Goal: Task Accomplishment & Management: Manage account settings

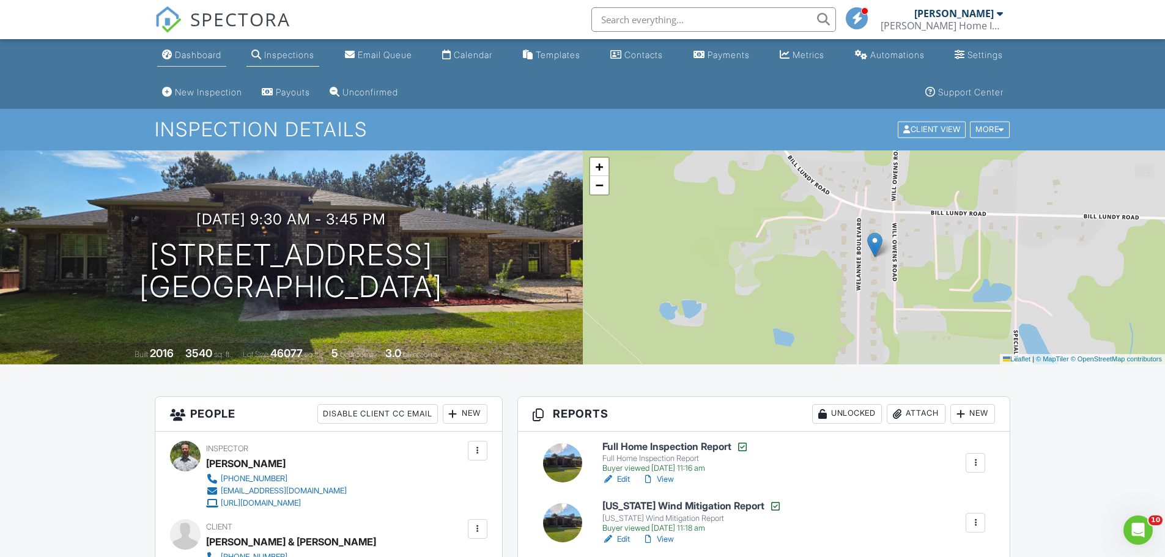
click at [184, 56] on div "Dashboard" at bounding box center [198, 55] width 46 height 10
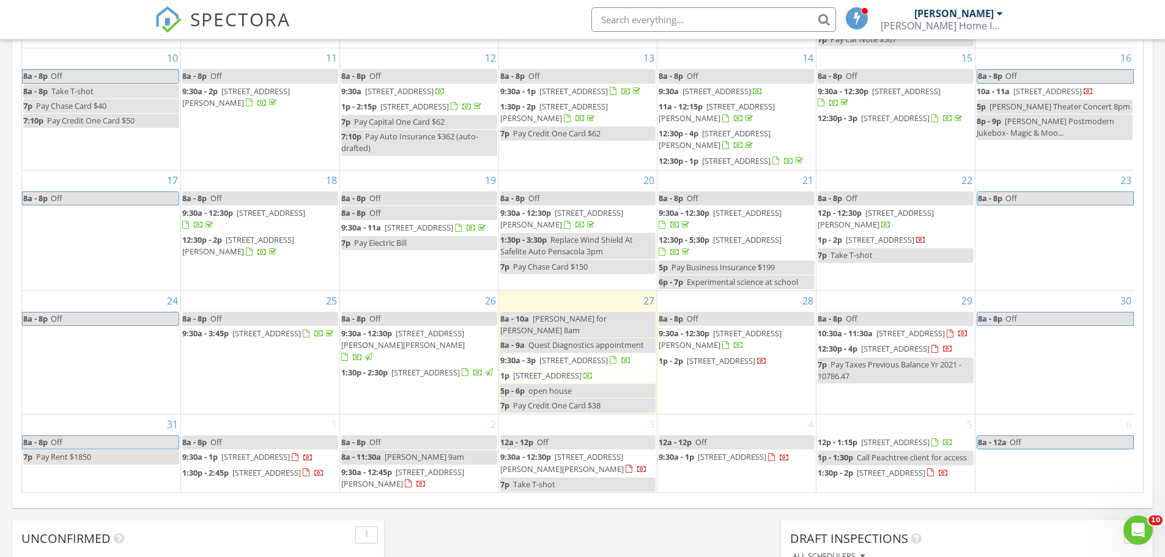
scroll to position [673, 0]
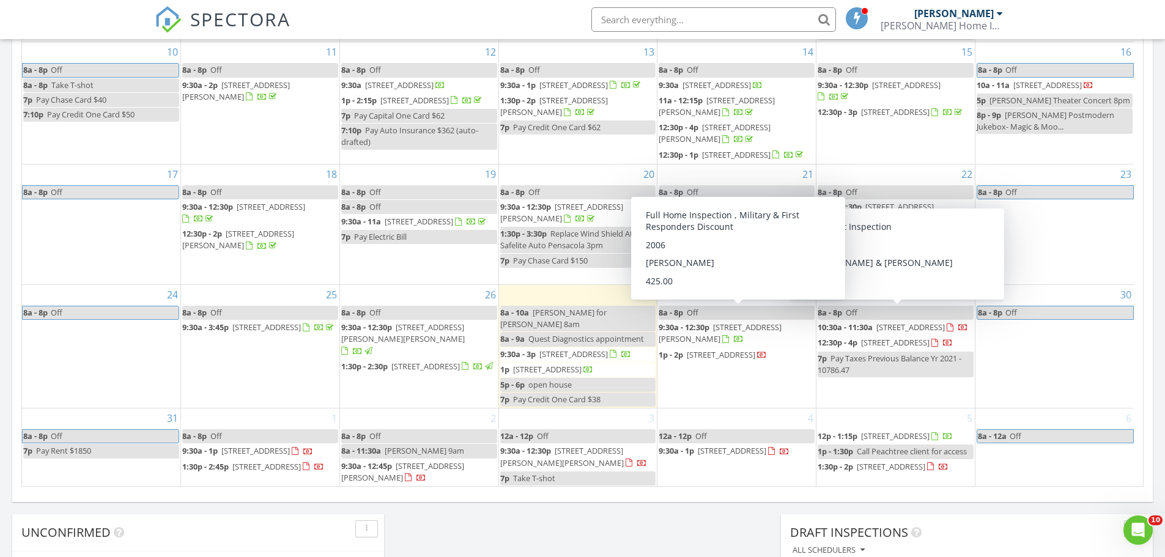
click at [718, 322] on span "316 Egan Dr, Crestview 32536" at bounding box center [720, 333] width 123 height 23
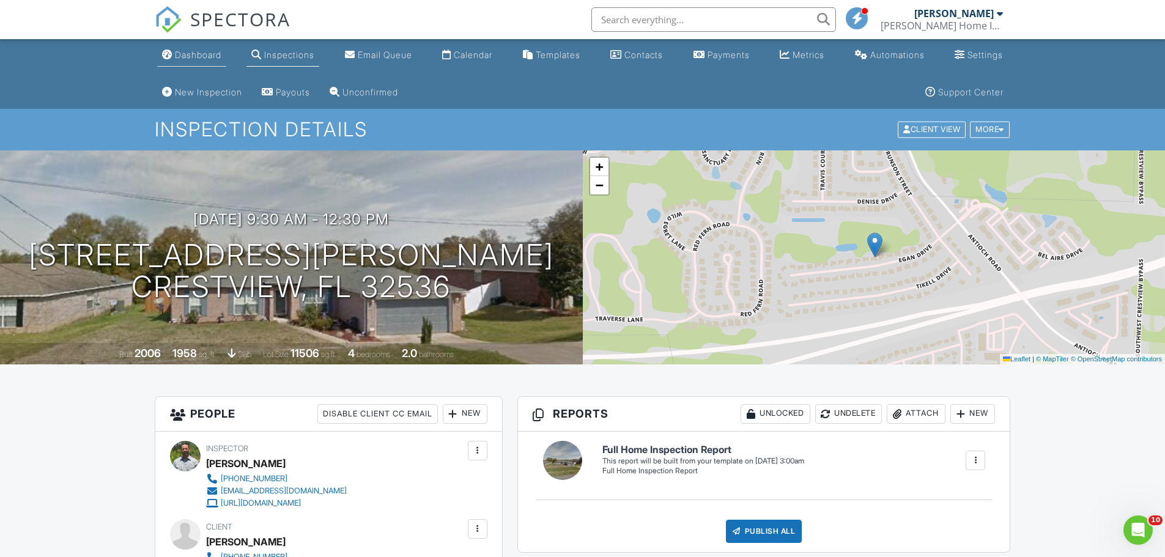
click at [171, 60] on link "Dashboard" at bounding box center [191, 55] width 69 height 23
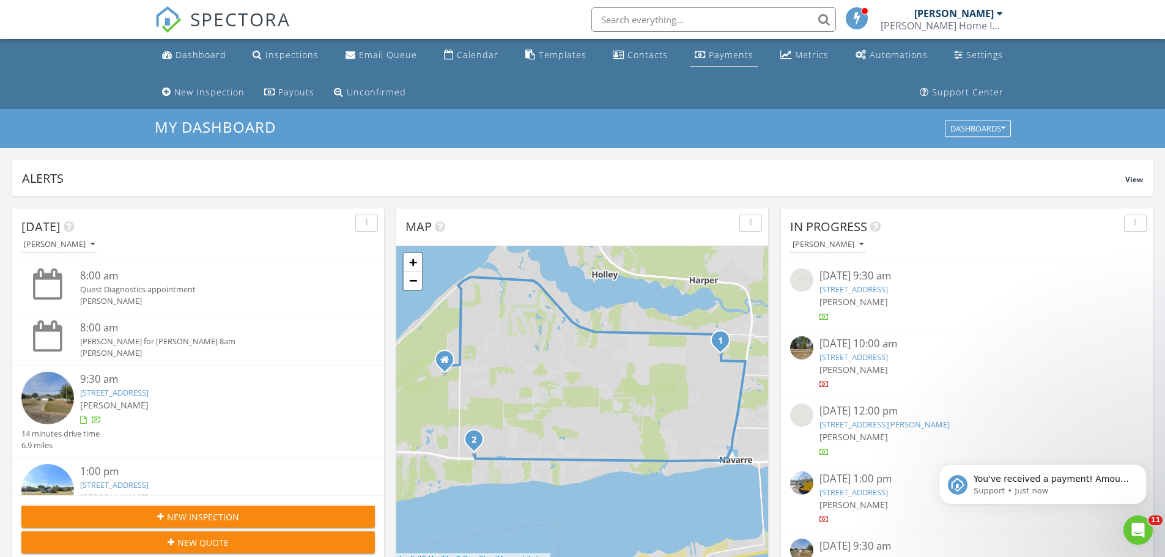
click at [730, 56] on div "Payments" at bounding box center [731, 55] width 45 height 12
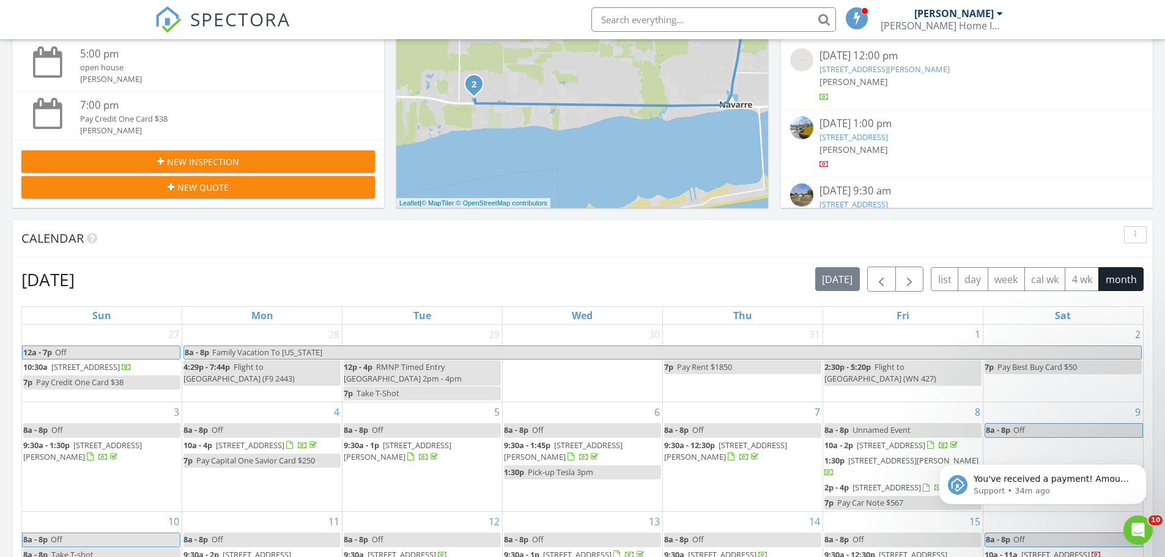
scroll to position [367, 0]
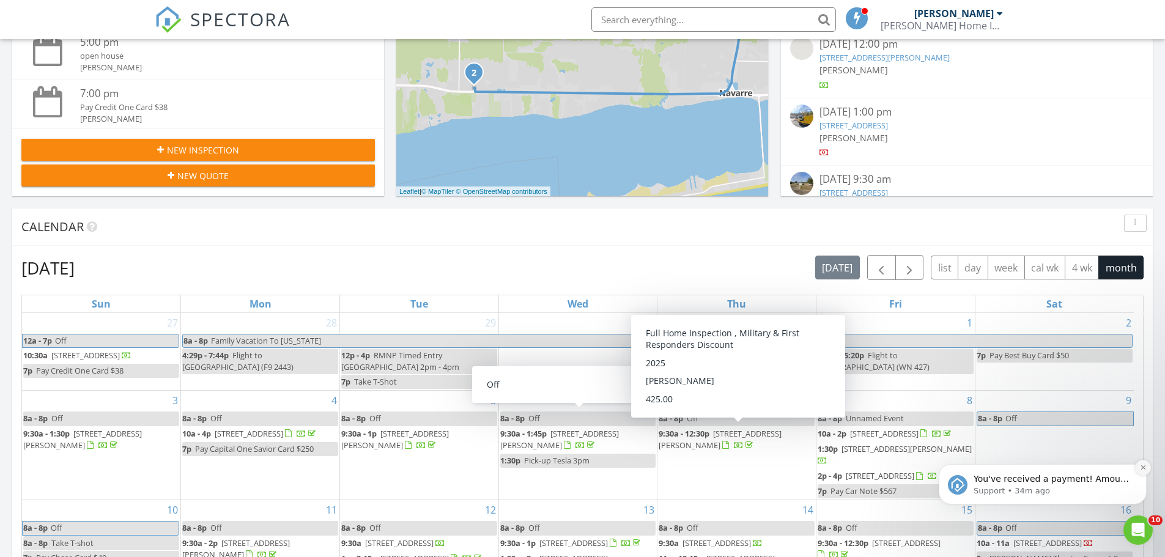
click at [1142, 469] on icon "Dismiss notification" at bounding box center [1143, 467] width 7 height 7
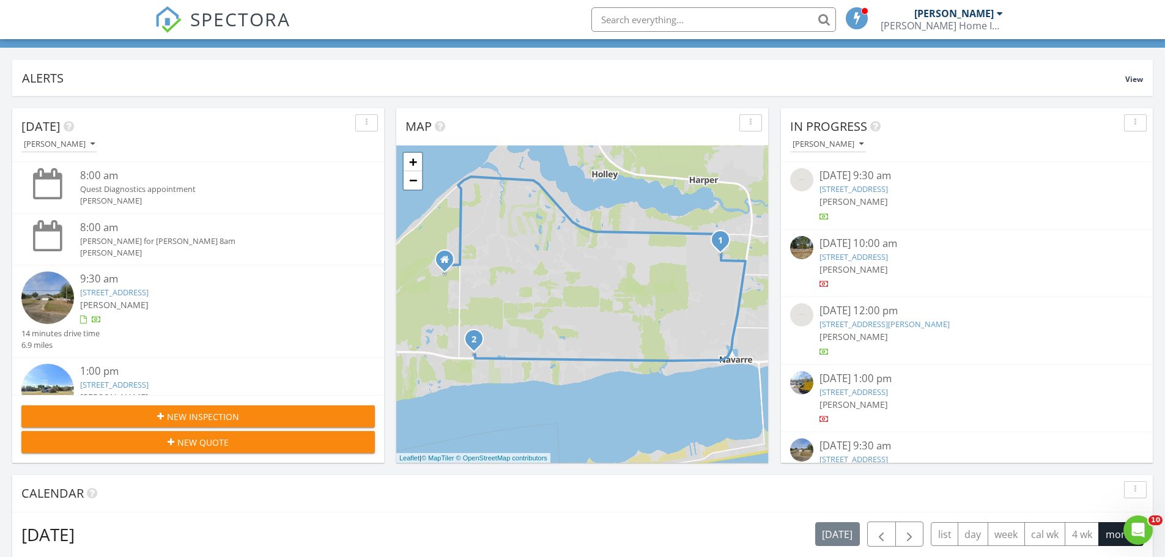
scroll to position [122, 0]
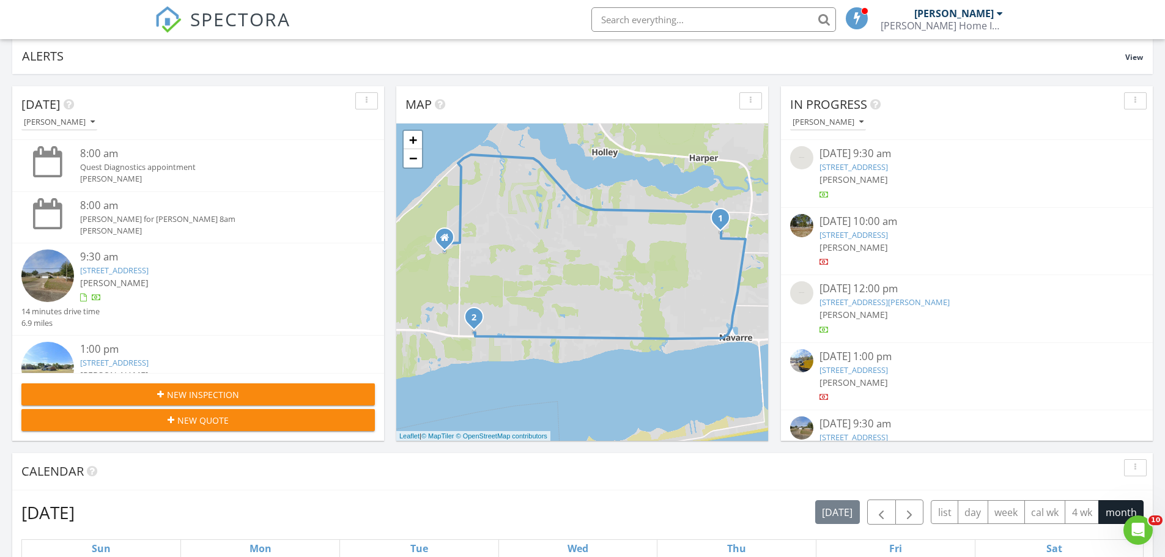
click at [149, 268] on link "2571 Salamanca St, Navarre, FL 32566" at bounding box center [114, 270] width 69 height 11
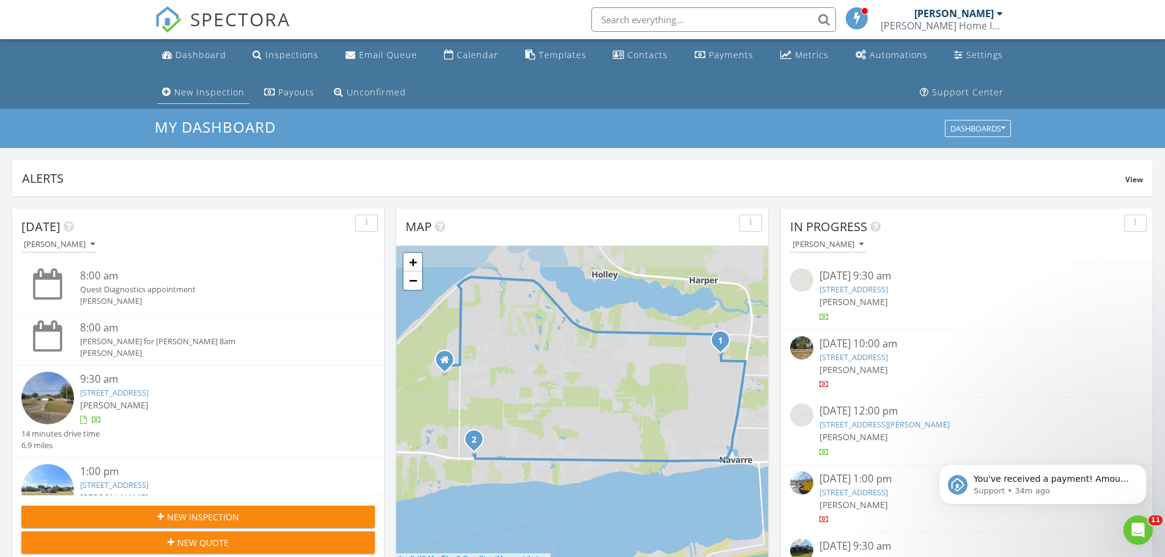
scroll to position [1132, 1184]
click at [1140, 471] on icon "Dismiss notification" at bounding box center [1143, 467] width 7 height 7
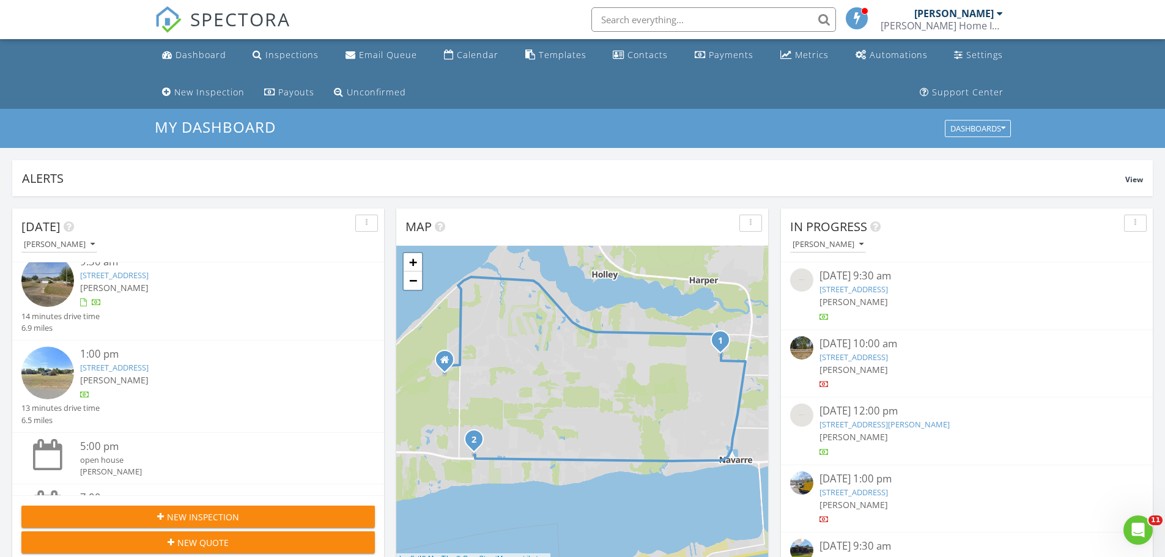
scroll to position [122, 0]
click at [124, 384] on div at bounding box center [212, 390] width 265 height 12
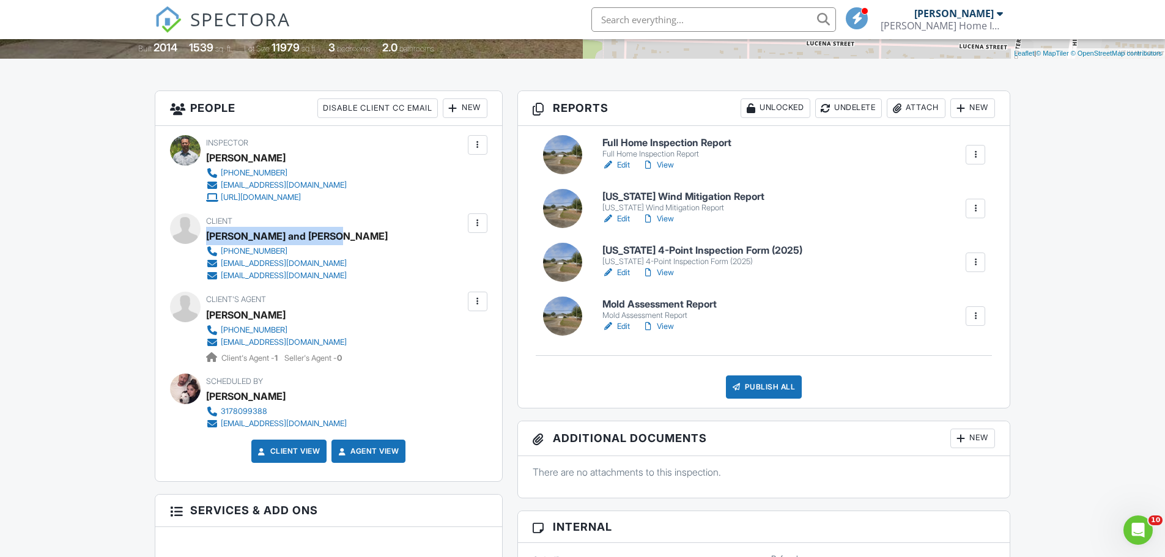
drag, startPoint x: 330, startPoint y: 237, endPoint x: 209, endPoint y: 233, distance: 121.2
click at [209, 233] on div "Client Michael and Peggy Miller 812-480-2002 fuznpeg@yahoo.com fuznpeg@aol.com" at bounding box center [321, 247] width 231 height 69
copy div "Michael and Peggy Miller"
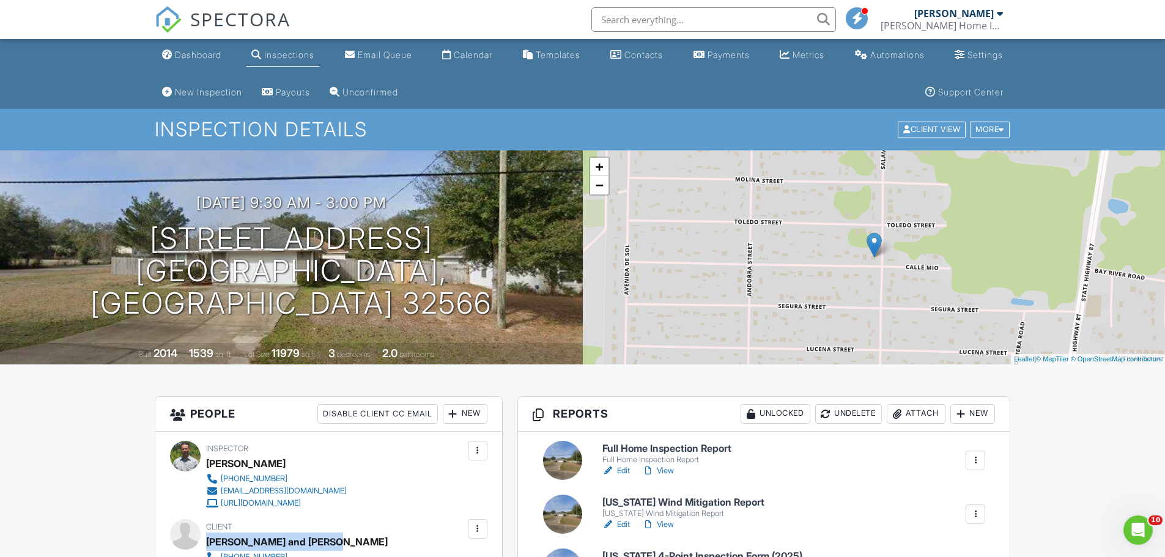
click at [628, 471] on link "Edit" at bounding box center [617, 471] width 28 height 12
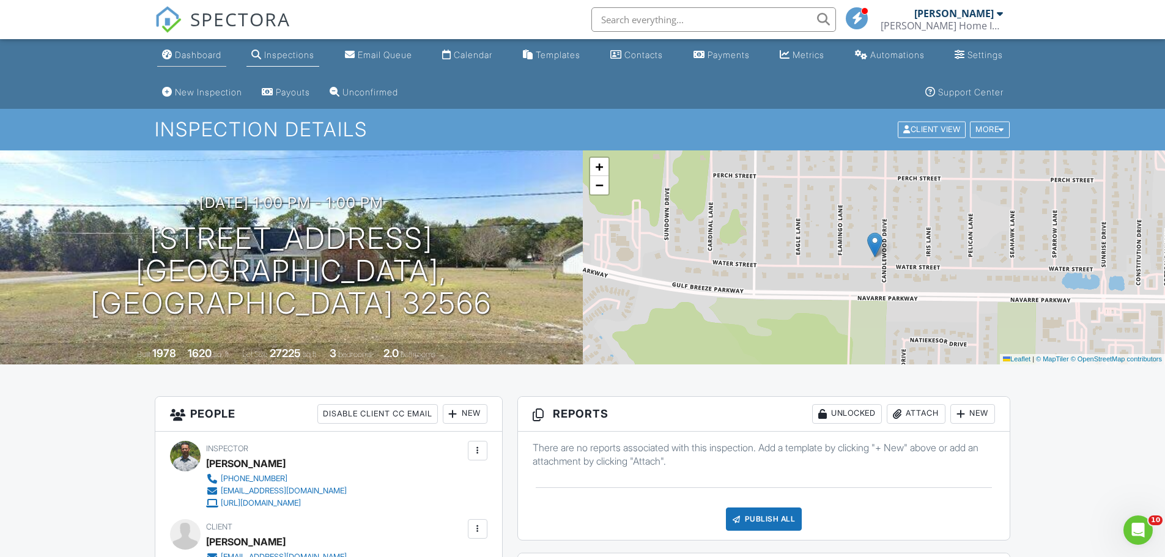
click at [203, 50] on div "Dashboard" at bounding box center [198, 55] width 46 height 10
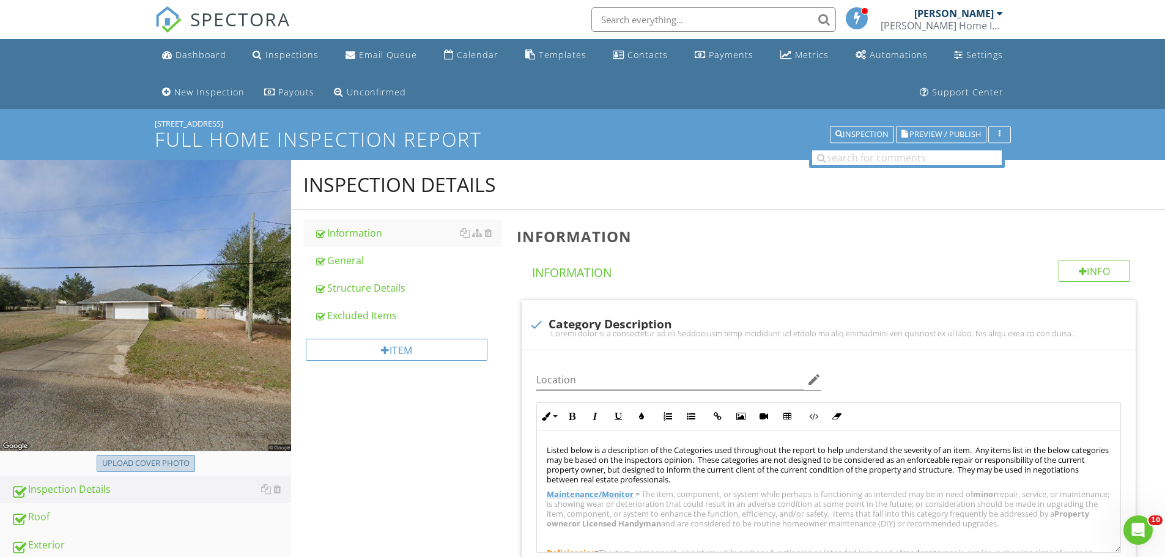
click at [143, 461] on div "Upload cover photo" at bounding box center [145, 464] width 87 height 12
type input "C:\fakepath\20250827_095452.jpg"
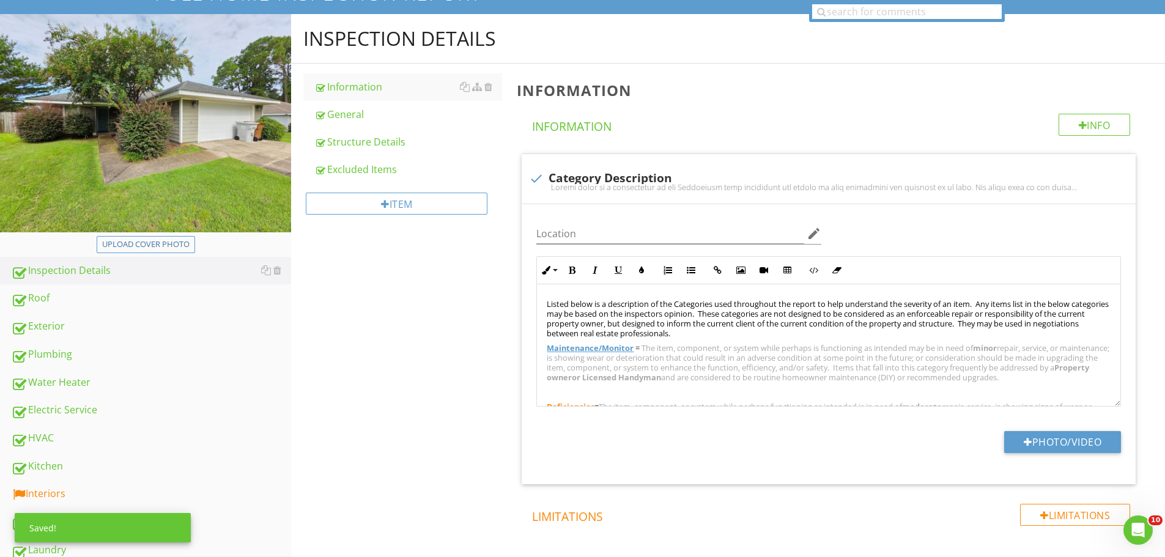
scroll to position [184, 0]
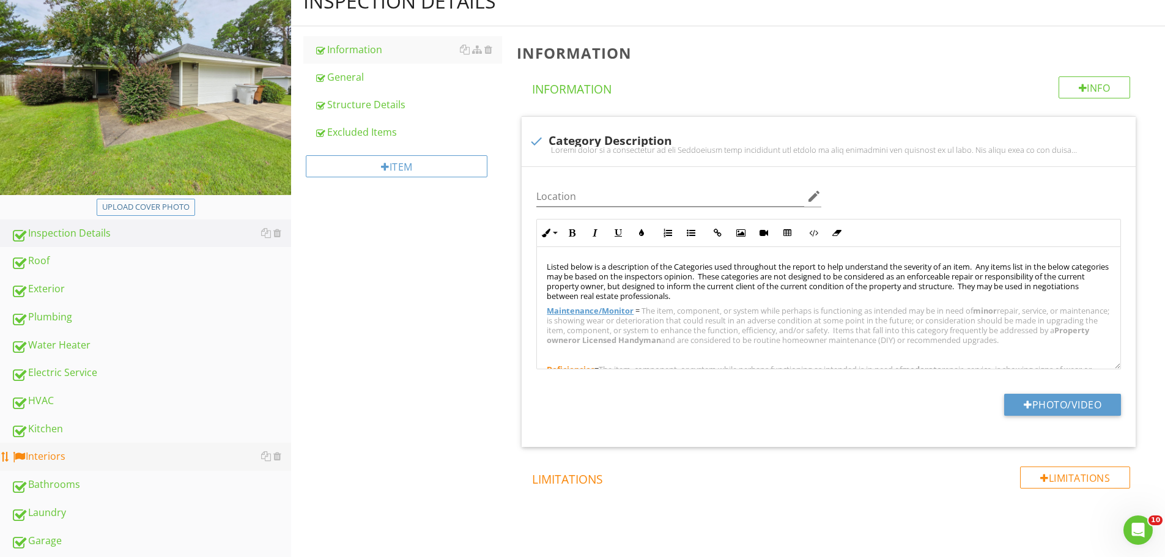
click at [59, 462] on div "Interiors" at bounding box center [151, 457] width 280 height 16
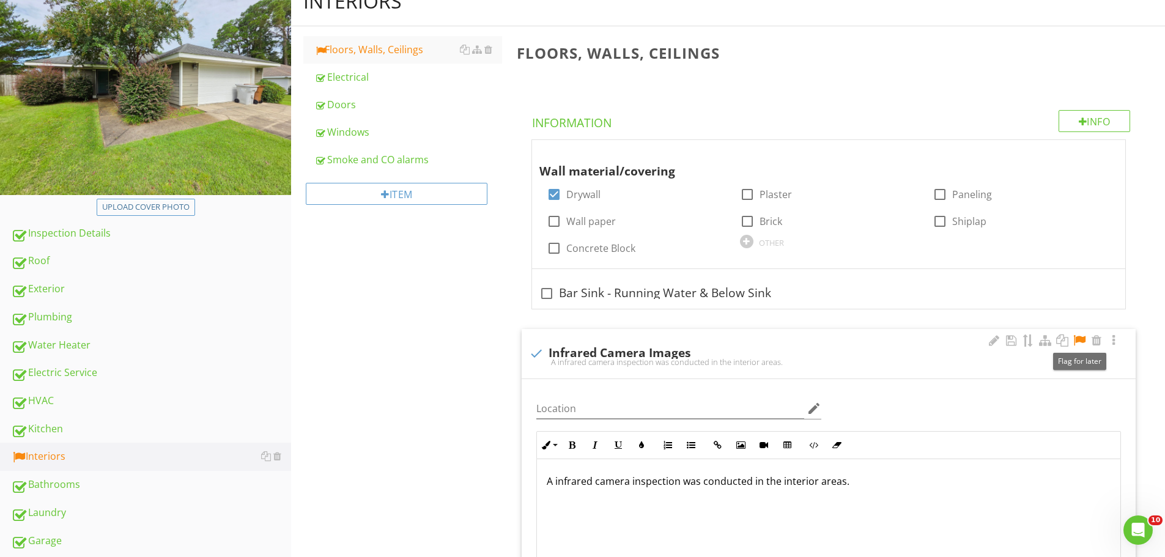
click at [1082, 338] on div at bounding box center [1079, 341] width 15 height 12
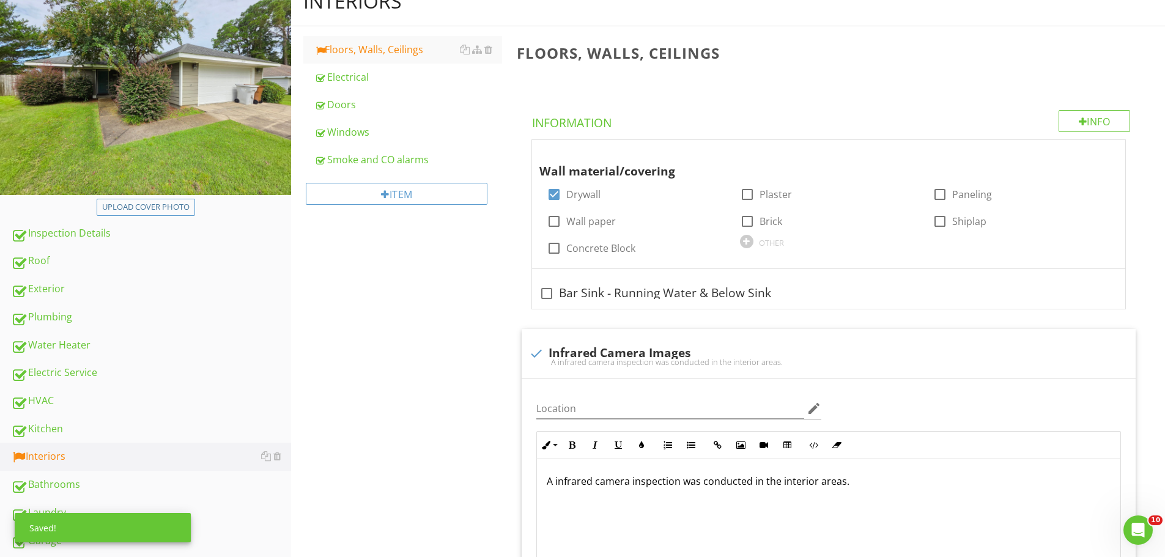
scroll to position [367, 0]
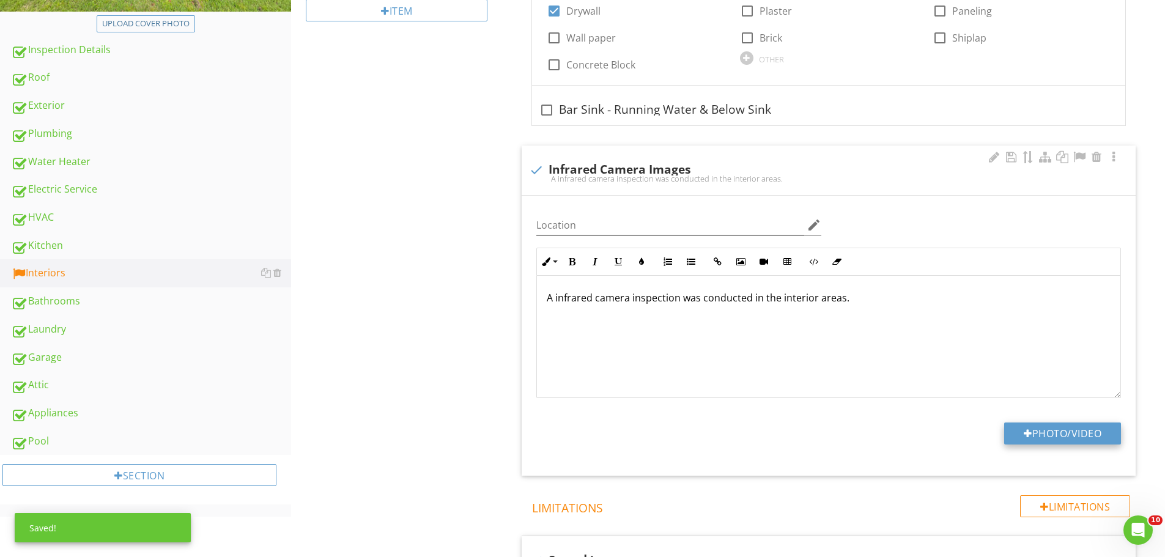
click at [1041, 430] on button "Photo/Video" at bounding box center [1062, 434] width 117 height 22
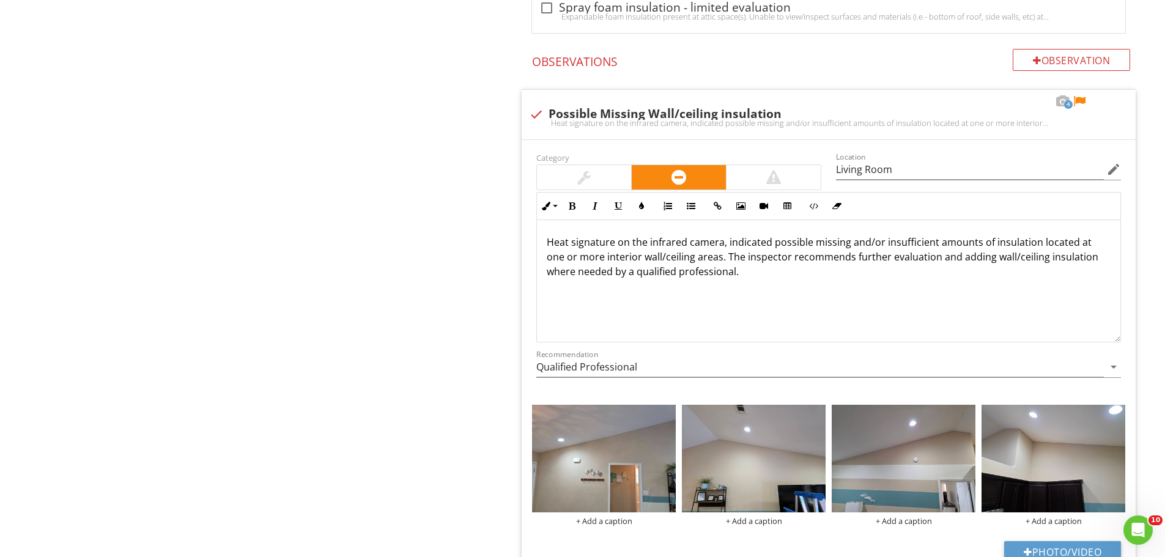
scroll to position [1713, 0]
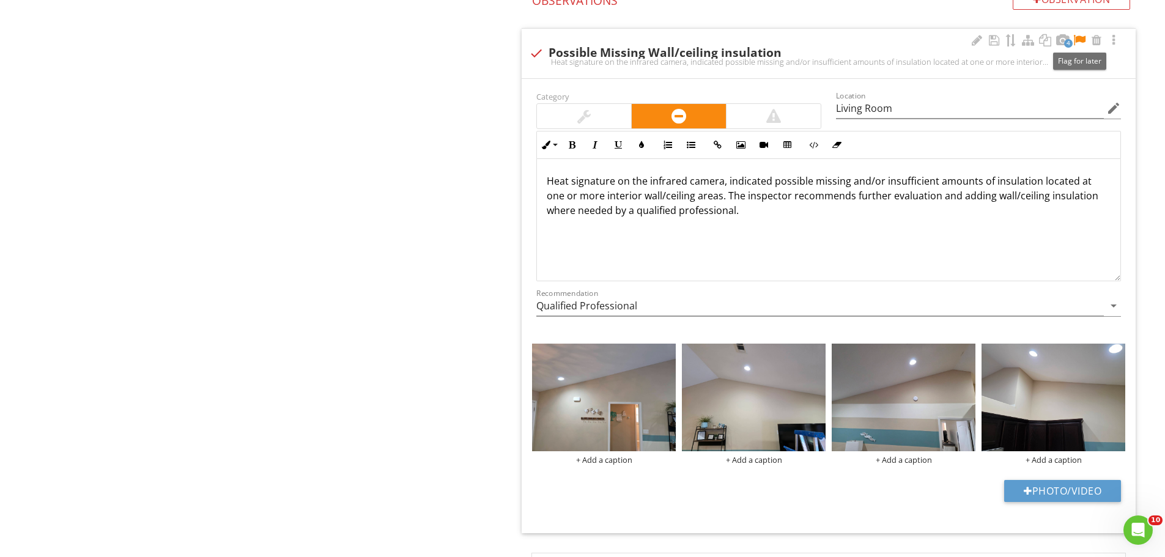
click at [1081, 39] on div at bounding box center [1079, 40] width 15 height 12
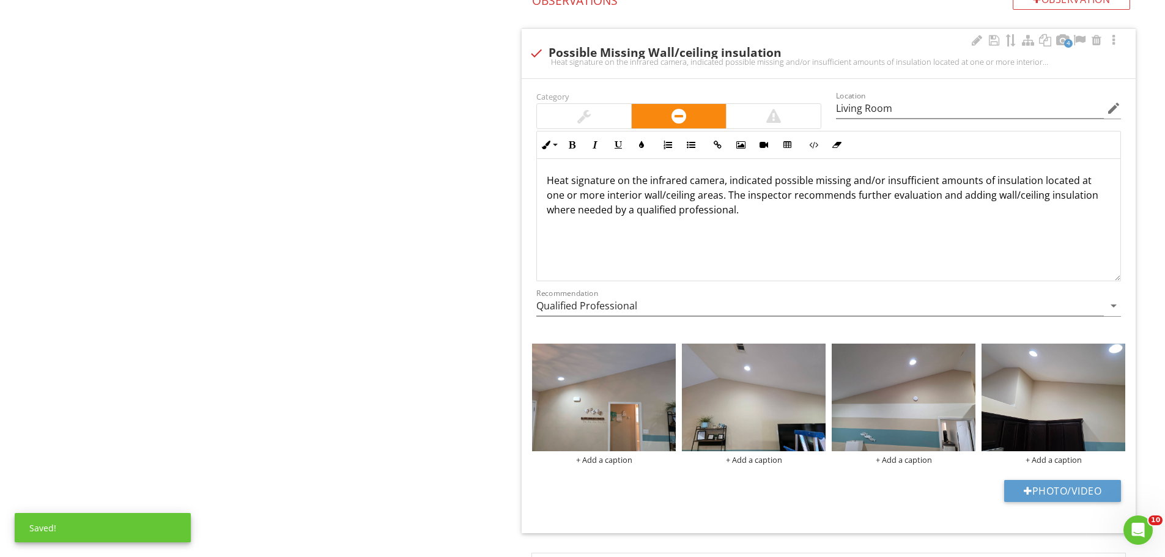
scroll to position [1774, 0]
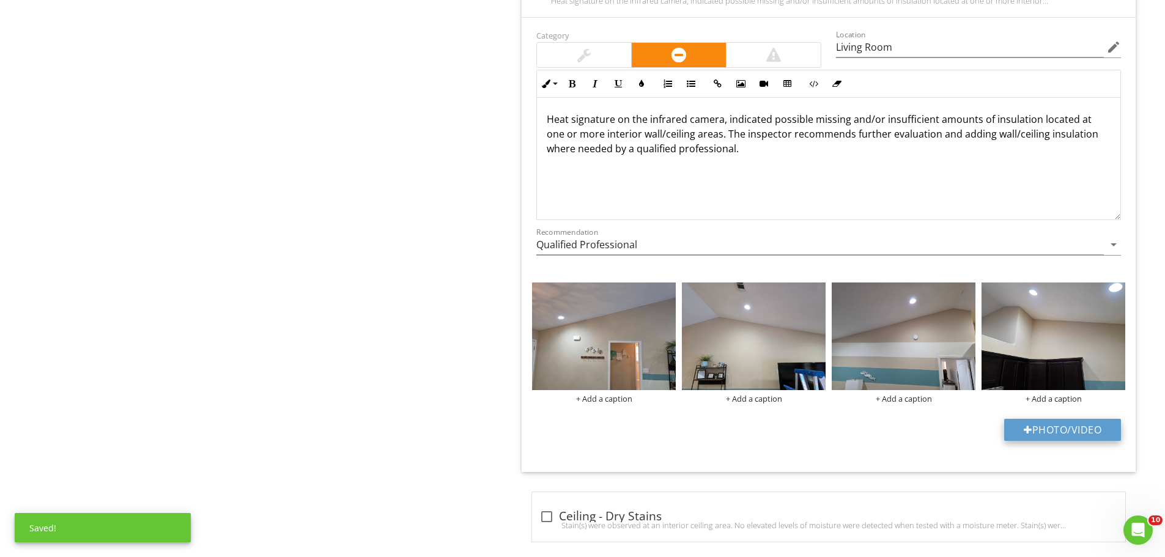
click at [1035, 429] on button "Photo/Video" at bounding box center [1062, 430] width 117 height 22
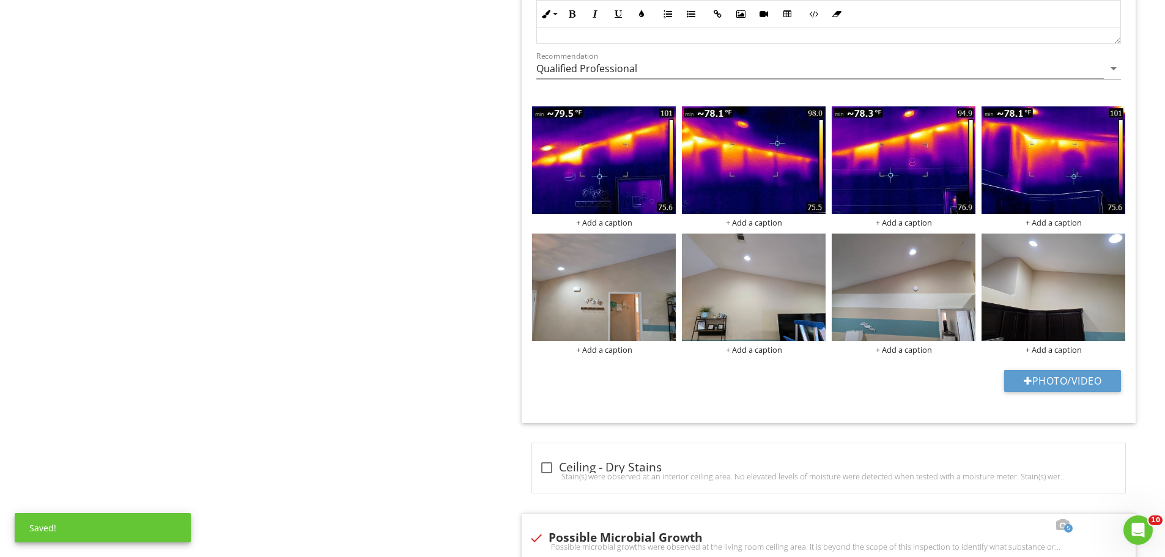
scroll to position [1958, 0]
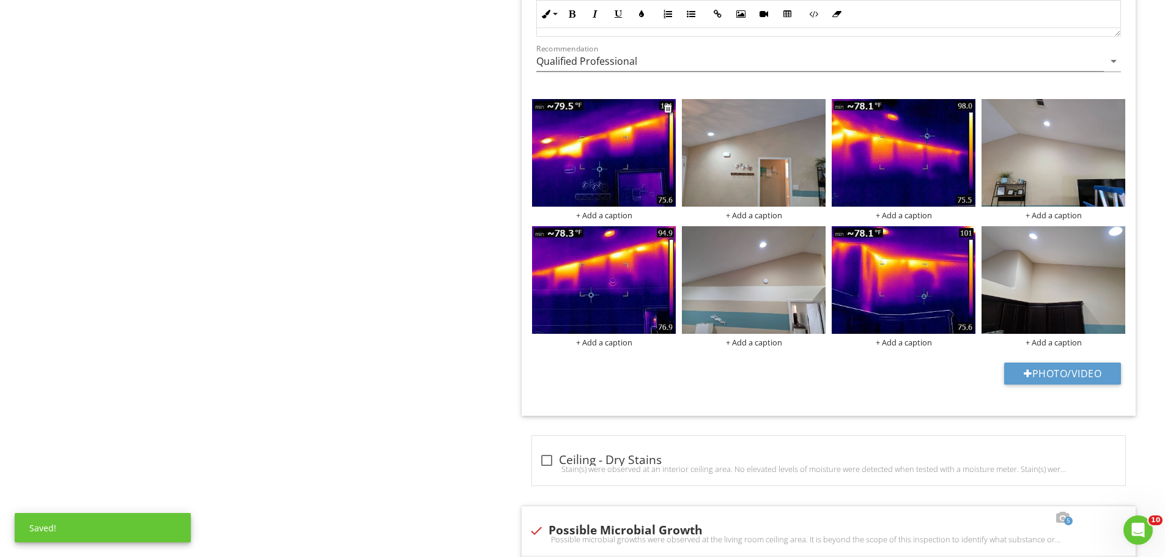
click at [631, 173] on img at bounding box center [604, 153] width 144 height 108
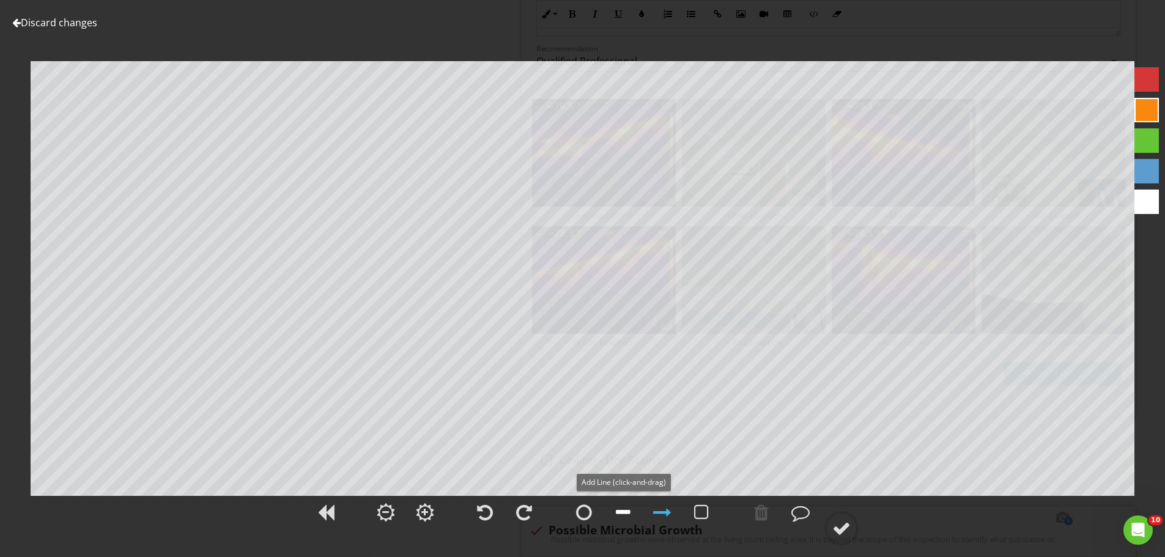
click at [618, 514] on div at bounding box center [623, 512] width 15 height 18
click at [655, 513] on div at bounding box center [662, 512] width 18 height 18
click at [841, 529] on div at bounding box center [842, 528] width 18 height 18
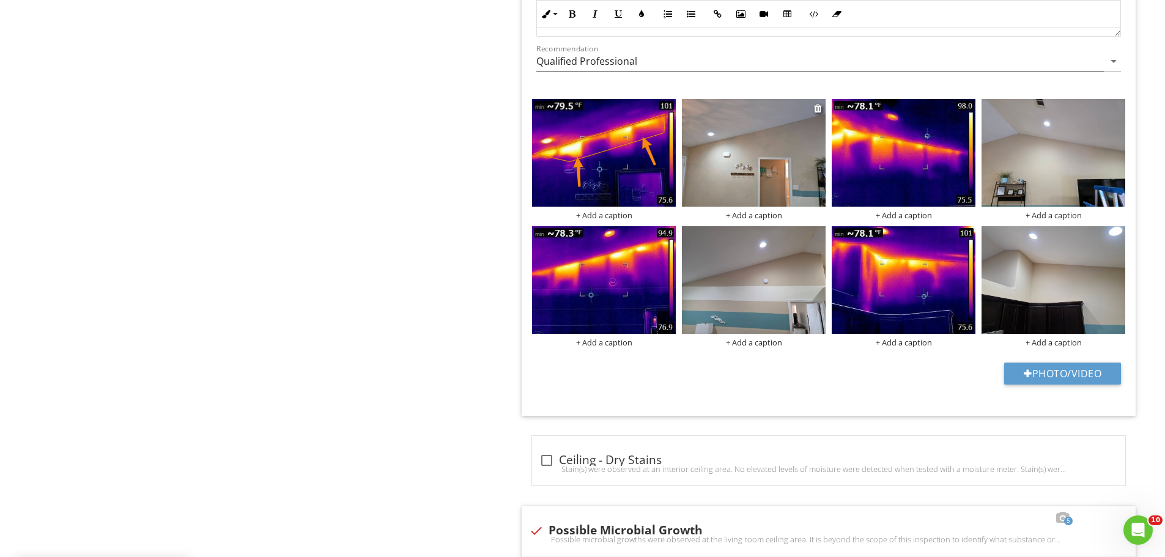
click at [787, 151] on img at bounding box center [754, 153] width 144 height 108
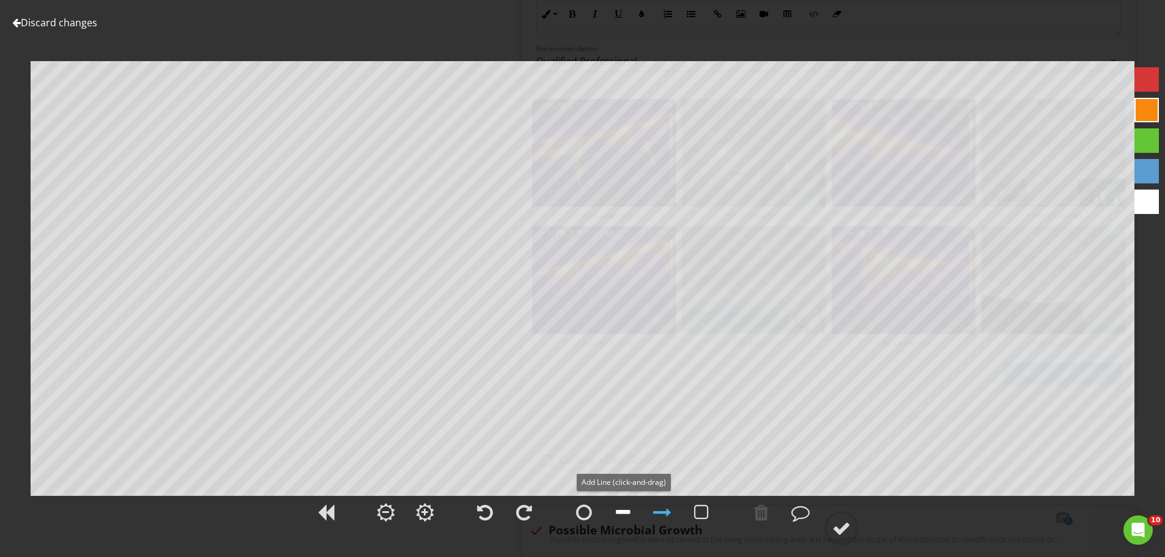
click at [622, 514] on div at bounding box center [623, 512] width 15 height 18
click at [665, 511] on div at bounding box center [662, 512] width 18 height 18
click at [847, 526] on div at bounding box center [842, 528] width 18 height 18
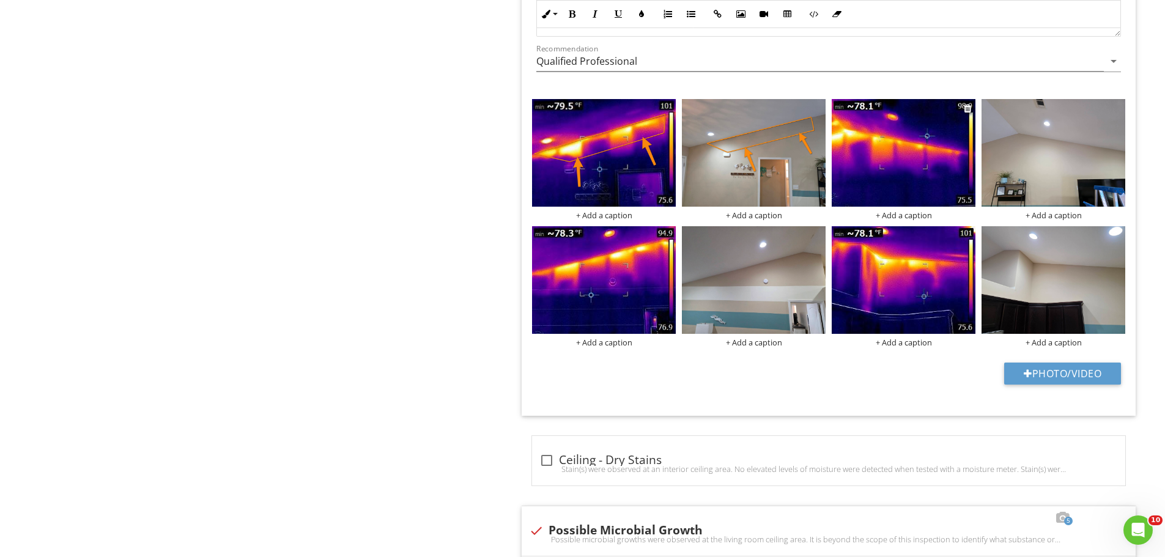
click at [909, 165] on img at bounding box center [904, 153] width 144 height 108
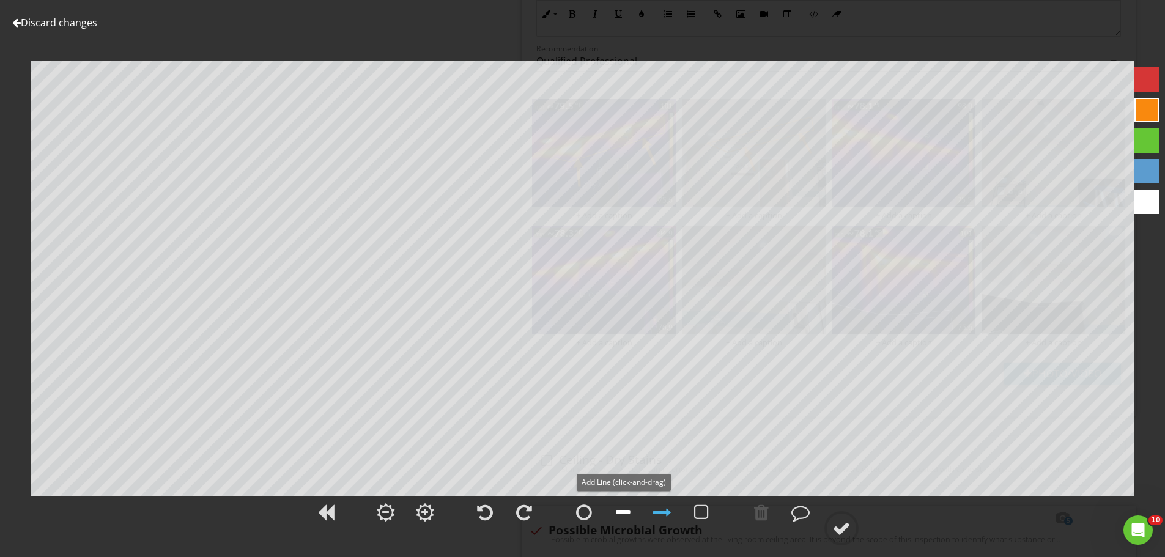
click at [629, 518] on div at bounding box center [623, 512] width 15 height 18
click at [661, 514] on div at bounding box center [662, 512] width 18 height 18
click at [851, 526] on div at bounding box center [842, 528] width 34 height 34
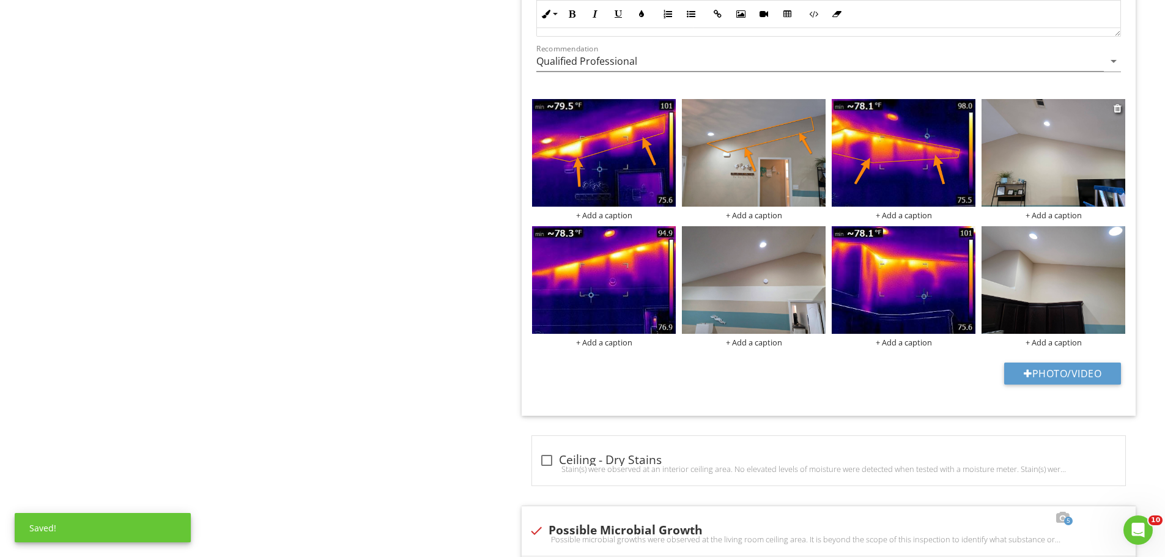
click at [1034, 165] on img at bounding box center [1054, 153] width 144 height 108
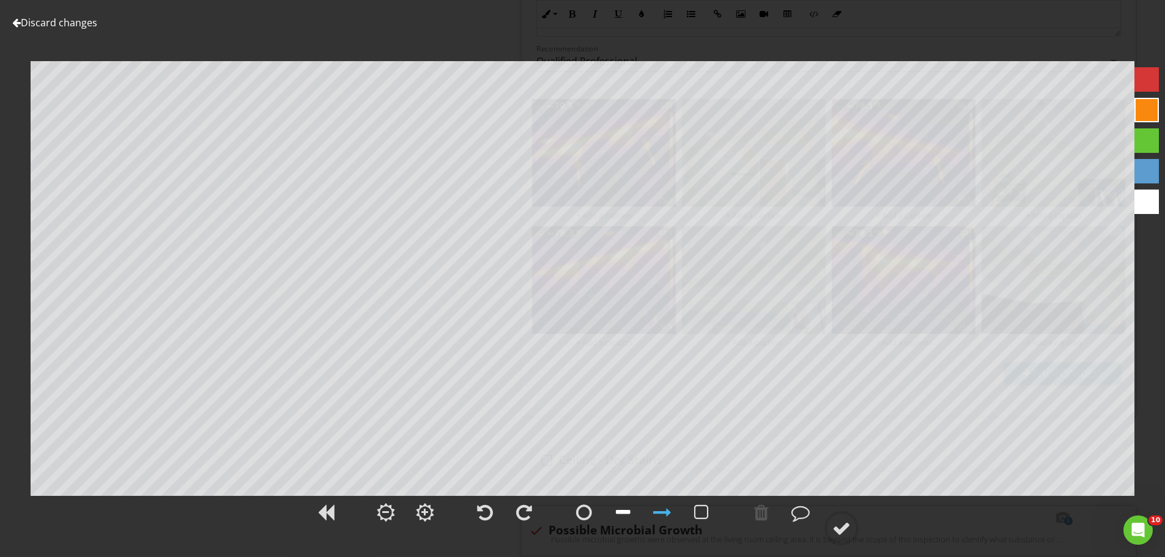
drag, startPoint x: 618, startPoint y: 511, endPoint x: 612, endPoint y: 502, distance: 11.5
click at [618, 511] on div at bounding box center [623, 512] width 15 height 18
click at [654, 513] on div at bounding box center [662, 512] width 18 height 18
click at [849, 521] on div at bounding box center [842, 528] width 18 height 18
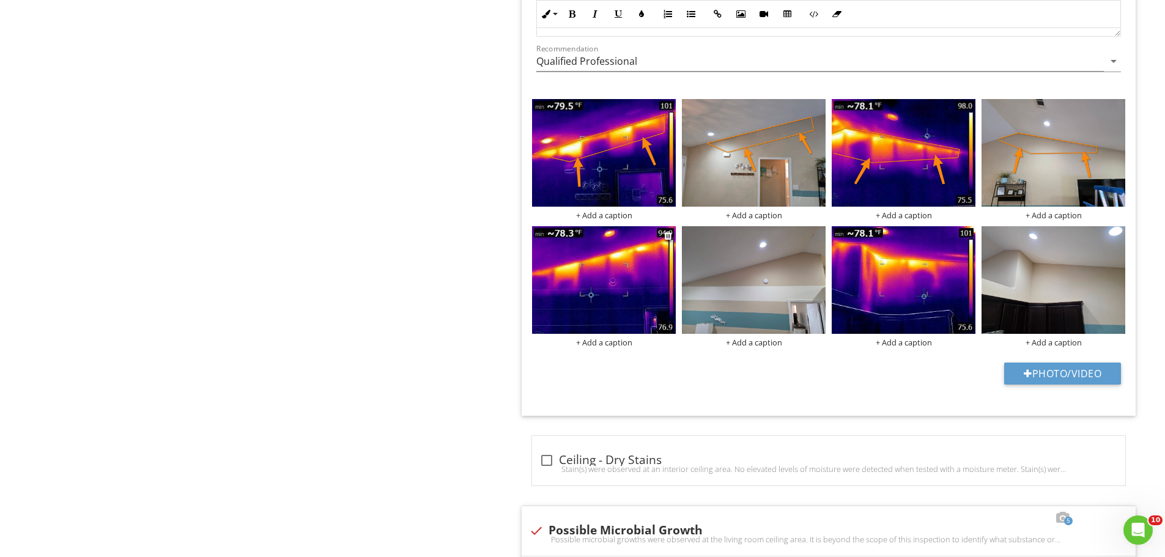
click at [625, 267] on img at bounding box center [604, 280] width 144 height 108
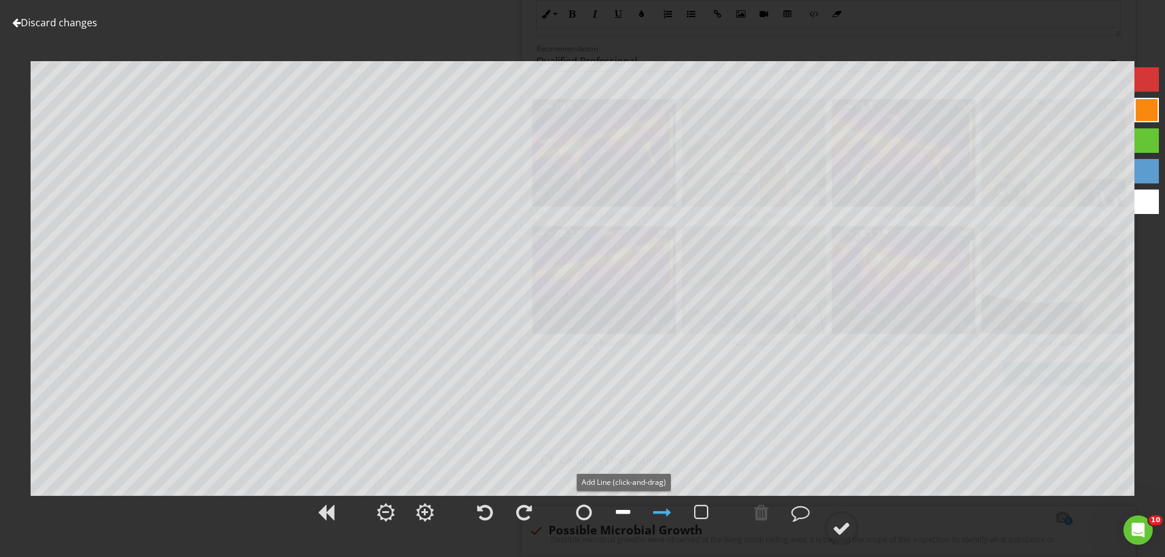
drag, startPoint x: 622, startPoint y: 513, endPoint x: 617, endPoint y: 504, distance: 10.4
click at [622, 513] on div at bounding box center [623, 512] width 15 height 18
click at [661, 514] on div at bounding box center [662, 512] width 18 height 18
click at [848, 526] on div at bounding box center [842, 528] width 18 height 18
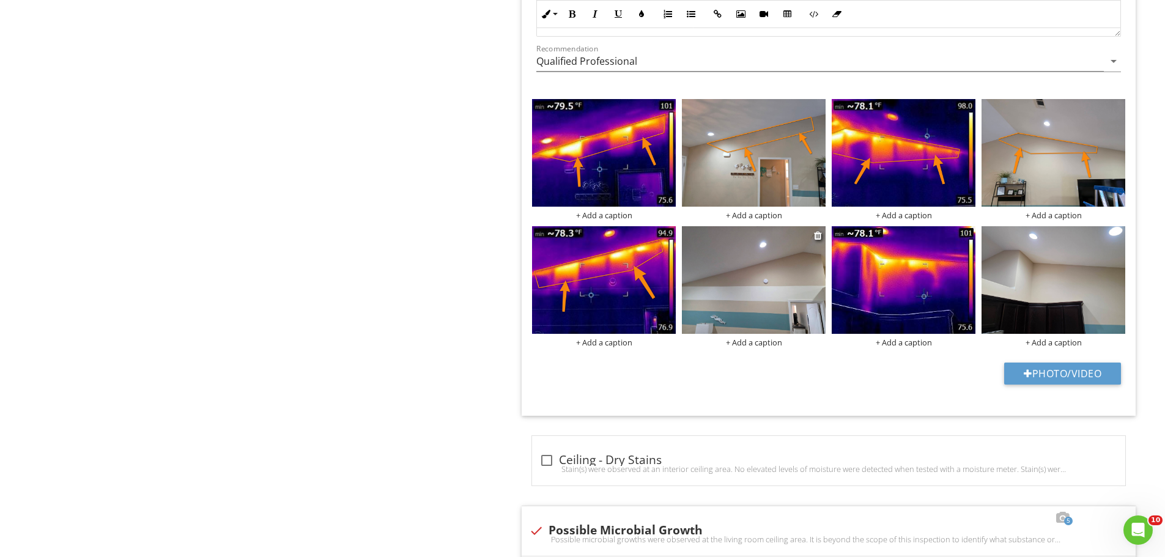
click at [741, 289] on img at bounding box center [754, 280] width 144 height 108
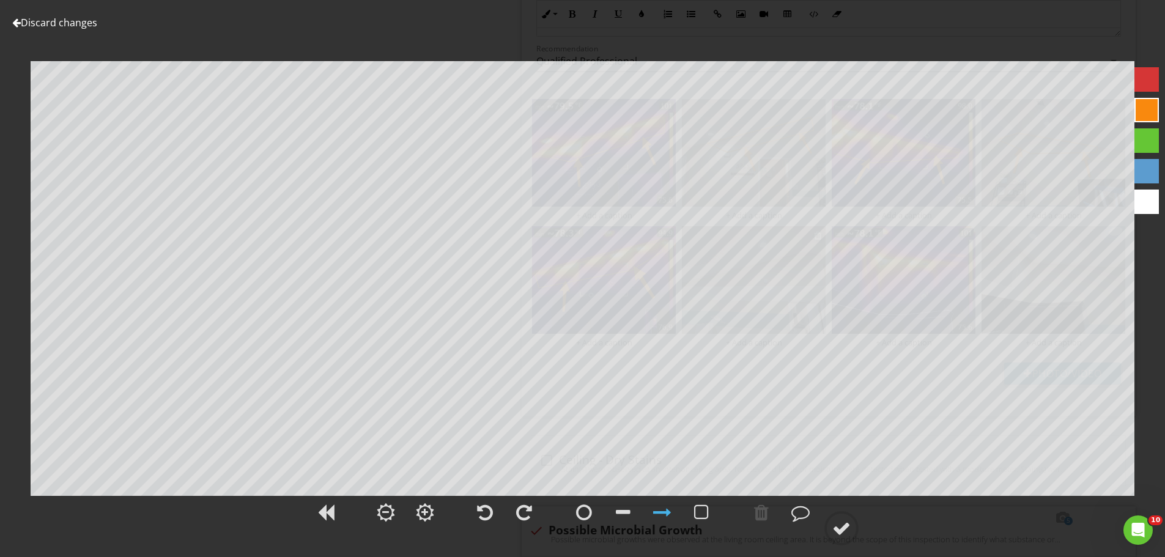
scroll to position [2019, 0]
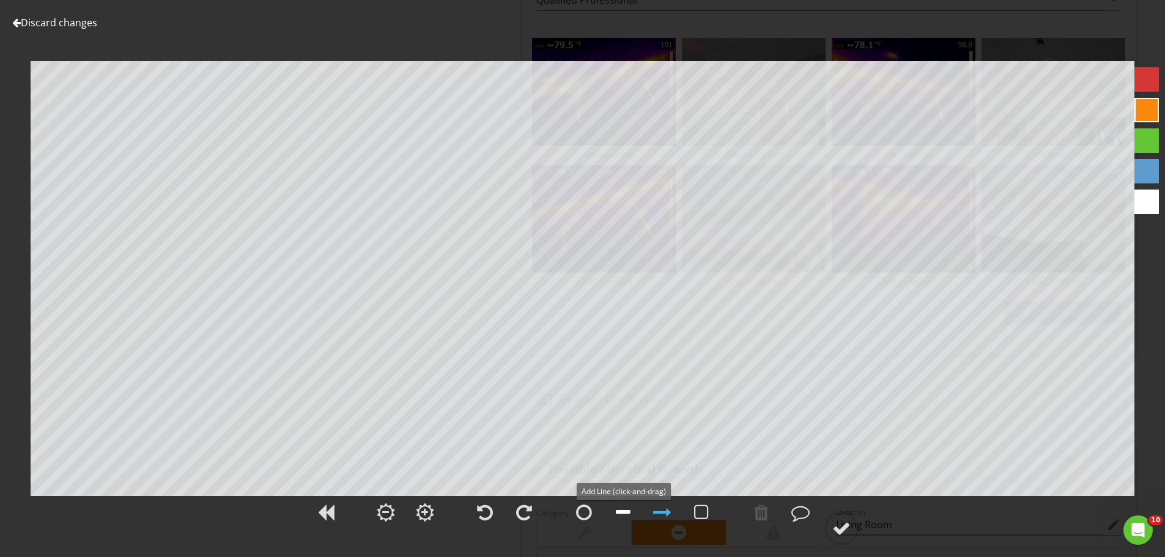
click at [617, 509] on div at bounding box center [623, 512] width 15 height 18
click at [849, 532] on div at bounding box center [842, 528] width 18 height 18
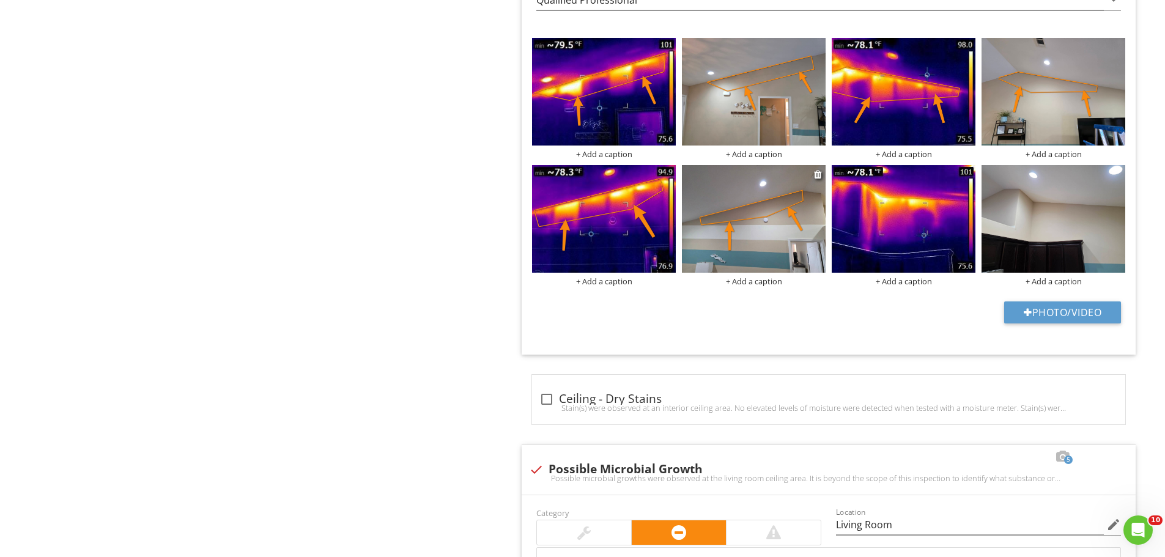
click at [789, 233] on img at bounding box center [754, 219] width 144 height 108
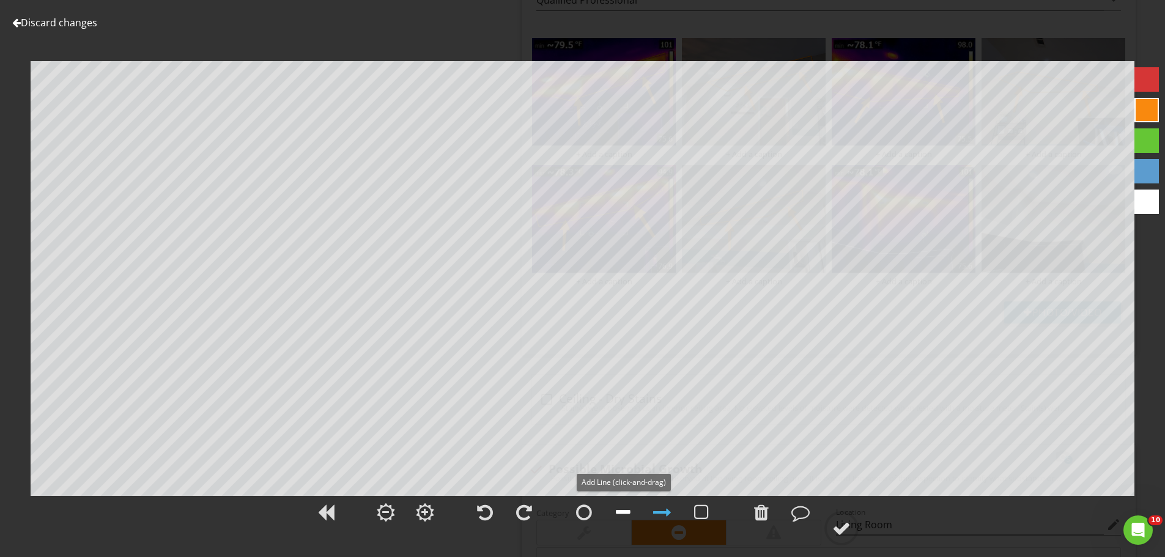
click at [624, 513] on div at bounding box center [623, 512] width 15 height 18
click at [658, 508] on div at bounding box center [662, 512] width 18 height 18
click at [834, 525] on div at bounding box center [842, 528] width 18 height 18
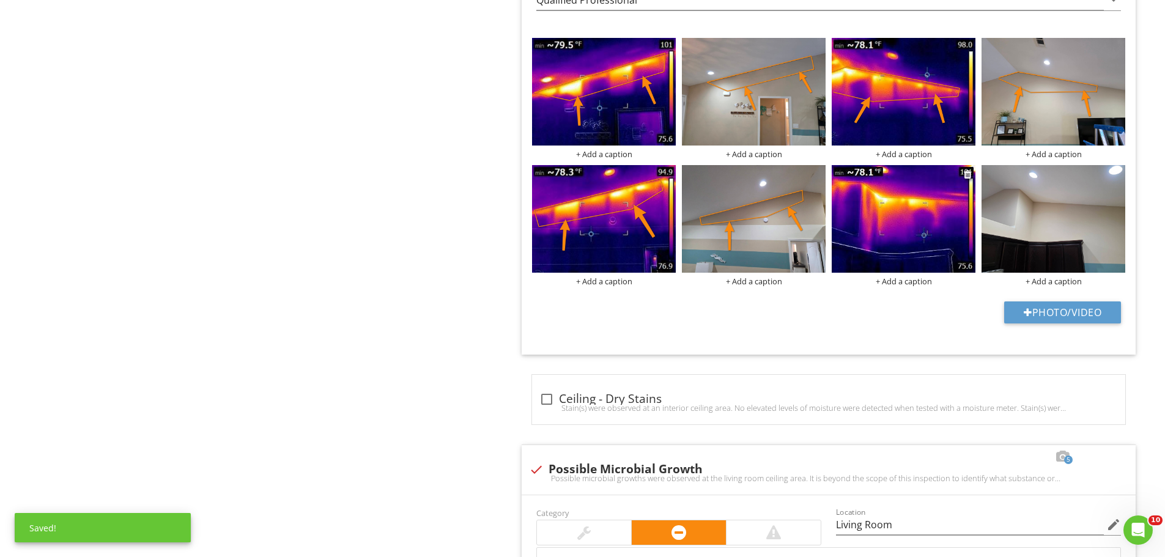
click at [913, 228] on img at bounding box center [904, 219] width 144 height 108
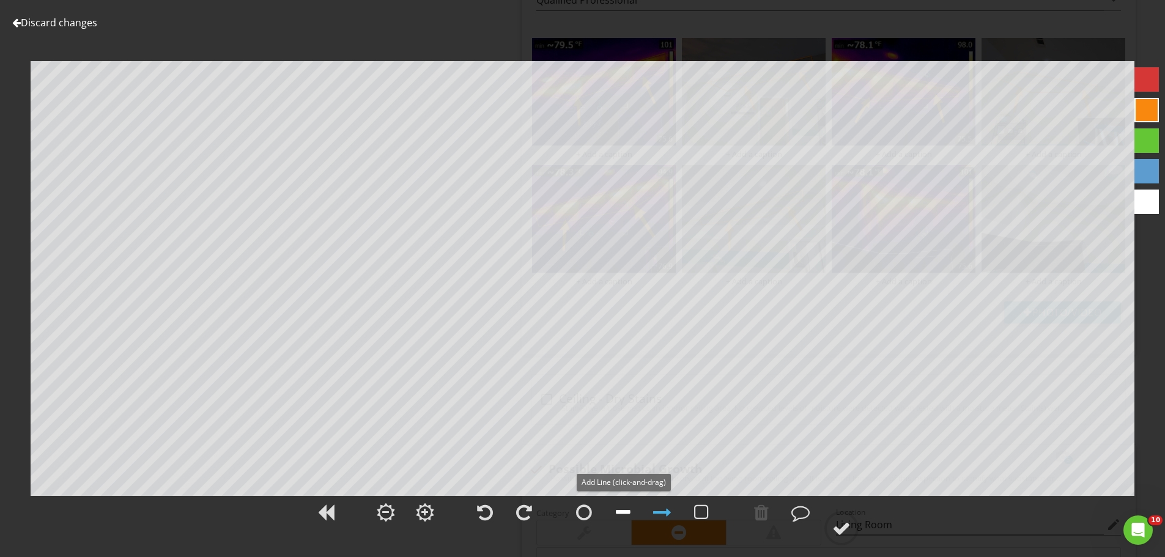
click at [628, 512] on div at bounding box center [623, 512] width 15 height 18
click at [665, 515] on div at bounding box center [662, 512] width 18 height 18
click at [844, 520] on div at bounding box center [842, 528] width 18 height 18
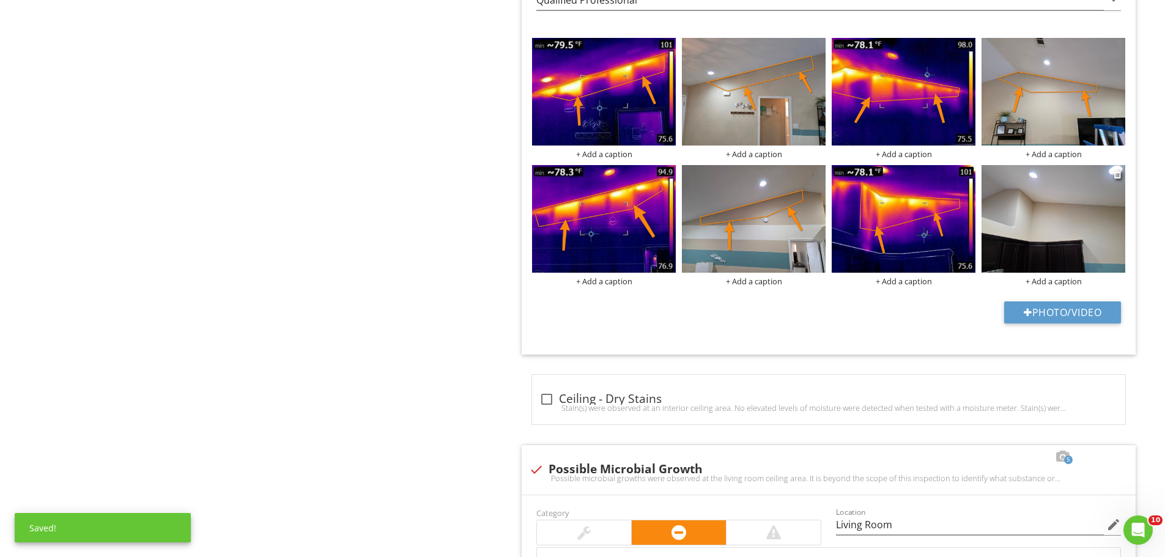
click at [1036, 233] on img at bounding box center [1054, 219] width 144 height 108
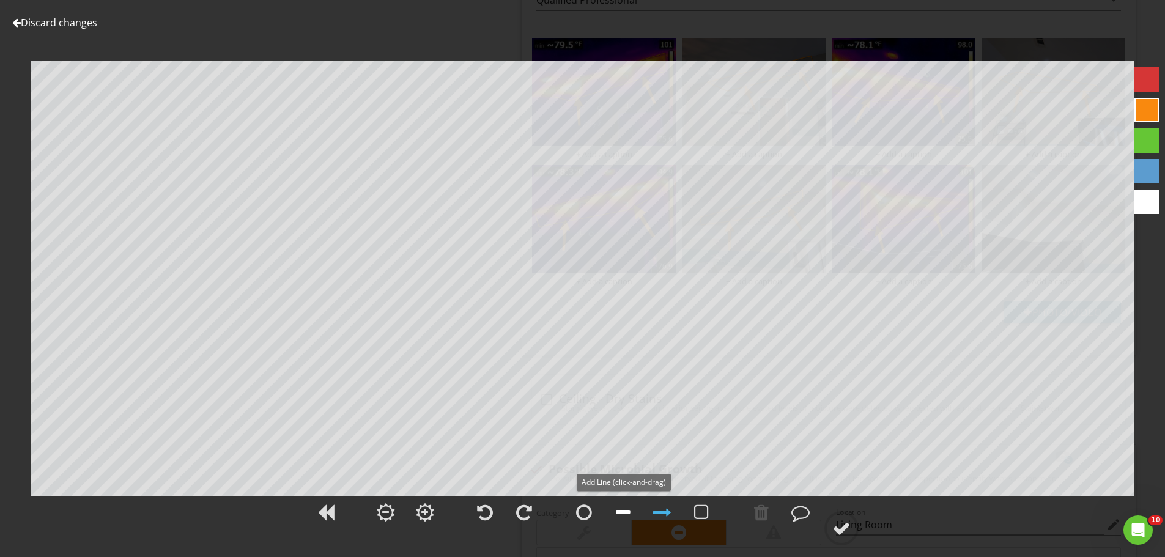
click at [621, 511] on div at bounding box center [623, 512] width 15 height 18
click at [657, 510] on div at bounding box center [662, 512] width 18 height 18
click at [842, 532] on div at bounding box center [842, 528] width 18 height 18
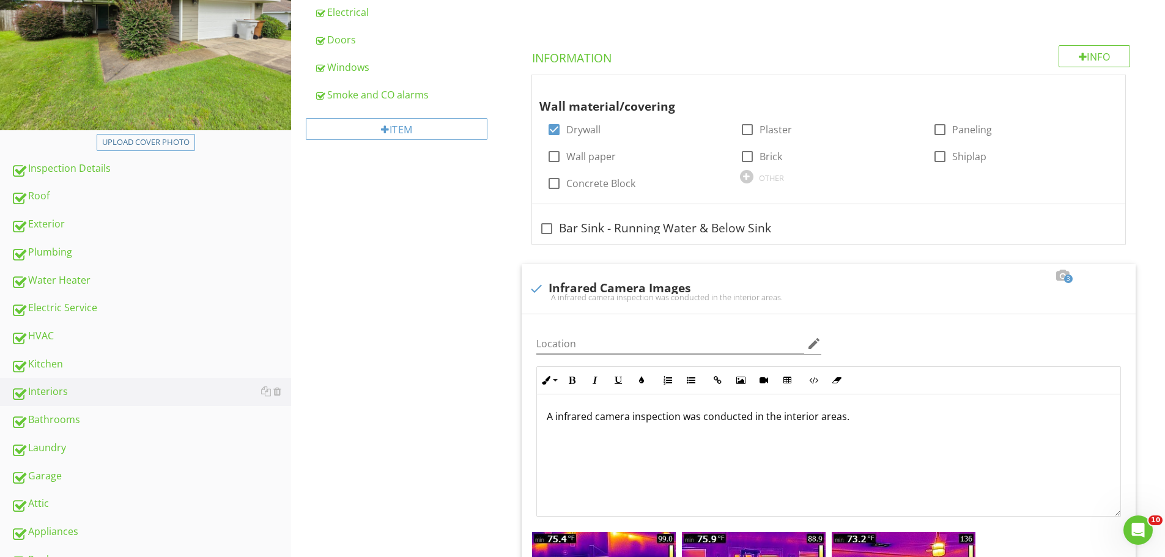
scroll to position [0, 0]
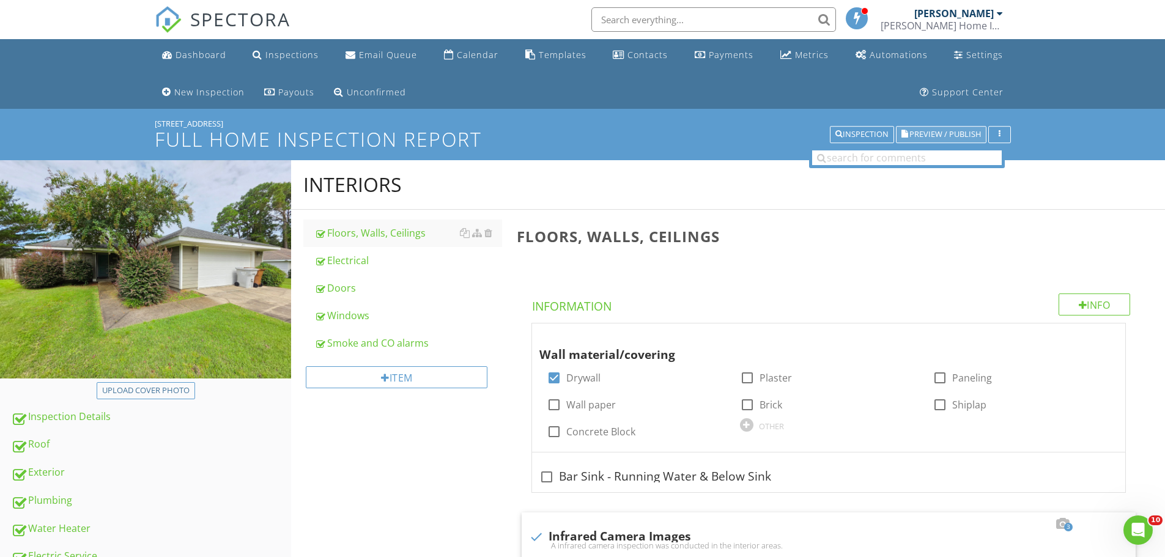
click at [943, 132] on span "Preview / Publish" at bounding box center [946, 135] width 72 height 8
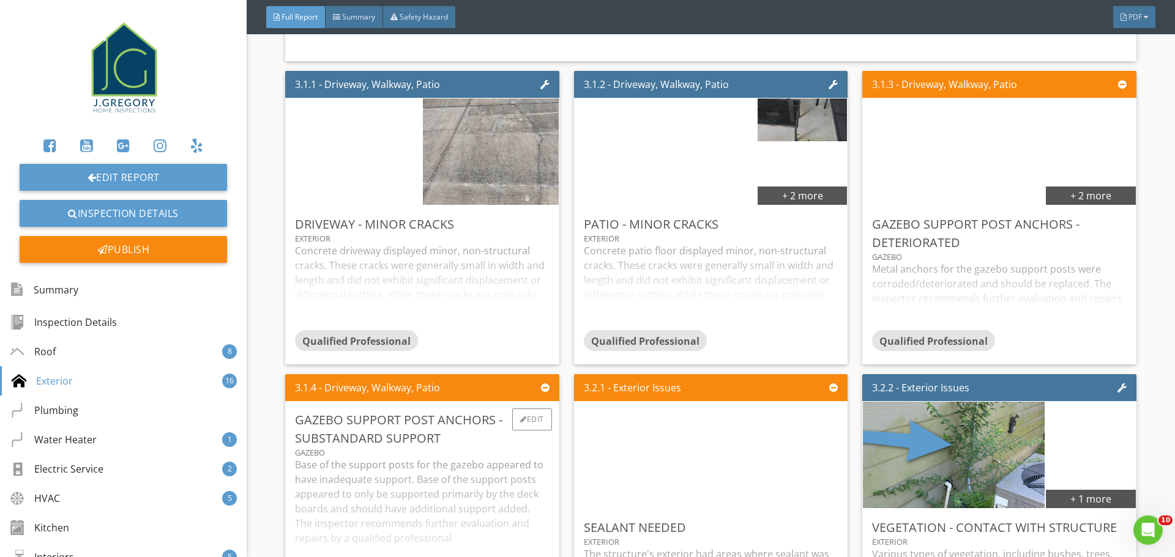
scroll to position [3548, 0]
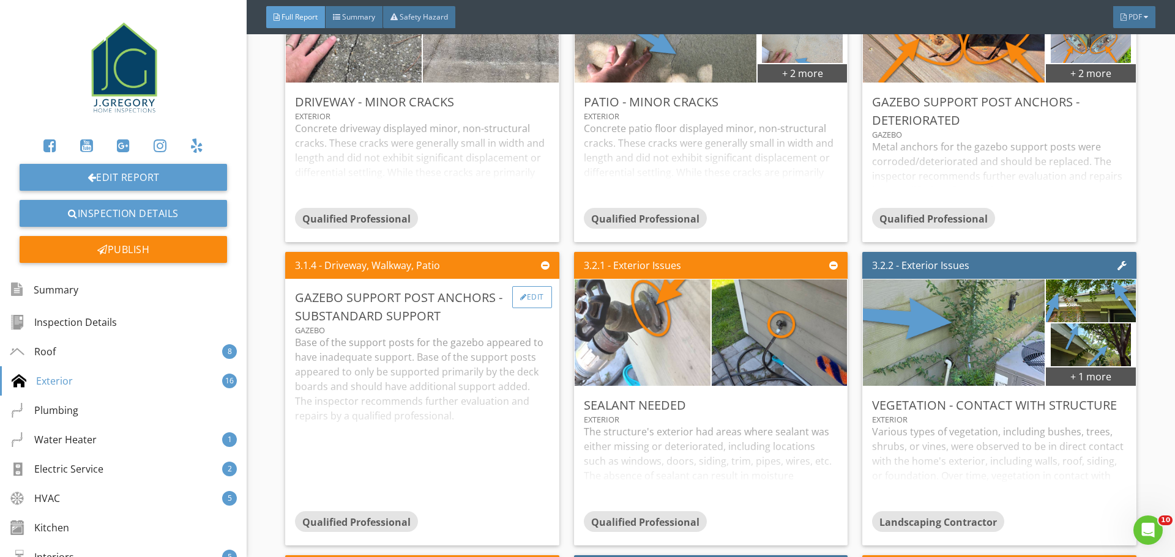
click at [520, 294] on div at bounding box center [523, 297] width 7 height 7
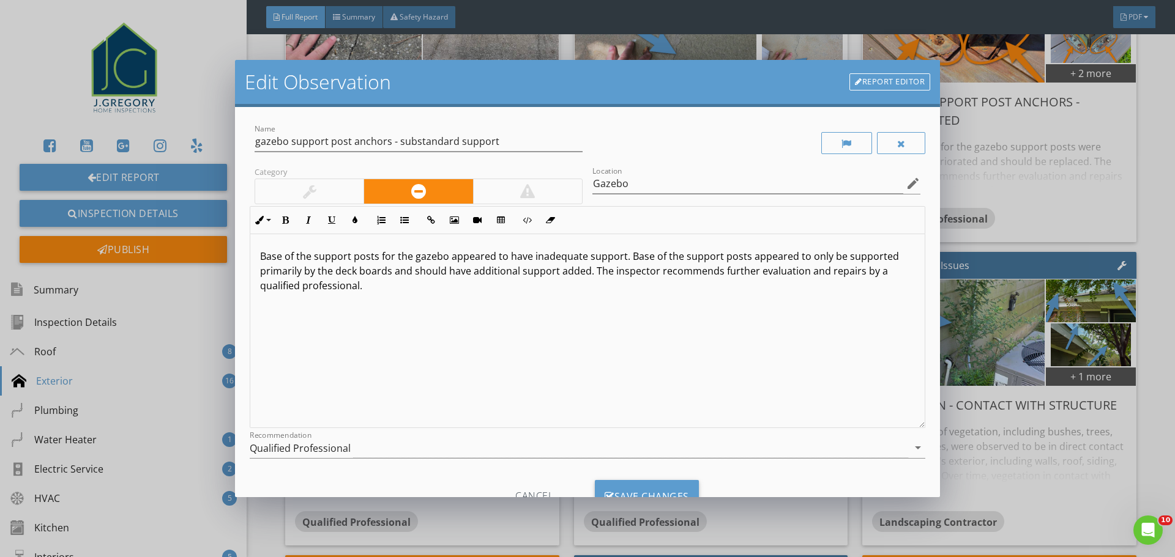
click at [868, 80] on link "Report Editor" at bounding box center [889, 81] width 81 height 17
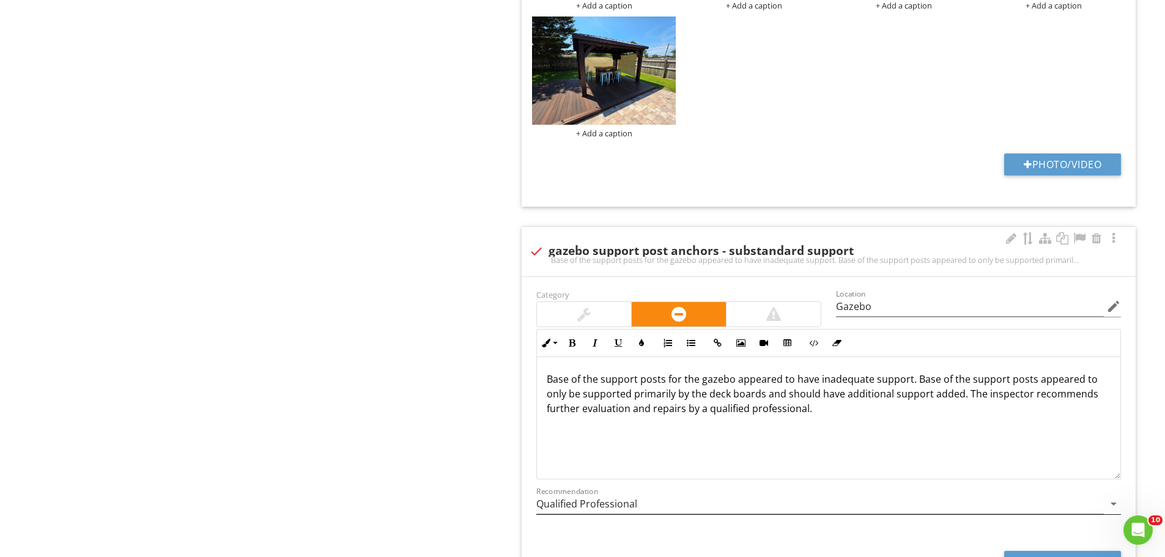
scroll to position [4277, 0]
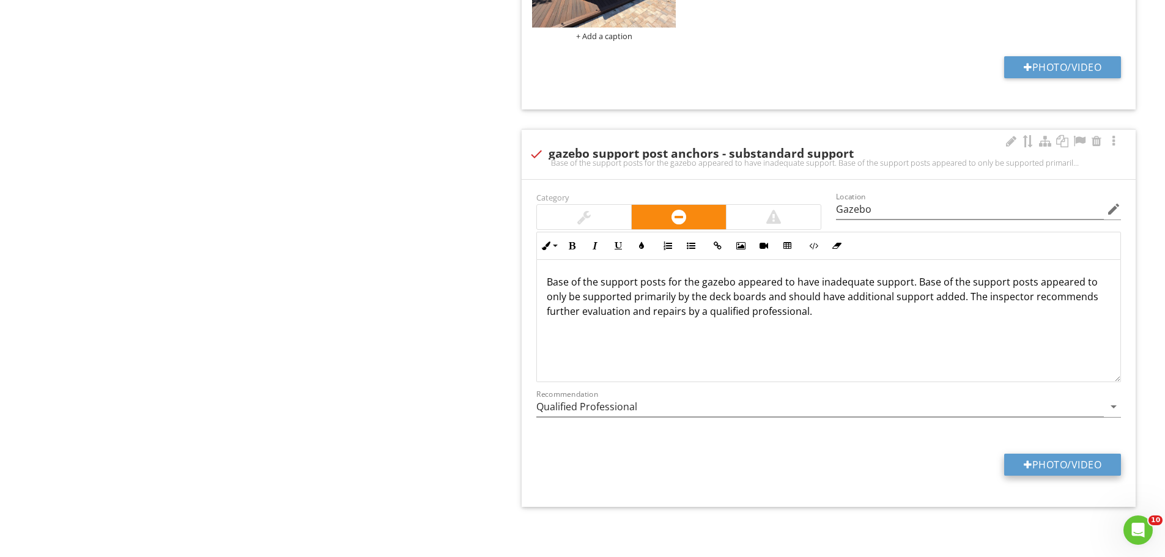
click at [1026, 460] on div at bounding box center [1028, 465] width 9 height 10
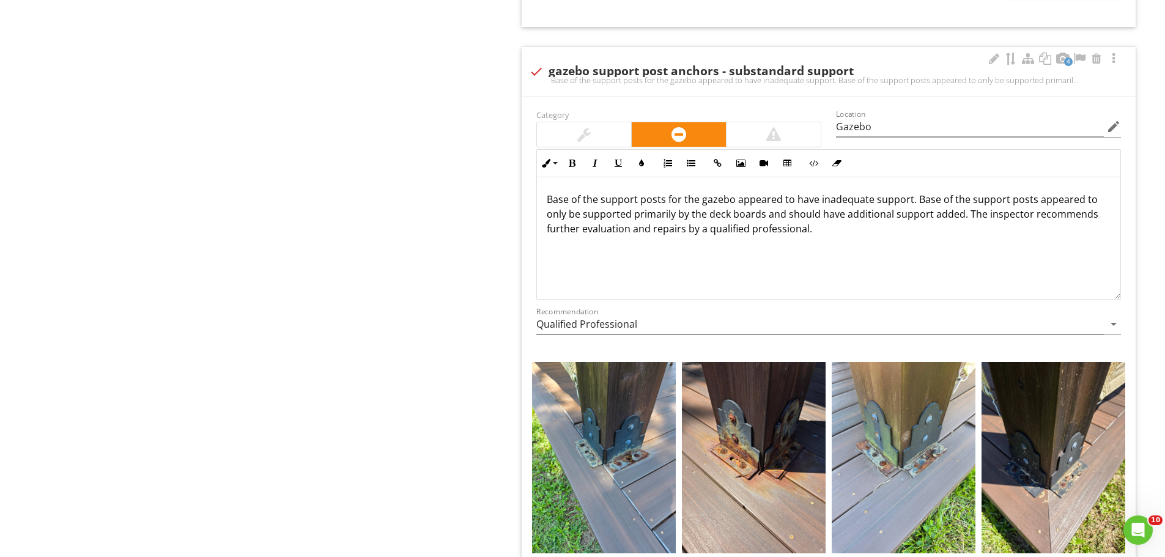
scroll to position [4479, 0]
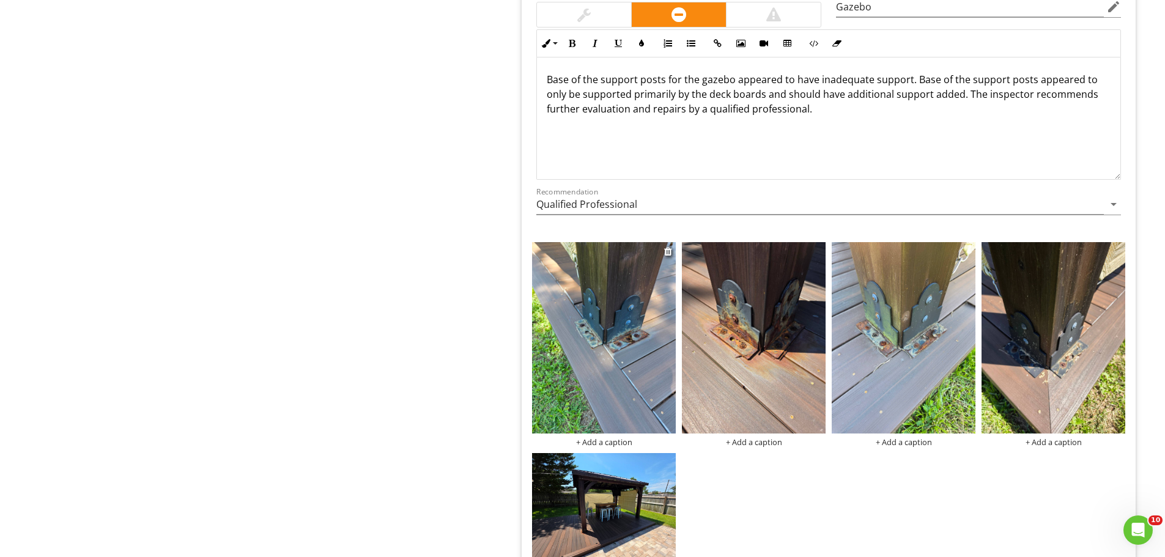
click at [590, 367] on img at bounding box center [604, 337] width 144 height 191
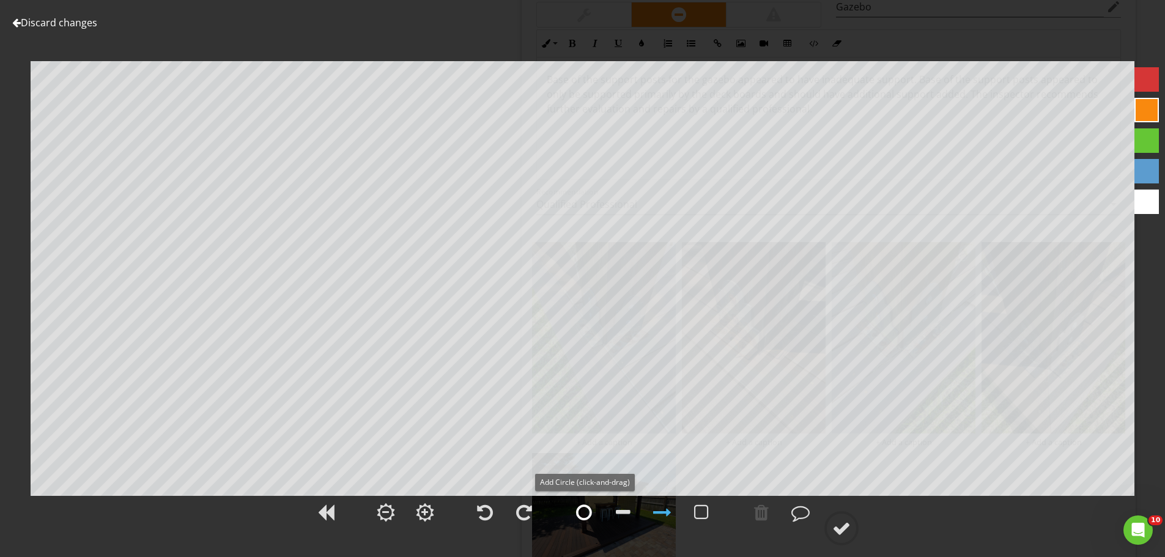
click at [585, 510] on div at bounding box center [584, 512] width 16 height 18
click at [669, 513] on div at bounding box center [662, 512] width 18 height 18
drag, startPoint x: 837, startPoint y: 522, endPoint x: 837, endPoint y: 509, distance: 12.8
click at [837, 522] on div at bounding box center [842, 528] width 18 height 18
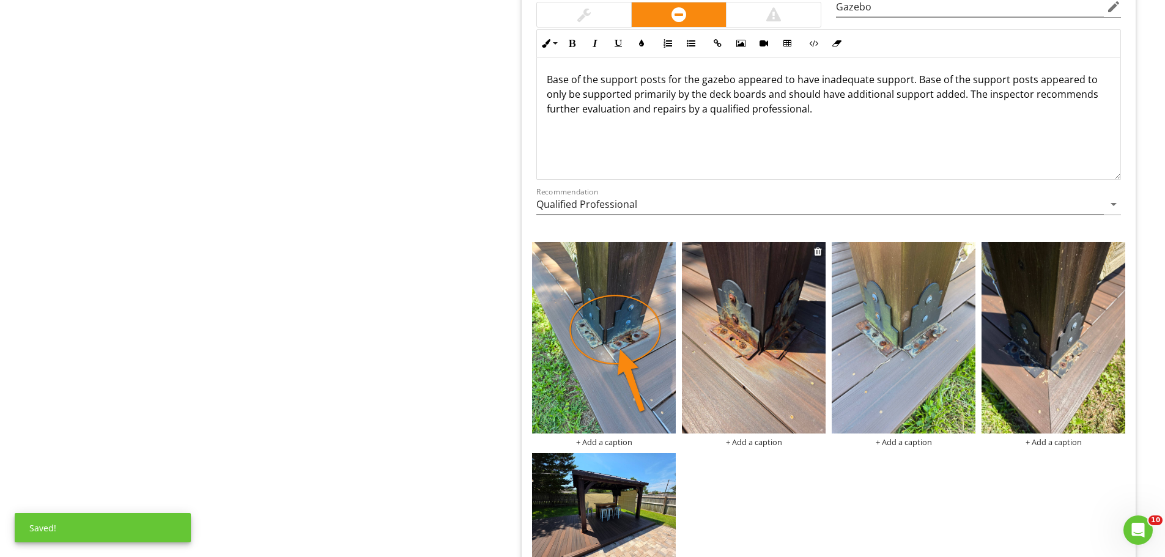
click at [777, 373] on img at bounding box center [754, 337] width 144 height 191
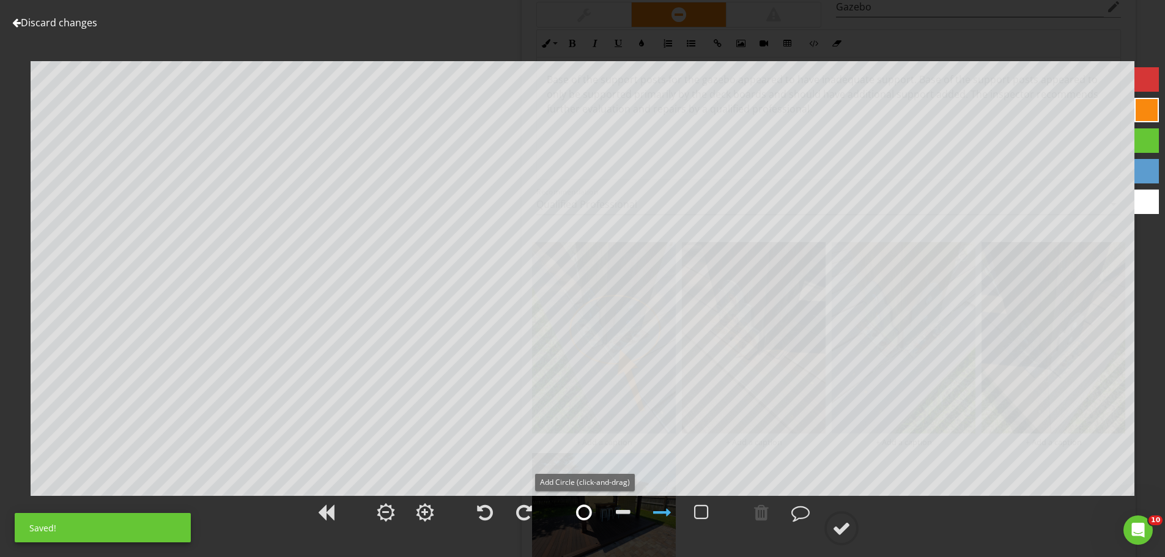
drag, startPoint x: 579, startPoint y: 512, endPoint x: 579, endPoint y: 497, distance: 14.7
click at [579, 511] on div at bounding box center [584, 512] width 16 height 18
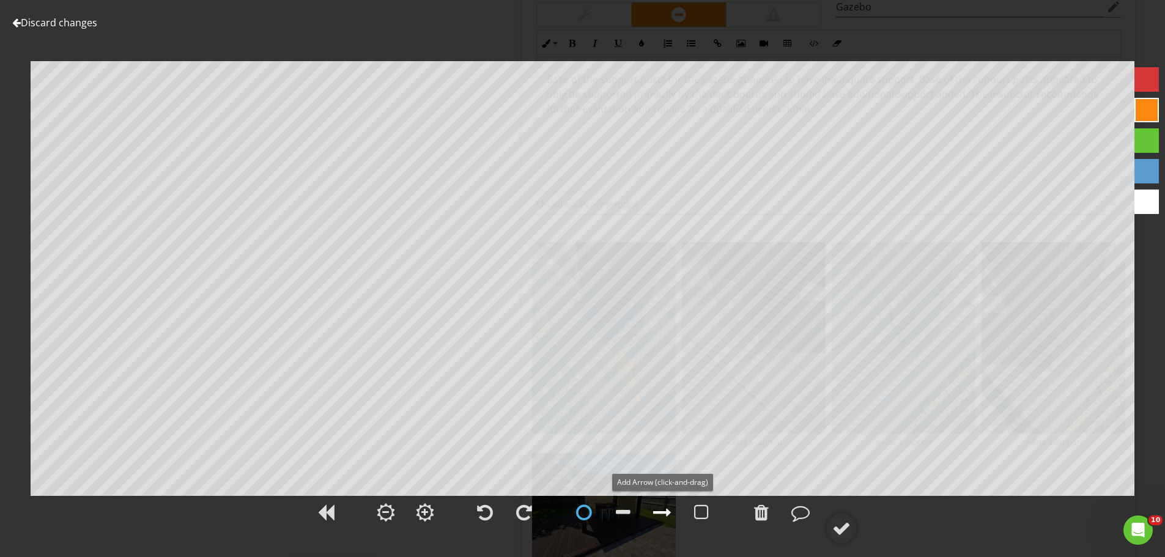
click at [667, 508] on div at bounding box center [662, 512] width 18 height 18
click at [847, 532] on div at bounding box center [842, 528] width 18 height 18
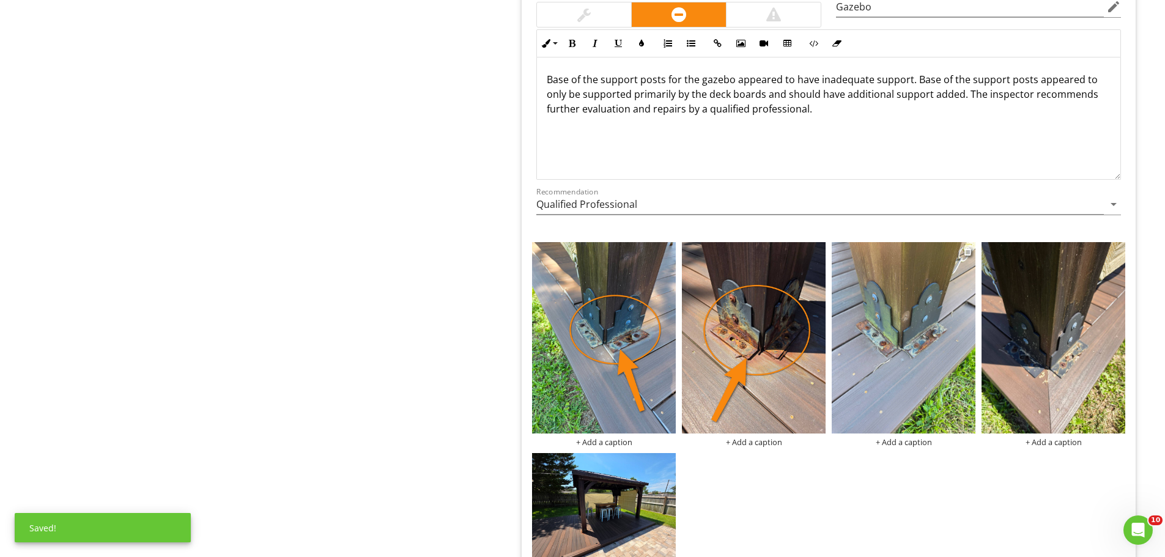
click at [877, 373] on img at bounding box center [904, 337] width 144 height 191
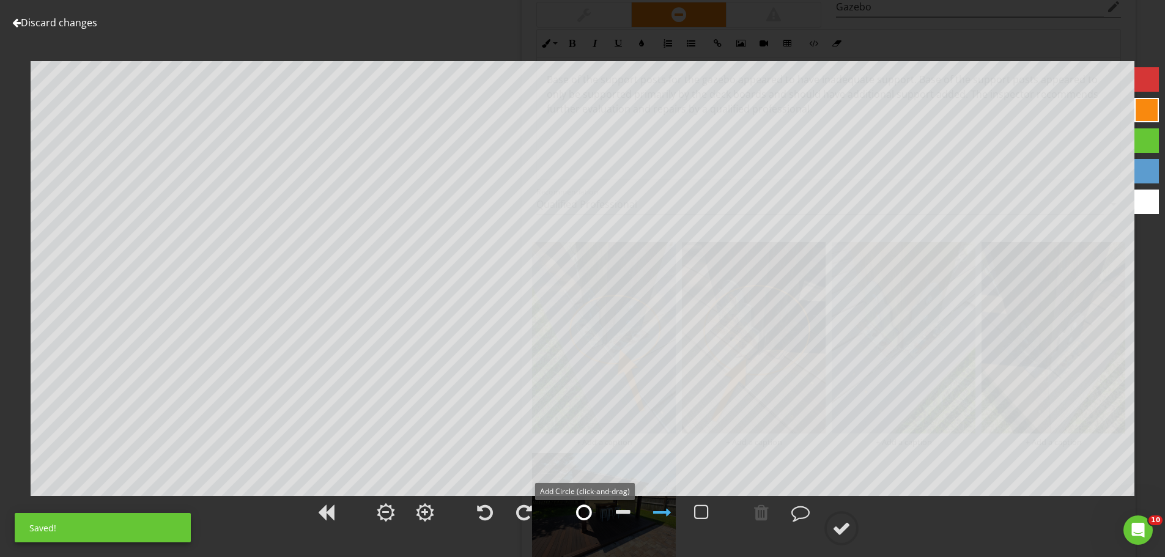
click at [581, 505] on div at bounding box center [584, 512] width 16 height 18
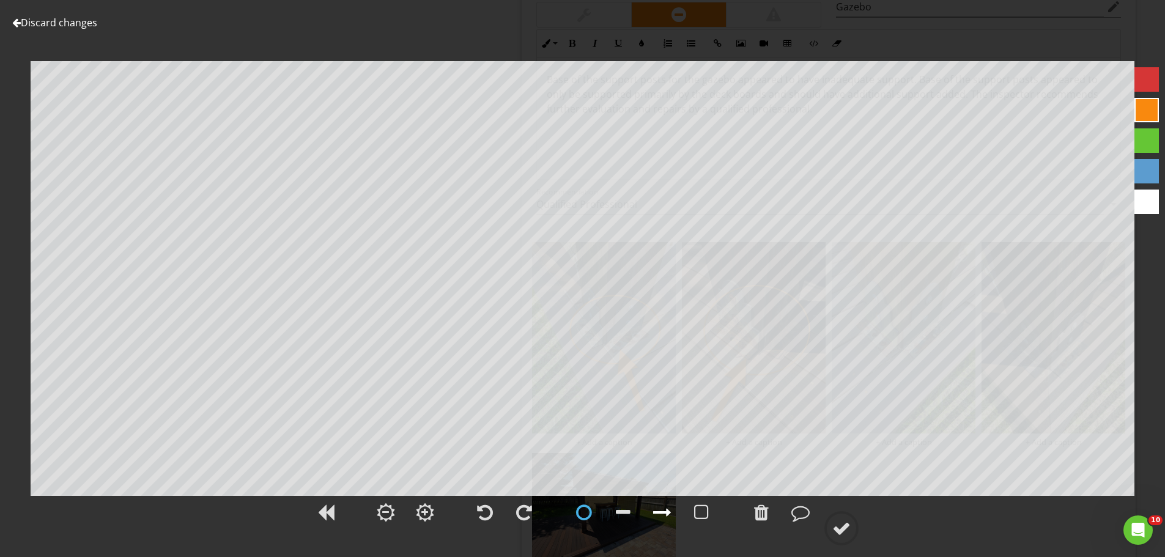
click at [664, 508] on div at bounding box center [662, 512] width 18 height 18
click at [844, 532] on div at bounding box center [842, 528] width 18 height 18
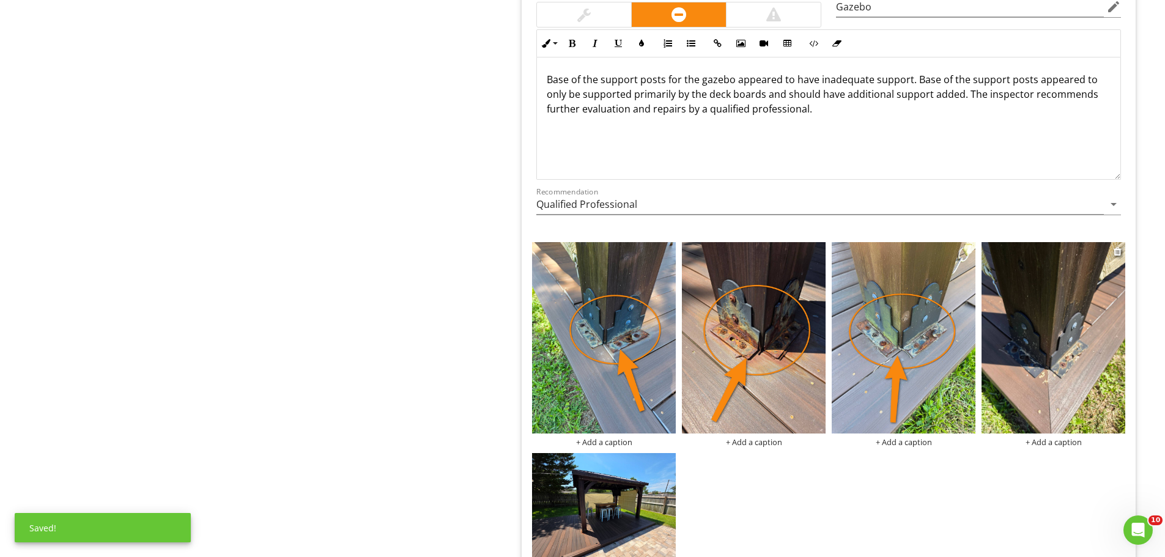
click at [991, 357] on img at bounding box center [1054, 337] width 144 height 191
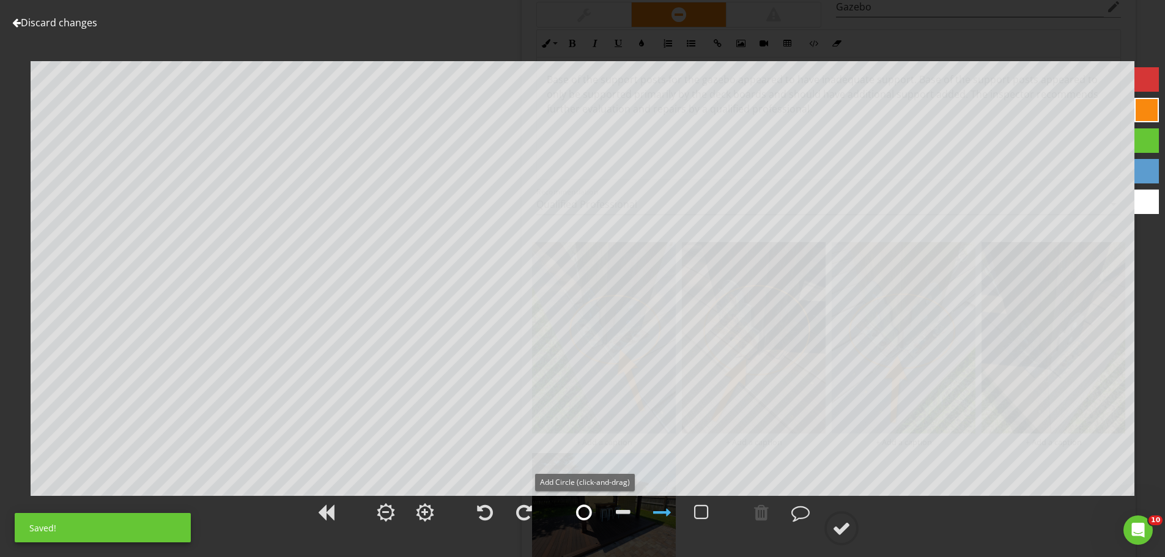
click at [582, 513] on div at bounding box center [584, 512] width 16 height 18
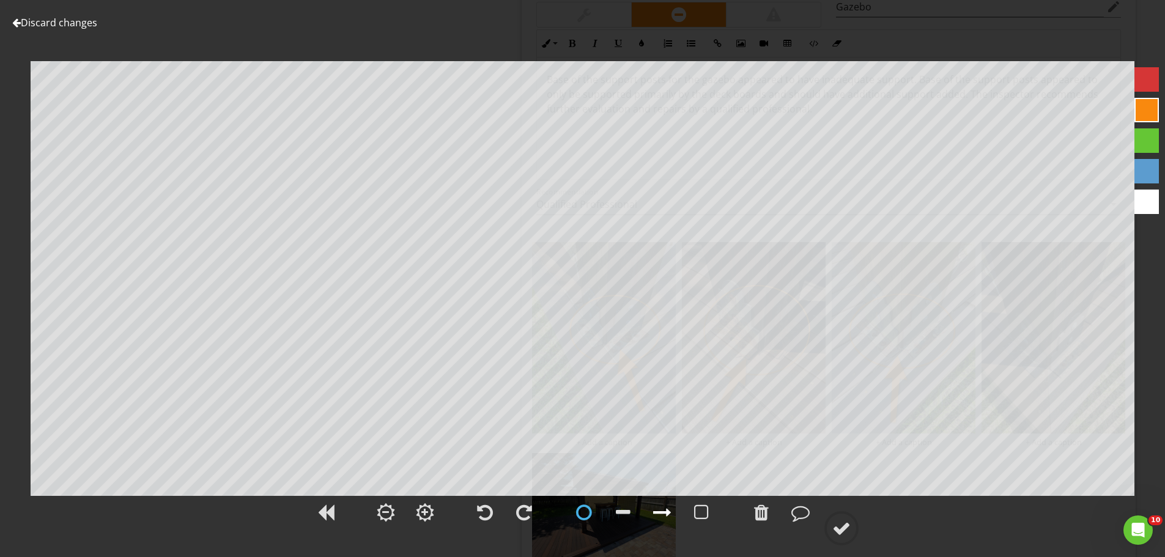
click at [665, 511] on div at bounding box center [662, 512] width 18 height 18
click at [579, 378] on div "Discard changes Add Location" at bounding box center [582, 278] width 1165 height 557
click at [838, 532] on div at bounding box center [842, 528] width 18 height 18
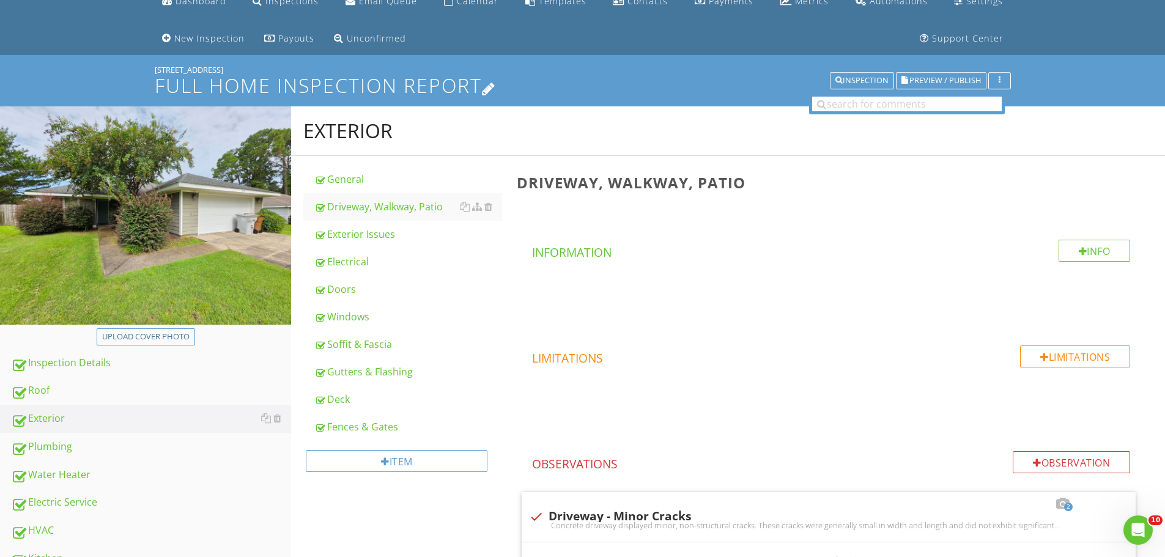
scroll to position [0, 0]
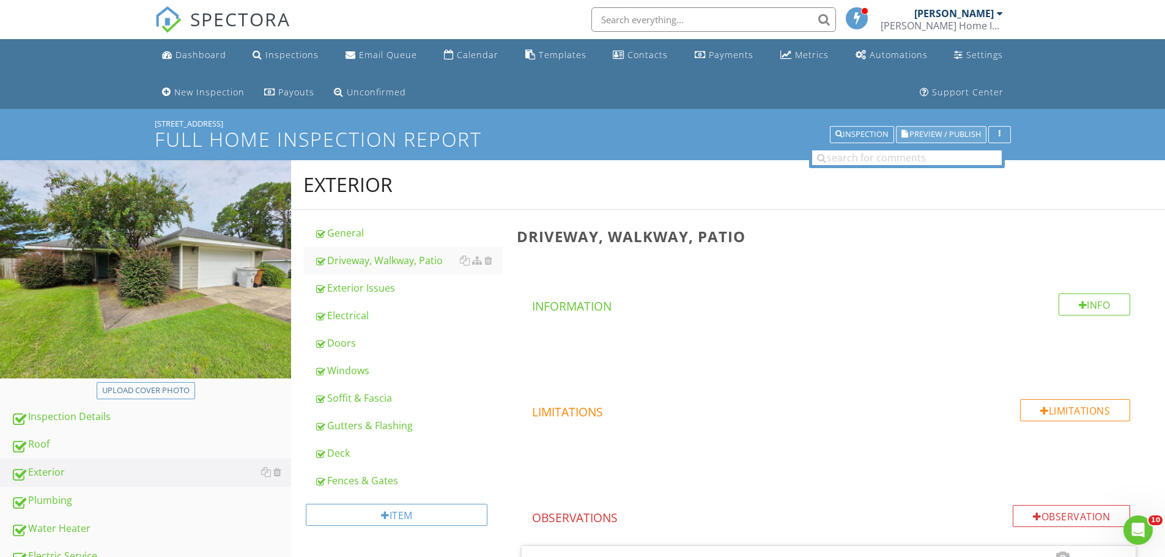
click at [921, 134] on span "Preview / Publish" at bounding box center [946, 135] width 72 height 8
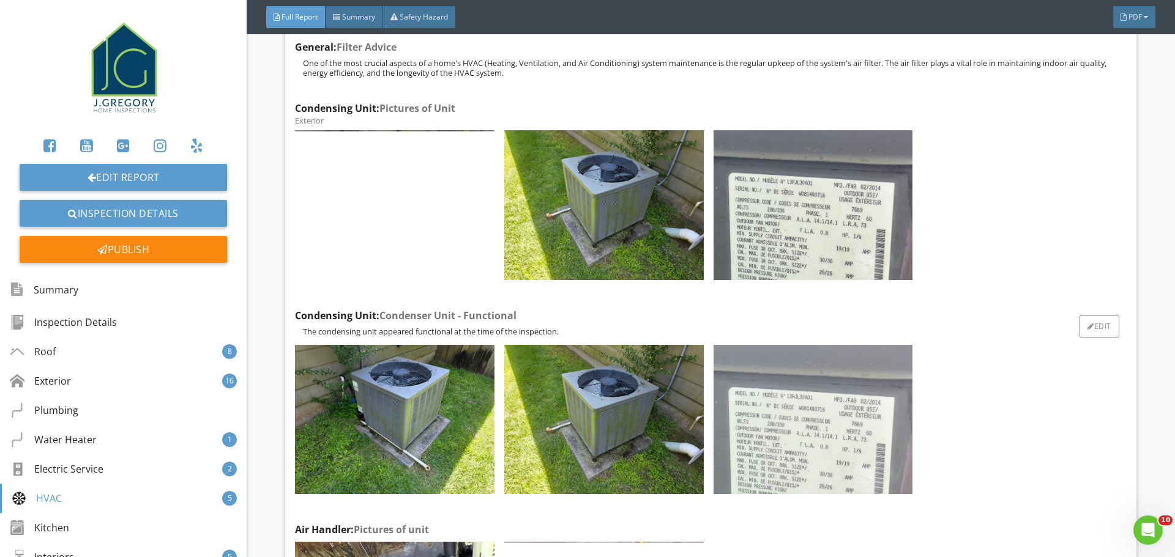
scroll to position [8870, 0]
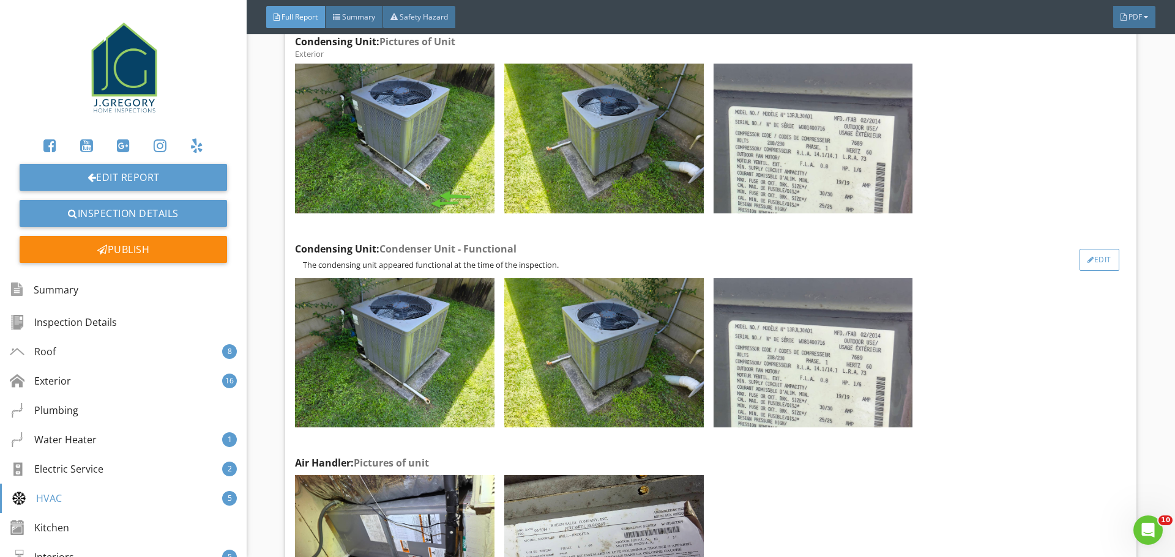
click at [1093, 249] on div "Edit" at bounding box center [1099, 260] width 40 height 22
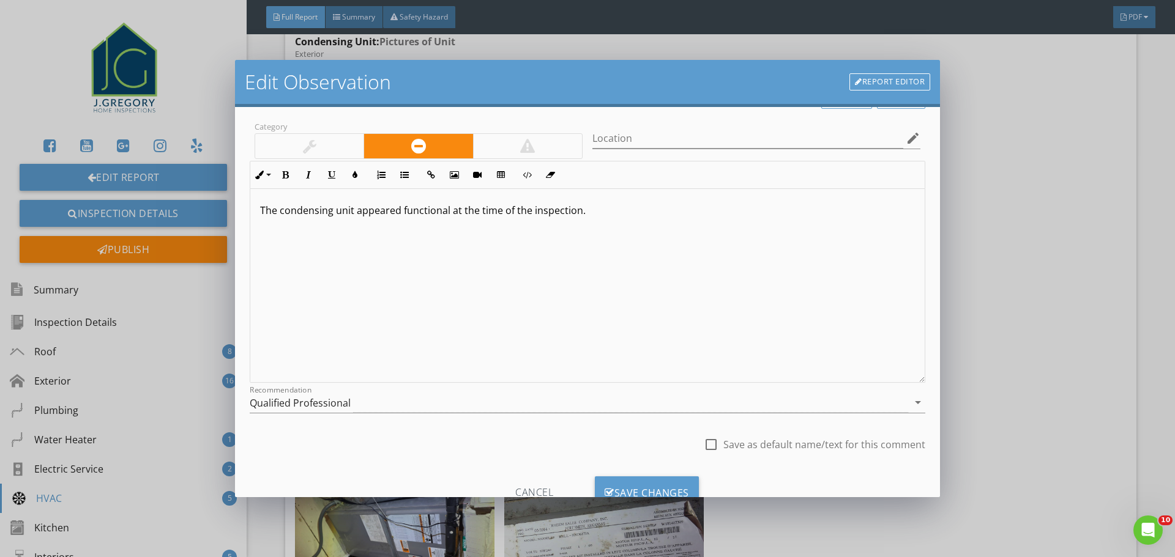
scroll to position [91, 0]
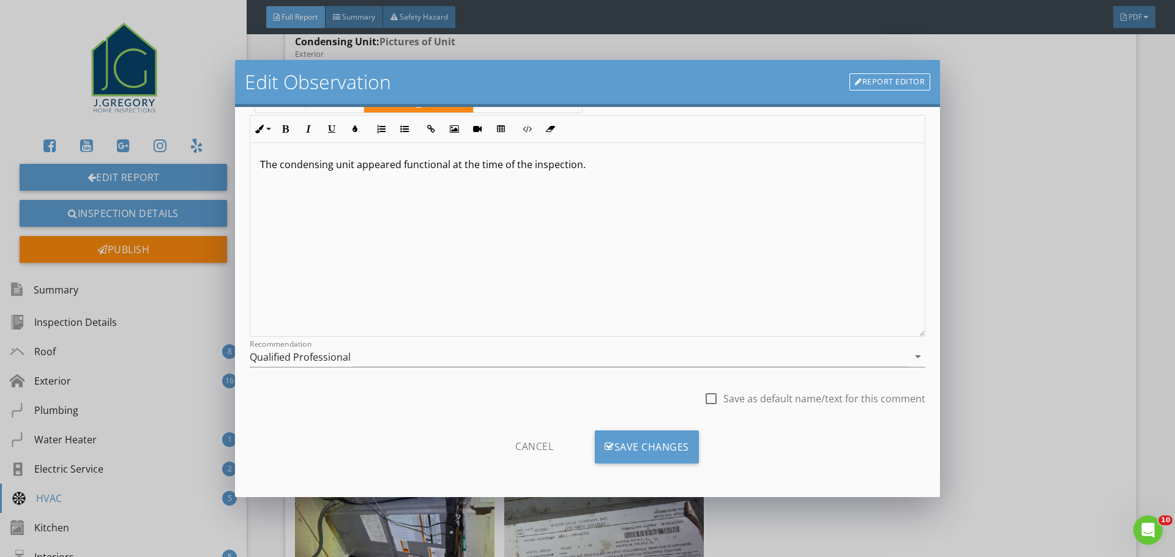
click at [880, 84] on link "Report Editor" at bounding box center [889, 81] width 81 height 17
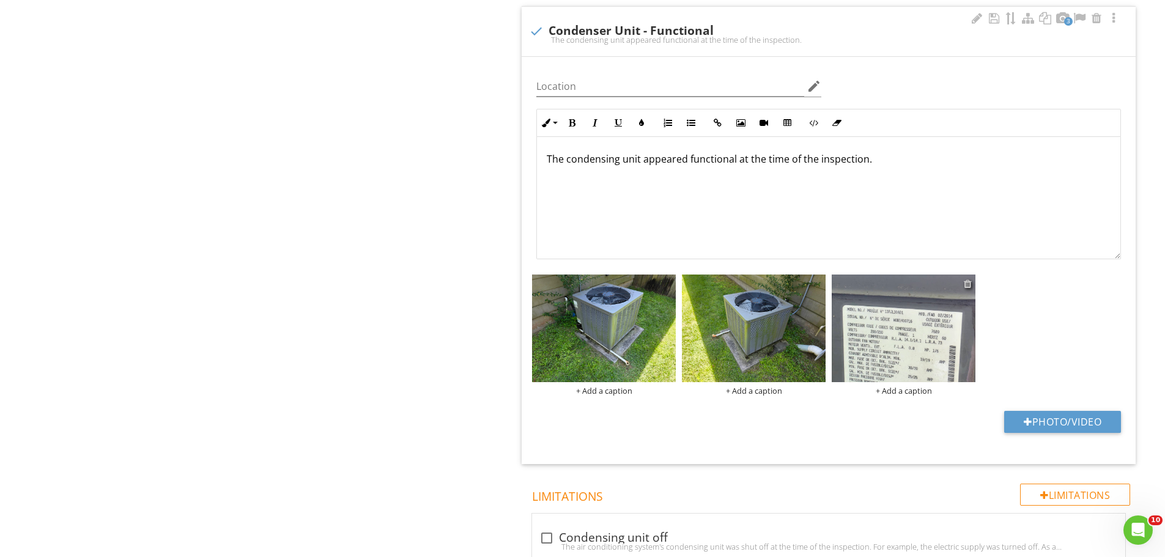
click at [970, 284] on div at bounding box center [968, 284] width 8 height 10
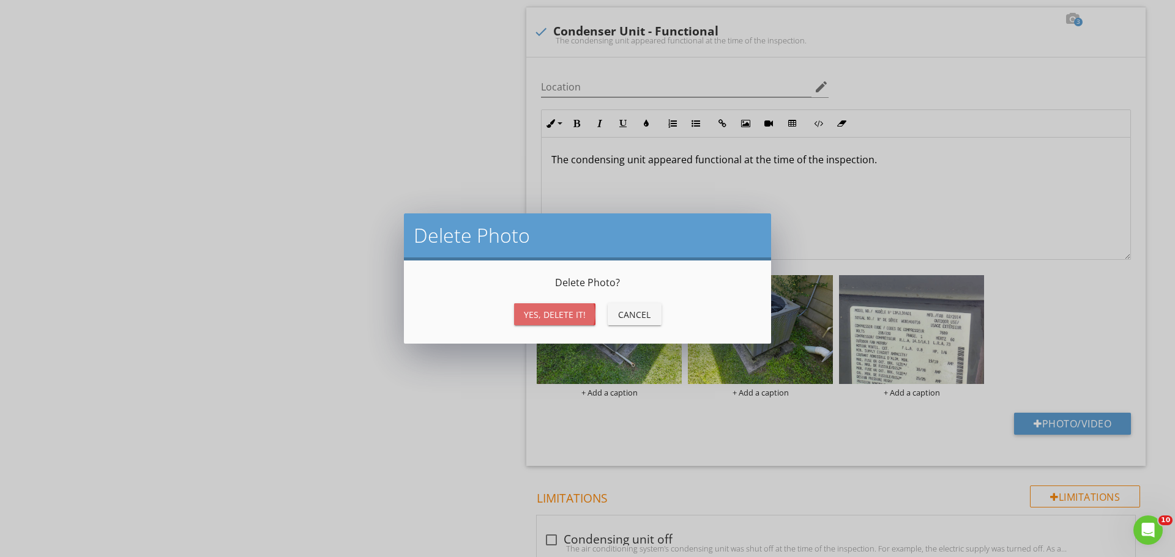
click at [571, 314] on div "Yes, Delete it!" at bounding box center [555, 314] width 62 height 13
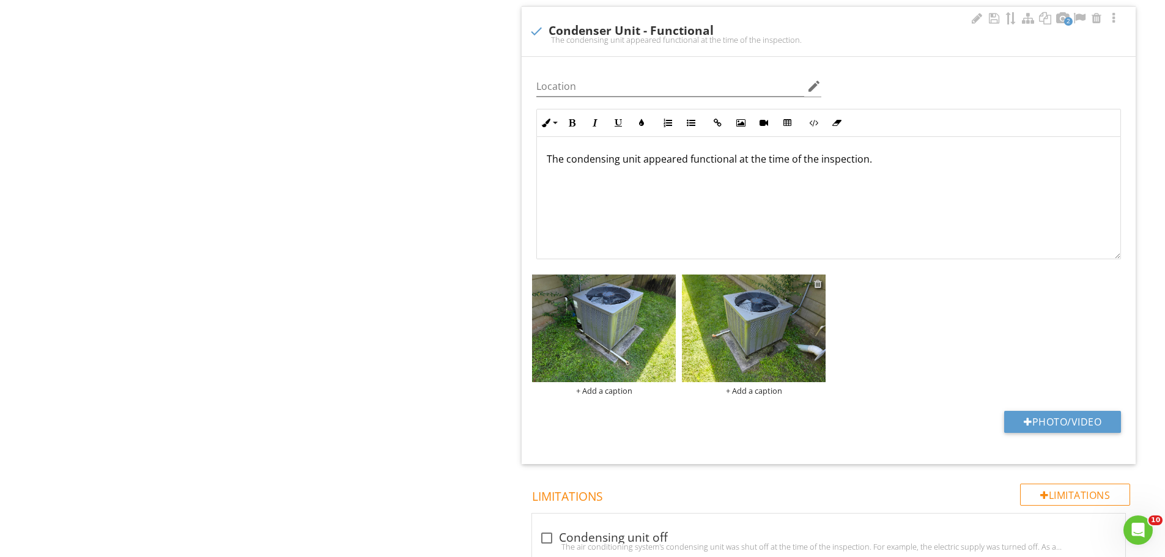
click at [820, 283] on div at bounding box center [818, 284] width 8 height 10
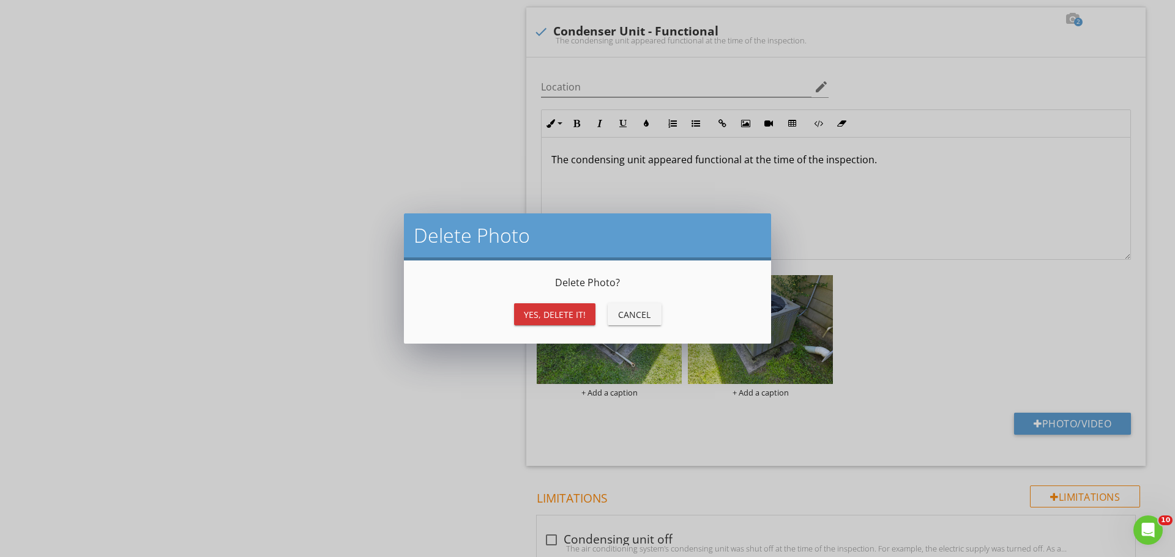
click at [560, 310] on div "Yes, Delete it!" at bounding box center [555, 314] width 62 height 13
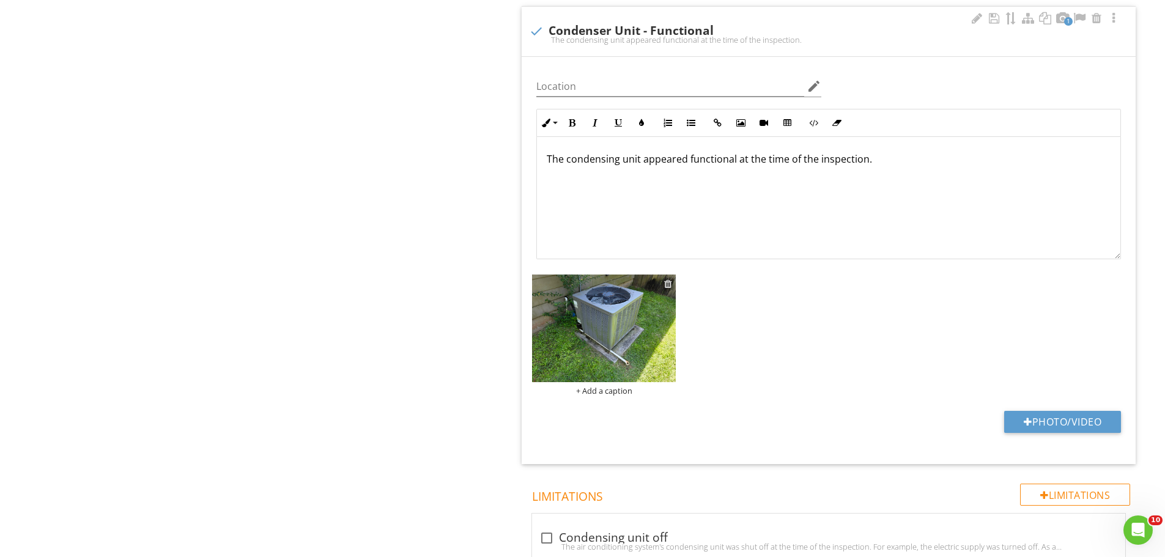
click at [670, 283] on div at bounding box center [668, 284] width 8 height 10
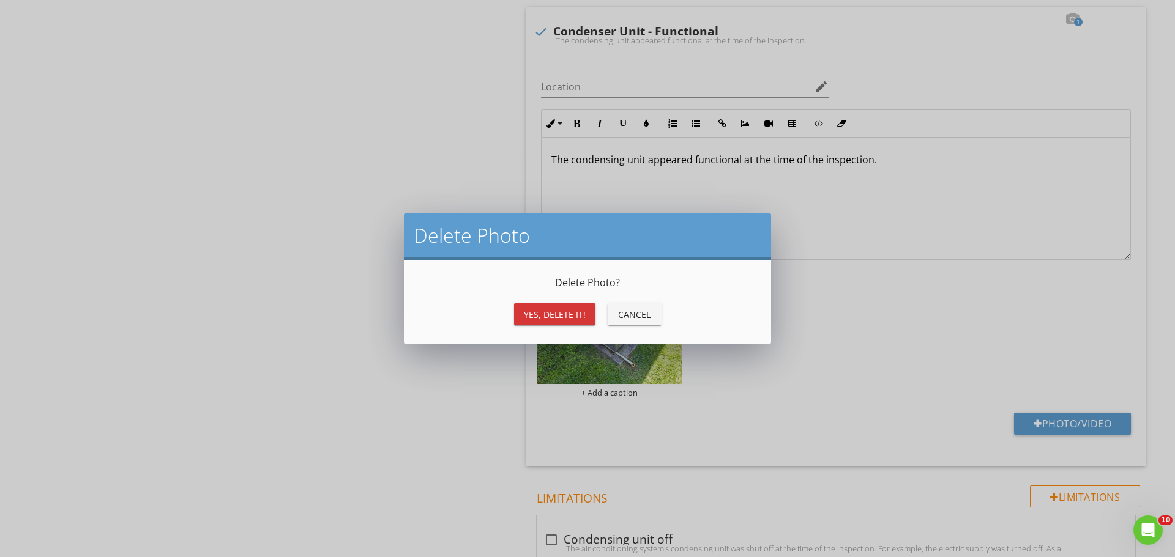
click at [530, 308] on div "Yes, Delete it!" at bounding box center [555, 314] width 62 height 13
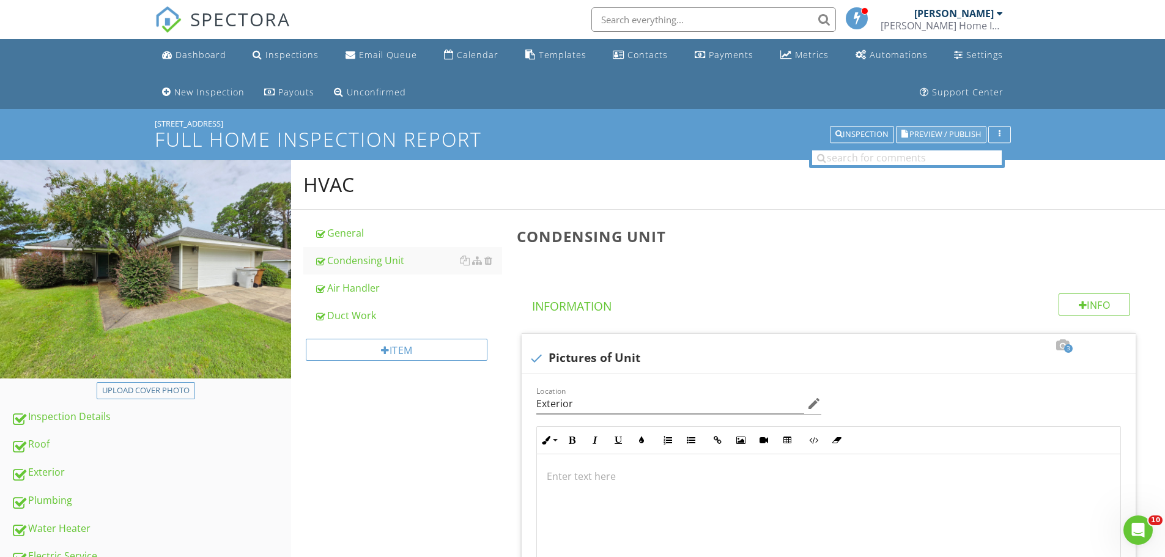
click at [935, 136] on span "Preview / Publish" at bounding box center [946, 135] width 72 height 8
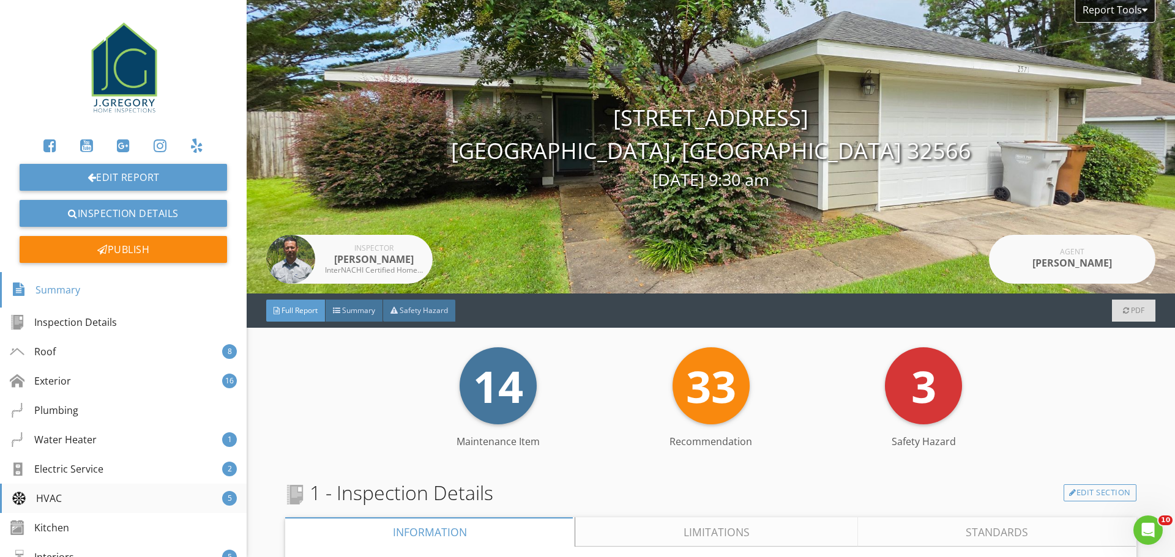
click at [43, 491] on div "HVAC" at bounding box center [37, 498] width 50 height 15
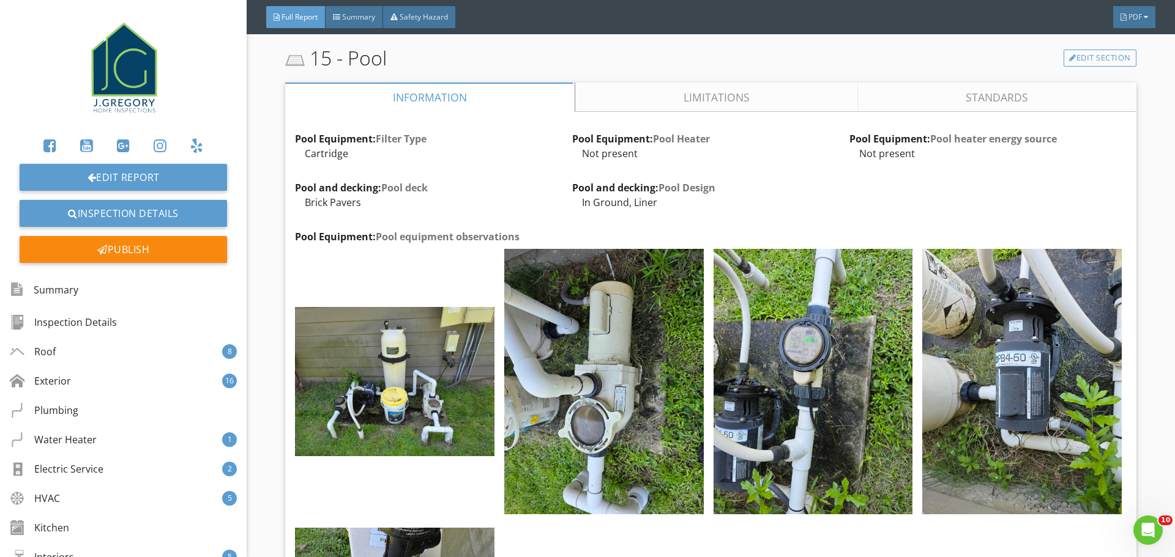
scroll to position [17867, 0]
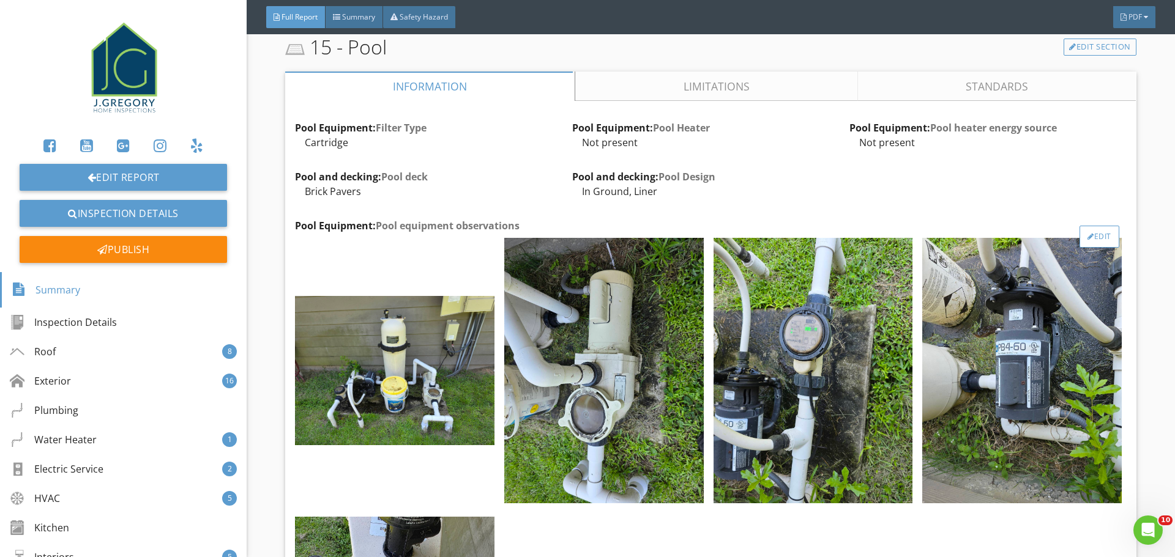
click at [1087, 226] on div "Edit" at bounding box center [1099, 237] width 40 height 22
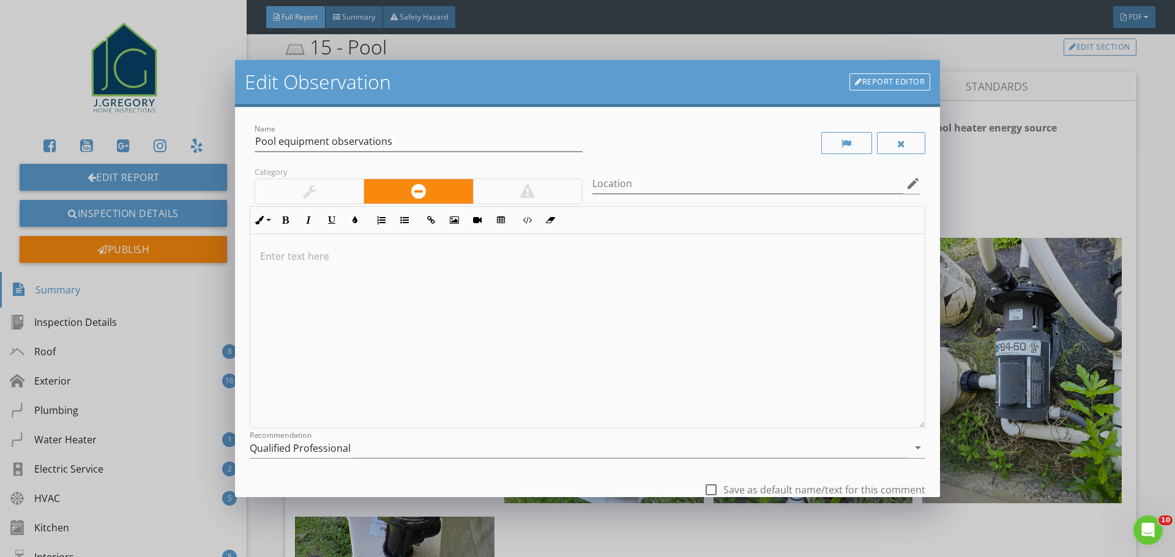
click at [867, 84] on link "Report Editor" at bounding box center [889, 81] width 81 height 17
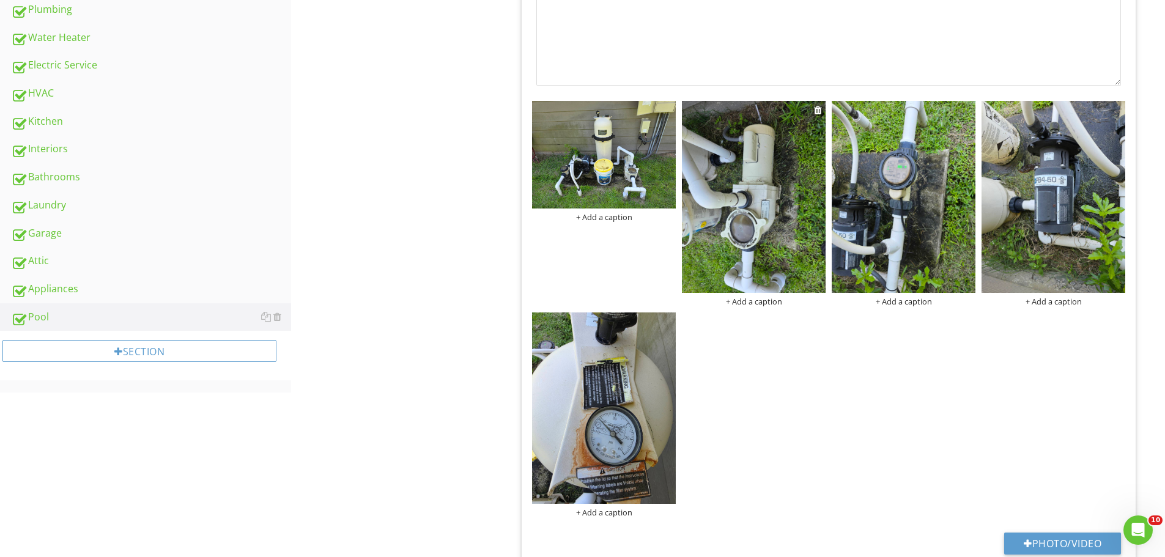
scroll to position [328, 0]
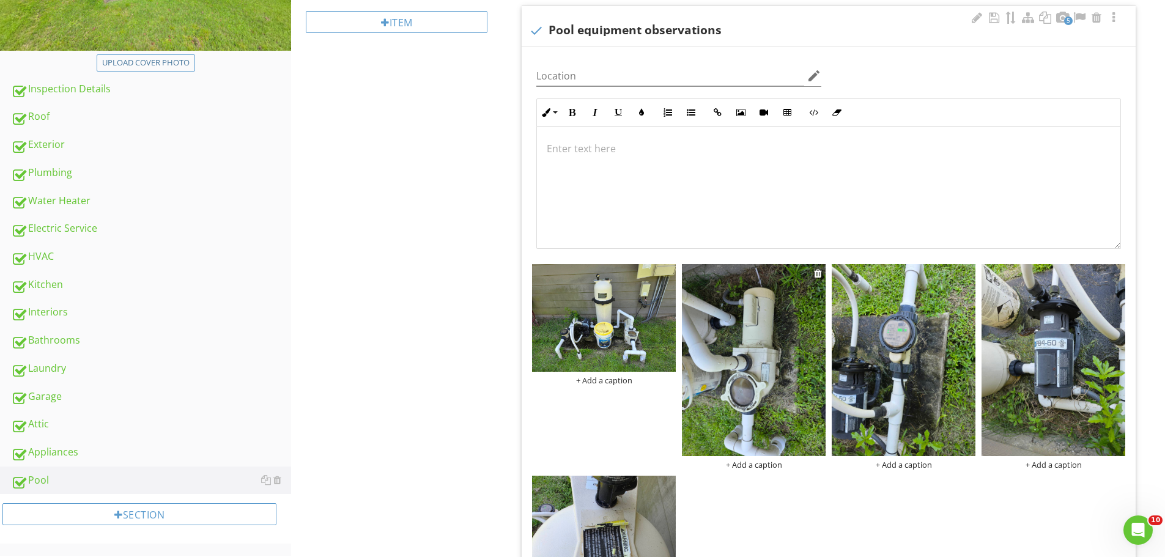
click at [716, 328] on img at bounding box center [754, 359] width 144 height 191
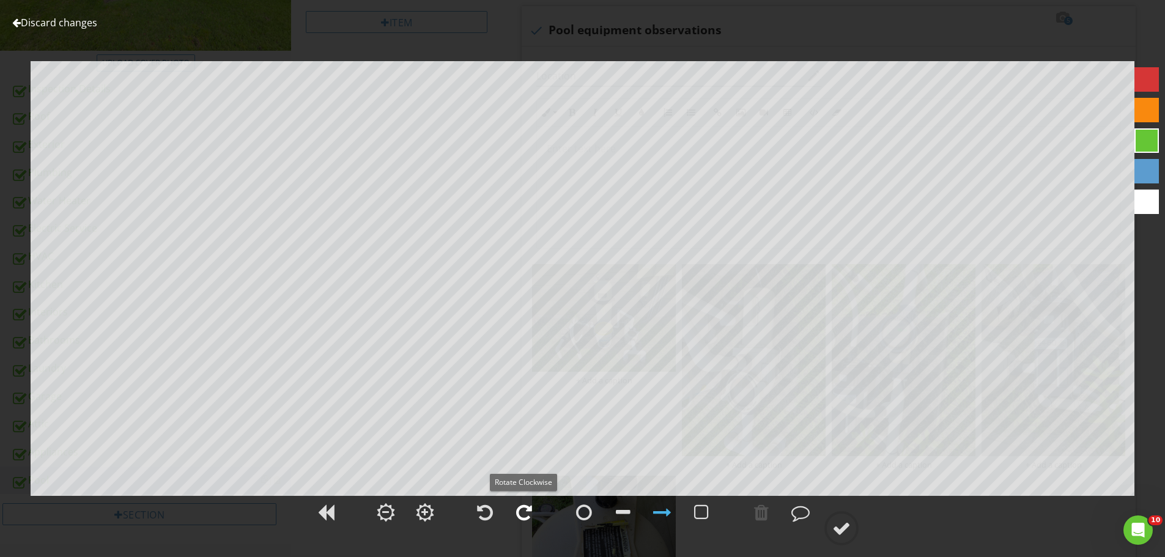
click at [524, 515] on div at bounding box center [524, 512] width 16 height 18
click at [839, 526] on div at bounding box center [842, 528] width 18 height 18
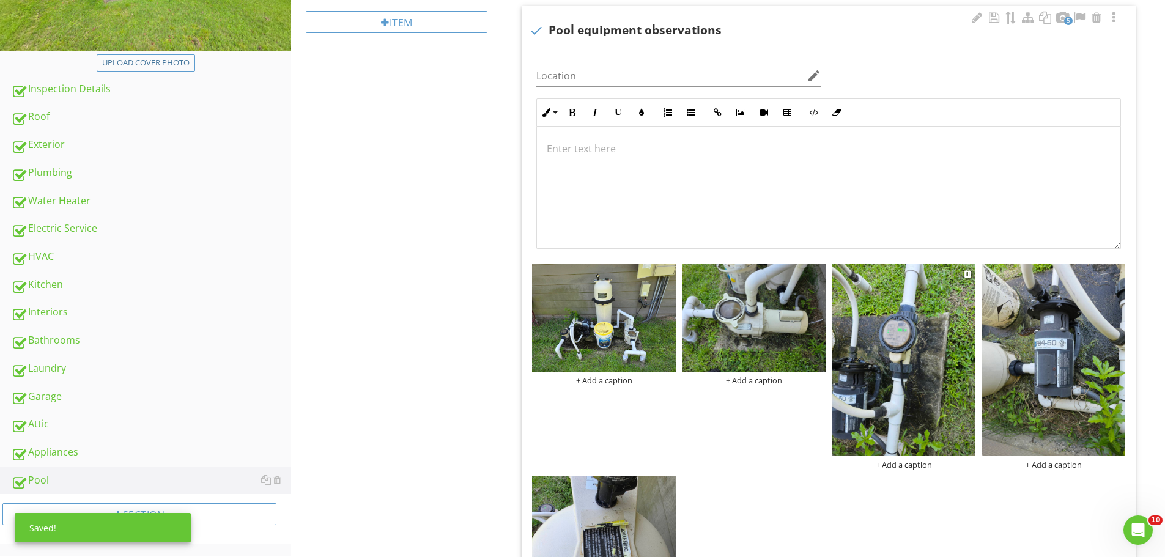
click at [885, 390] on img at bounding box center [904, 359] width 144 height 191
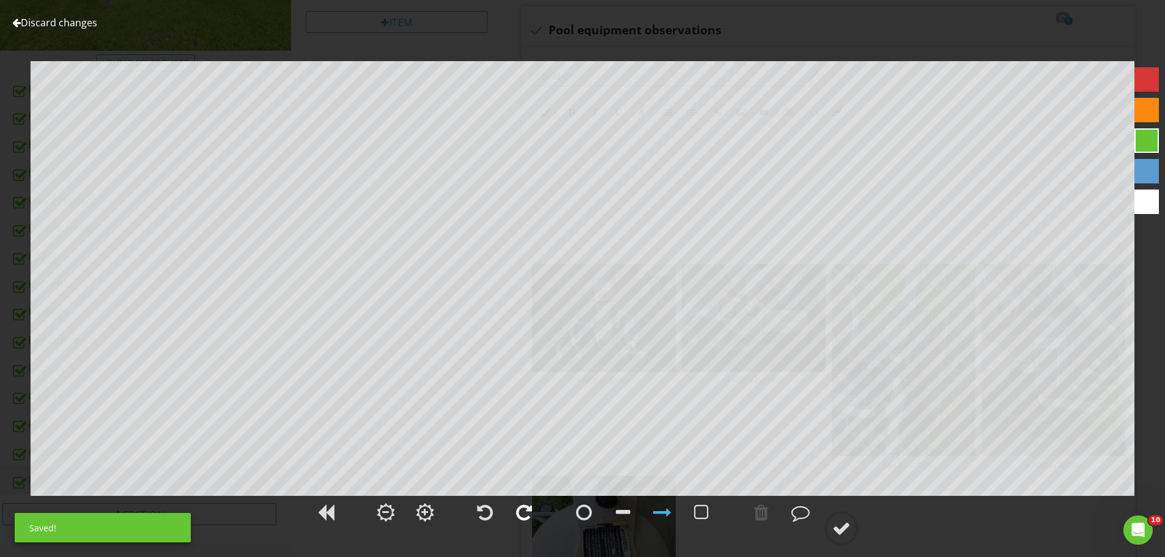
click at [536, 510] on div at bounding box center [524, 512] width 31 height 31
click at [839, 524] on div at bounding box center [842, 528] width 18 height 18
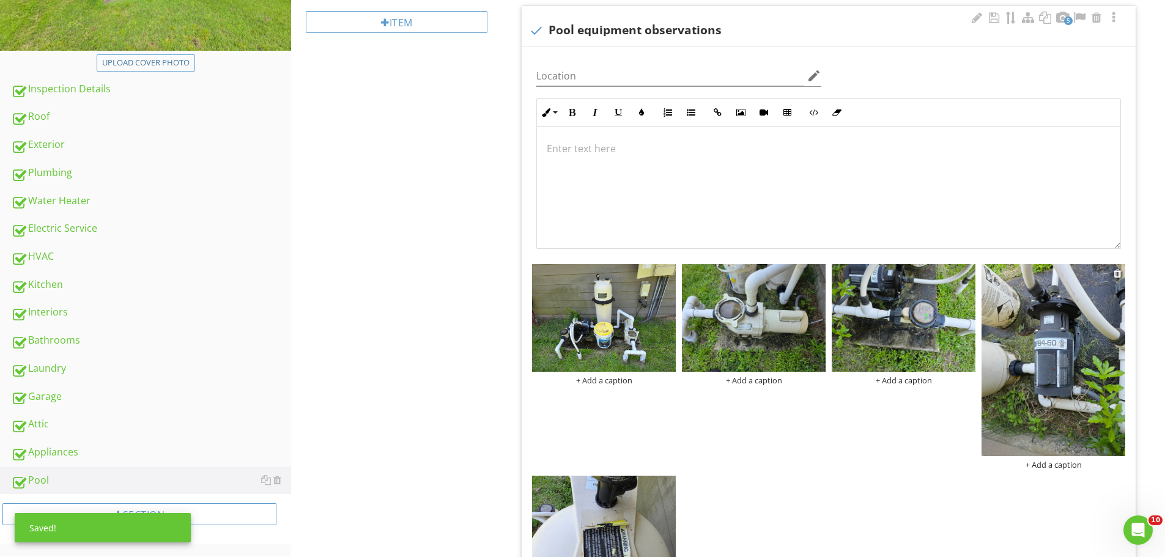
click at [1030, 388] on img at bounding box center [1054, 359] width 144 height 191
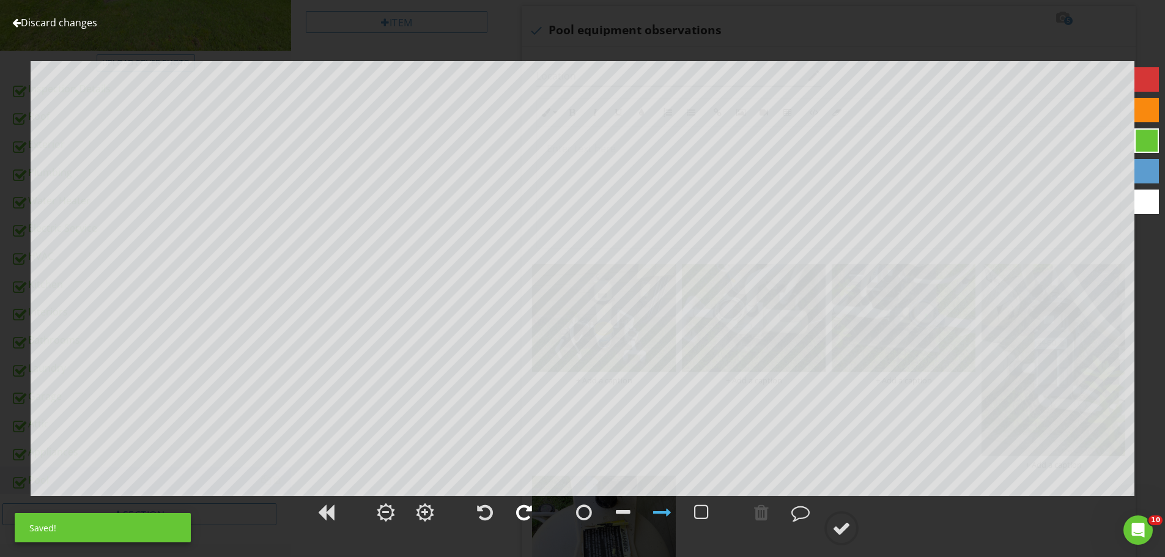
click at [525, 509] on div at bounding box center [524, 512] width 16 height 18
click at [848, 537] on div at bounding box center [842, 528] width 18 height 18
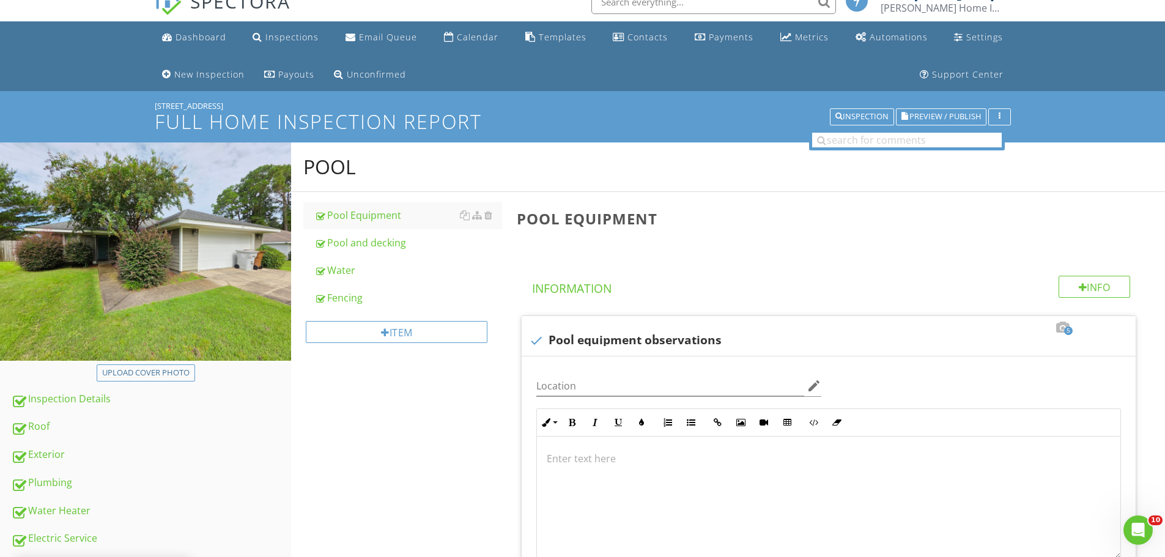
scroll to position [0, 0]
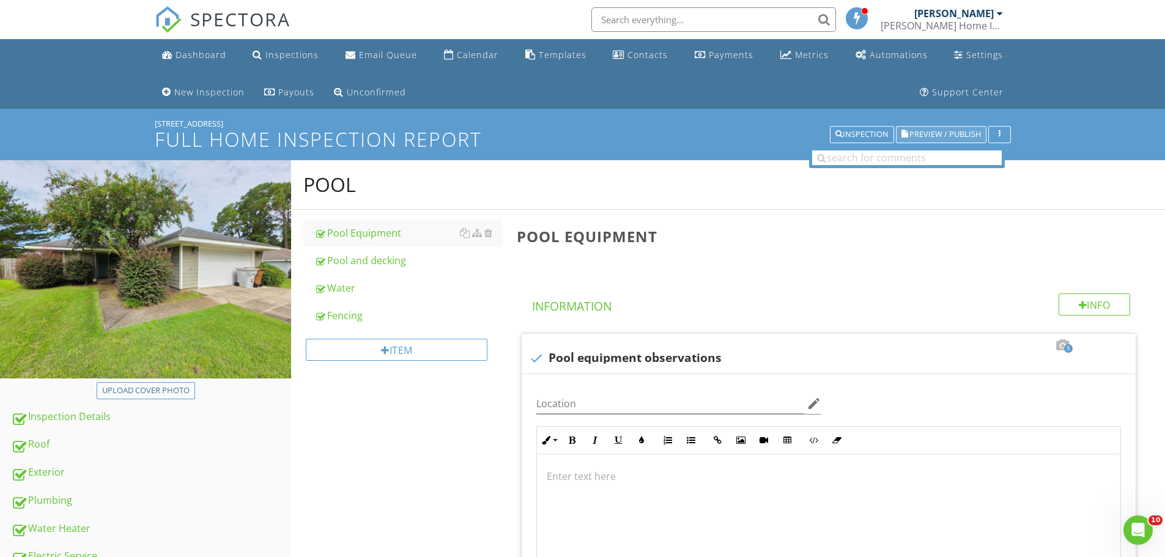
click at [937, 132] on span "Preview / Publish" at bounding box center [946, 135] width 72 height 8
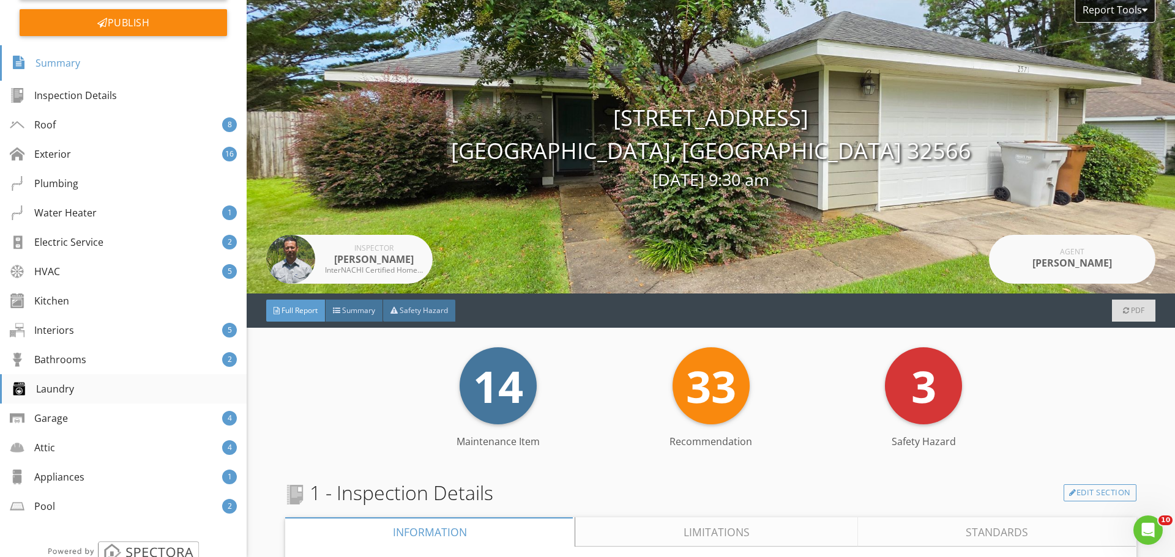
scroll to position [205, 0]
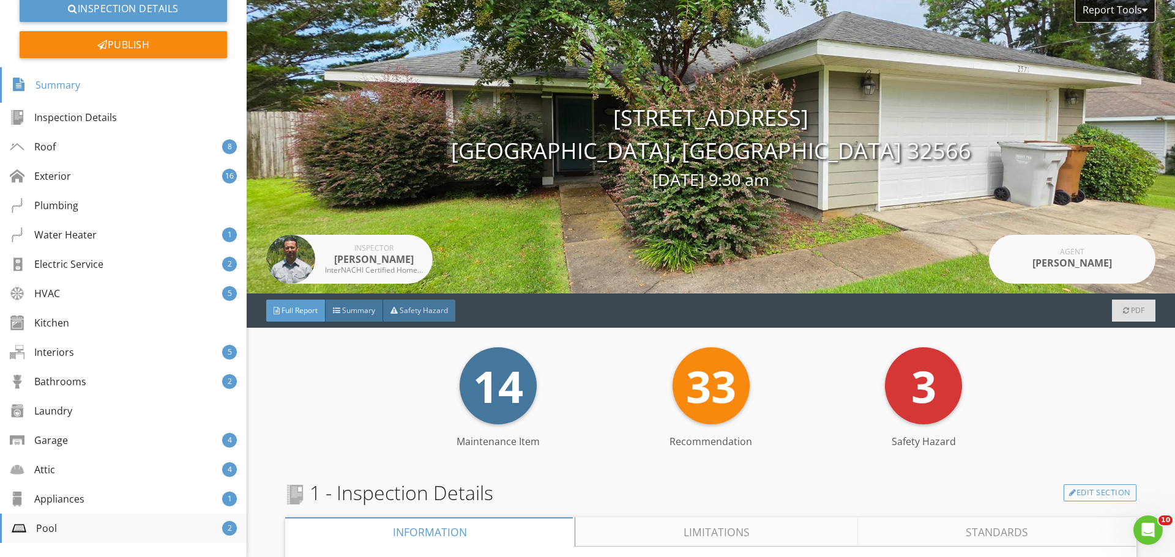
click at [47, 524] on div "Pool" at bounding box center [34, 528] width 45 height 15
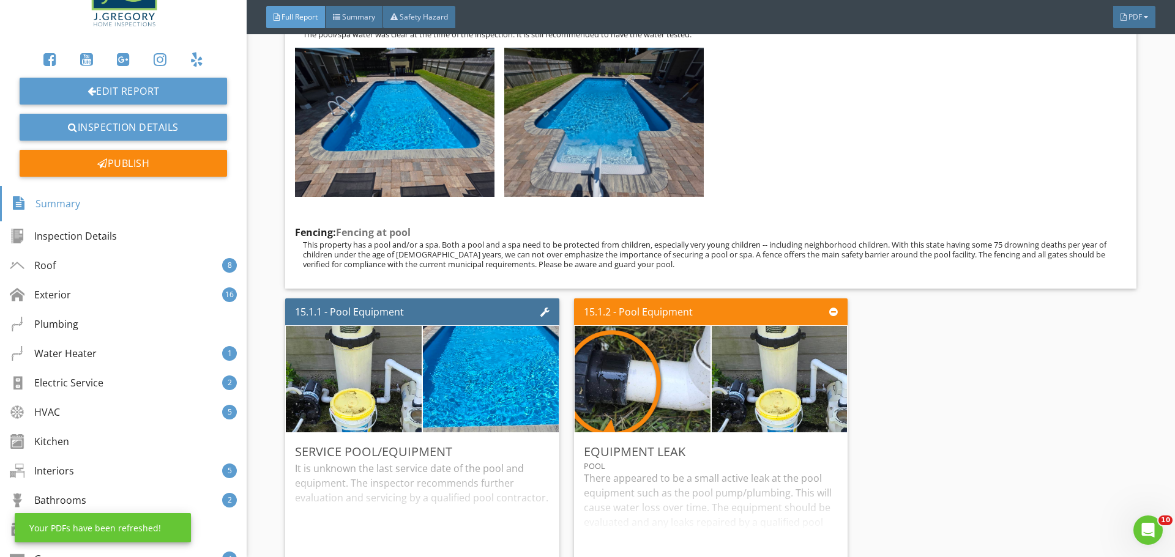
scroll to position [83, 0]
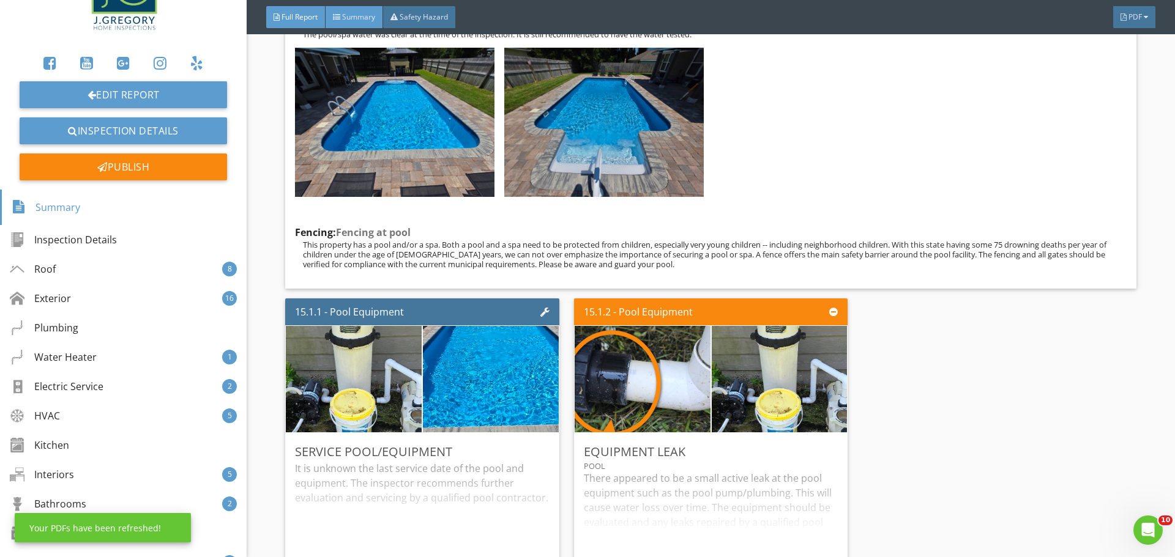
click at [349, 12] on span "Summary" at bounding box center [358, 17] width 33 height 10
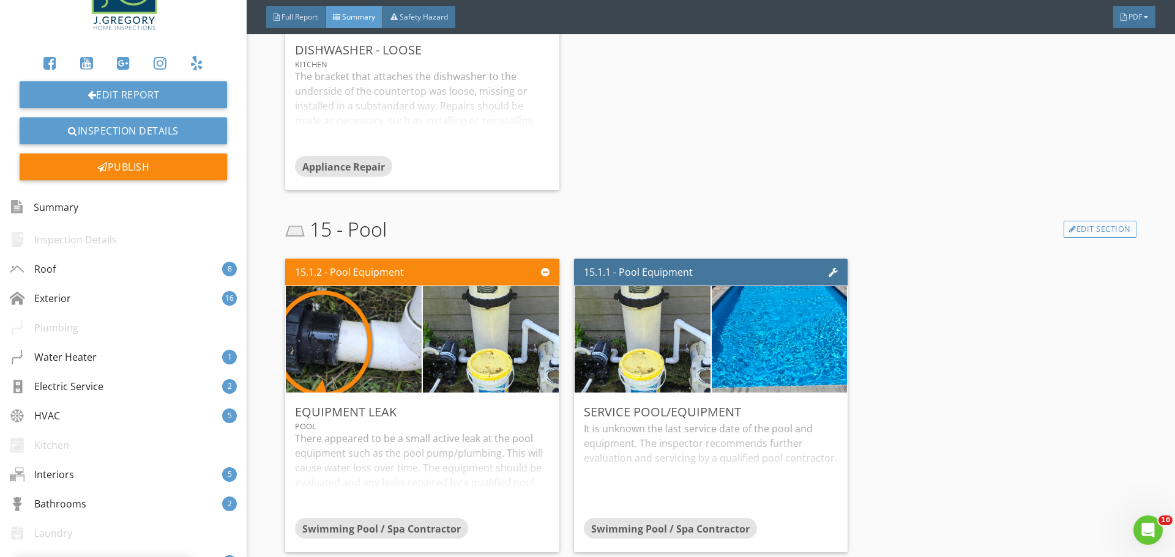
scroll to position [7067, 0]
click at [83, 385] on div "Electric Service" at bounding box center [59, 386] width 94 height 15
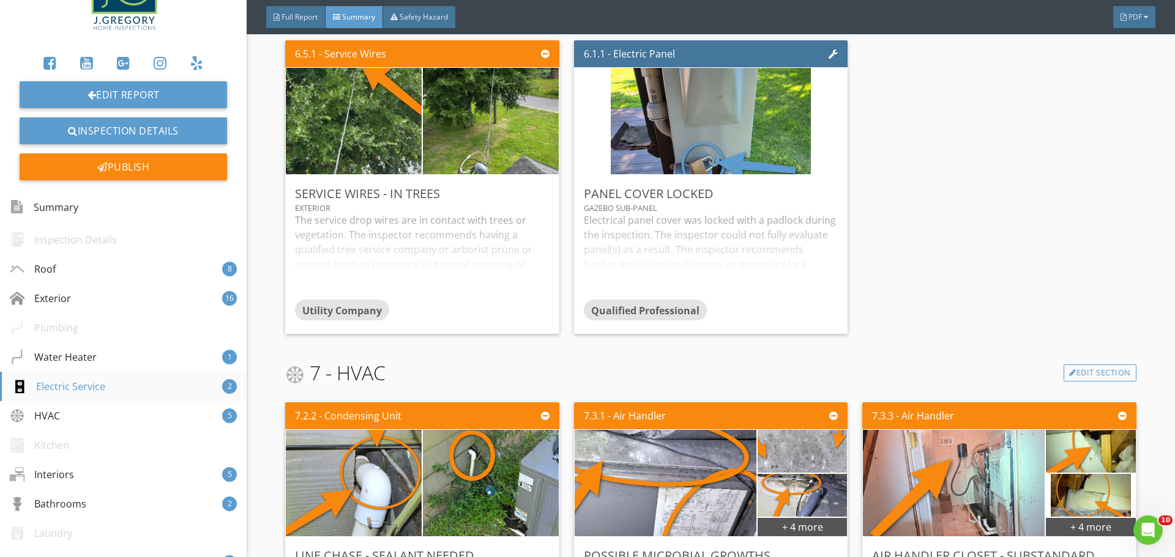
scroll to position [3524, 0]
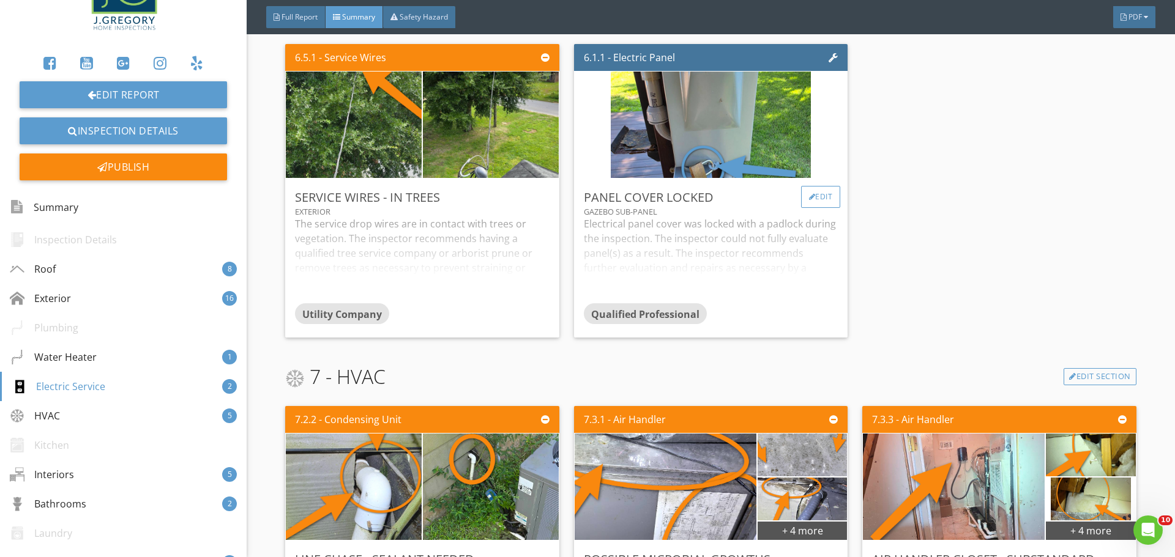
click at [809, 203] on div "Edit" at bounding box center [821, 197] width 40 height 22
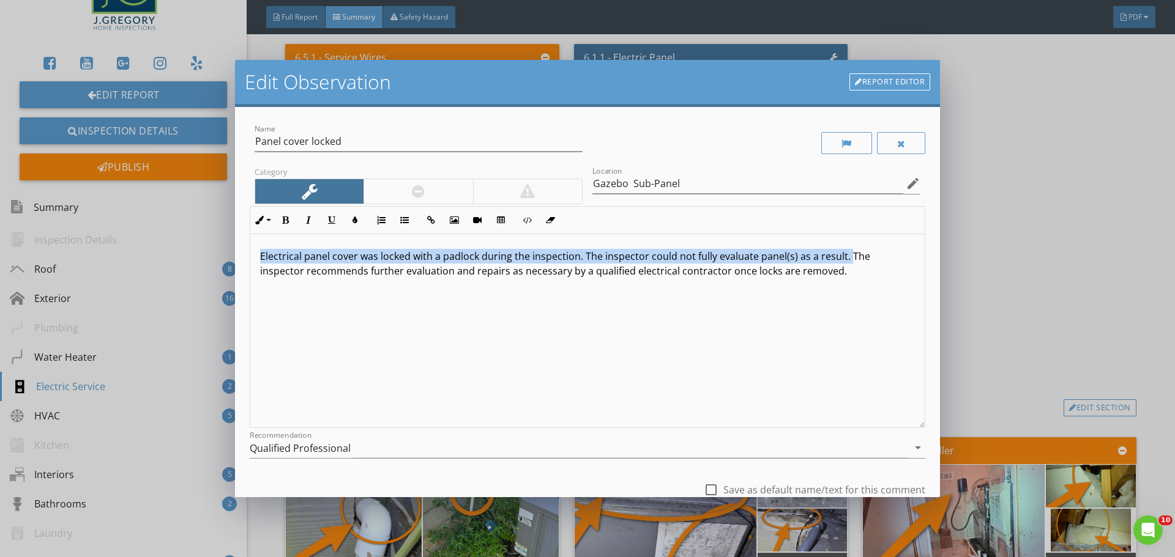
drag, startPoint x: 255, startPoint y: 253, endPoint x: 846, endPoint y: 261, distance: 591.0
click at [846, 261] on div "Electrical panel cover was locked with a padlock during the inspection. The ins…" at bounding box center [587, 331] width 674 height 194
copy p "Electrical panel cover was locked with a padlock during the inspection. The ins…"
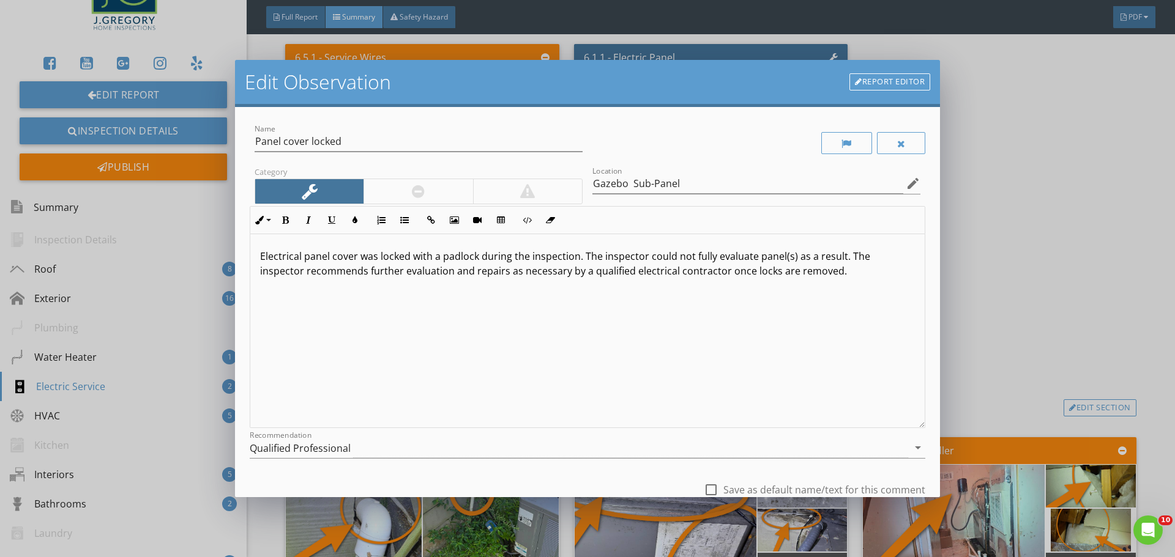
click at [1043, 277] on div "Edit Observation Report Editor Name Panel cover locked Category Location Gazebo…" at bounding box center [587, 278] width 1175 height 557
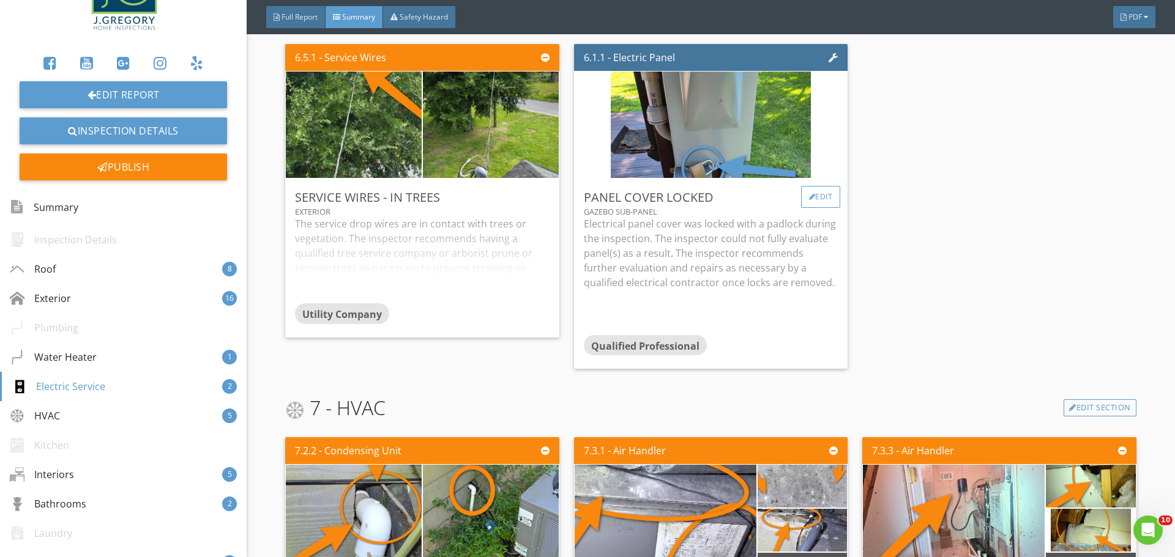
click at [809, 198] on div at bounding box center [812, 196] width 7 height 7
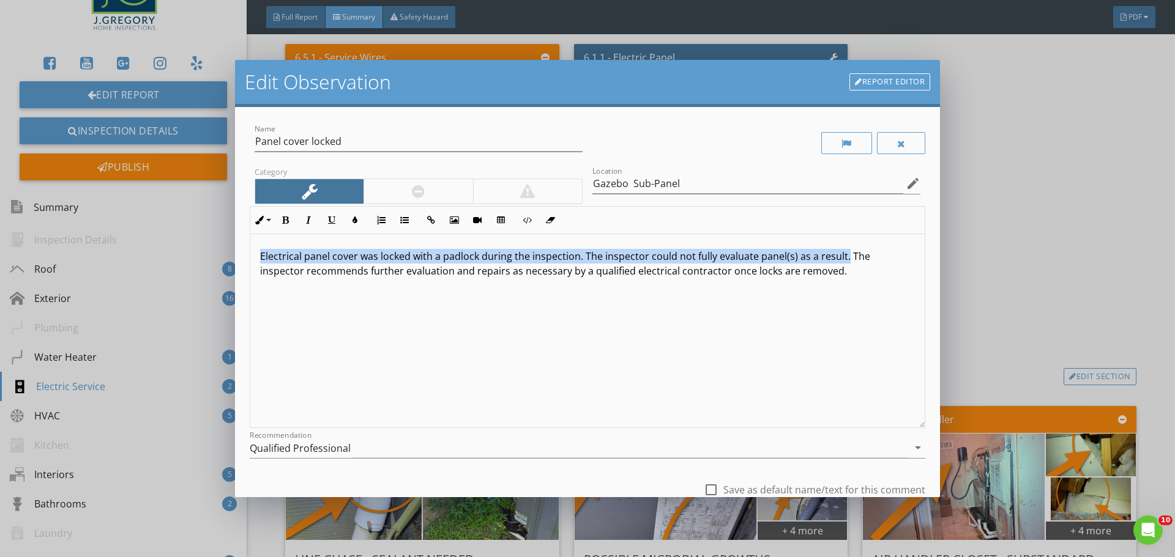
drag, startPoint x: 258, startPoint y: 256, endPoint x: 841, endPoint y: 259, distance: 583.6
click at [842, 259] on div "Electrical panel cover was locked with a padlock during the inspection. The ins…" at bounding box center [587, 331] width 674 height 194
copy p "Electrical panel cover was locked with a padlock during the inspection. The ins…"
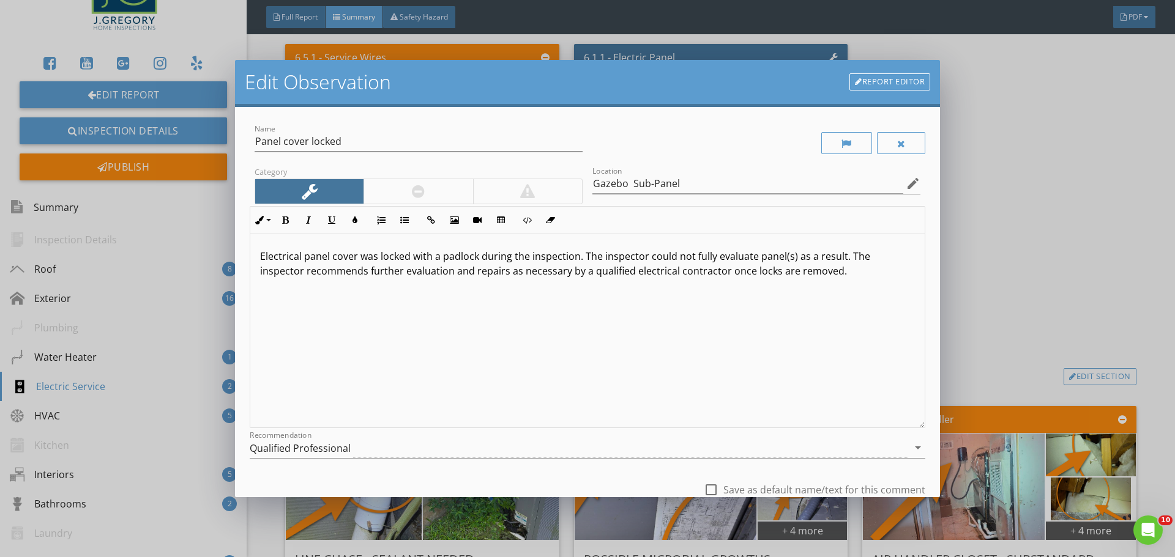
click at [1017, 221] on div "Edit Observation Report Editor Name Panel cover locked Category Location Gazebo…" at bounding box center [587, 278] width 1175 height 557
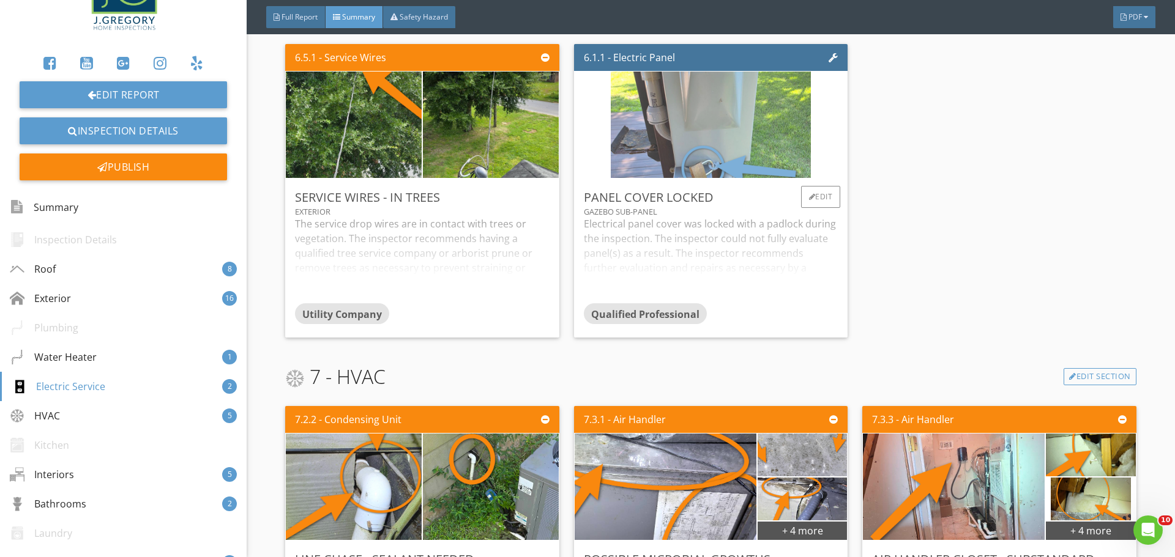
click at [721, 111] on img at bounding box center [710, 125] width 199 height 266
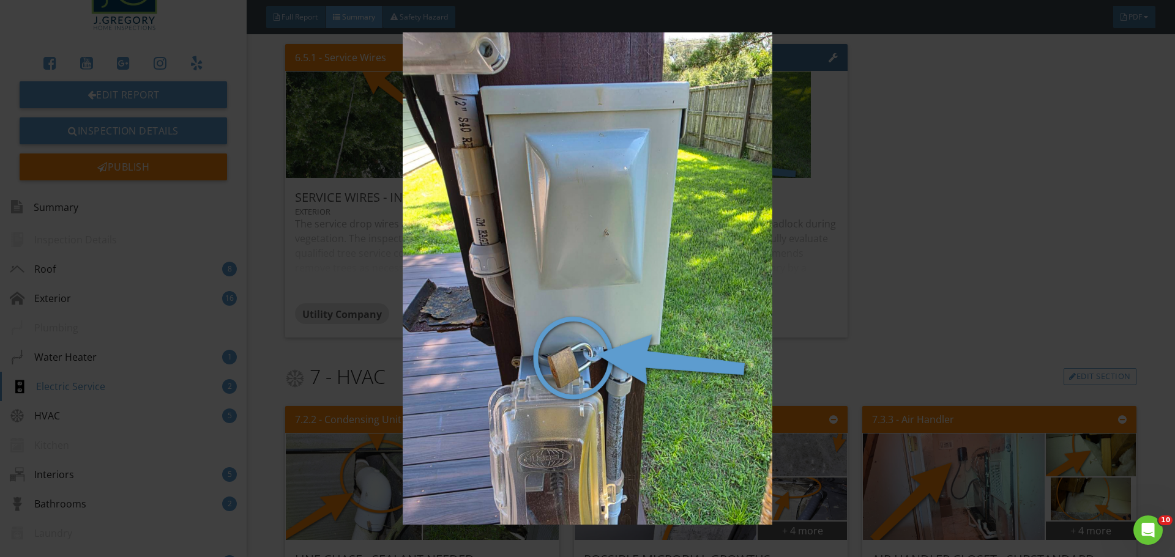
click at [871, 316] on img at bounding box center [587, 278] width 1078 height 492
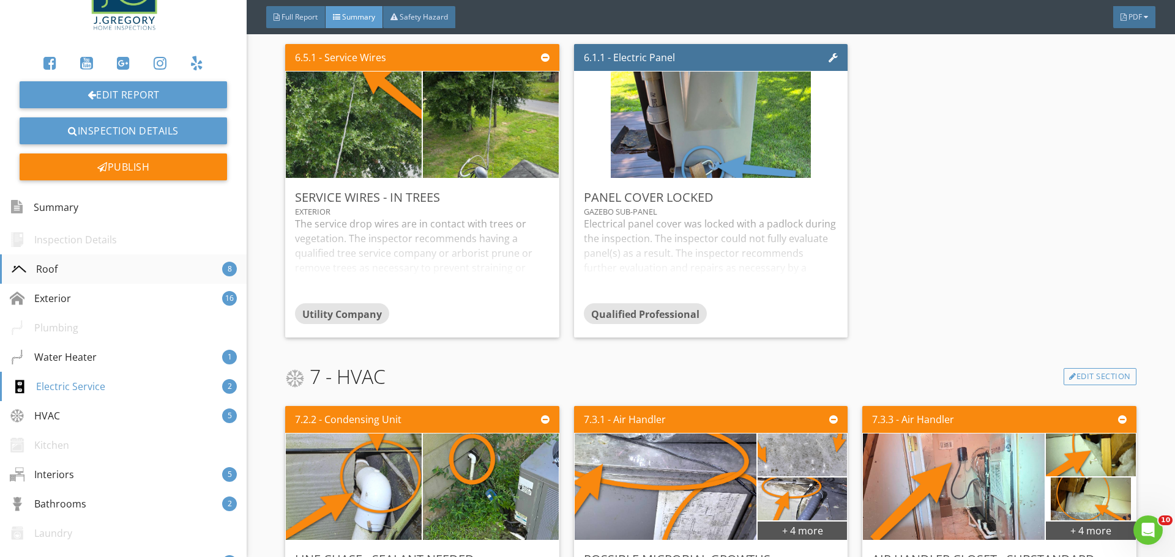
click at [70, 264] on div "Roof 8" at bounding box center [123, 268] width 247 height 29
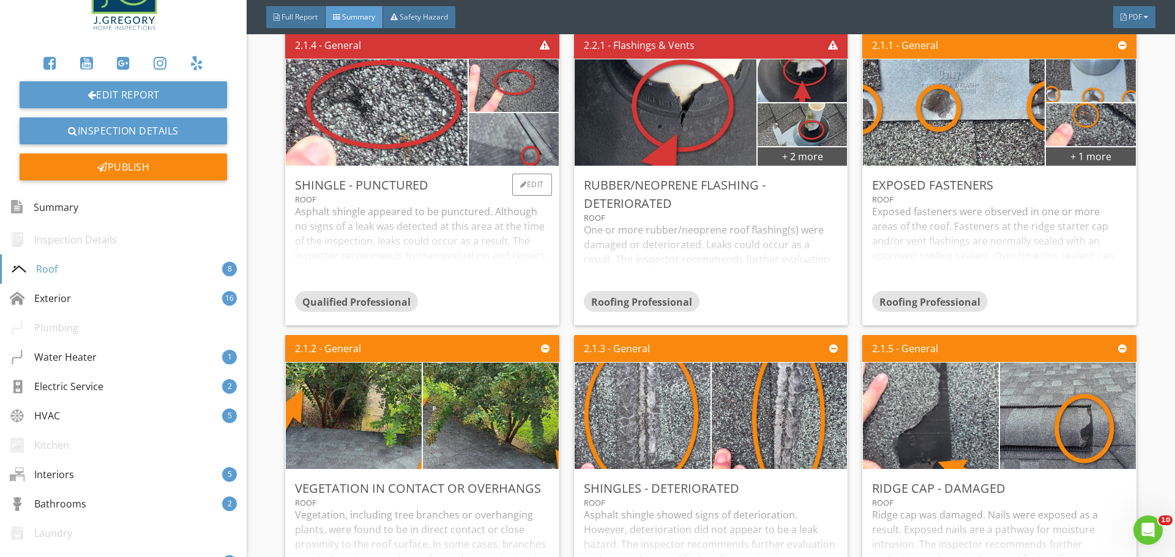
scroll to position [313, 0]
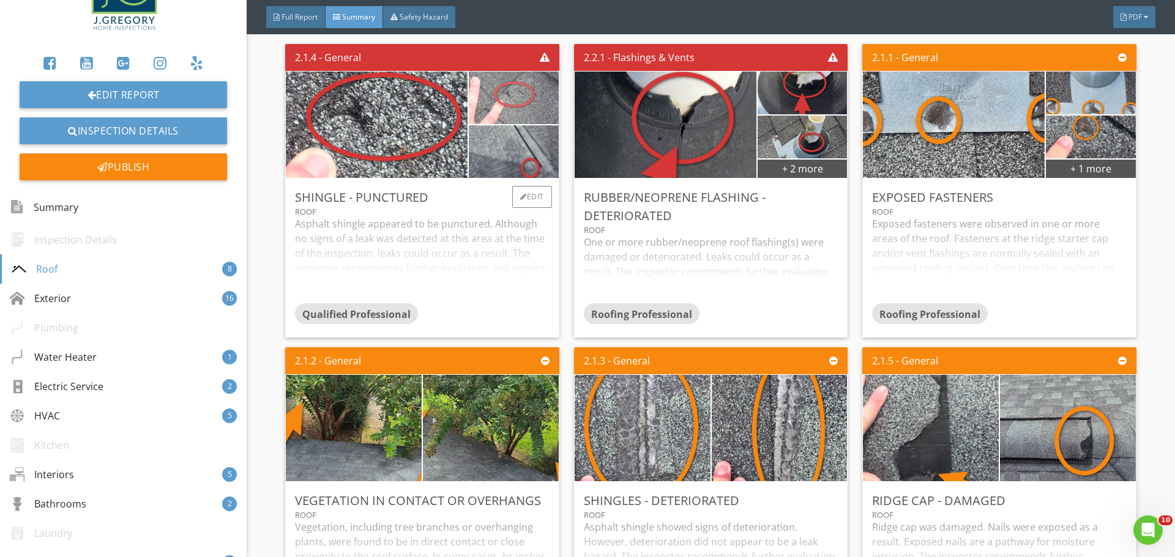
drag, startPoint x: 511, startPoint y: 149, endPoint x: 502, endPoint y: 103, distance: 46.3
click at [502, 103] on img at bounding box center [514, 98] width 176 height 132
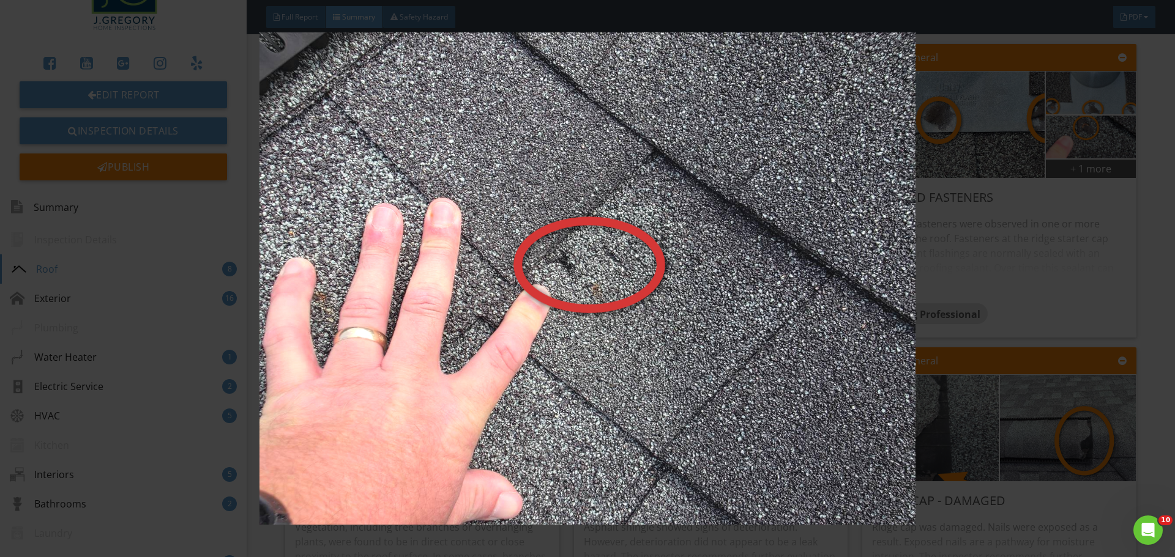
click at [957, 306] on img at bounding box center [587, 278] width 1078 height 492
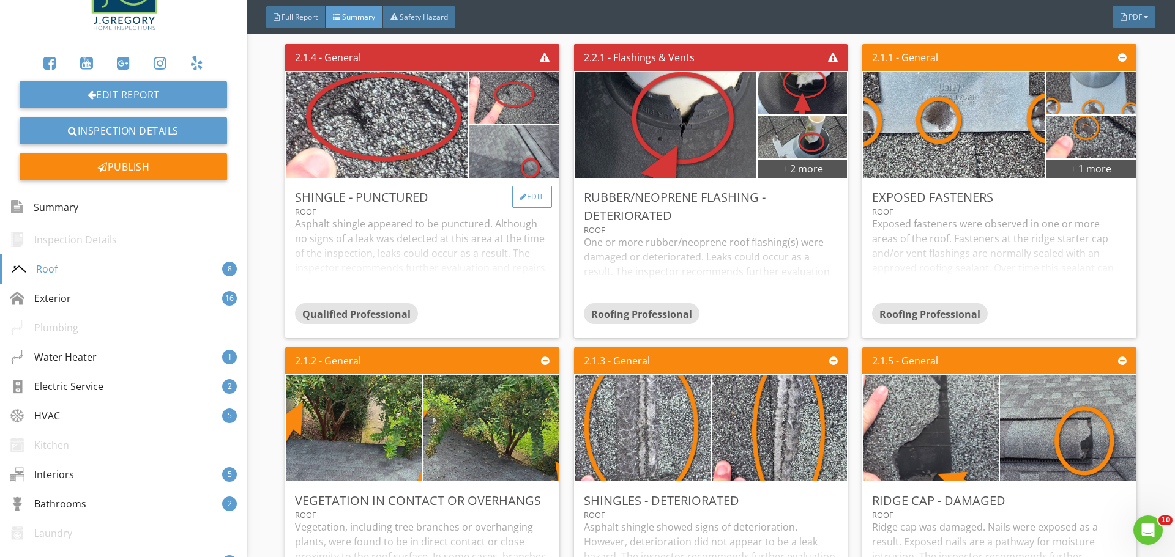
click at [529, 197] on div "Edit" at bounding box center [532, 197] width 40 height 22
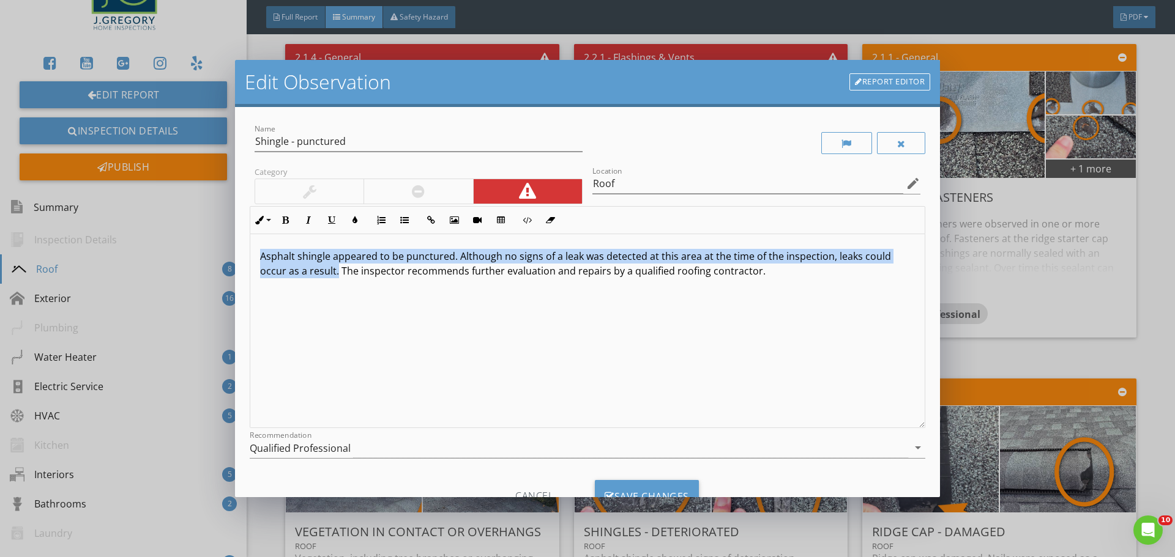
drag, startPoint x: 254, startPoint y: 260, endPoint x: 338, endPoint y: 274, distance: 84.4
click at [338, 274] on div "Asphalt shingle appeared to be punctured. Although no signs of a leak was detec…" at bounding box center [587, 331] width 674 height 194
copy p "Asphalt shingle appeared to be punctured. Although no signs of a leak was detec…"
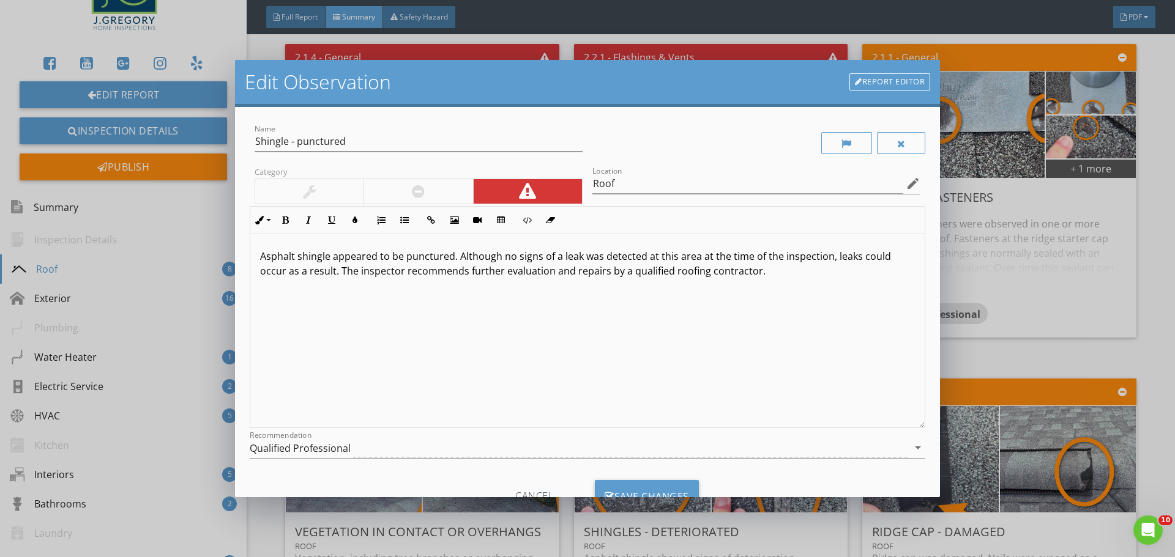
click at [1039, 317] on div "Edit Observation Report Editor Name Shingle - punctured Category Location Roof …" at bounding box center [587, 278] width 1175 height 557
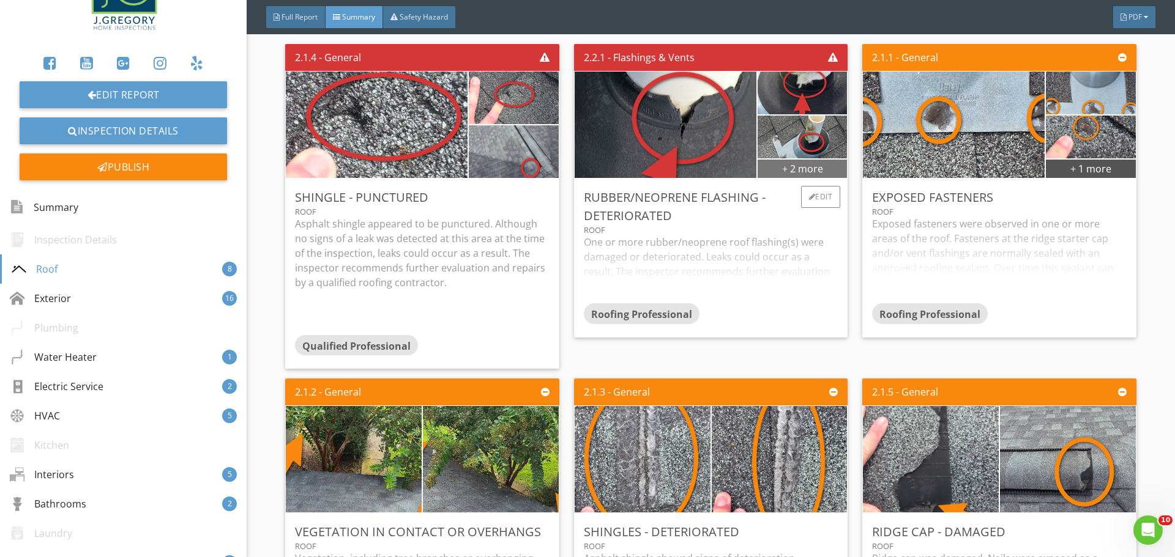
click at [807, 173] on div "+ 2 more" at bounding box center [801, 168] width 89 height 20
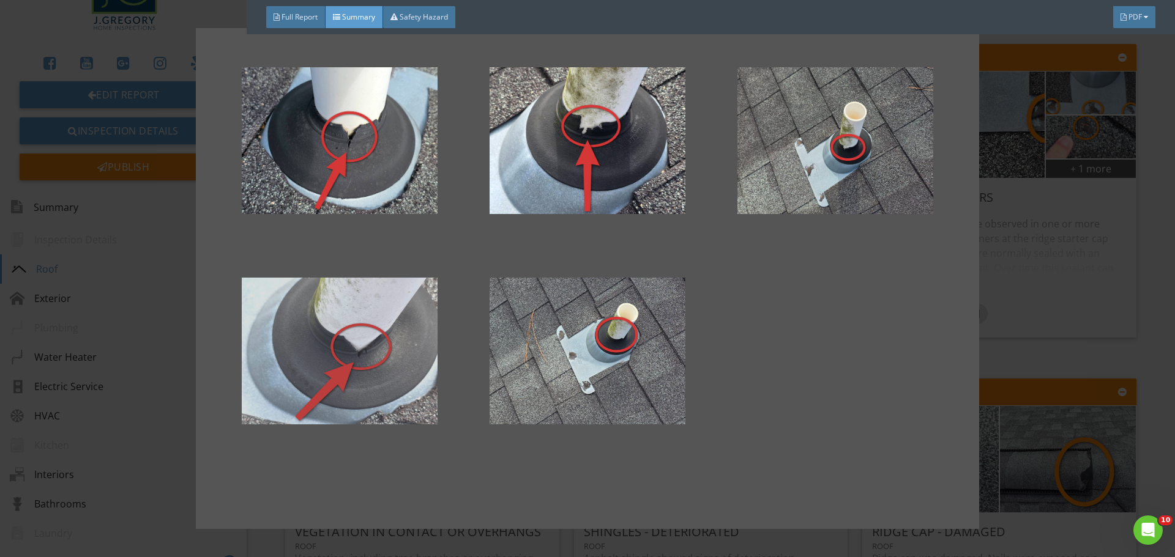
click at [392, 363] on div at bounding box center [339, 351] width 209 height 147
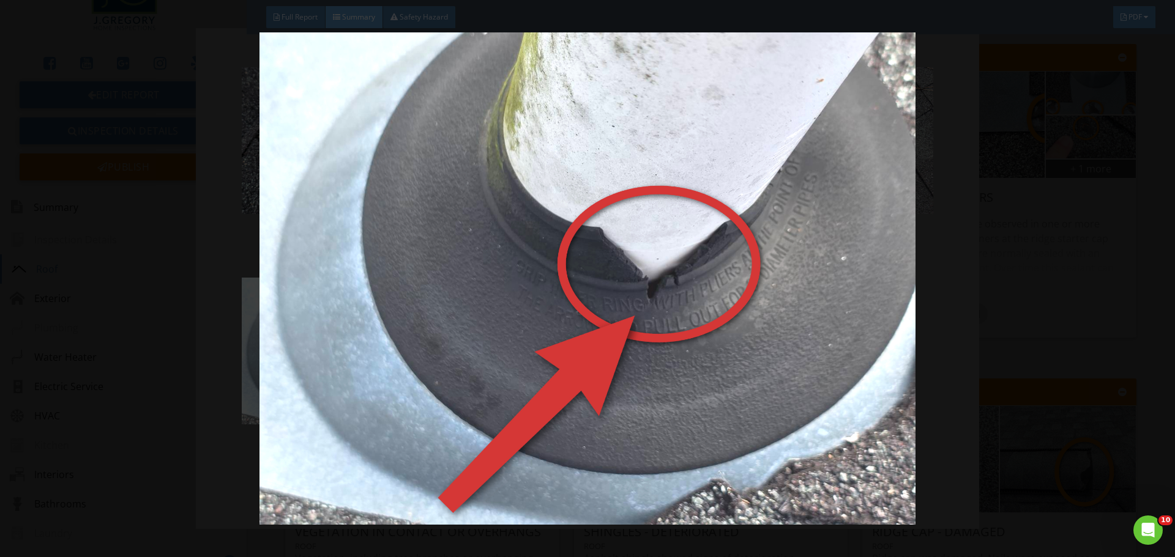
click at [974, 393] on img at bounding box center [587, 278] width 1078 height 492
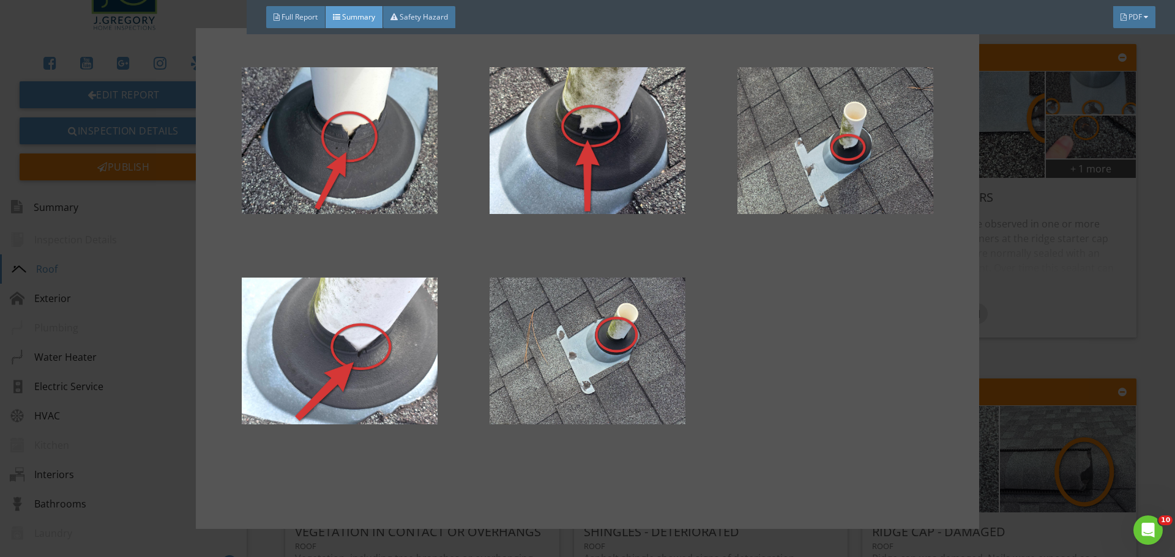
click at [1047, 378] on div at bounding box center [587, 278] width 1175 height 557
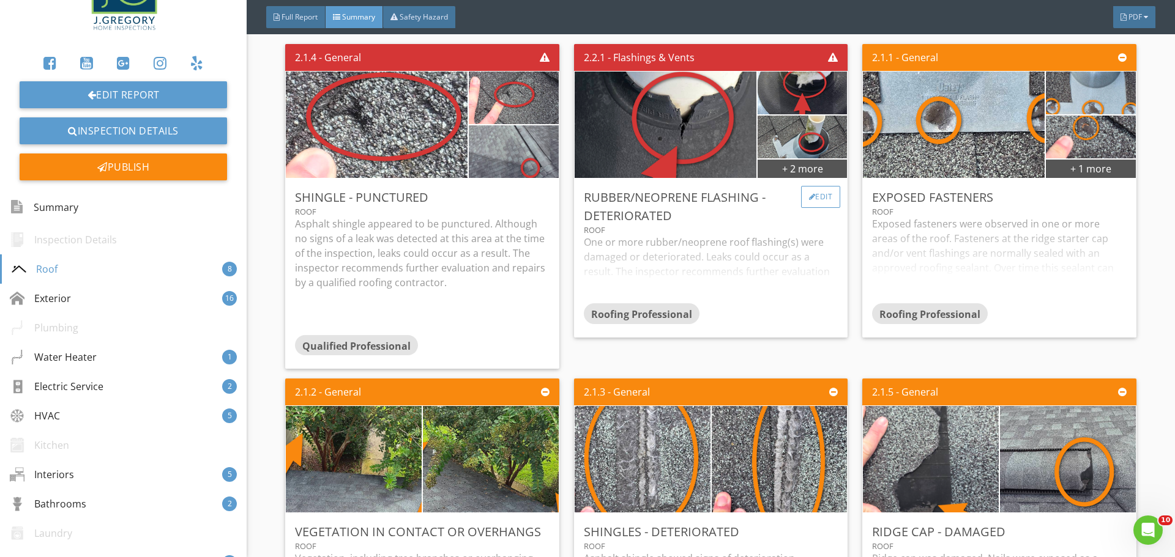
click at [811, 194] on div "Edit" at bounding box center [821, 197] width 40 height 22
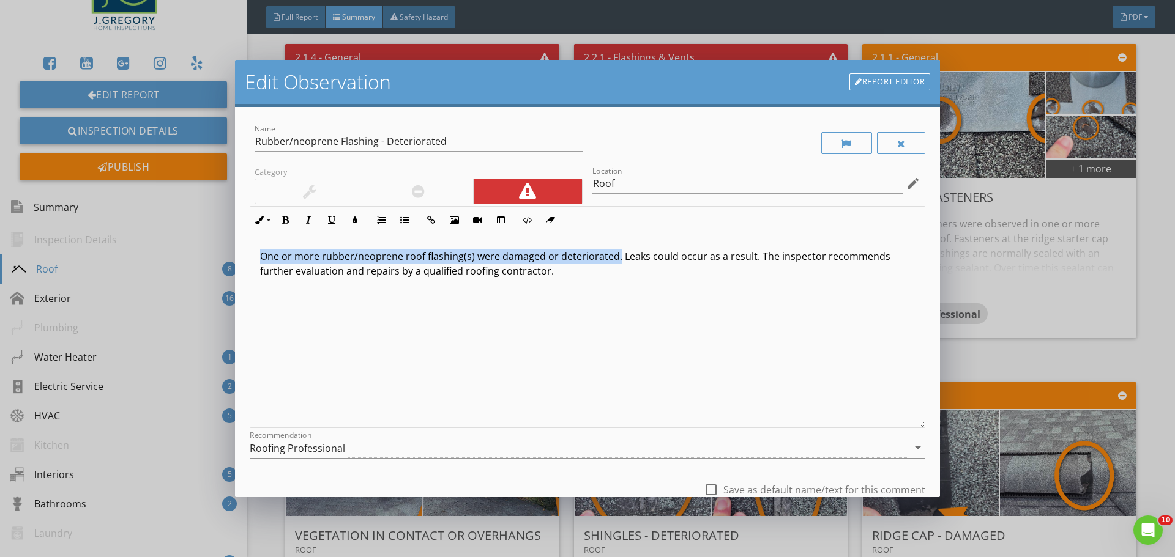
drag, startPoint x: 257, startPoint y: 252, endPoint x: 617, endPoint y: 257, distance: 359.7
click at [617, 257] on div "One or more rubber/neoprene roof flashing(s) were damaged or deteriorated. Leak…" at bounding box center [587, 331] width 674 height 194
copy p "One or more rubber/neoprene roof flashing(s) were damaged or deteriorated."
click at [1043, 349] on div "Edit Observation Report Editor Name Rubber/neoprene Flashing - Deteriorated Cat…" at bounding box center [587, 278] width 1175 height 557
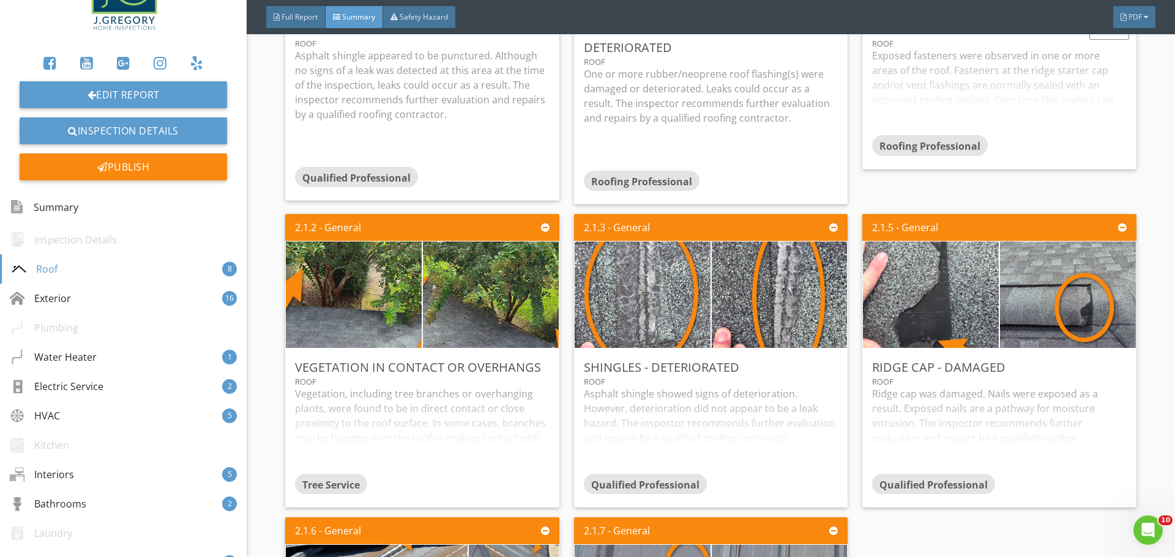
scroll to position [558, 0]
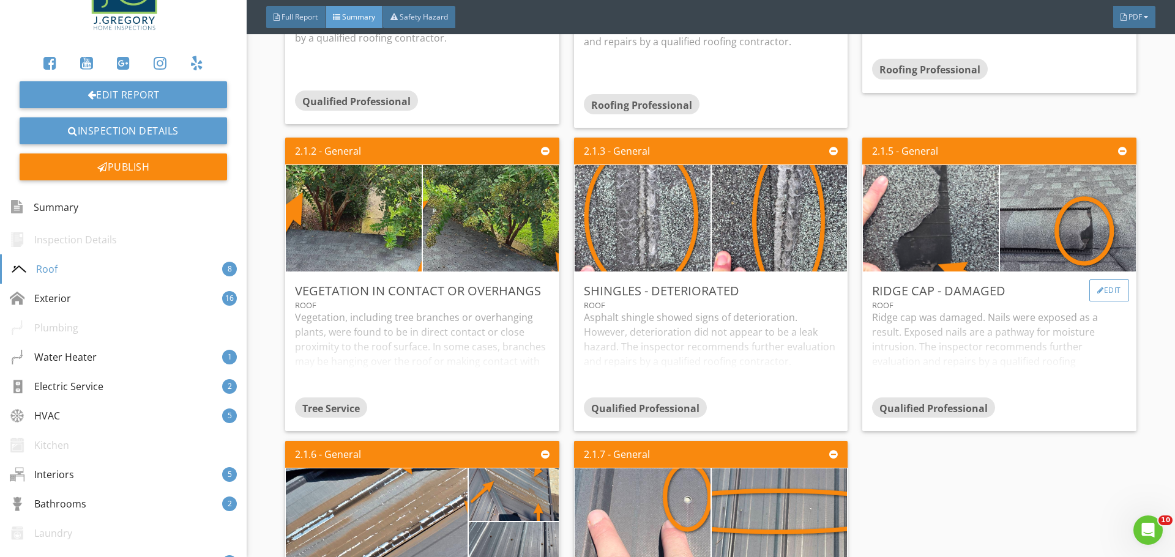
click at [1093, 289] on div "Edit" at bounding box center [1109, 291] width 40 height 22
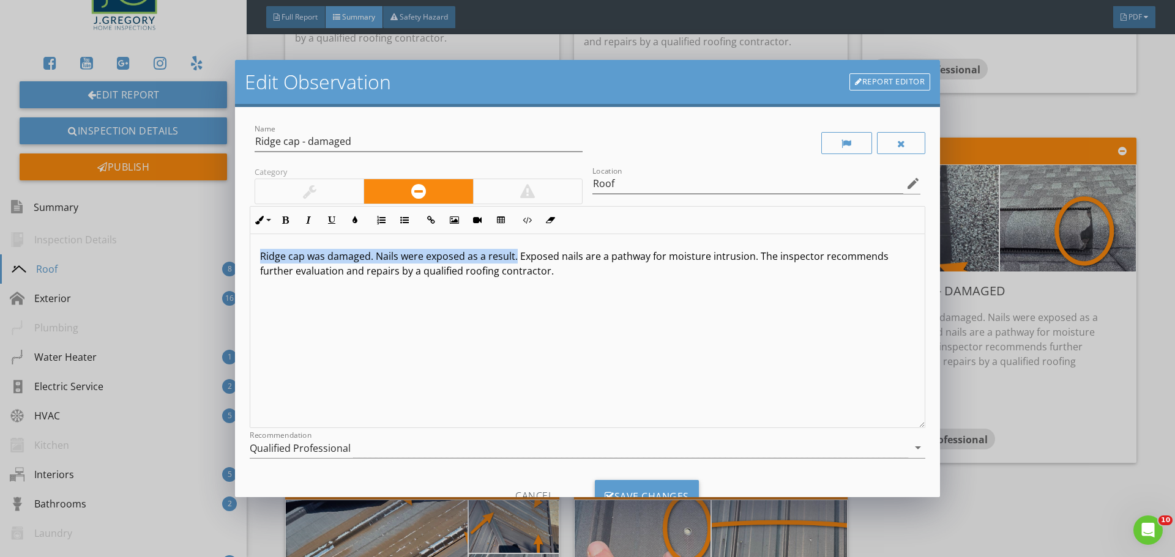
drag, startPoint x: 261, startPoint y: 254, endPoint x: 515, endPoint y: 256, distance: 253.9
click at [515, 256] on p "Ridge cap was damaged. Nails were exposed as a result. Exposed nails are a path…" at bounding box center [587, 263] width 655 height 29
copy p "Ridge cap was damaged. Nails were exposed as a result."
click at [1020, 480] on div "Edit Observation Report Editor Name Ridge cap - damaged Category Location Roof …" at bounding box center [587, 278] width 1175 height 557
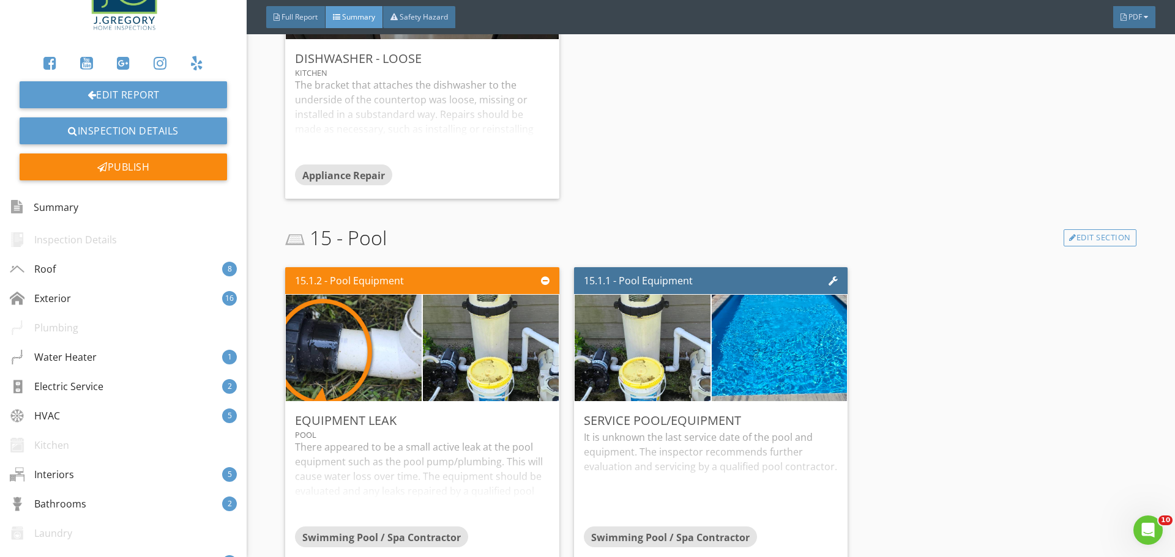
scroll to position [7133, 0]
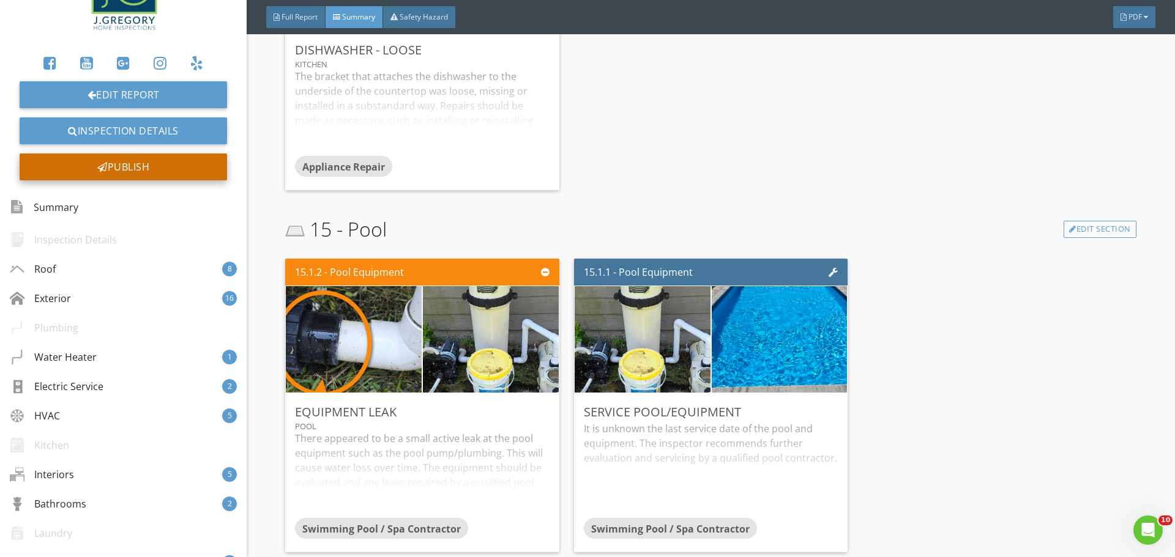
click at [137, 162] on div "Publish" at bounding box center [123, 167] width 207 height 27
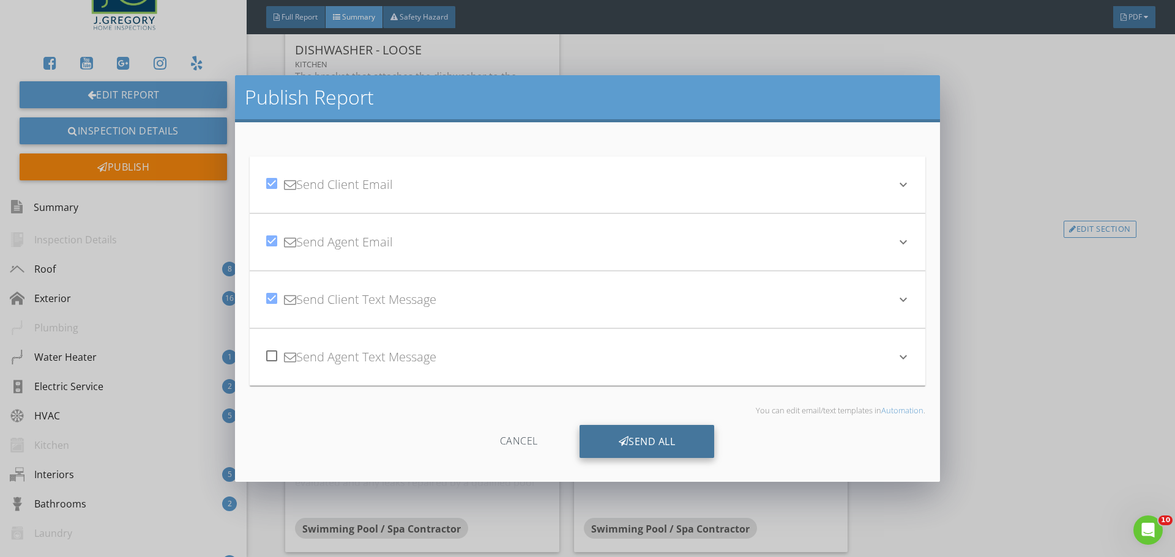
click at [629, 437] on div "Send All" at bounding box center [646, 441] width 135 height 33
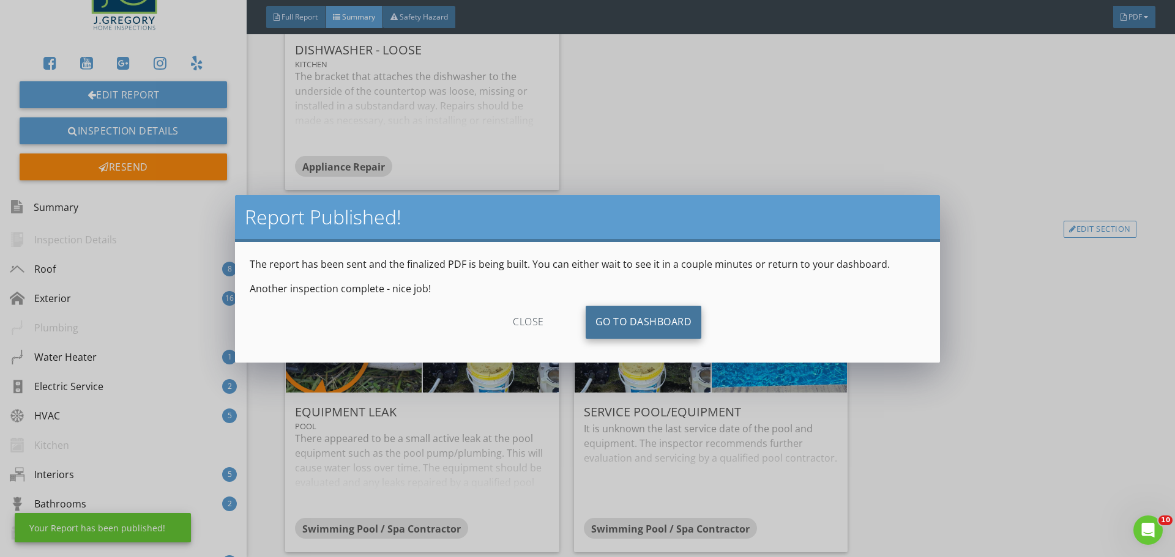
click at [620, 314] on link "Go To Dashboard" at bounding box center [643, 322] width 116 height 33
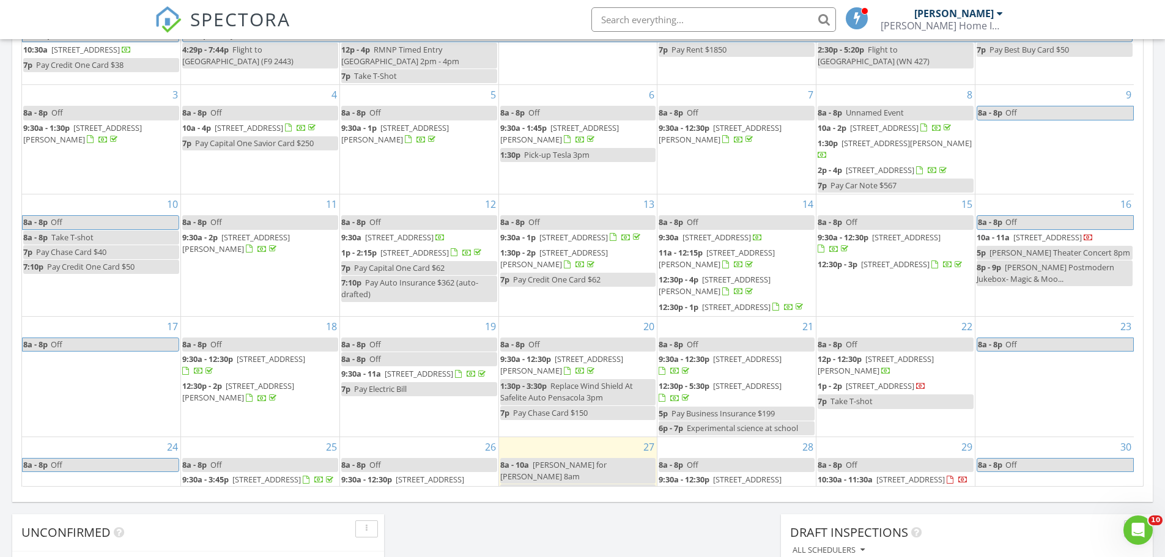
scroll to position [122, 0]
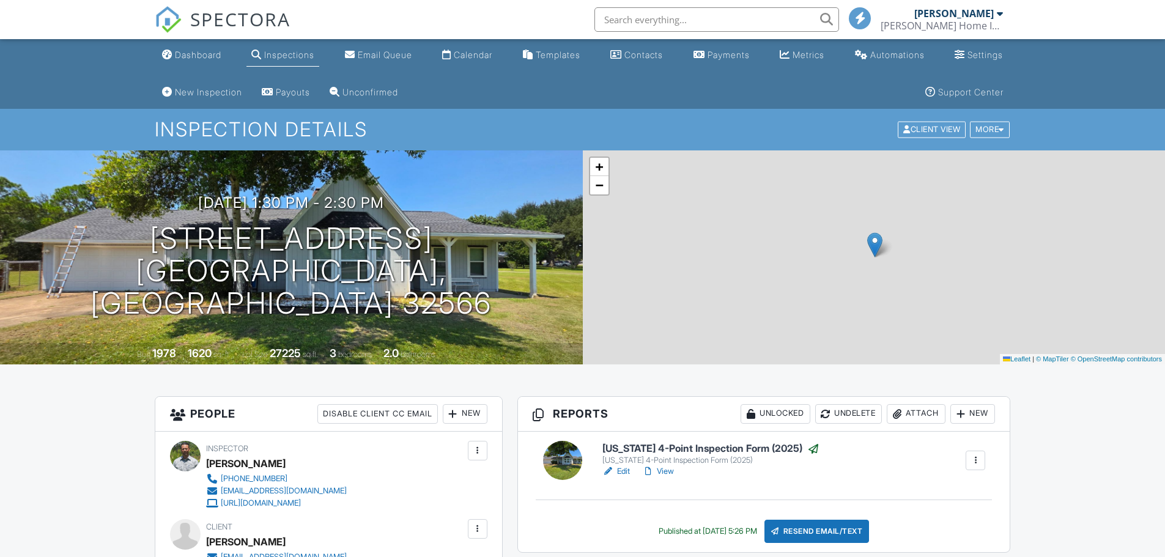
scroll to position [122, 0]
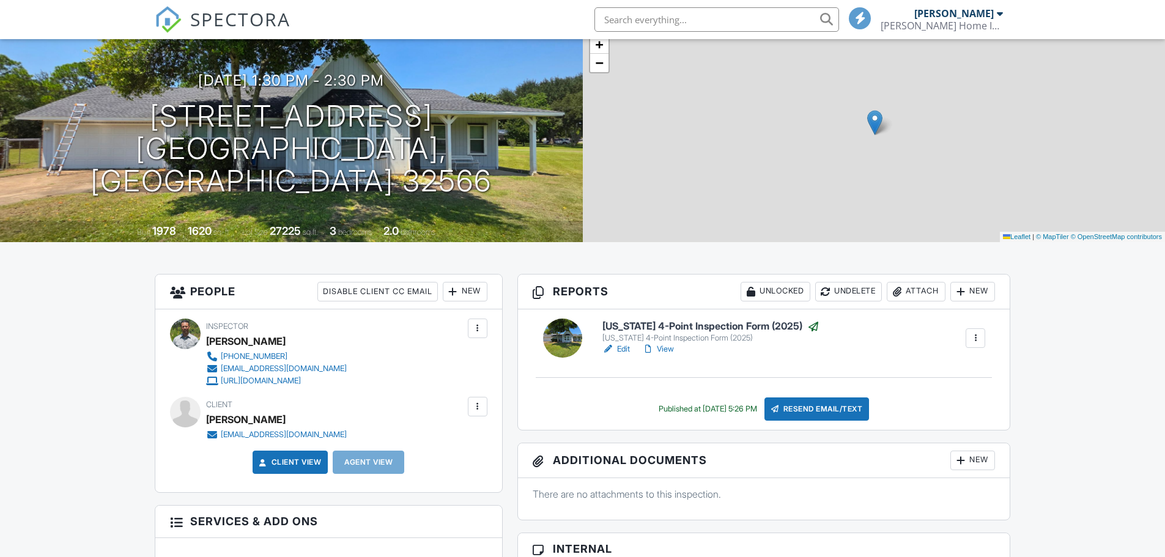
click at [617, 350] on link "Edit" at bounding box center [617, 349] width 28 height 12
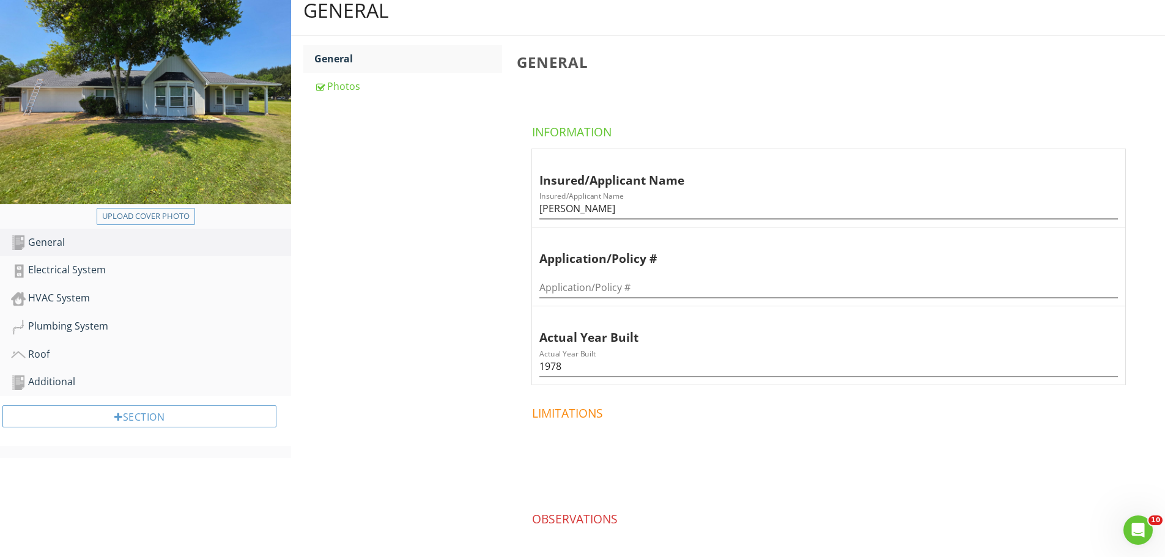
scroll to position [184, 0]
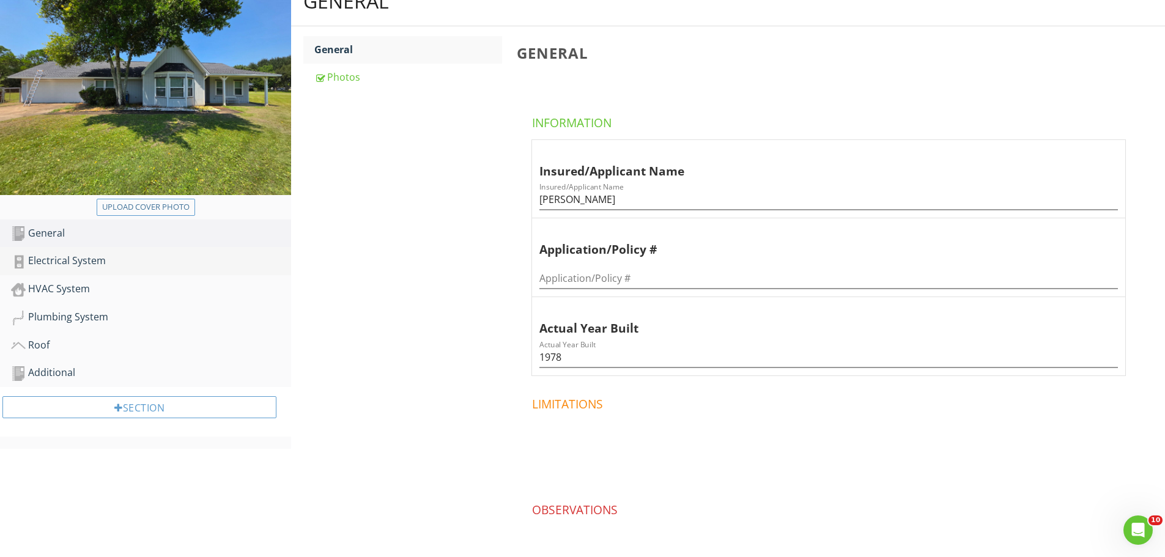
click at [92, 267] on div "Electrical System" at bounding box center [151, 261] width 280 height 16
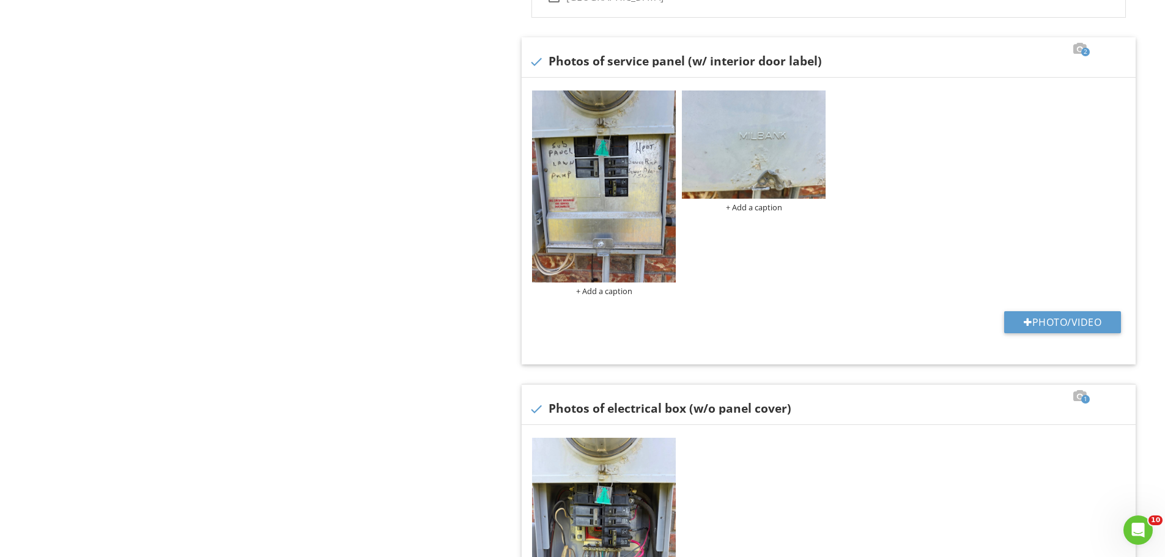
scroll to position [918, 0]
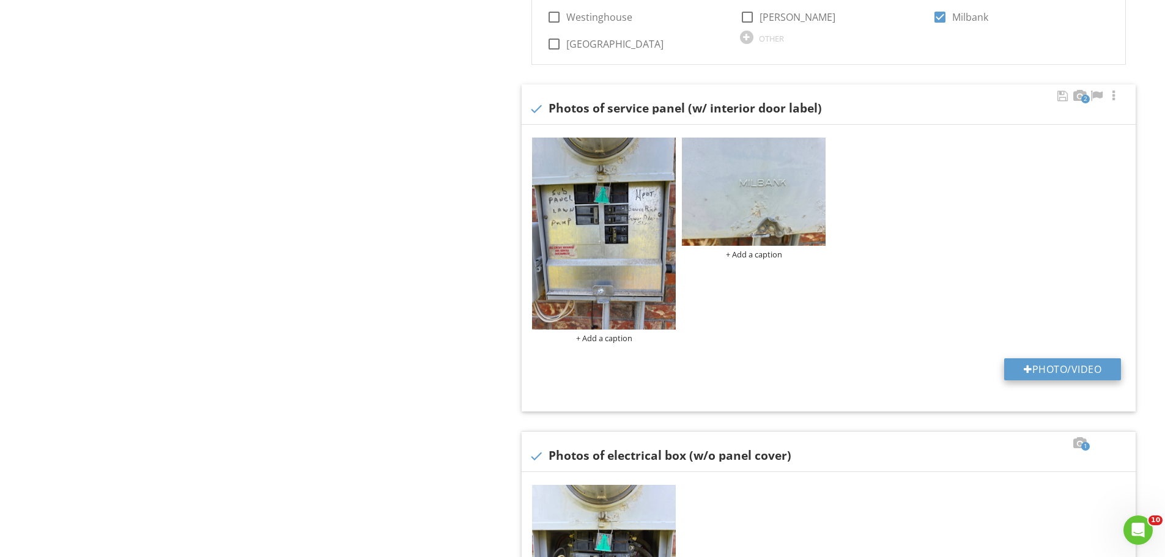
click at [1078, 363] on button "Photo/Video" at bounding box center [1062, 369] width 117 height 22
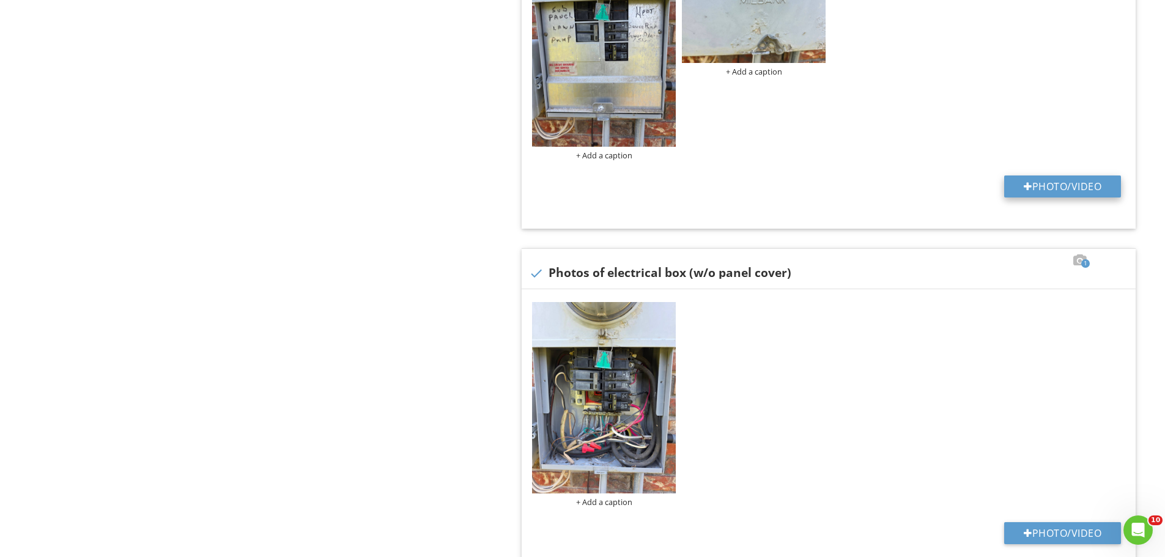
scroll to position [1101, 0]
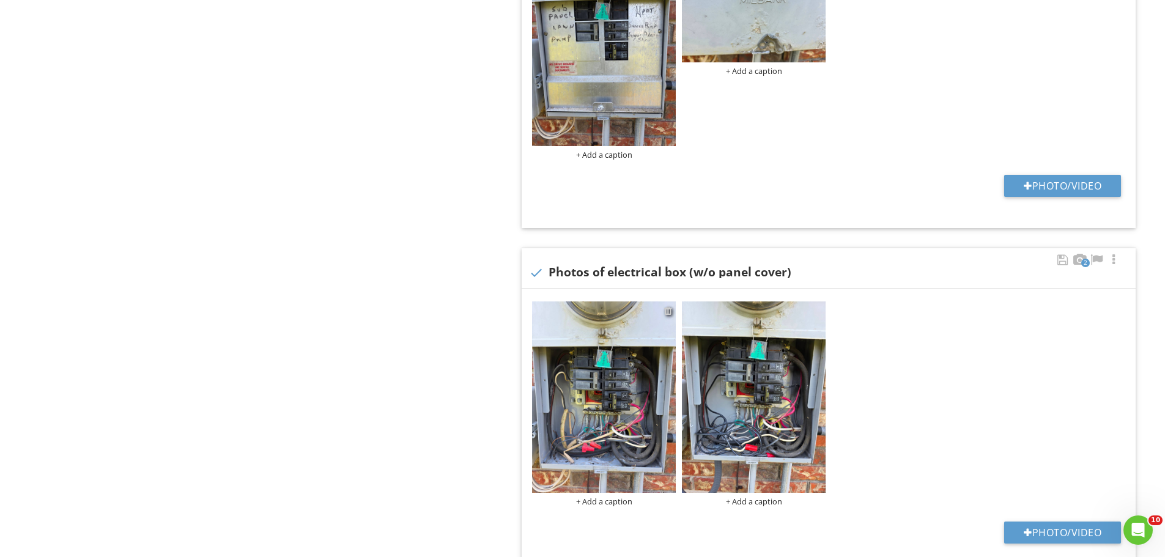
click at [668, 314] on div at bounding box center [668, 311] width 8 height 10
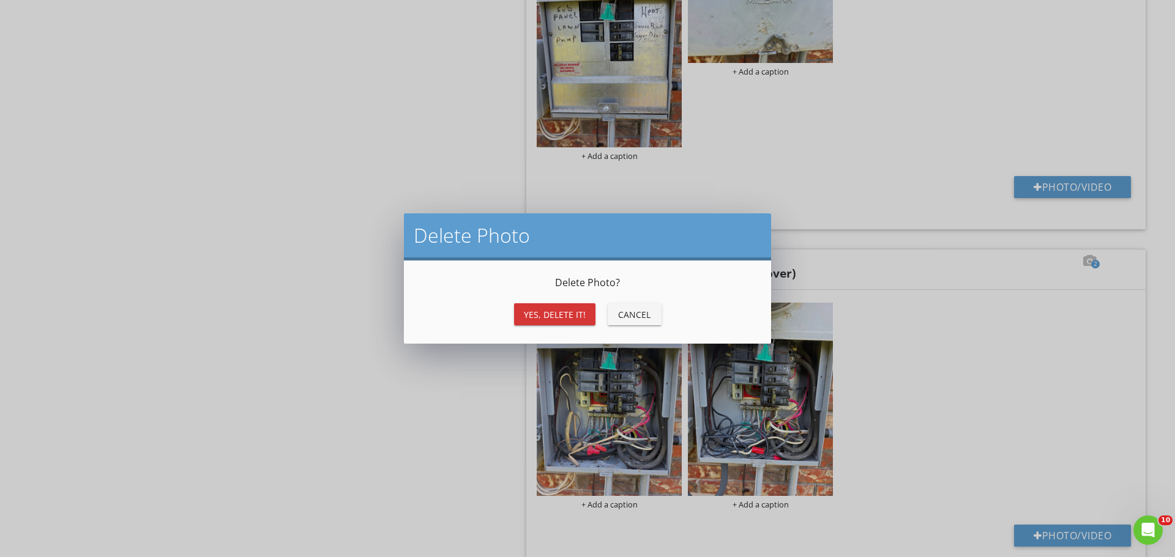
click at [545, 314] on div "Yes, Delete it!" at bounding box center [555, 314] width 62 height 13
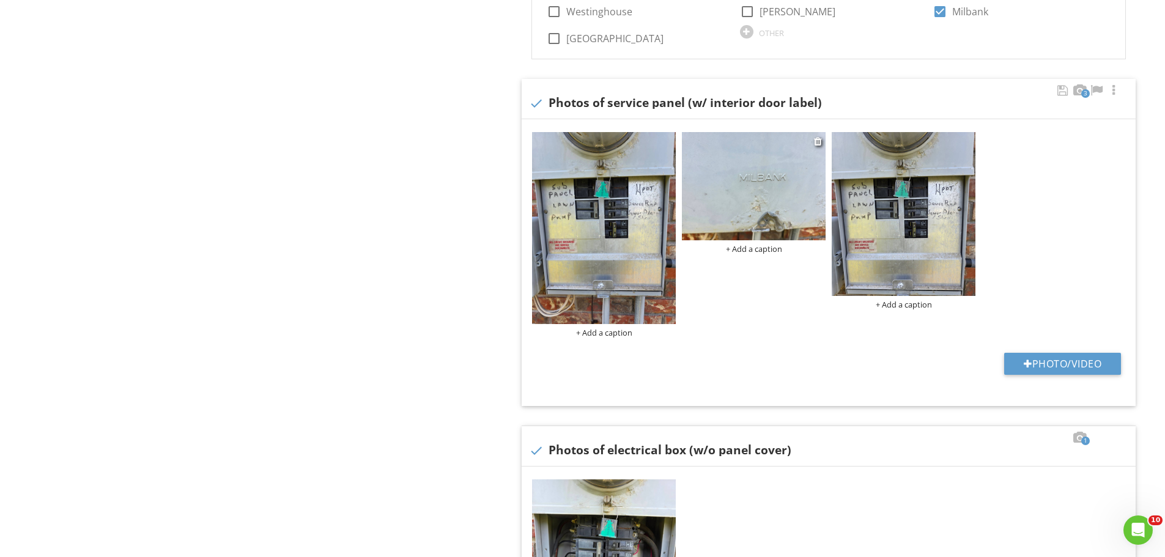
scroll to position [918, 0]
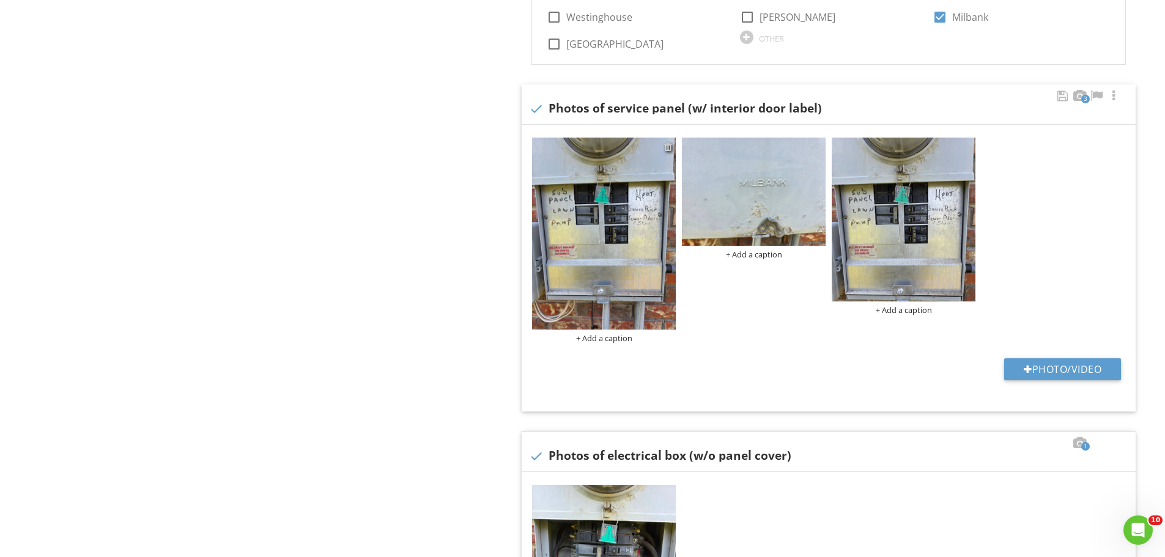
click at [666, 146] on div at bounding box center [668, 147] width 8 height 10
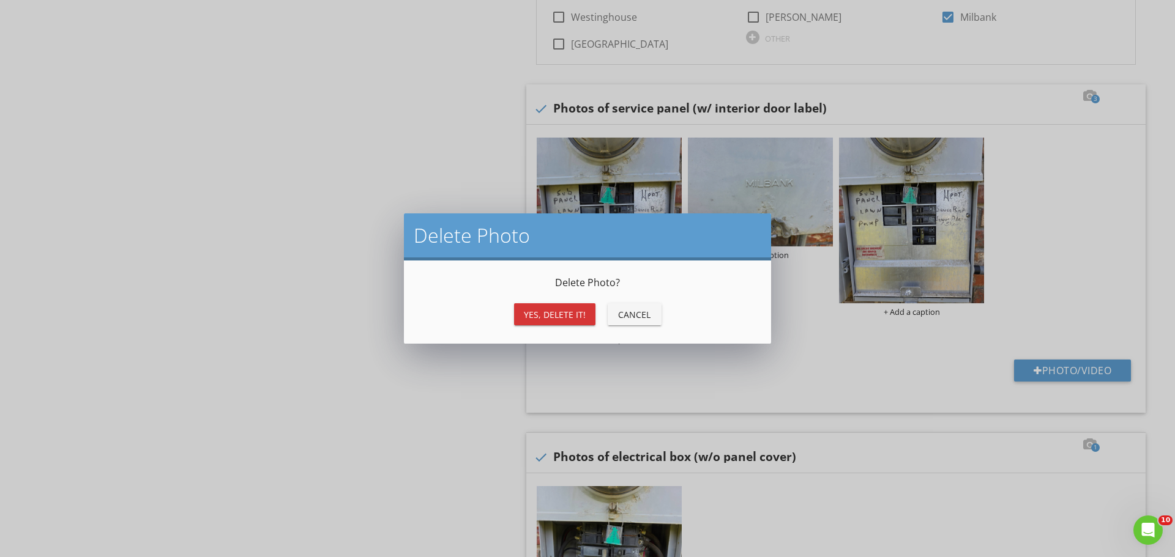
click at [525, 309] on div "Yes, Delete it!" at bounding box center [555, 314] width 62 height 13
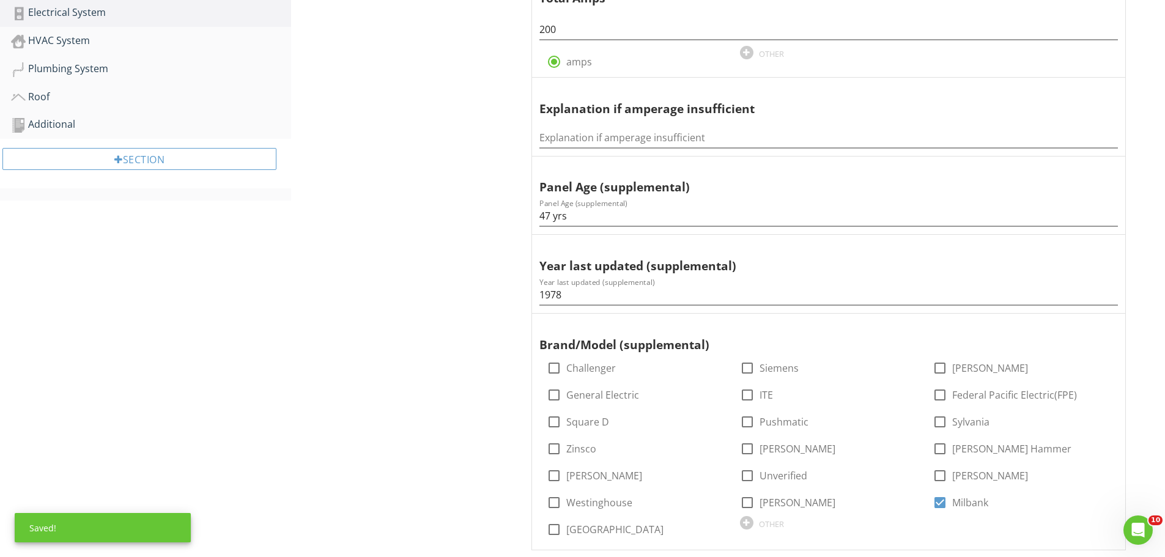
scroll to position [0, 0]
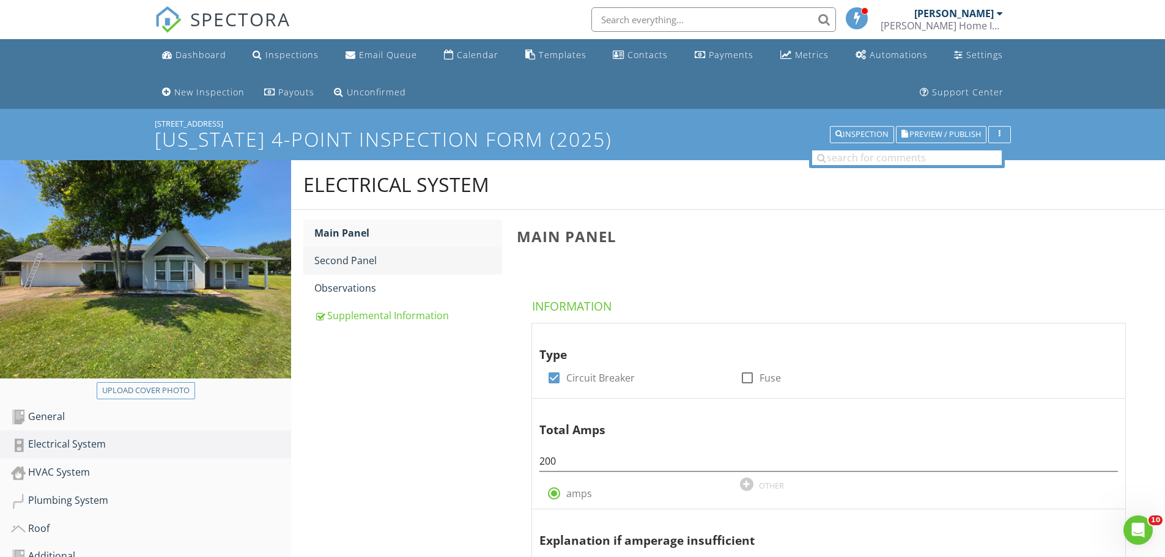
click at [349, 265] on div "Second Panel" at bounding box center [408, 260] width 188 height 15
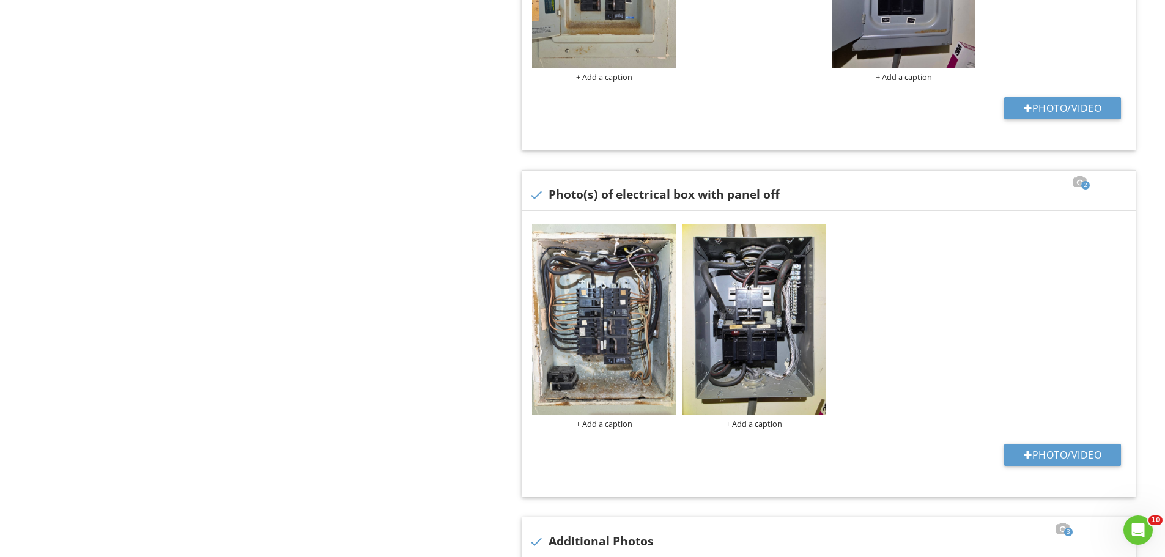
scroll to position [1407, 0]
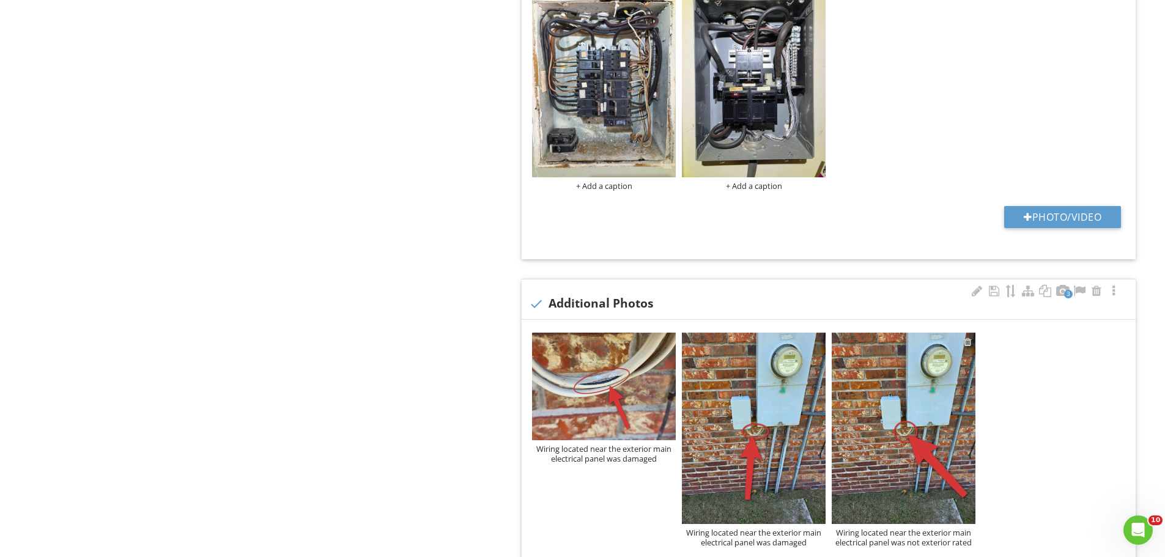
click at [967, 342] on div at bounding box center [968, 342] width 8 height 10
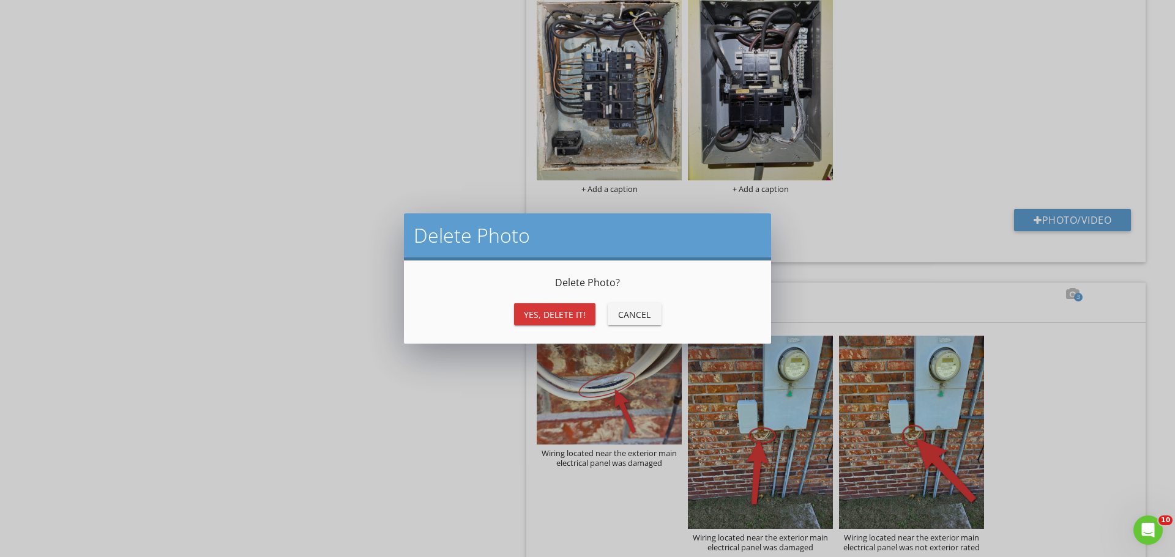
click at [562, 306] on button "Yes, Delete it!" at bounding box center [554, 314] width 81 height 22
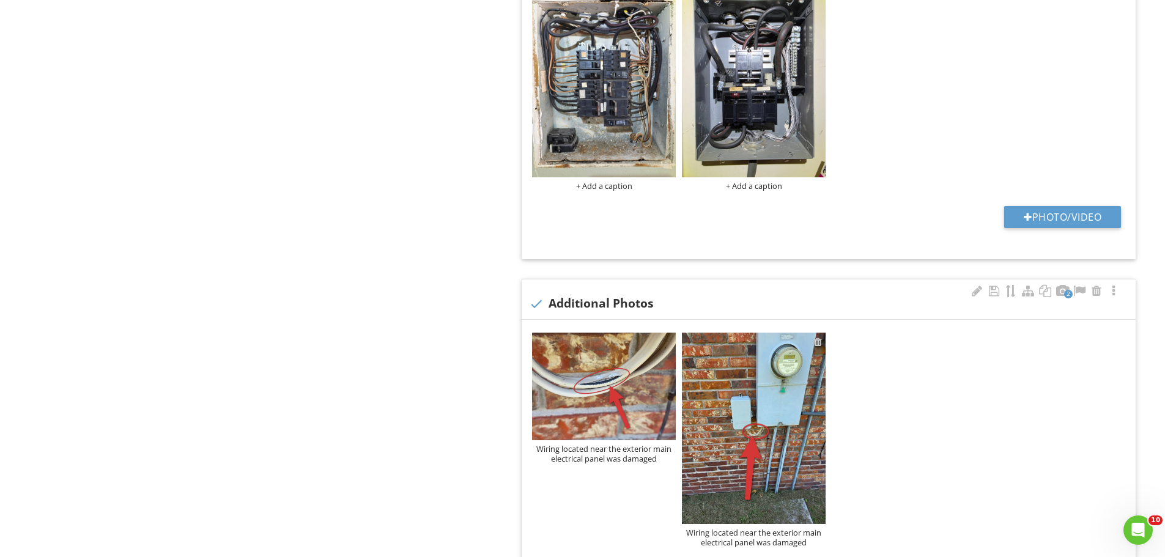
click at [820, 343] on div at bounding box center [818, 342] width 8 height 10
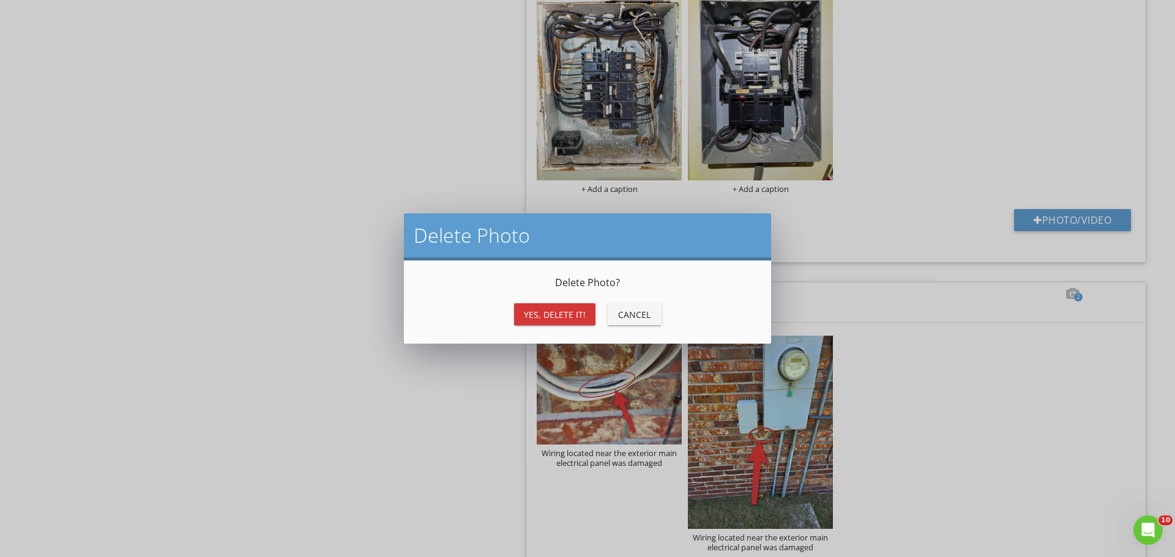
click at [563, 316] on div "Yes, Delete it!" at bounding box center [555, 314] width 62 height 13
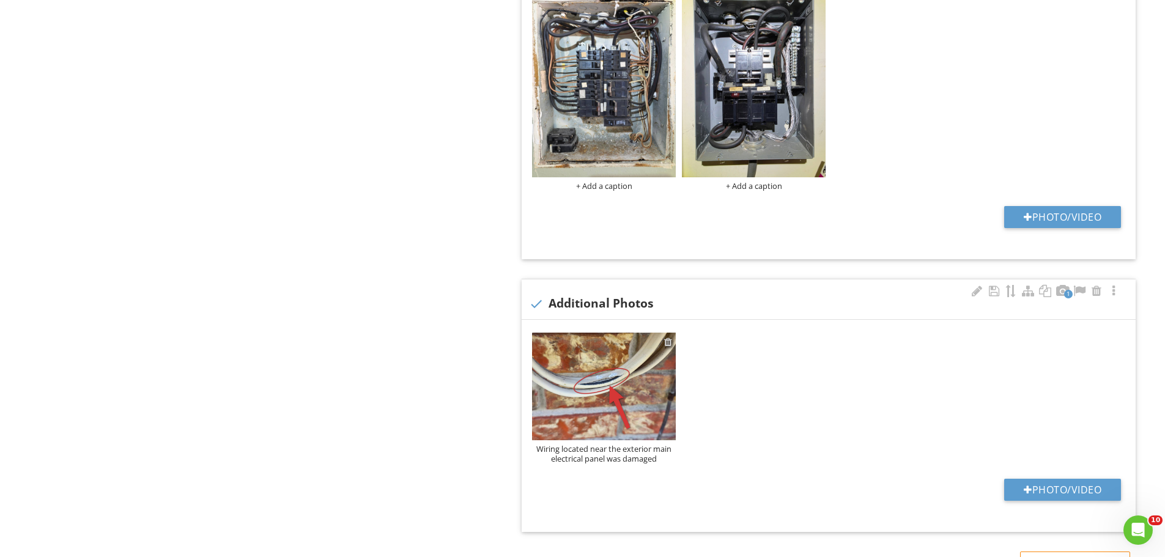
click at [670, 343] on div at bounding box center [668, 342] width 8 height 10
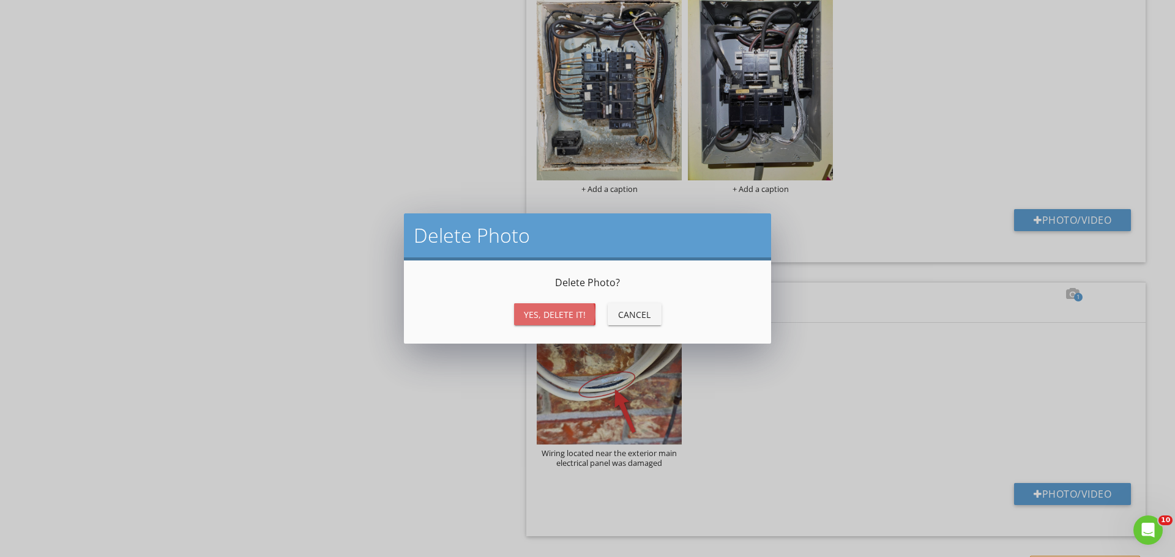
click at [530, 306] on button "Yes, Delete it!" at bounding box center [554, 314] width 81 height 22
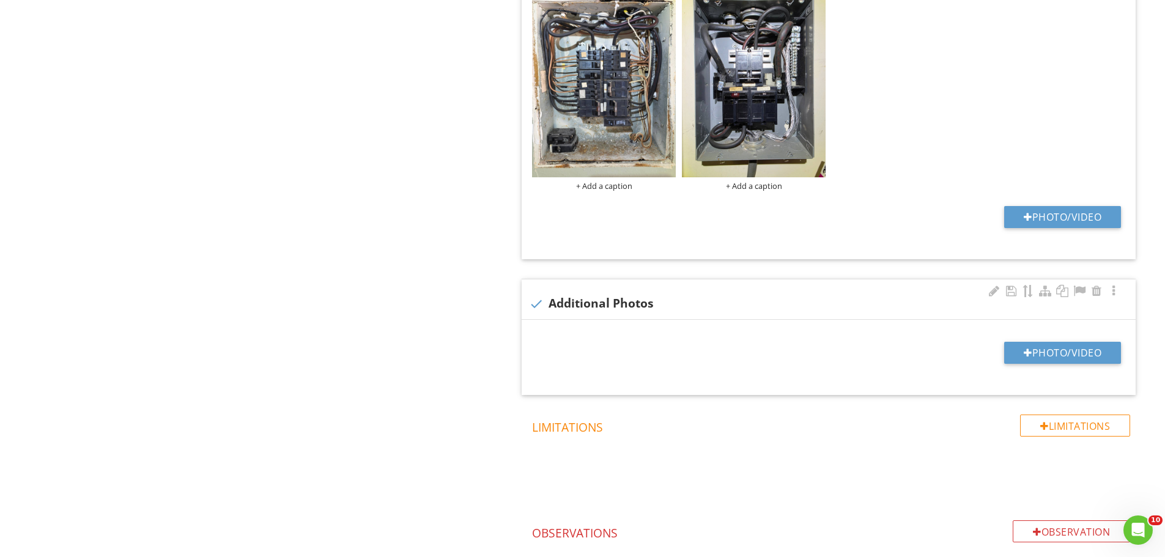
click at [551, 305] on div "check Additional Photos" at bounding box center [828, 304] width 599 height 15
checkbox input "true"
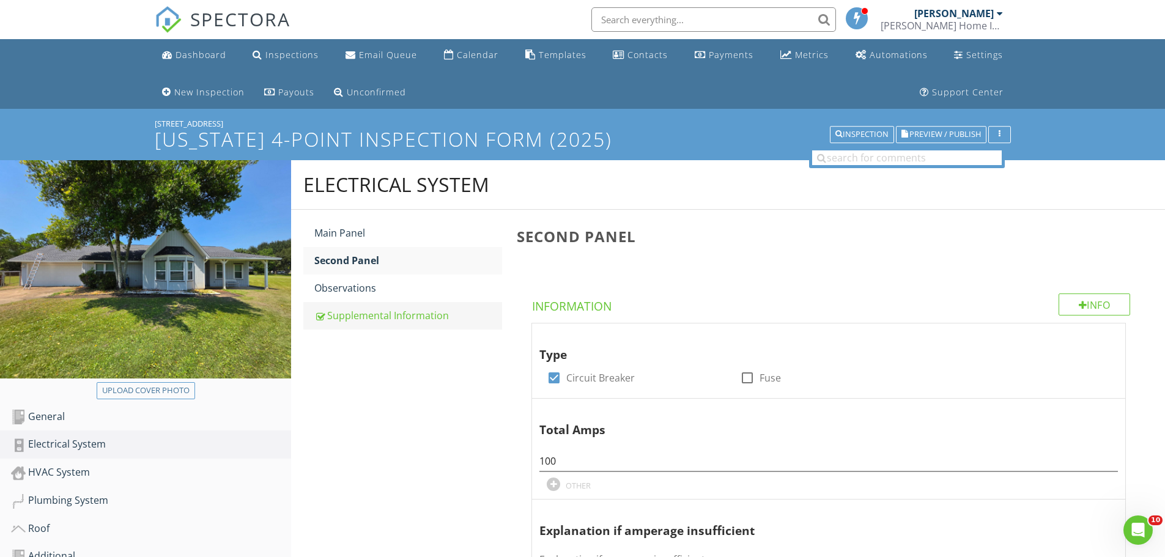
scroll to position [61, 0]
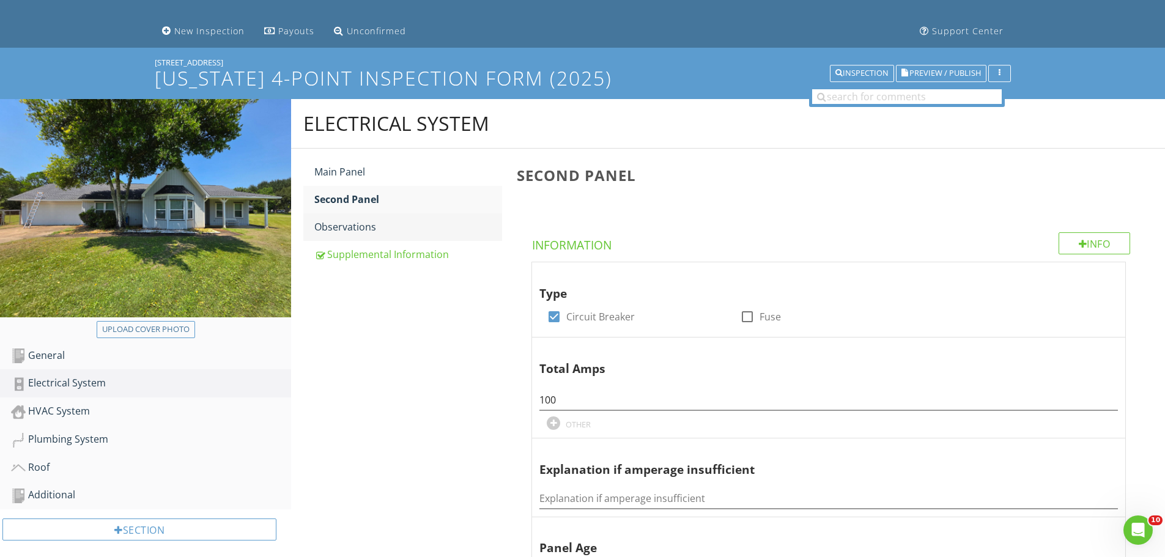
click at [359, 235] on link "Observations" at bounding box center [408, 226] width 188 height 27
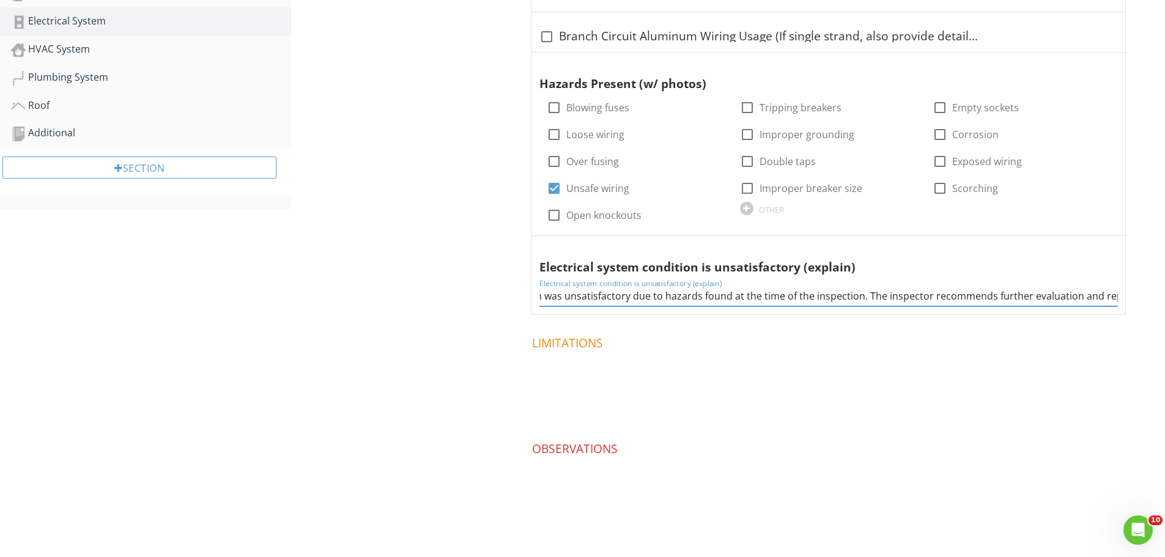
scroll to position [0, 264]
drag, startPoint x: 543, startPoint y: 297, endPoint x: 1146, endPoint y: 299, distance: 603.2
click at [1146, 299] on div "Observations Information General check_box_outline_blank Cloth Wiring check_box…" at bounding box center [838, 157] width 656 height 741
type input "T"
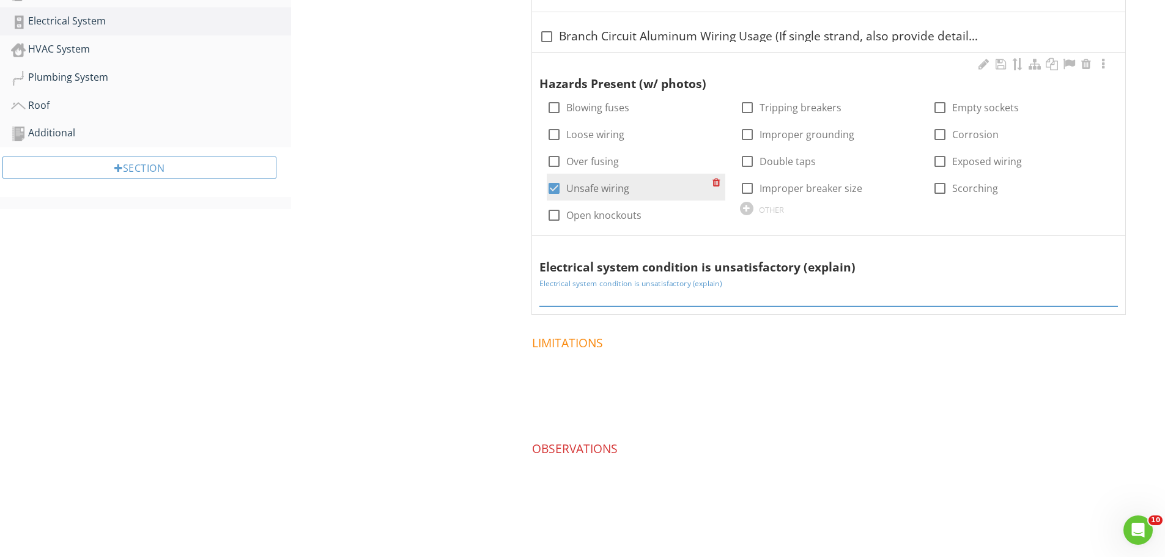
click at [550, 189] on div at bounding box center [554, 188] width 21 height 21
checkbox input "false"
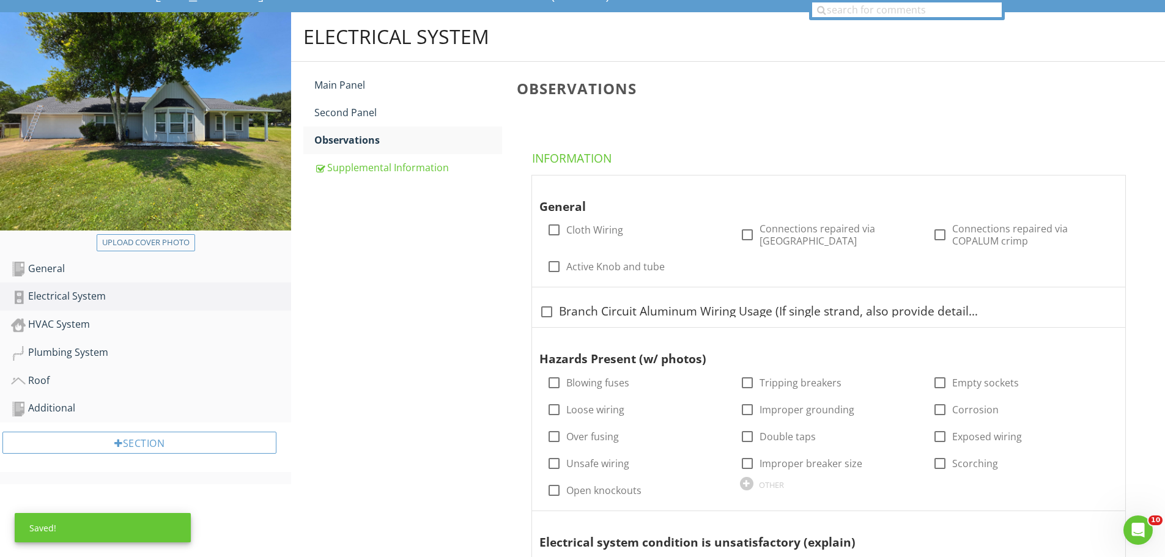
scroll to position [56, 0]
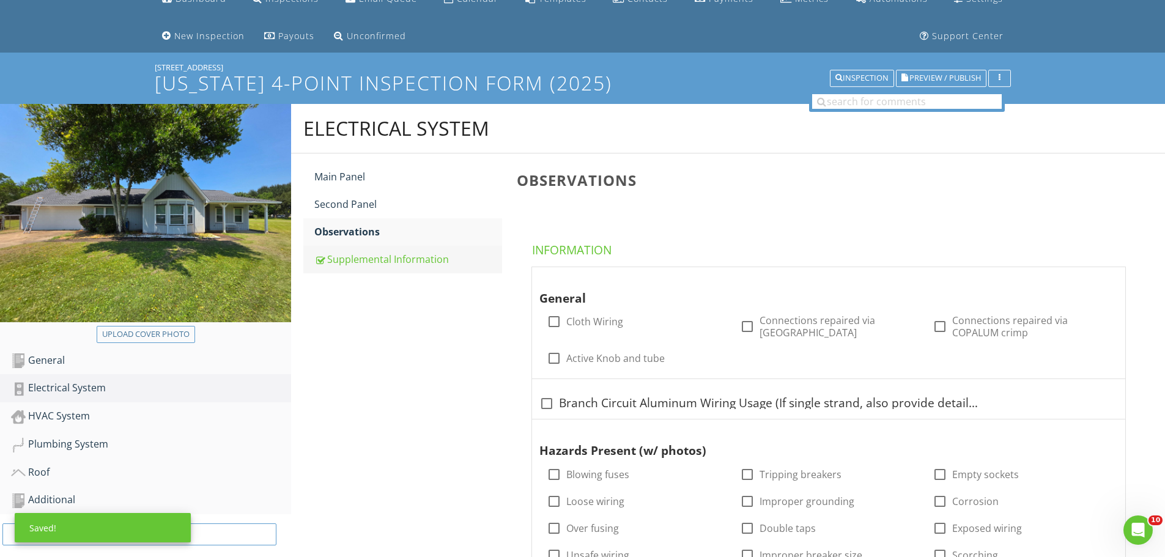
click at [347, 248] on link "Supplemental Information" at bounding box center [408, 259] width 188 height 27
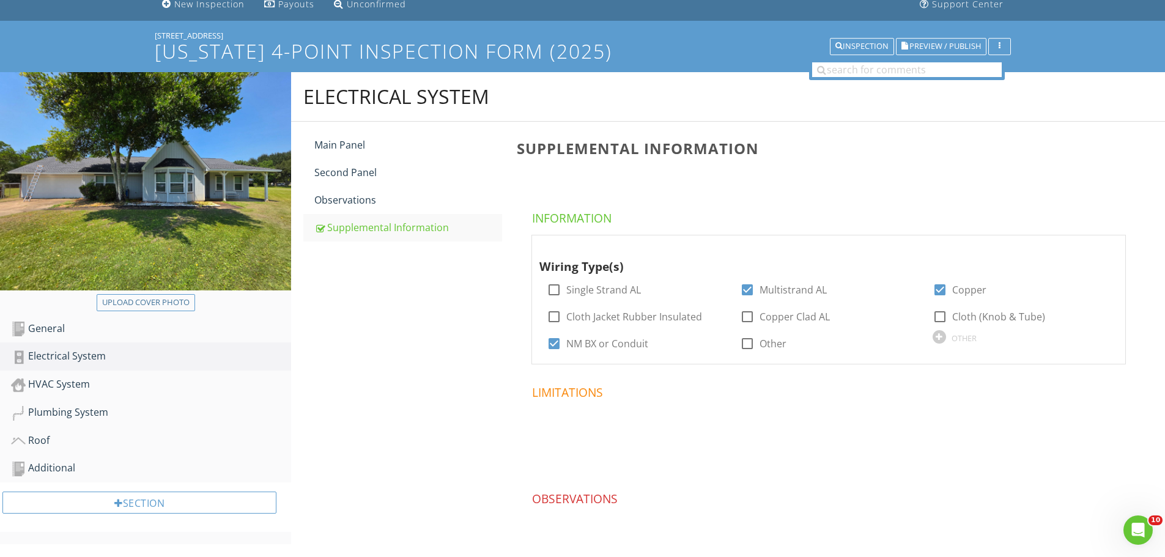
scroll to position [117, 0]
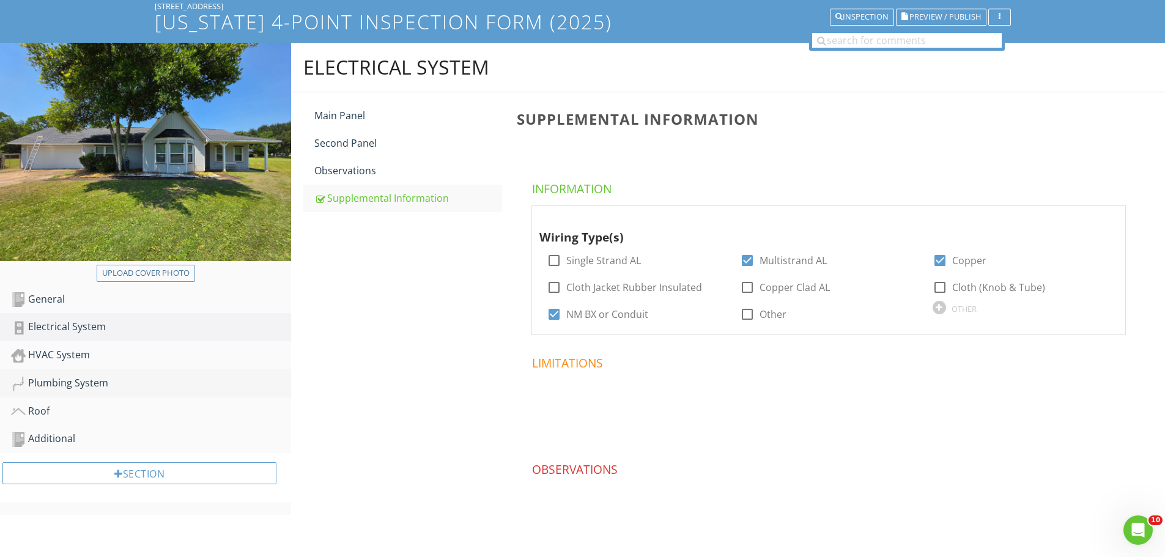
click at [91, 376] on div "Plumbing System" at bounding box center [151, 384] width 280 height 16
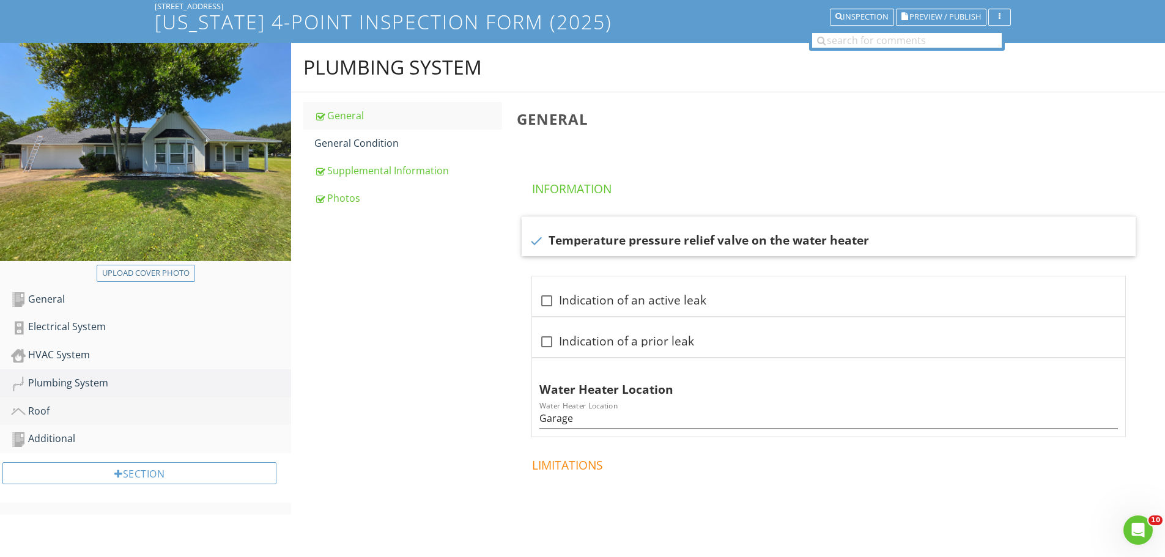
click at [51, 421] on link "Roof" at bounding box center [151, 412] width 280 height 28
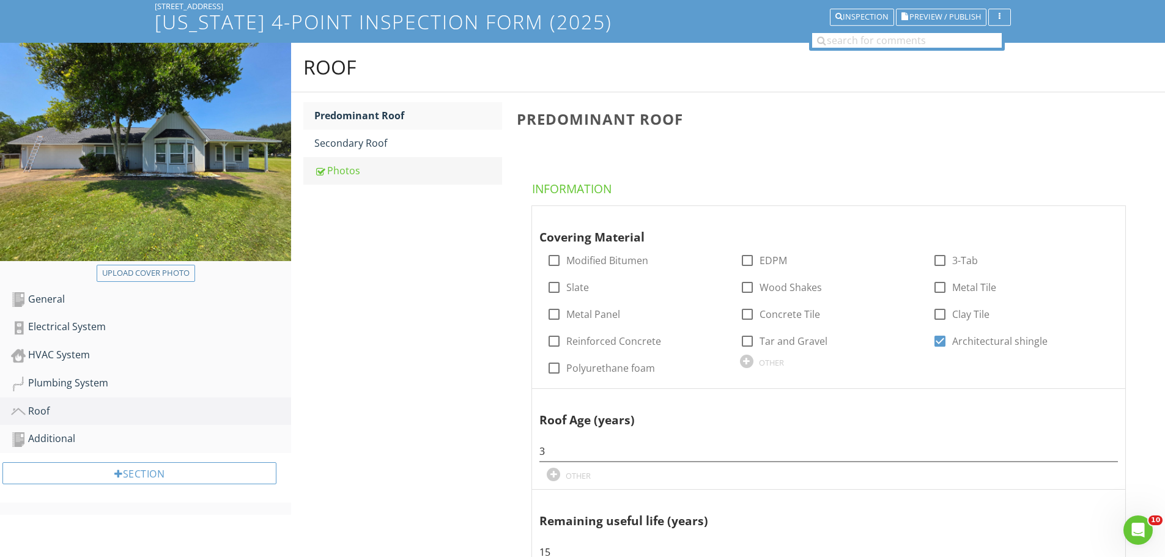
click at [350, 166] on div "Photos" at bounding box center [408, 170] width 188 height 15
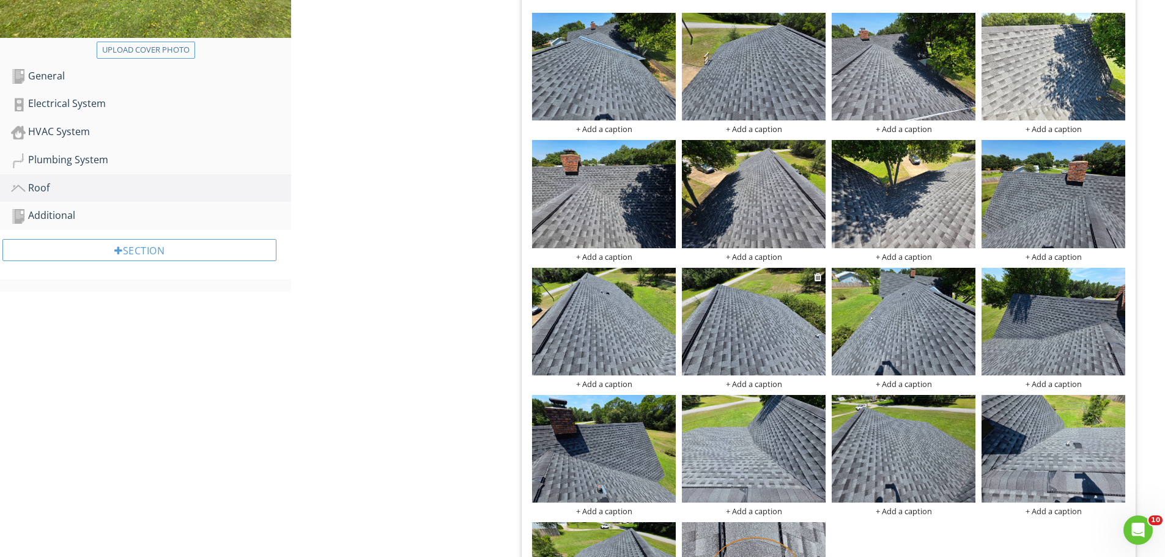
scroll to position [362, 0]
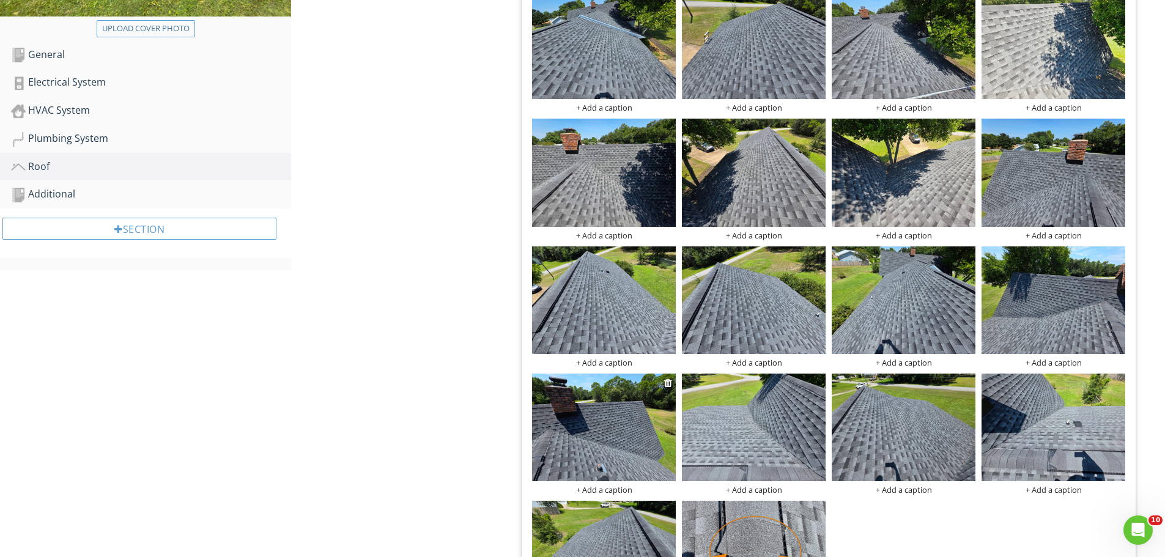
click at [607, 453] on img at bounding box center [604, 428] width 144 height 108
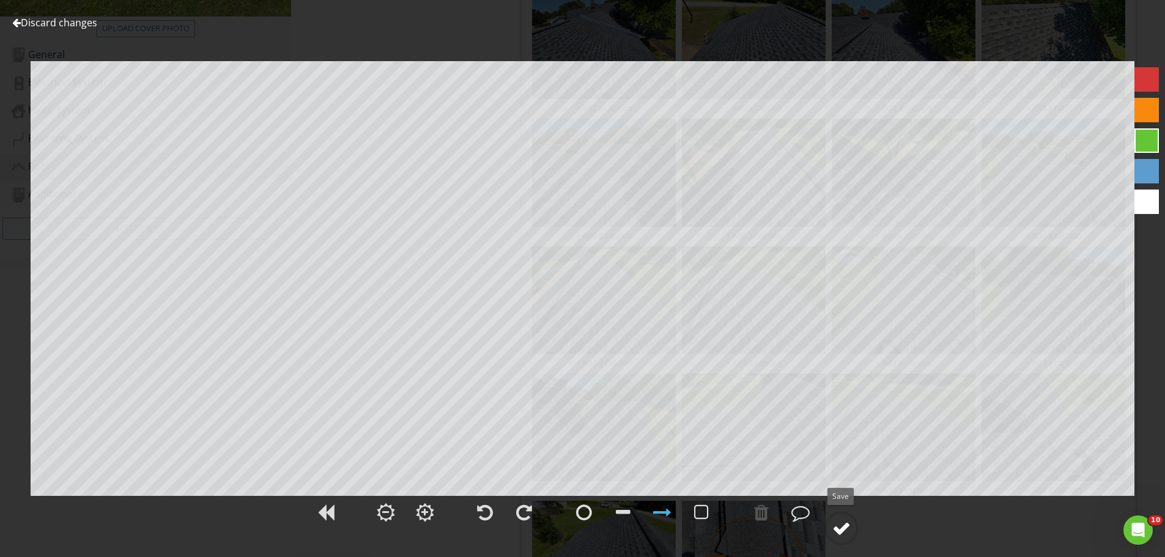
click at [835, 524] on div at bounding box center [842, 528] width 18 height 18
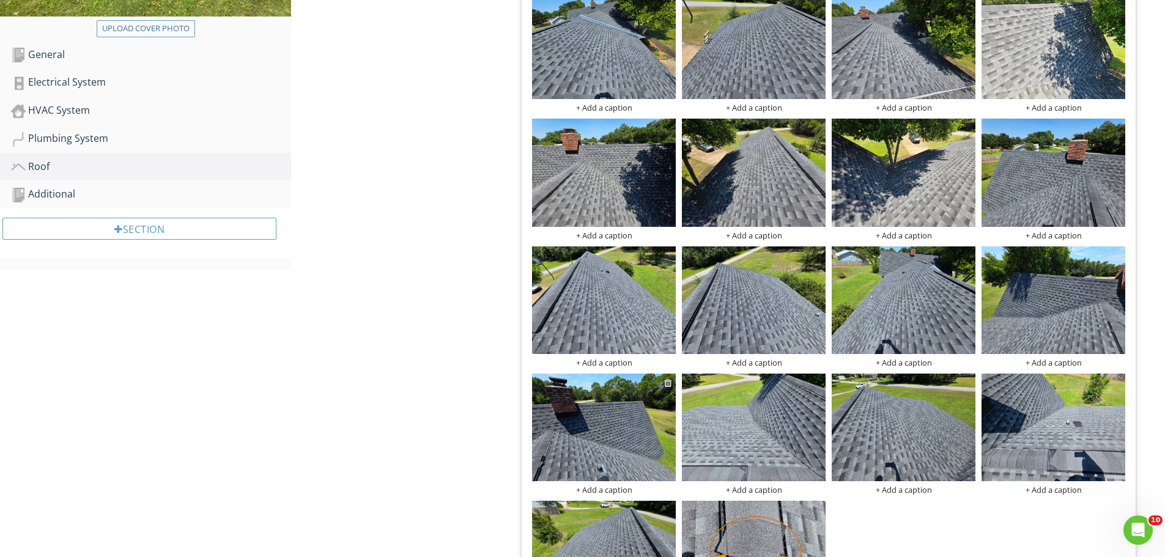
click at [669, 381] on div at bounding box center [668, 383] width 8 height 10
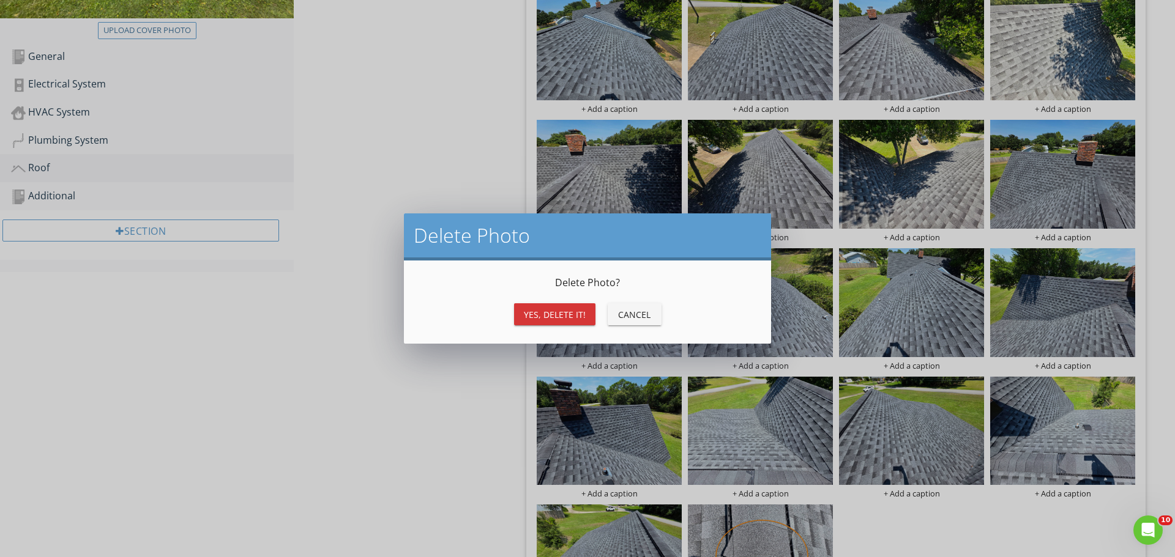
click at [547, 317] on div "Yes, Delete it!" at bounding box center [555, 314] width 62 height 13
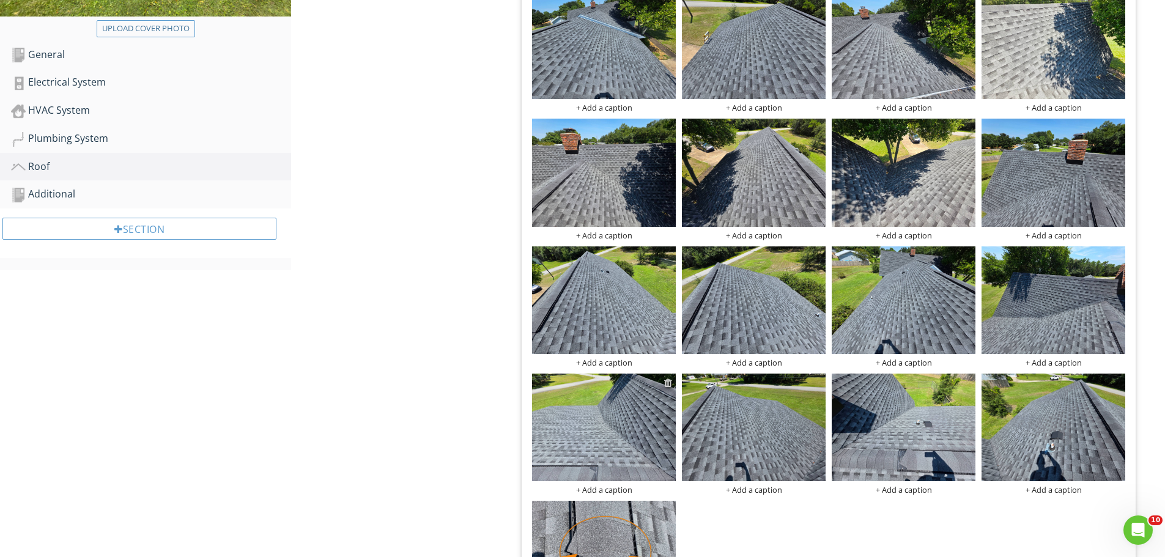
click at [667, 383] on div at bounding box center [668, 383] width 8 height 10
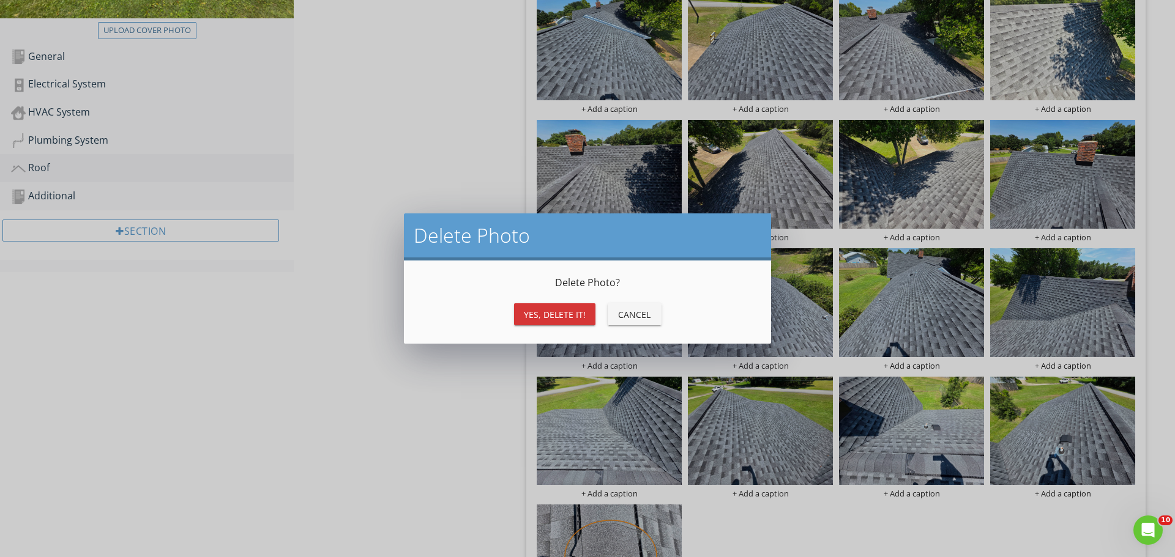
click at [556, 317] on div "Yes, Delete it!" at bounding box center [555, 314] width 62 height 13
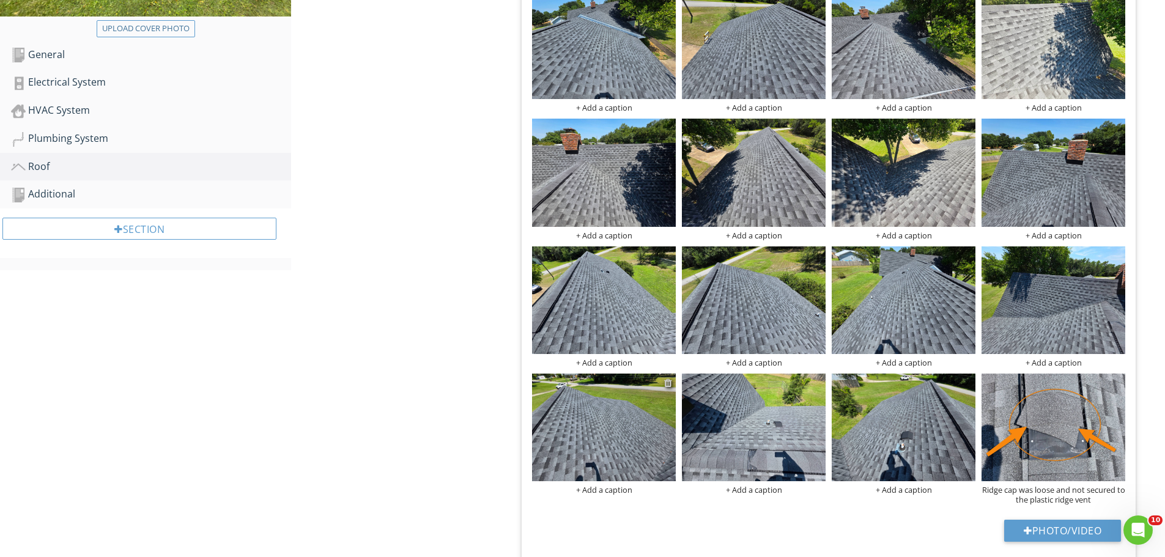
click at [668, 384] on div at bounding box center [668, 383] width 8 height 10
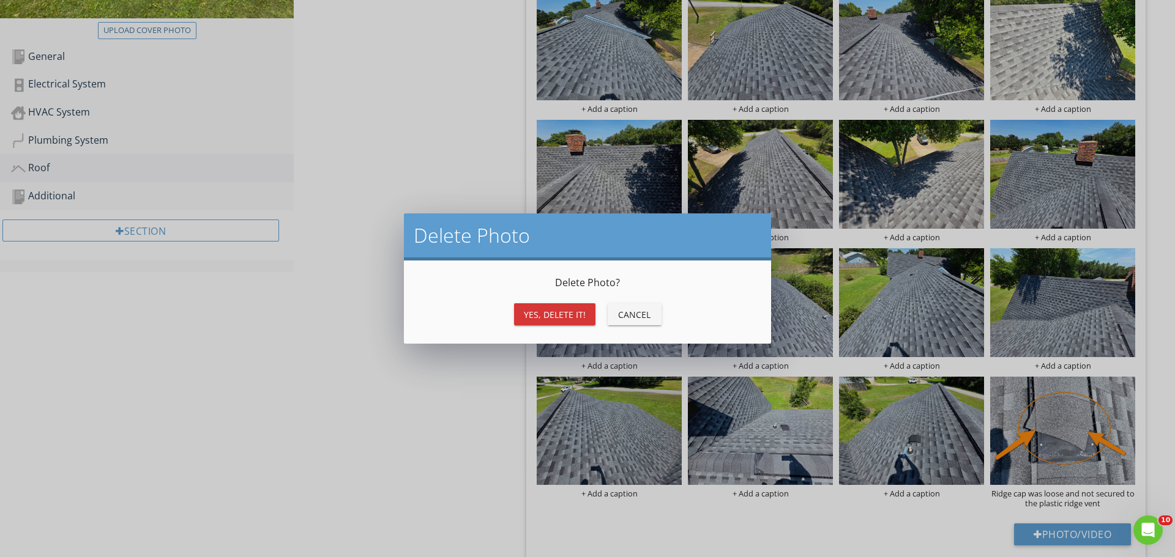
click at [551, 321] on button "Yes, Delete it!" at bounding box center [554, 314] width 81 height 22
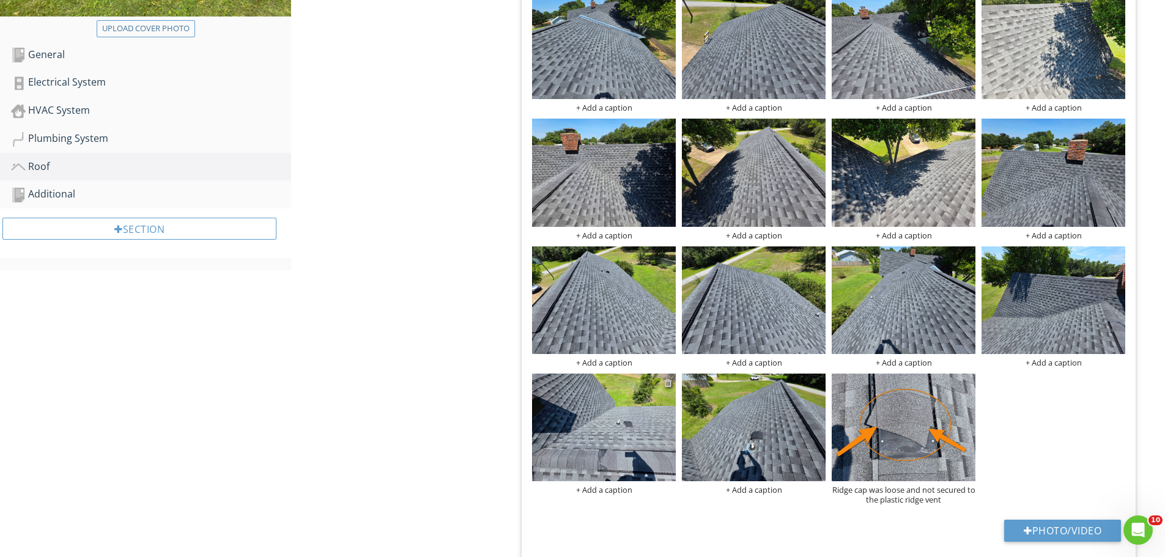
click at [669, 384] on div at bounding box center [668, 383] width 8 height 10
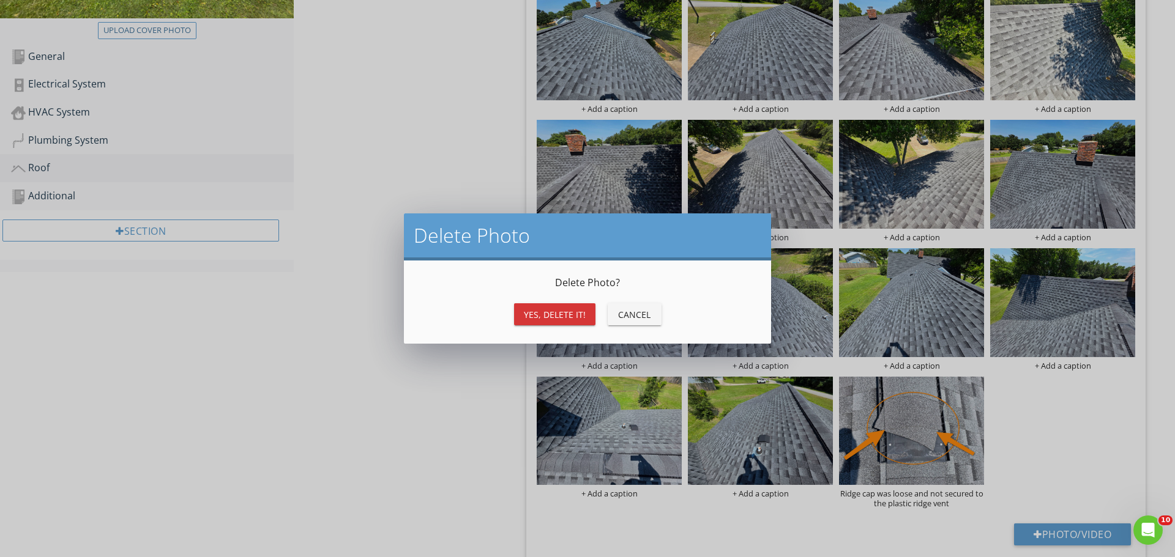
click at [563, 324] on button "Yes, Delete it!" at bounding box center [554, 314] width 81 height 22
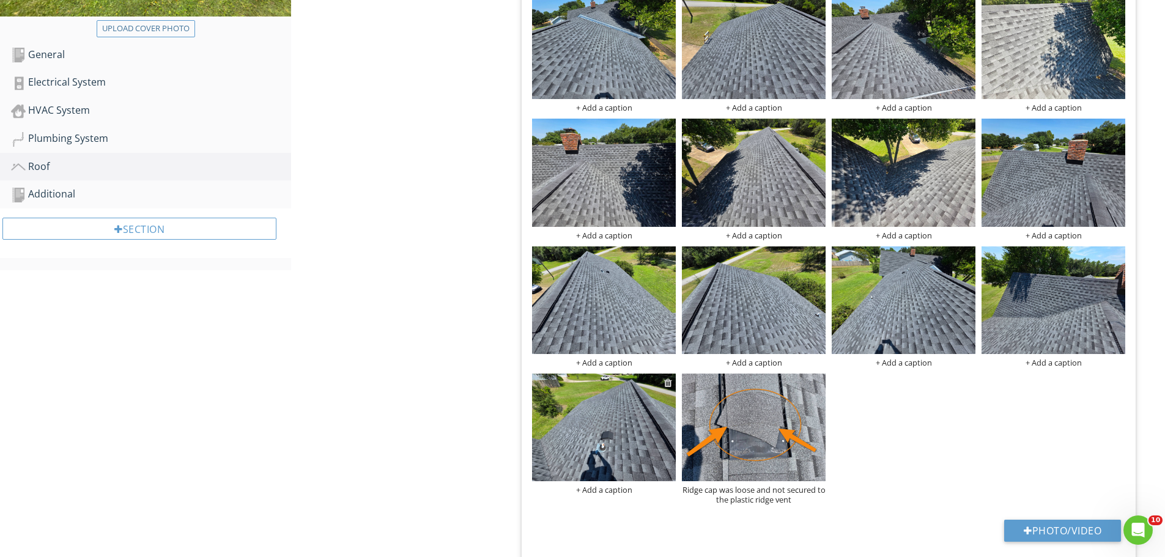
click at [667, 381] on div at bounding box center [668, 383] width 8 height 10
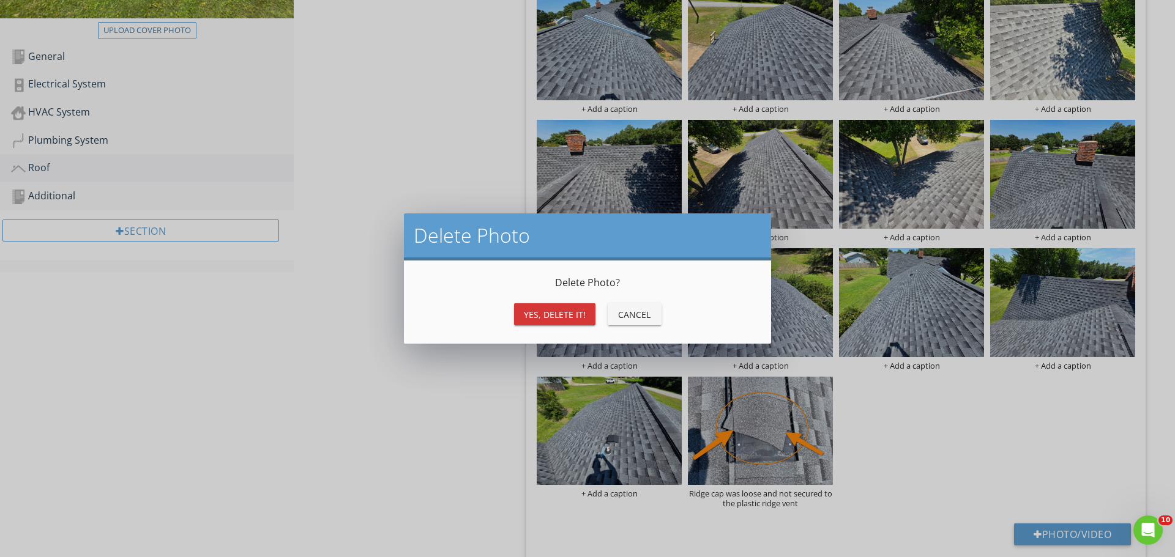
click at [552, 314] on div "Yes, Delete it!" at bounding box center [555, 314] width 62 height 13
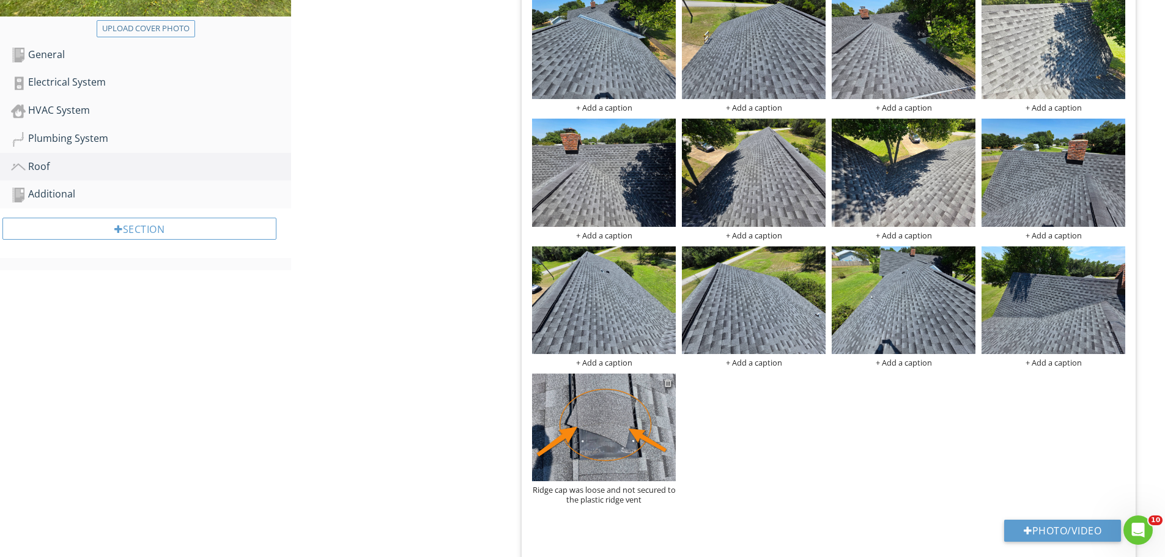
click at [668, 382] on div at bounding box center [668, 383] width 8 height 10
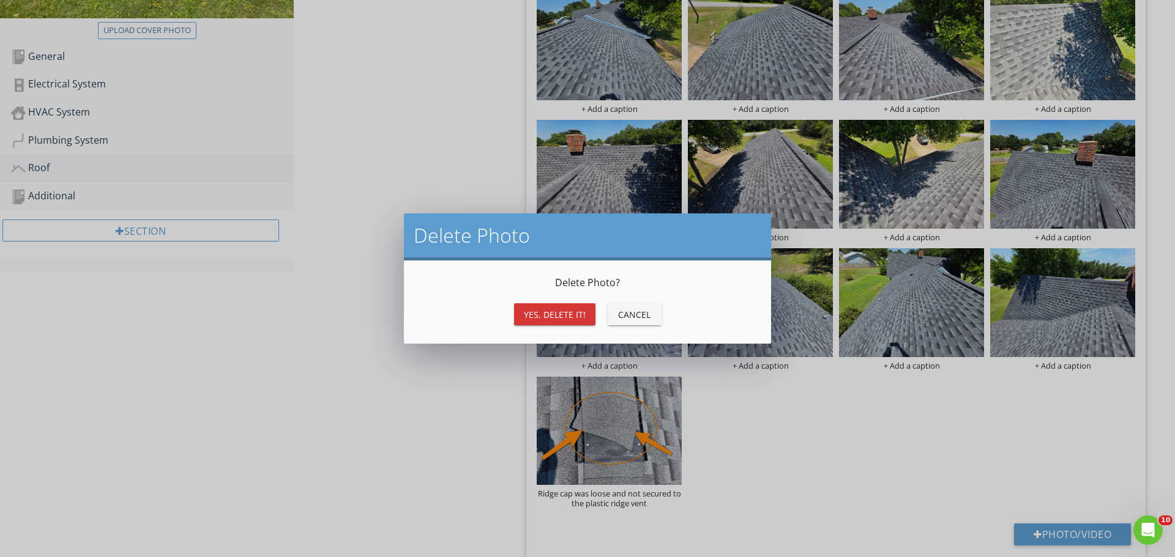
click at [573, 310] on div "Yes, Delete it!" at bounding box center [555, 314] width 62 height 13
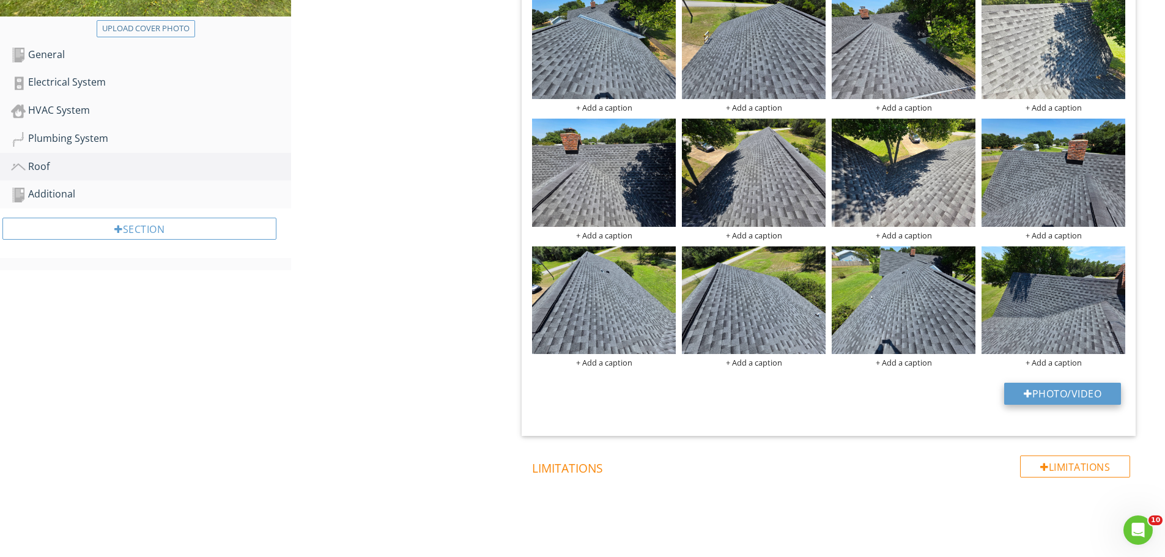
click at [1046, 396] on button "Photo/Video" at bounding box center [1062, 394] width 117 height 22
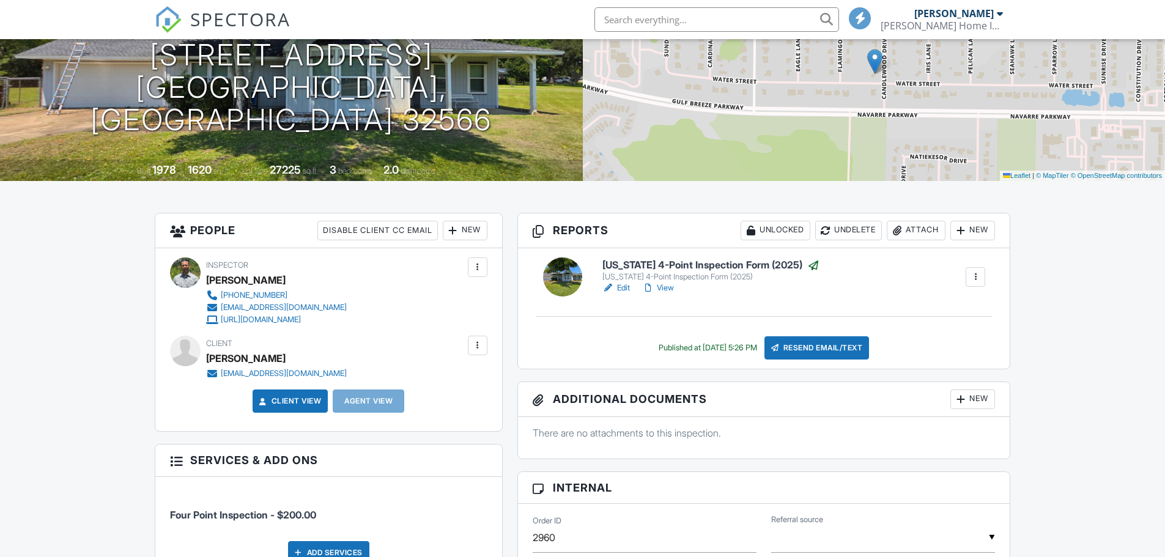
click at [810, 347] on div "Resend Email/Text" at bounding box center [817, 347] width 105 height 23
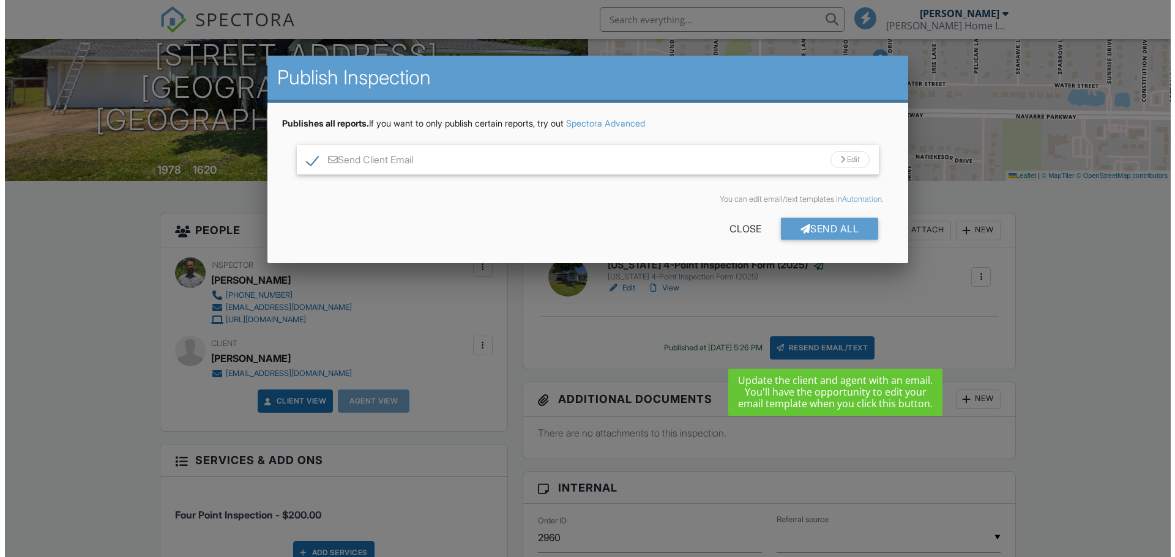
scroll to position [184, 0]
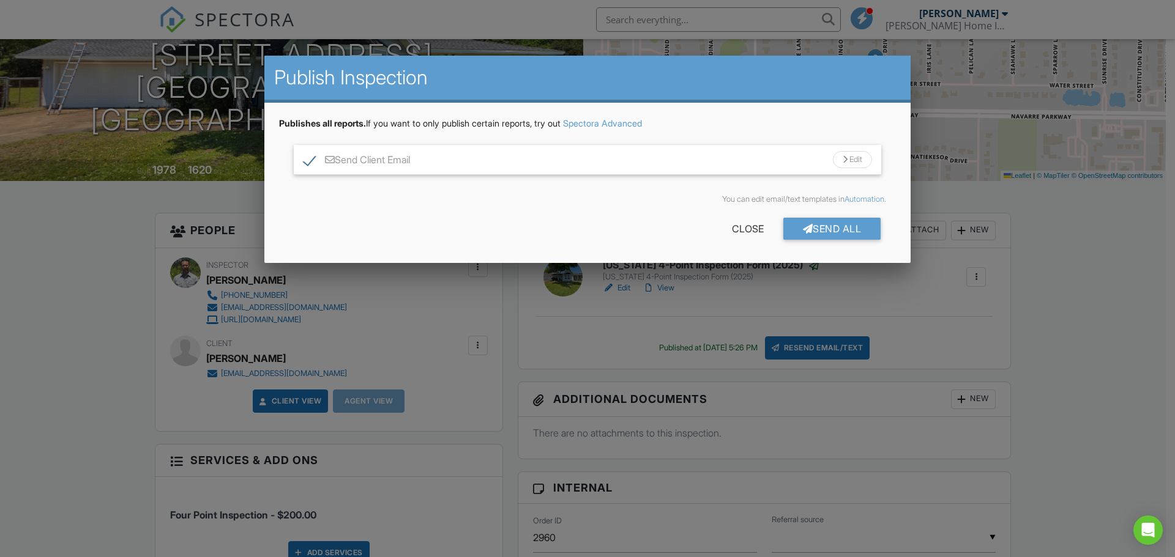
click at [836, 160] on div "Edit" at bounding box center [852, 159] width 39 height 17
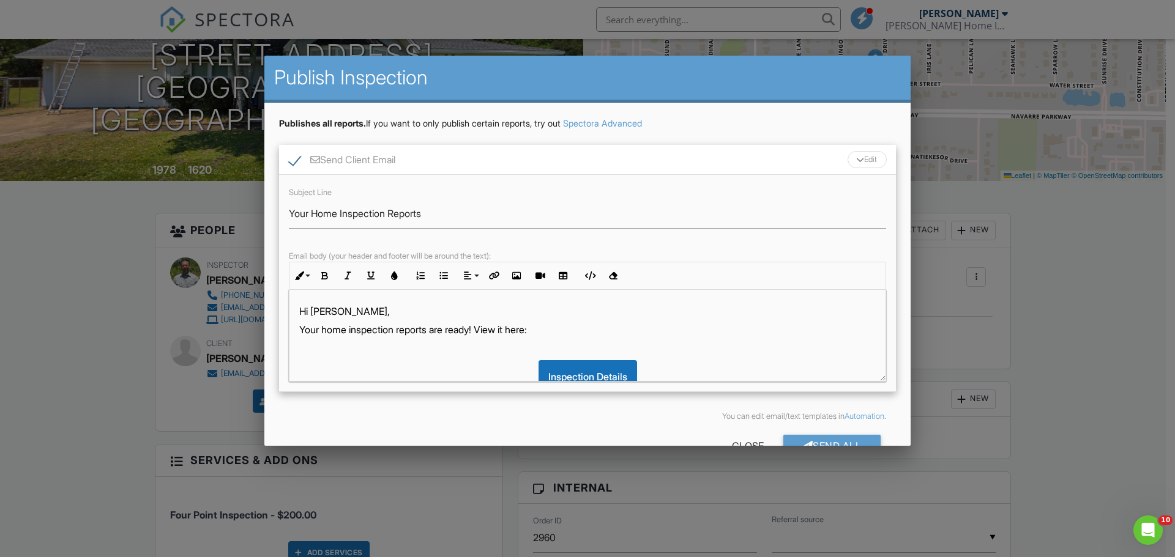
scroll to position [0, 0]
drag, startPoint x: 314, startPoint y: 212, endPoint x: 551, endPoint y: 213, distance: 236.7
click at [551, 213] on input "Your Home Inspection Reports" at bounding box center [587, 214] width 597 height 30
type input "Your Amended 4-Point Inspection Report"
drag, startPoint x: 325, startPoint y: 330, endPoint x: 452, endPoint y: 329, distance: 126.6
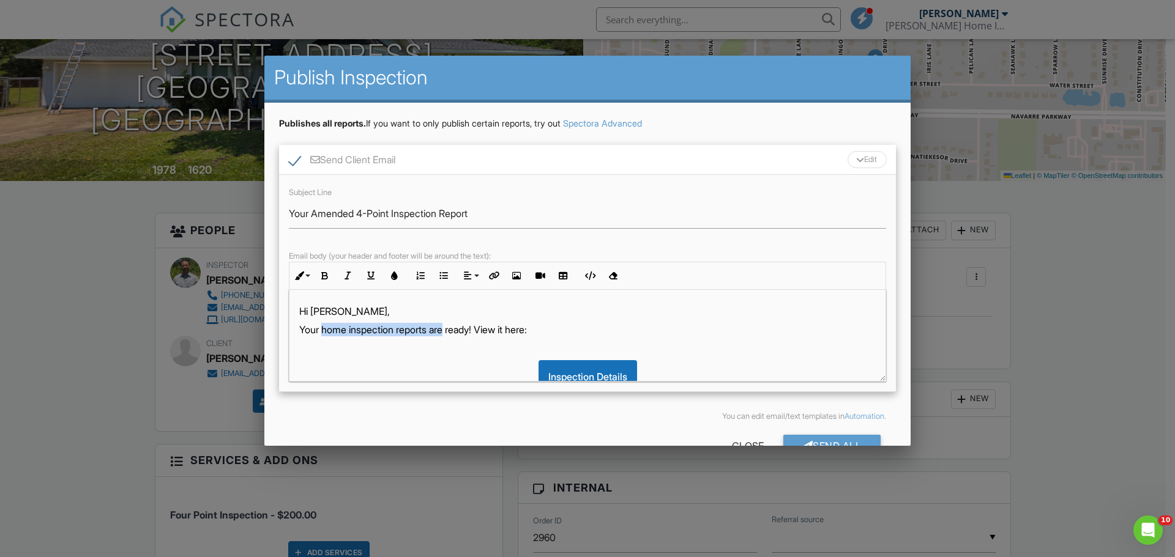
click at [452, 329] on p "Your home inspection reports are ready! View it here:" at bounding box center [587, 329] width 576 height 13
click at [848, 442] on div "Send All" at bounding box center [832, 446] width 98 height 22
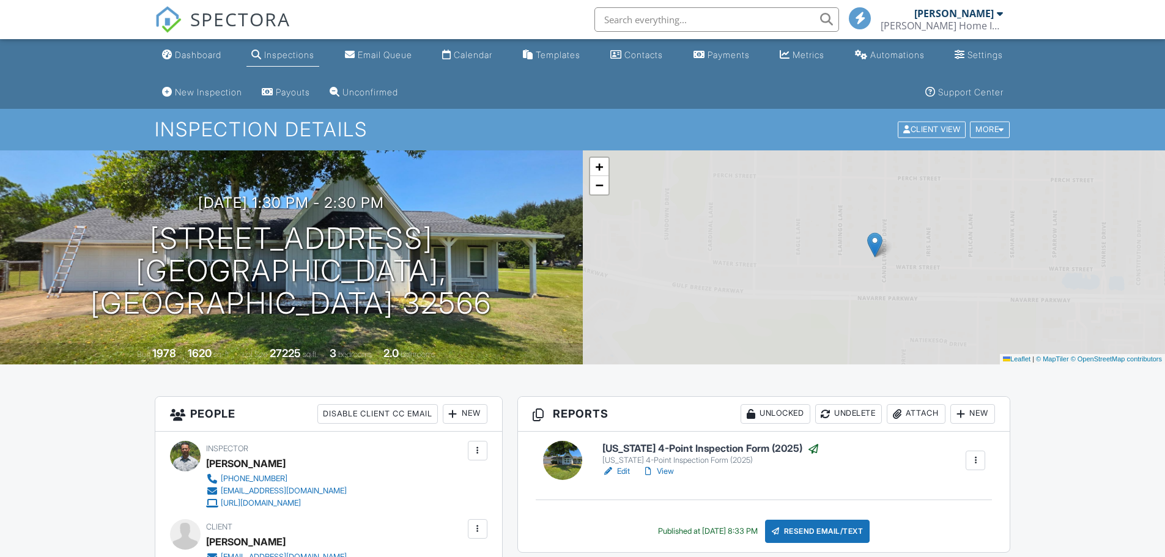
drag, startPoint x: 193, startPoint y: 50, endPoint x: 113, endPoint y: 16, distance: 87.2
click at [193, 50] on div "Dashboard" at bounding box center [198, 55] width 46 height 10
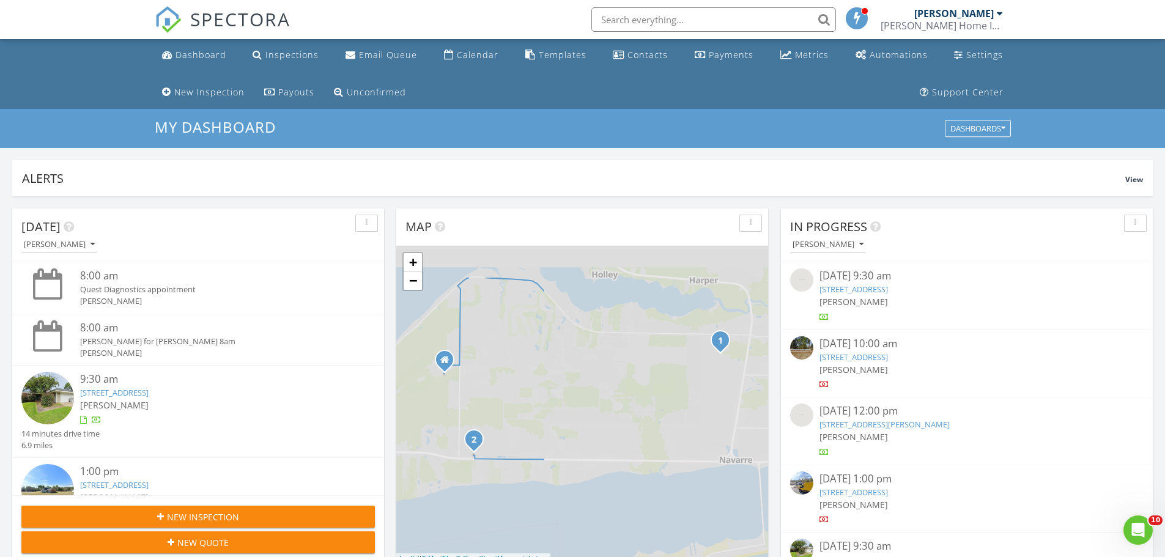
scroll to position [6, 6]
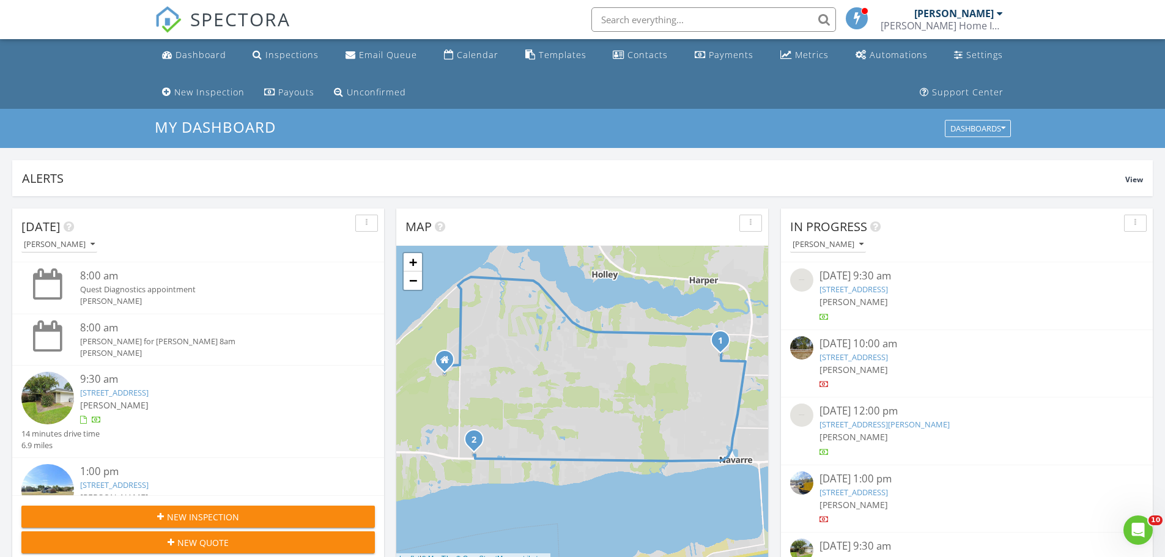
click at [149, 390] on link "[STREET_ADDRESS]" at bounding box center [114, 392] width 69 height 11
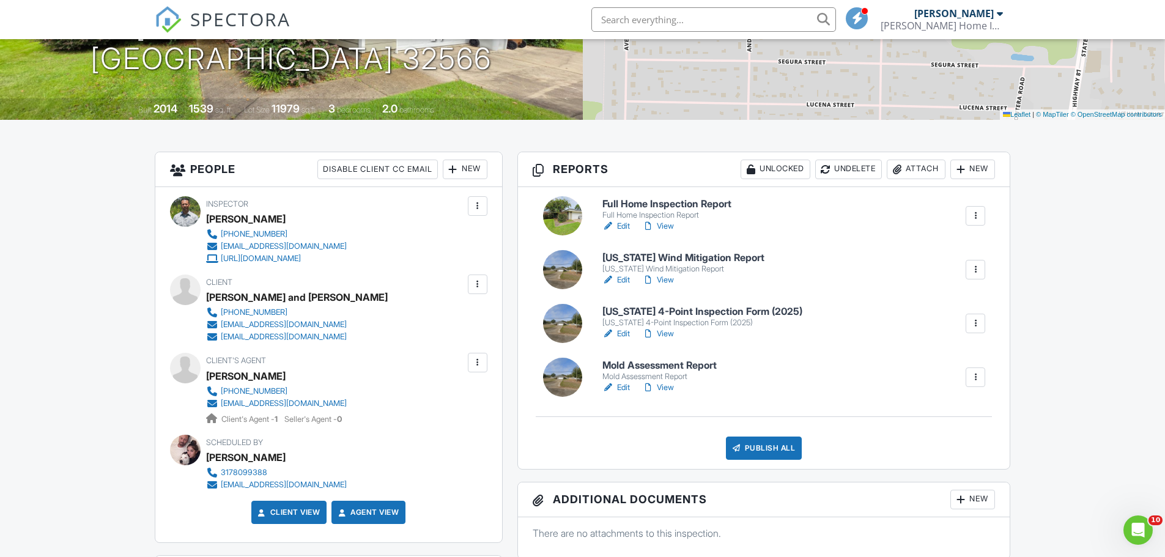
click at [623, 332] on link "Edit" at bounding box center [617, 334] width 28 height 12
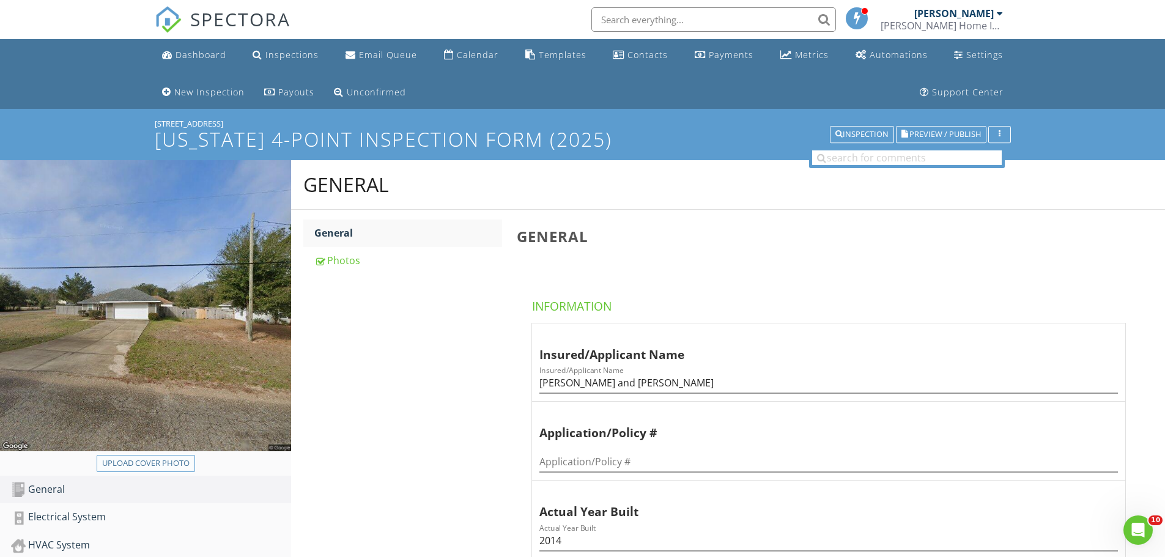
click at [156, 465] on div "Upload cover photo" at bounding box center [145, 464] width 87 height 12
type input "C:\fakepath\20250827_095452.jpg"
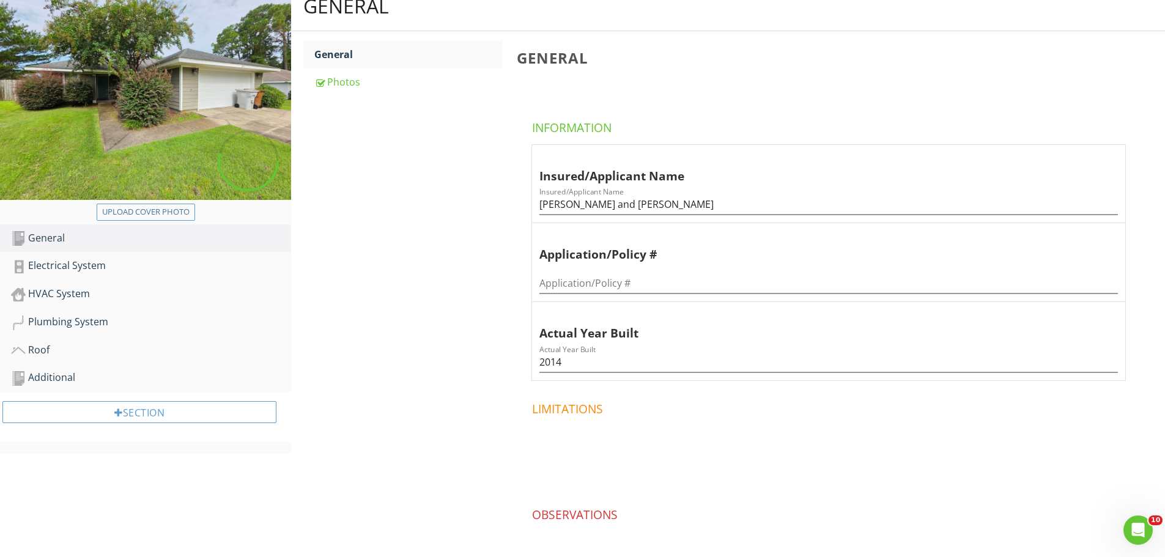
scroll to position [184, 0]
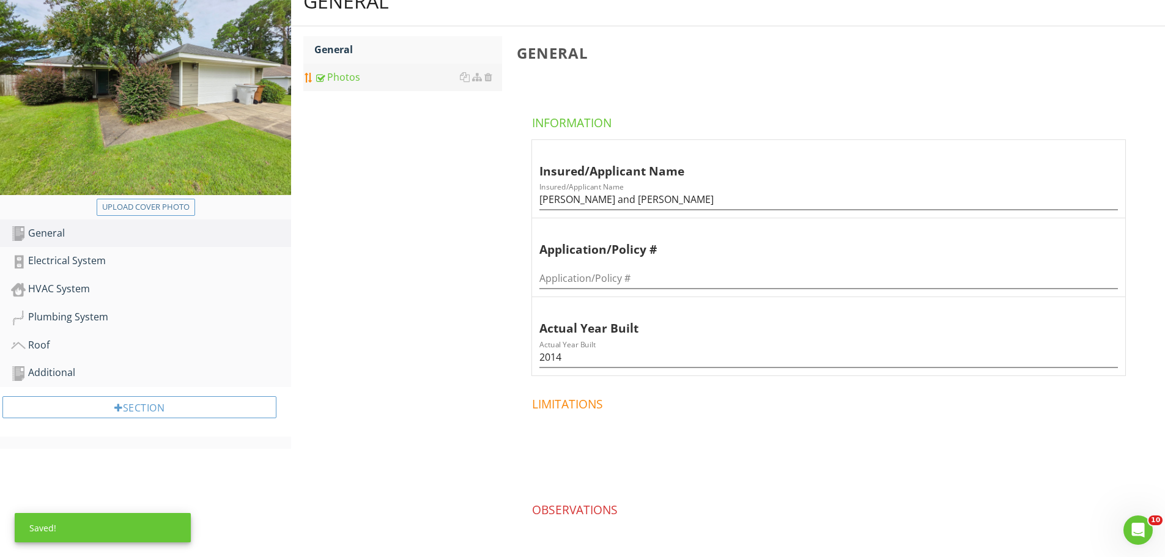
click at [336, 75] on div "Photos" at bounding box center [408, 77] width 188 height 15
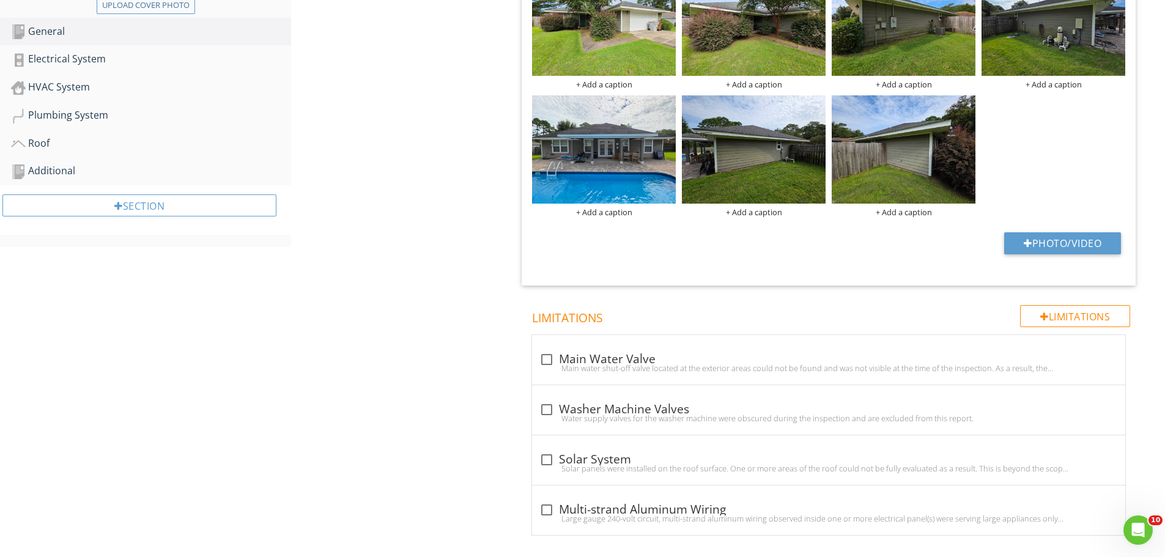
scroll to position [211, 0]
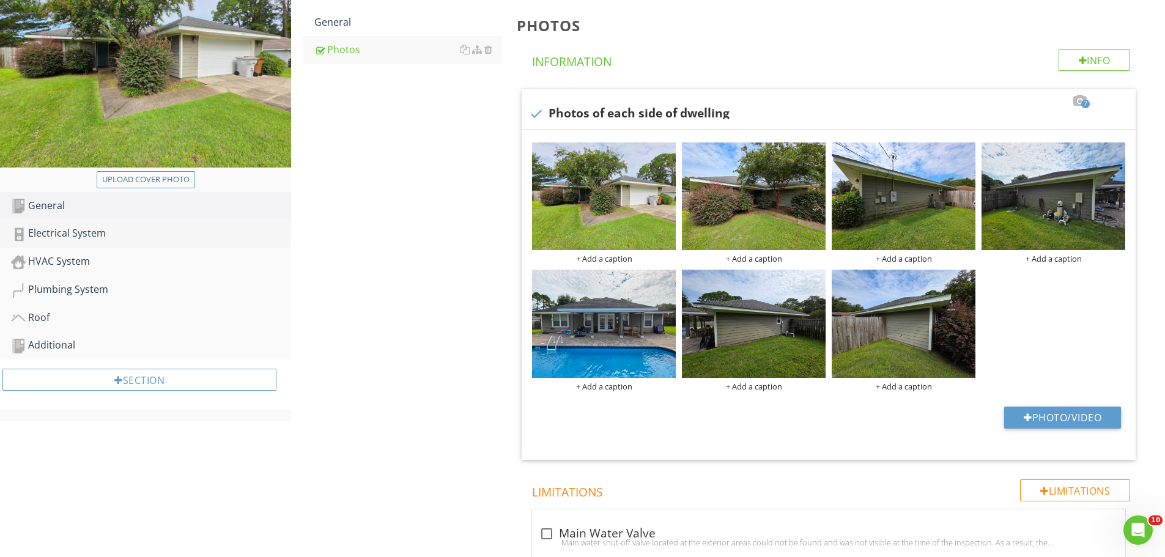
click at [101, 234] on div "Electrical System" at bounding box center [151, 234] width 280 height 16
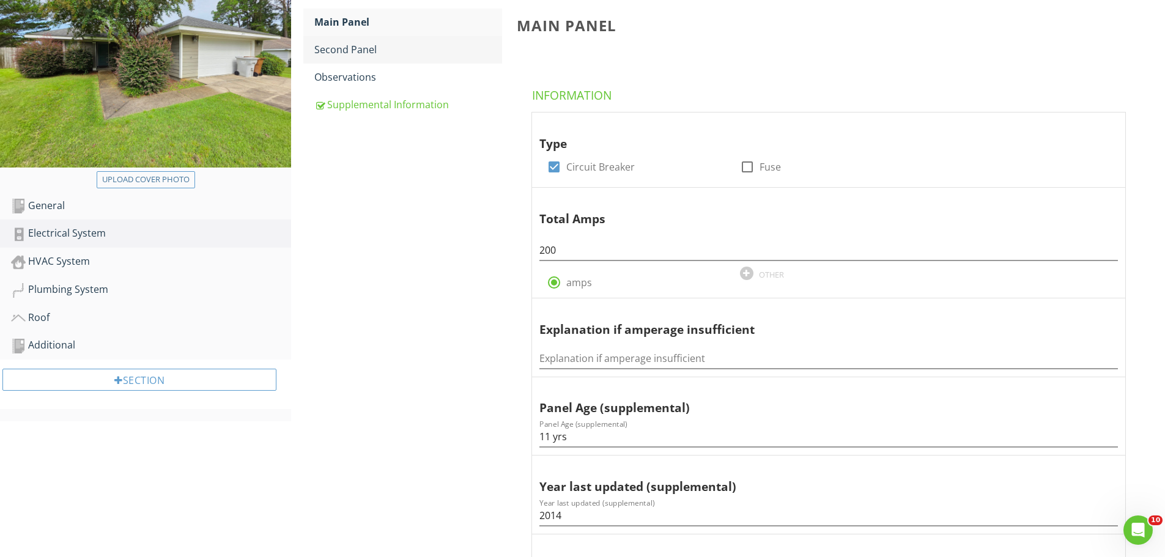
click at [343, 46] on div "Second Panel" at bounding box center [408, 49] width 188 height 15
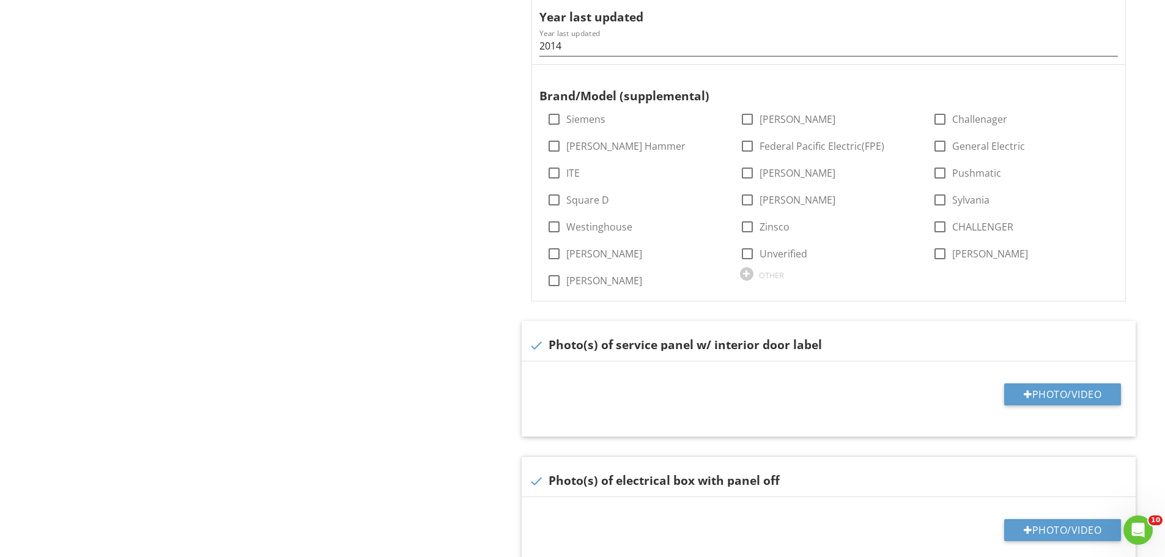
scroll to position [990, 0]
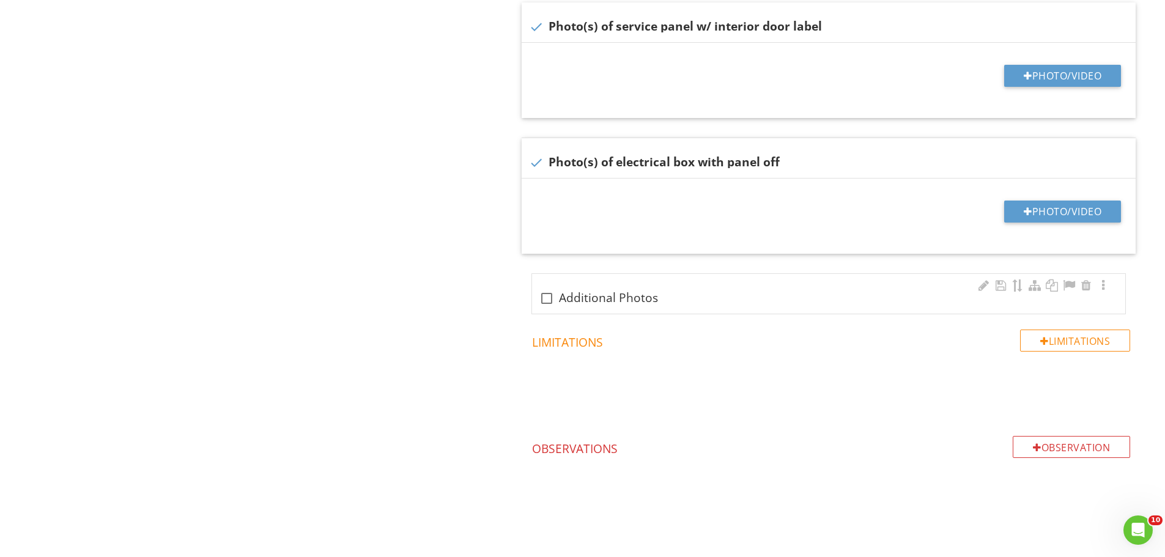
click at [546, 299] on div at bounding box center [546, 298] width 21 height 21
checkbox input "true"
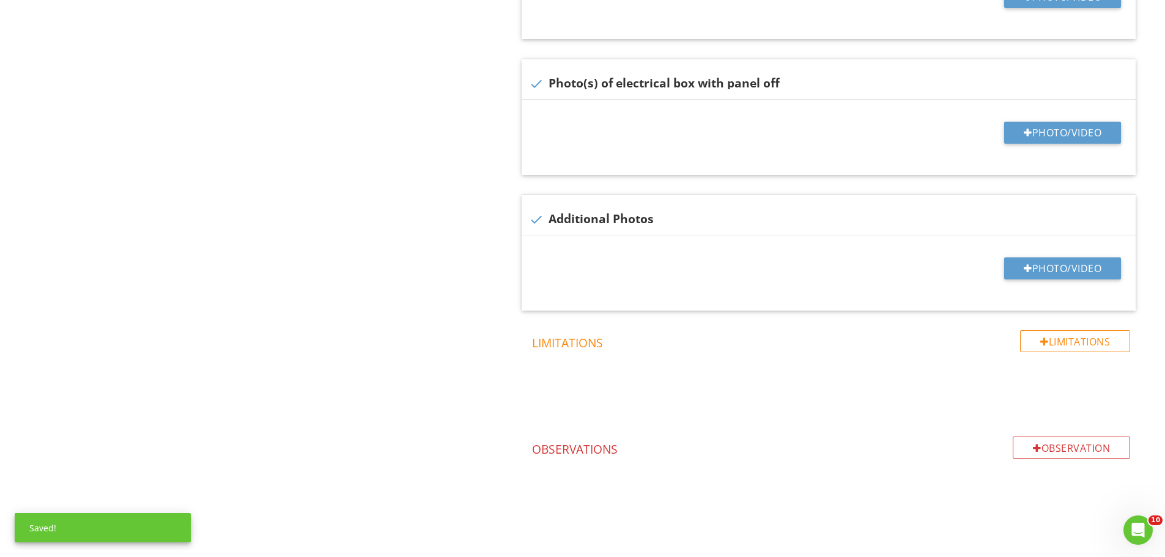
scroll to position [1069, 0]
click at [1075, 270] on button "Photo/Video" at bounding box center [1062, 268] width 117 height 22
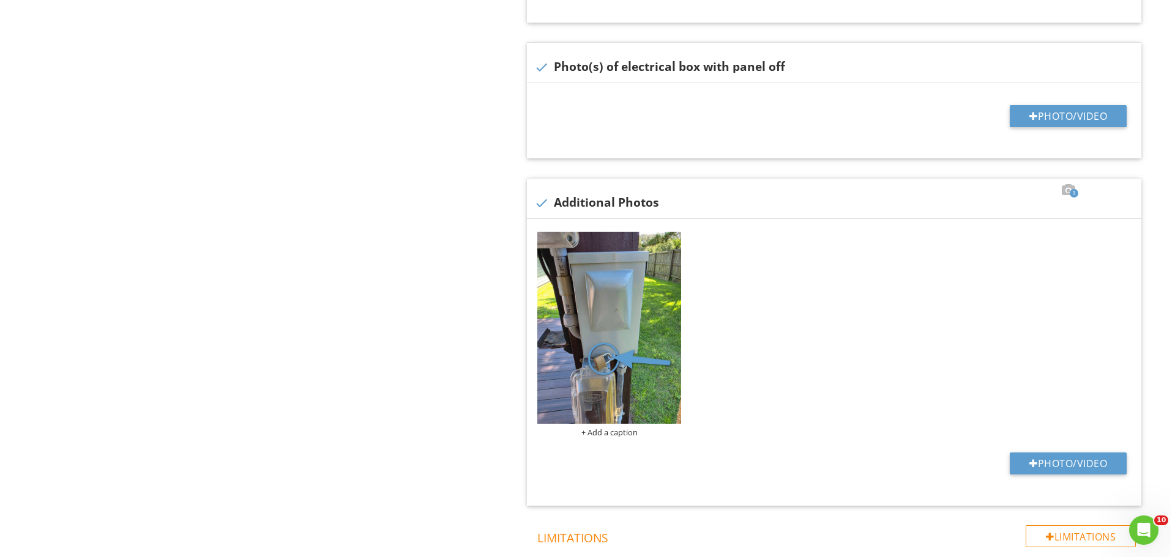
scroll to position [1100, 0]
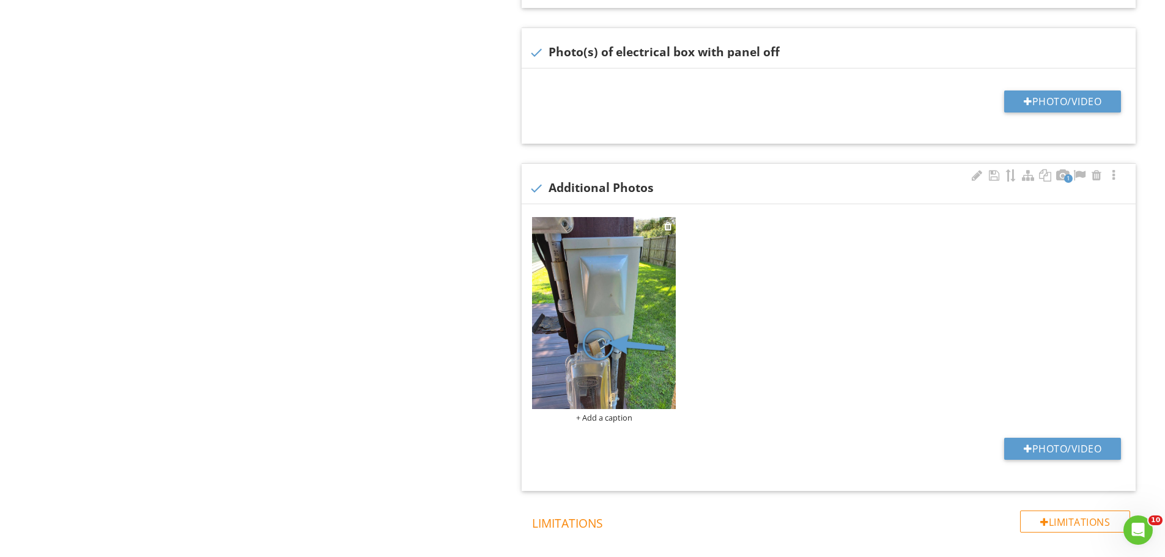
click at [603, 417] on div "+ Add a caption" at bounding box center [604, 418] width 144 height 10
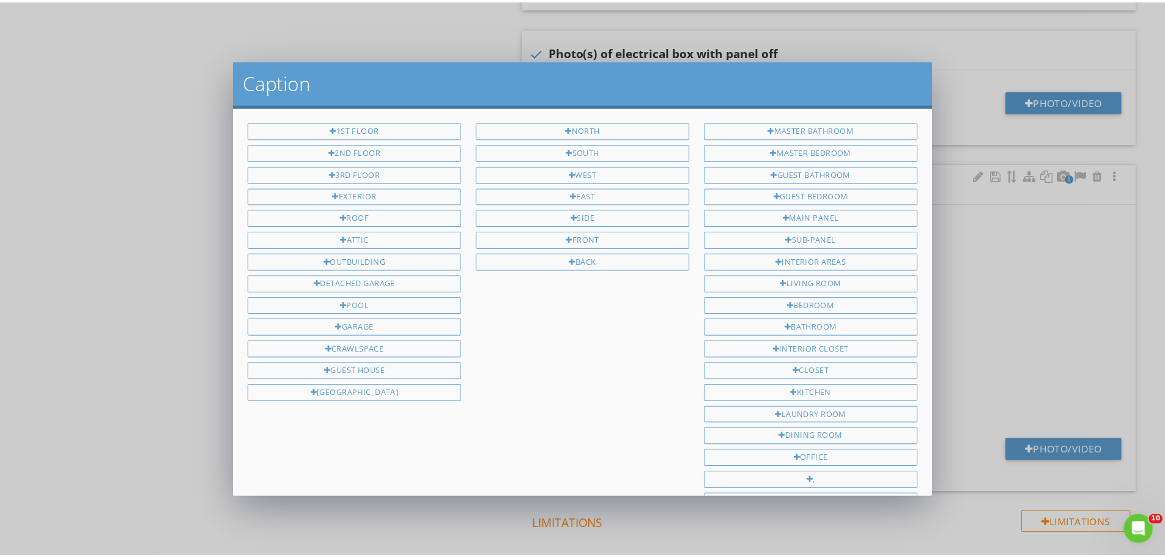
scroll to position [251, 0]
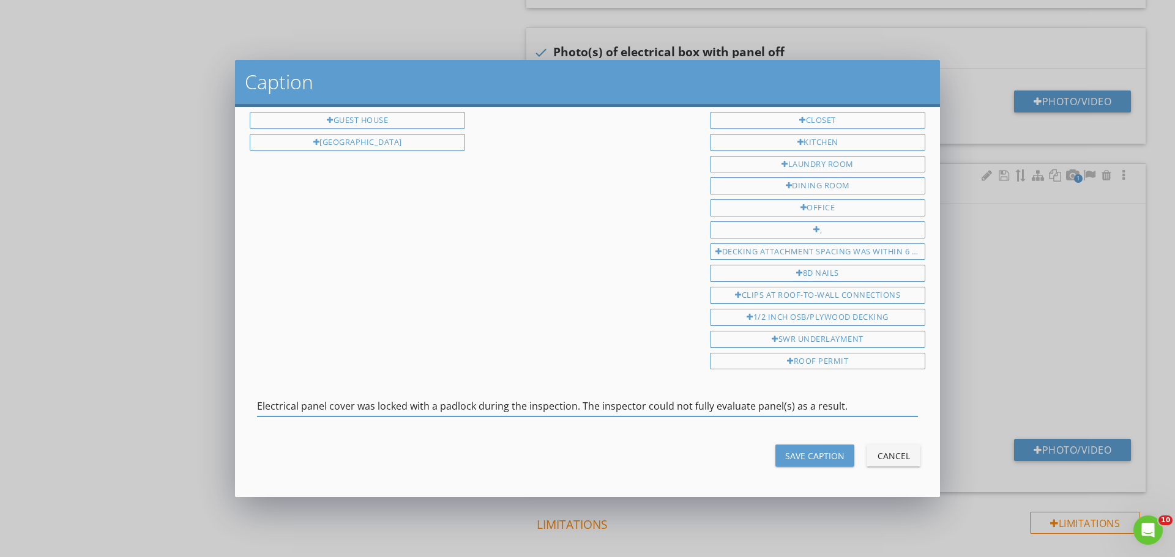
type input "Electrical panel cover was locked with a padlock during the inspection. The ins…"
click at [803, 451] on div "Save Caption" at bounding box center [814, 456] width 59 height 13
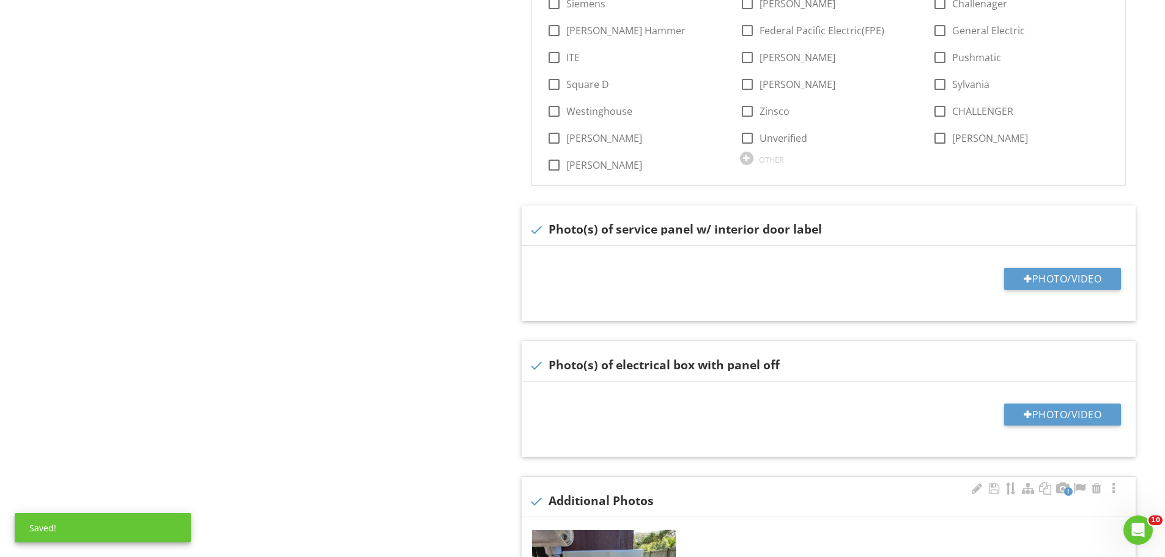
scroll to position [733, 0]
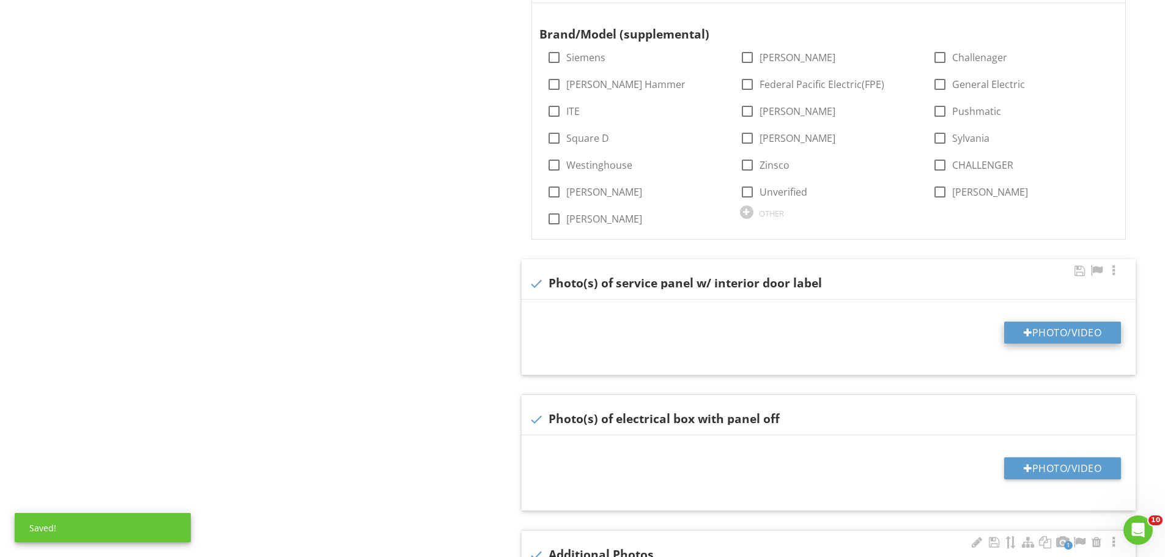
click at [1041, 325] on button "Photo/Video" at bounding box center [1062, 333] width 117 height 22
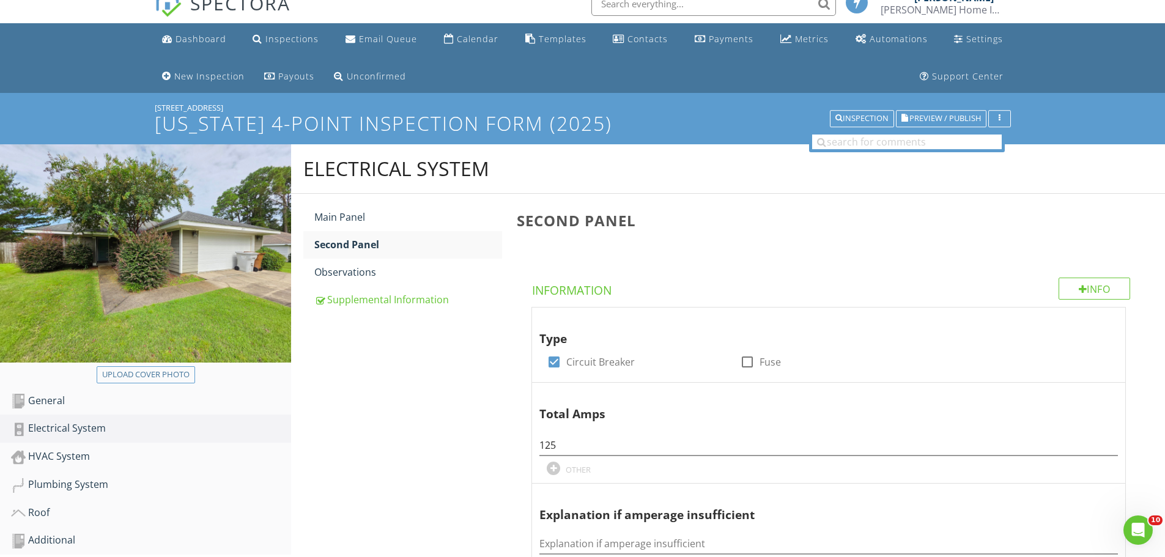
scroll to position [0, 0]
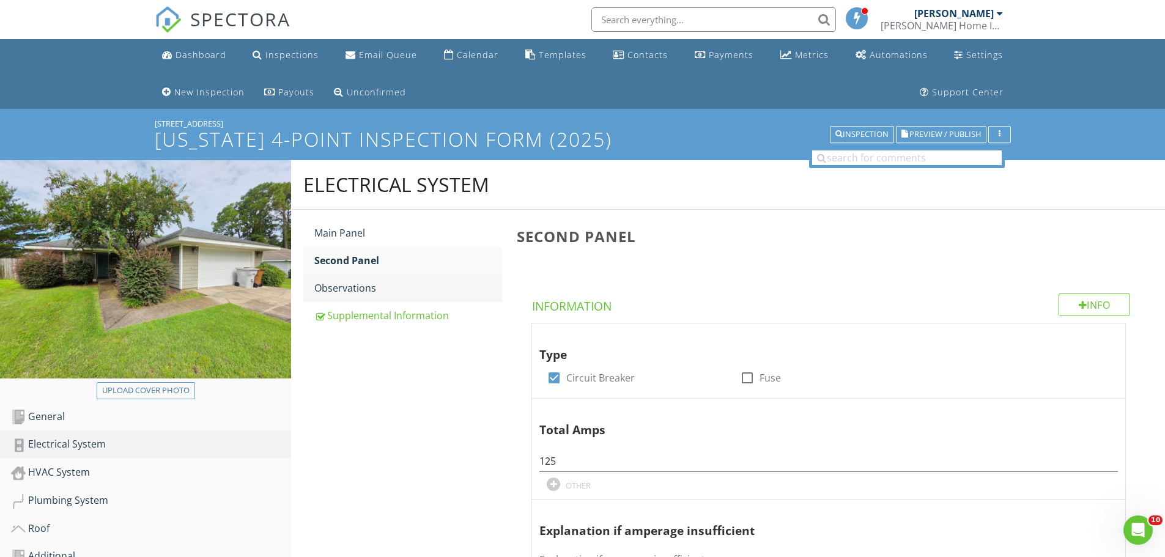
click at [385, 289] on div "Observations" at bounding box center [408, 288] width 188 height 15
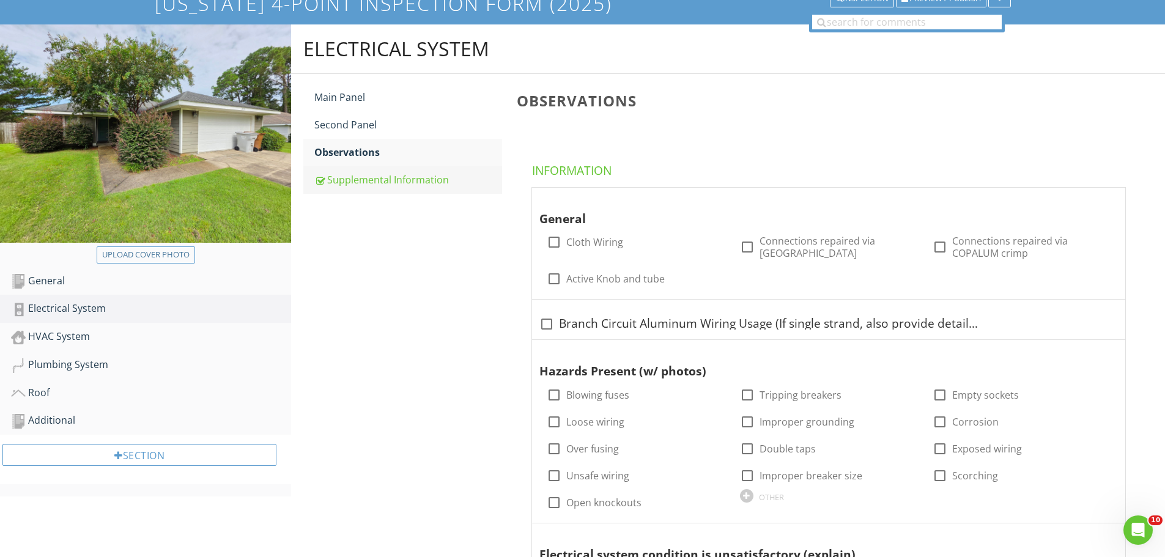
scroll to position [122, 0]
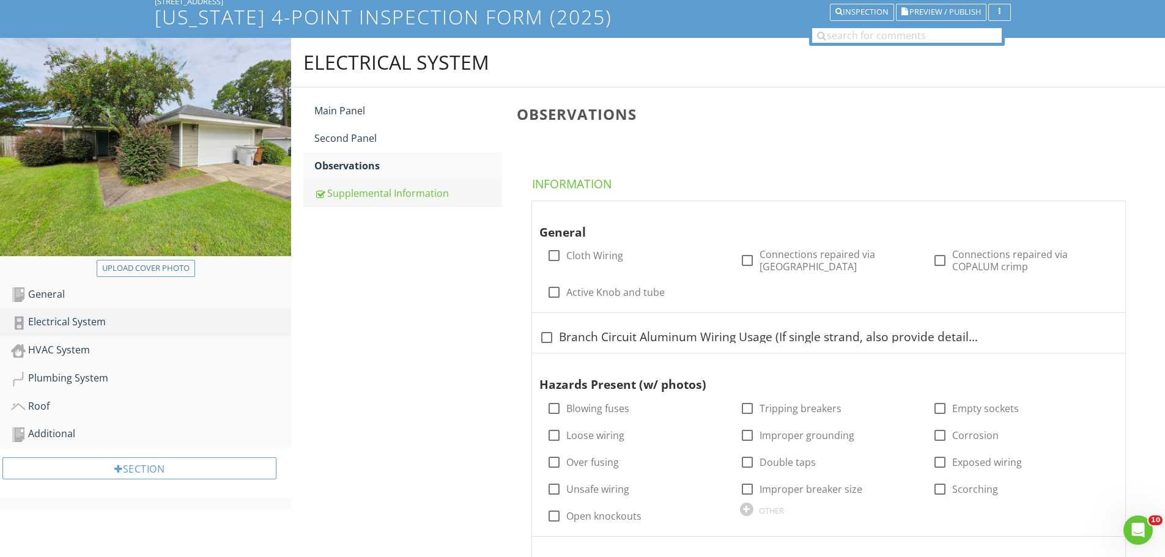
click at [416, 199] on div "Supplemental Information" at bounding box center [408, 193] width 188 height 15
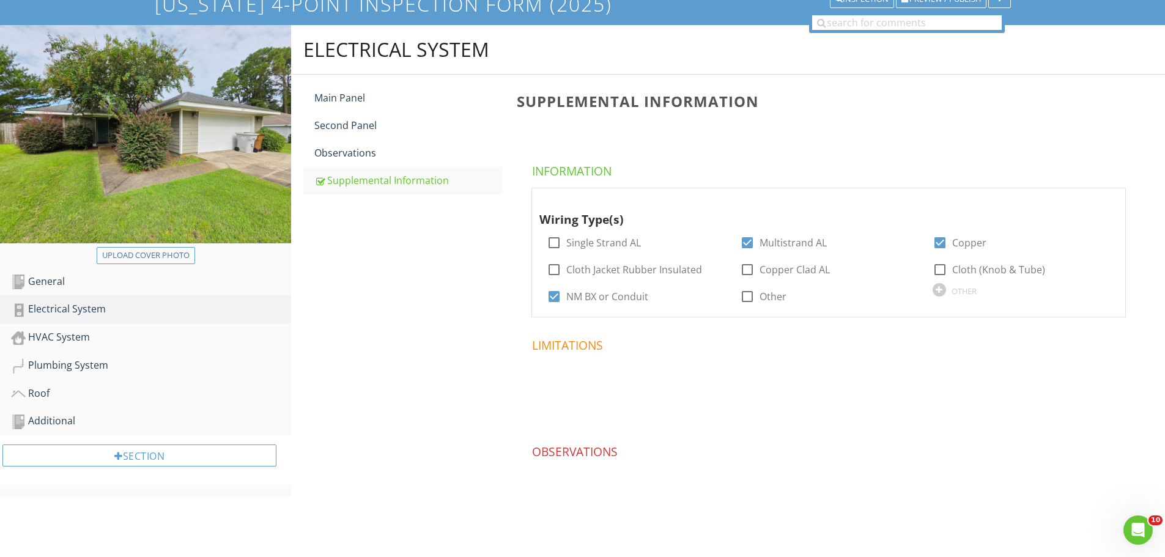
scroll to position [138, 0]
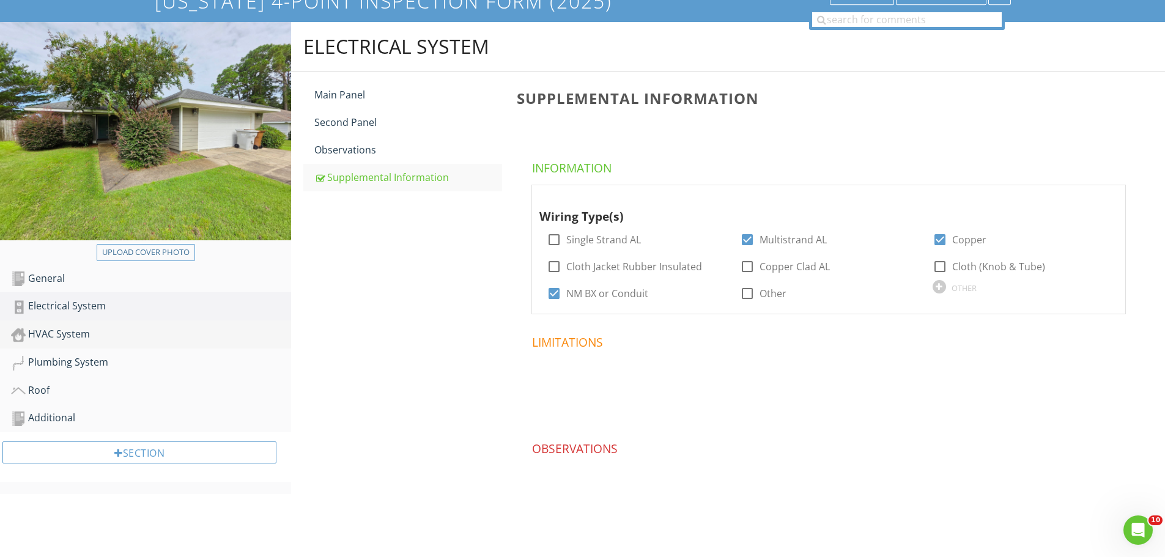
click at [113, 336] on div "HVAC System" at bounding box center [151, 335] width 280 height 16
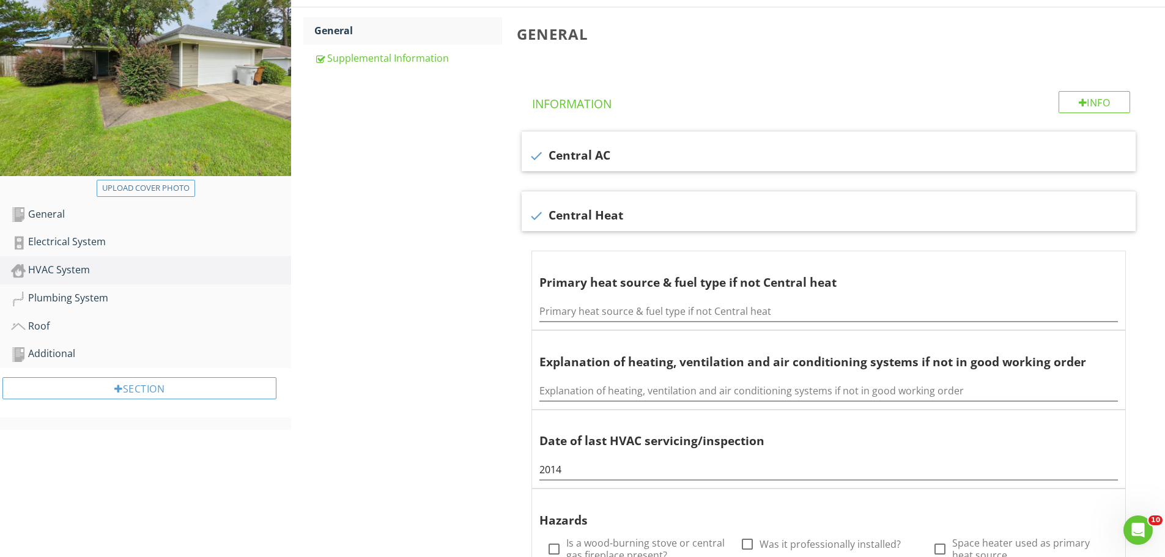
scroll to position [77, 0]
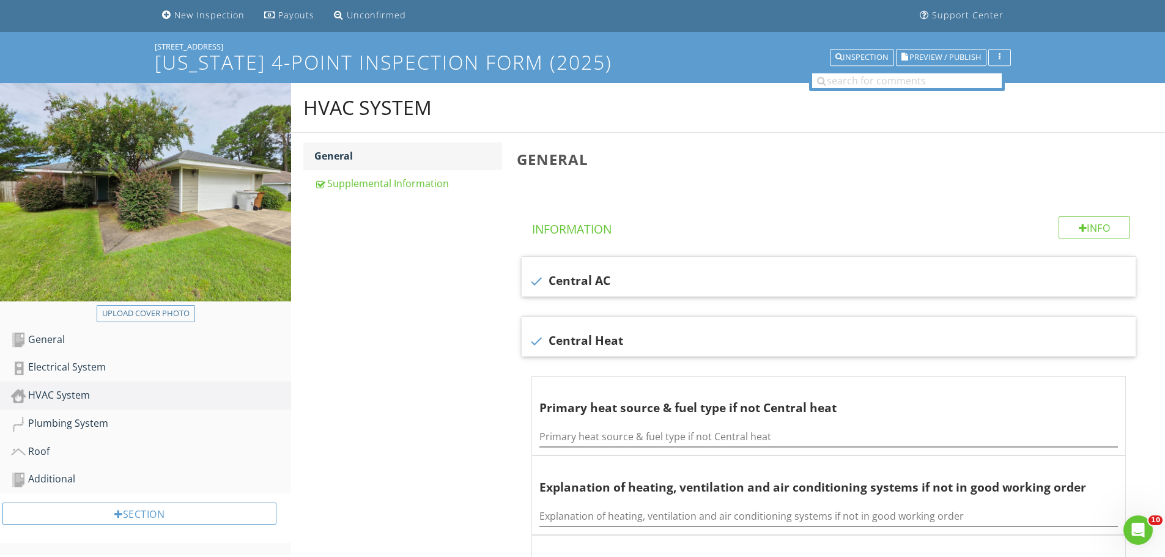
click at [377, 166] on link "General" at bounding box center [408, 156] width 188 height 27
click at [377, 176] on div "Supplemental Information" at bounding box center [408, 183] width 188 height 15
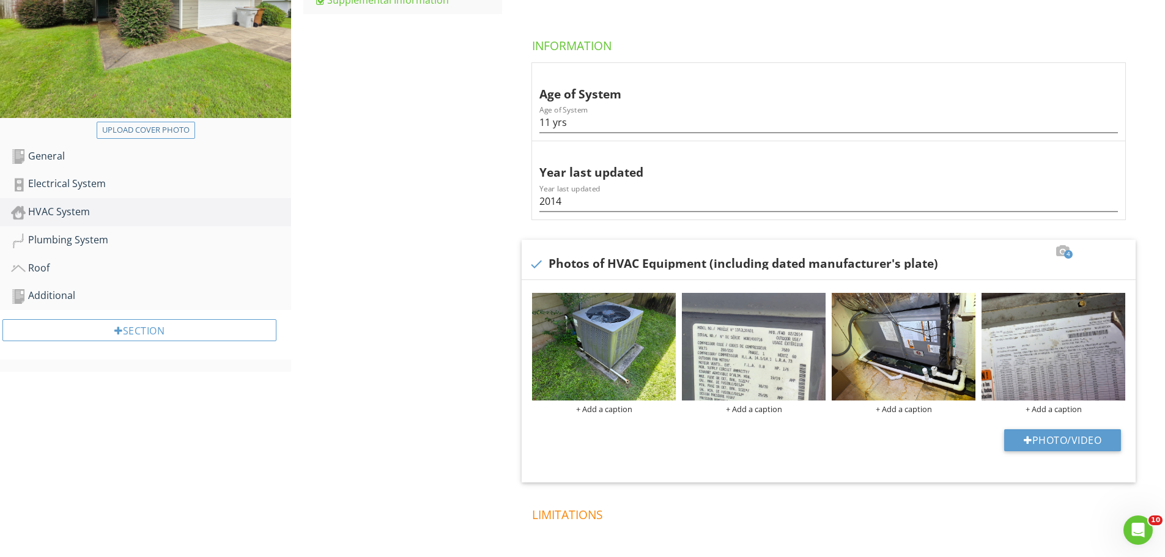
scroll to position [322, 0]
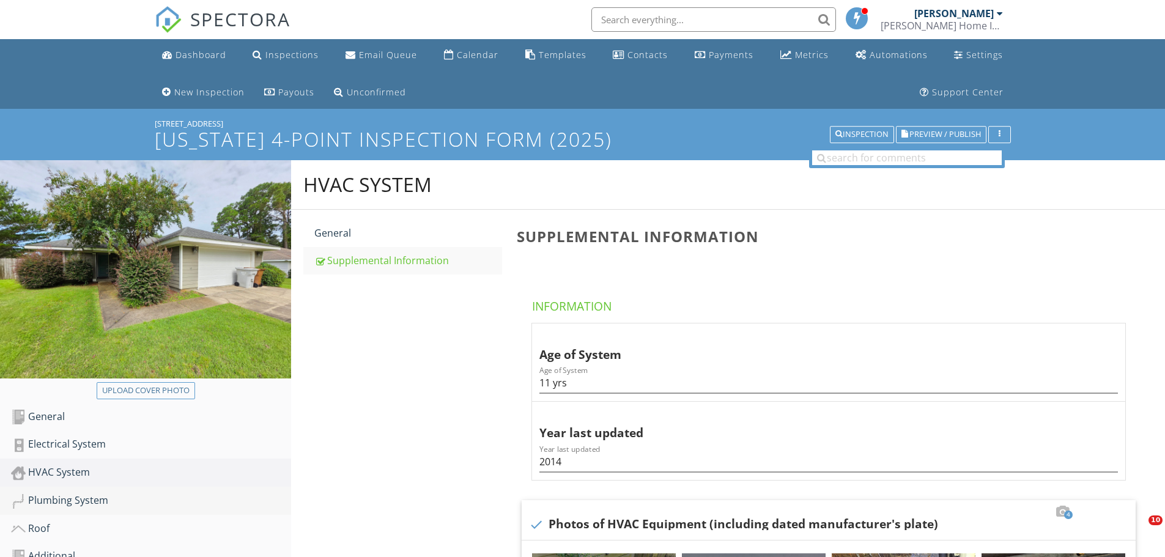
scroll to position [322, 0]
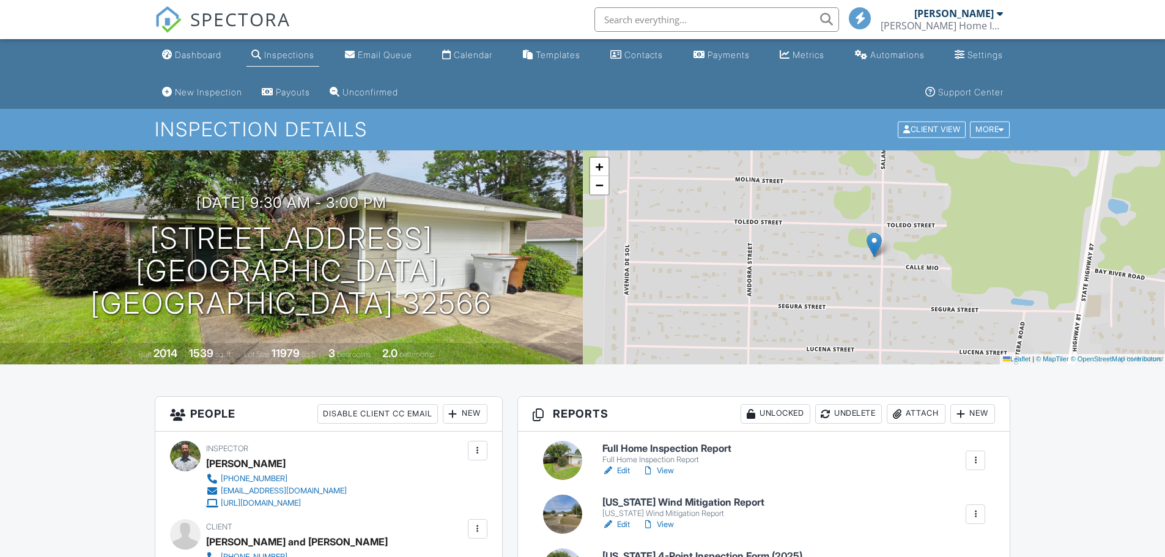
scroll to position [184, 0]
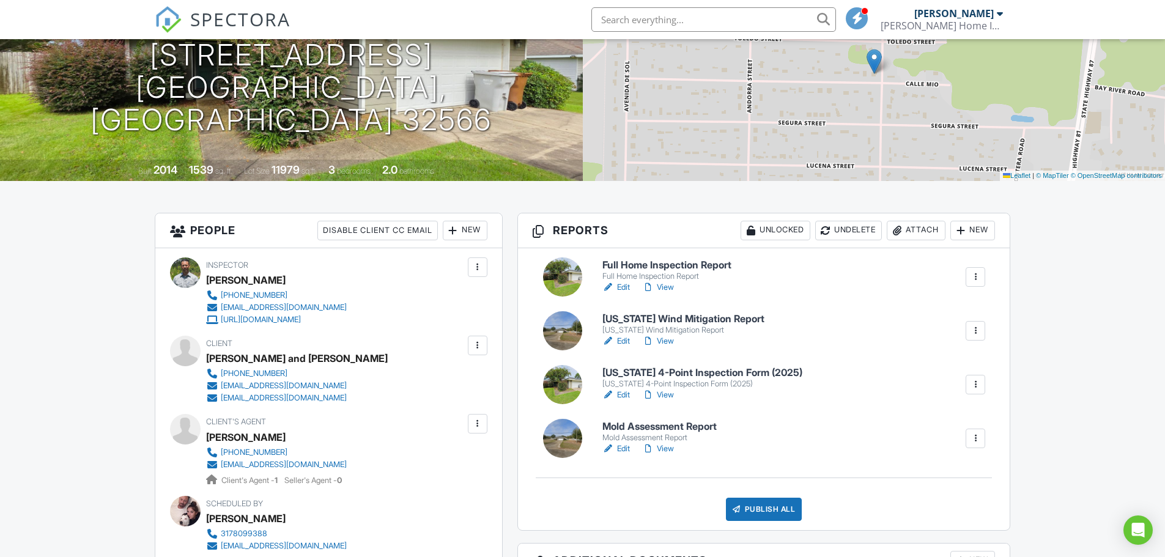
click at [623, 341] on link "Edit" at bounding box center [617, 341] width 28 height 12
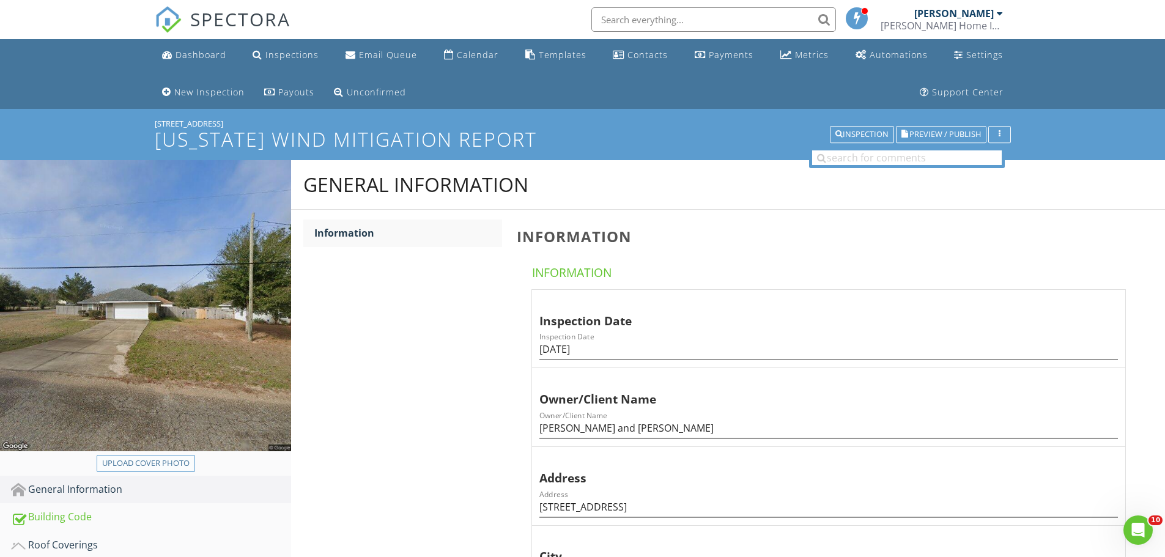
click at [148, 459] on div "Upload cover photo" at bounding box center [145, 464] width 87 height 12
type input "C:\fakepath\20250827_095452.jpg"
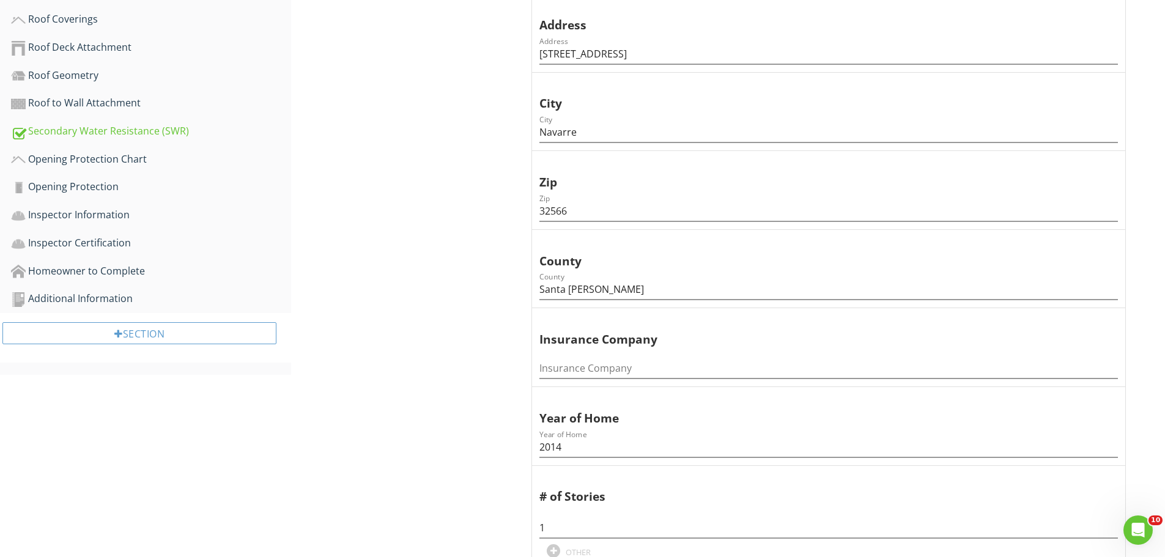
scroll to position [122, 0]
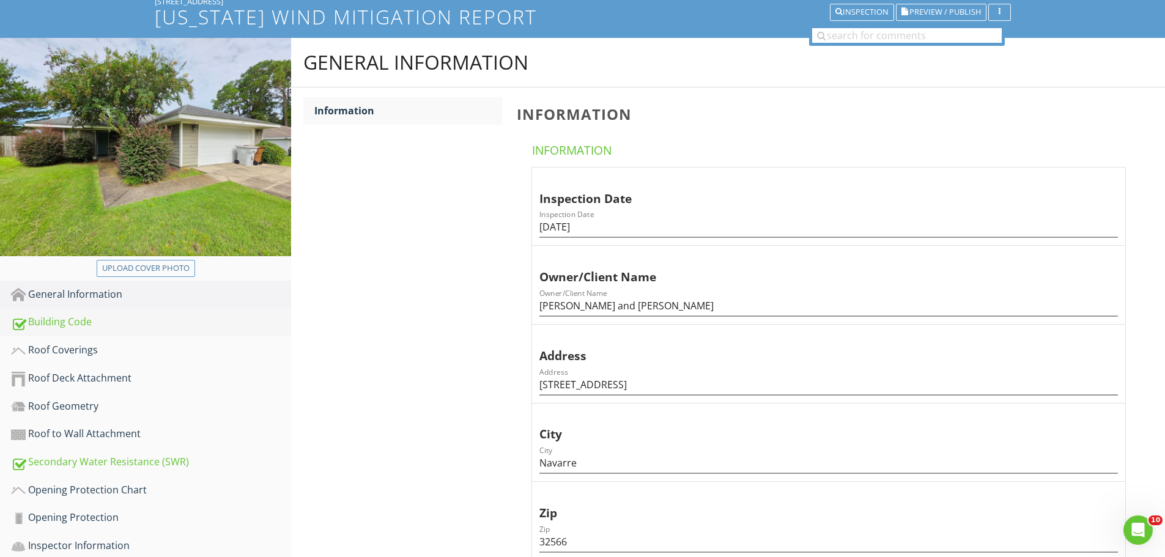
click at [95, 322] on div "Building Code" at bounding box center [151, 322] width 280 height 16
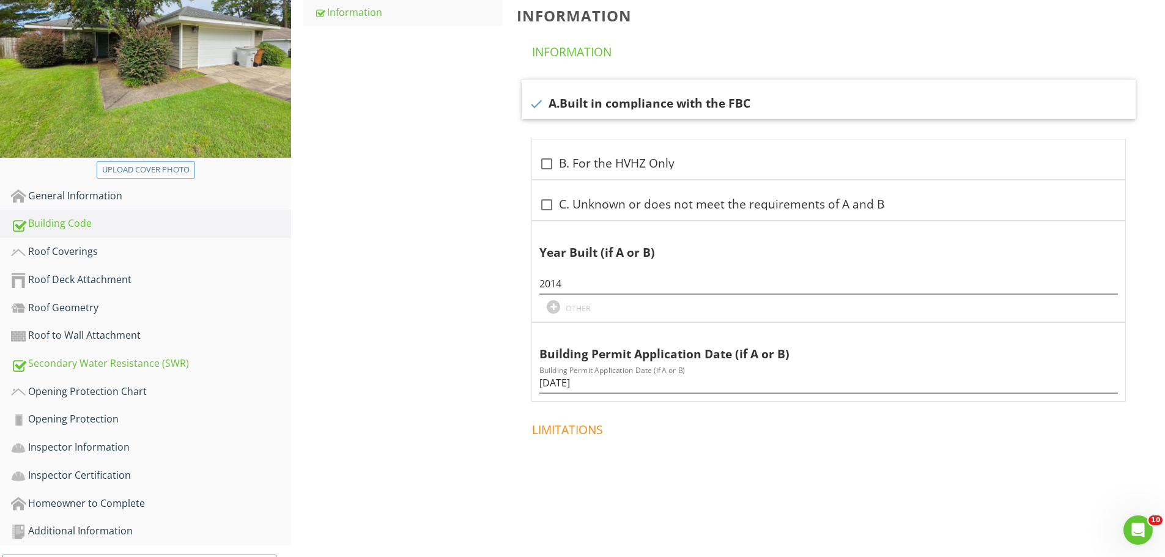
scroll to position [245, 0]
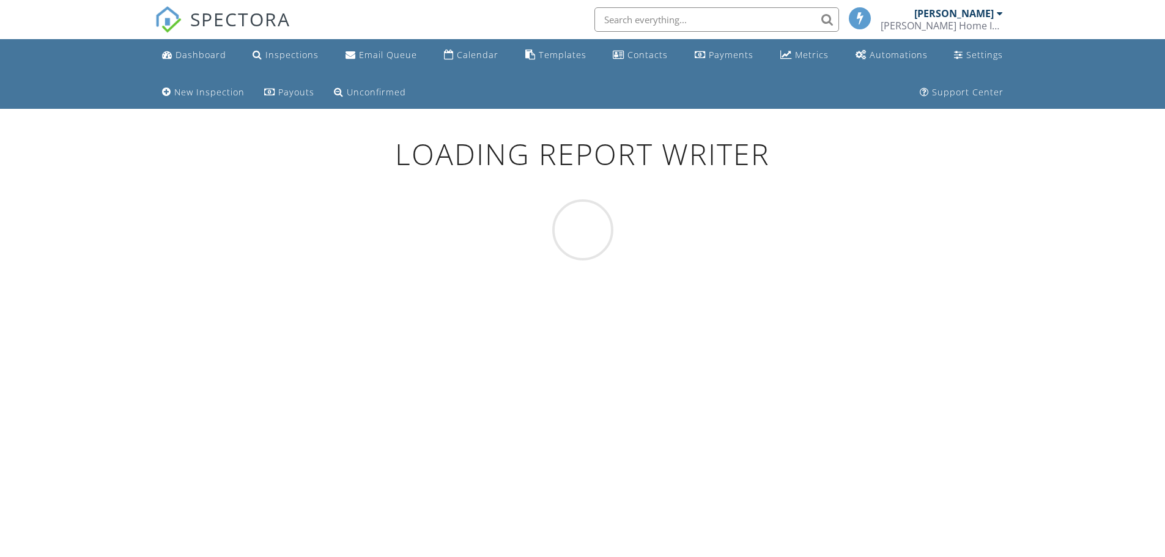
scroll to position [109, 0]
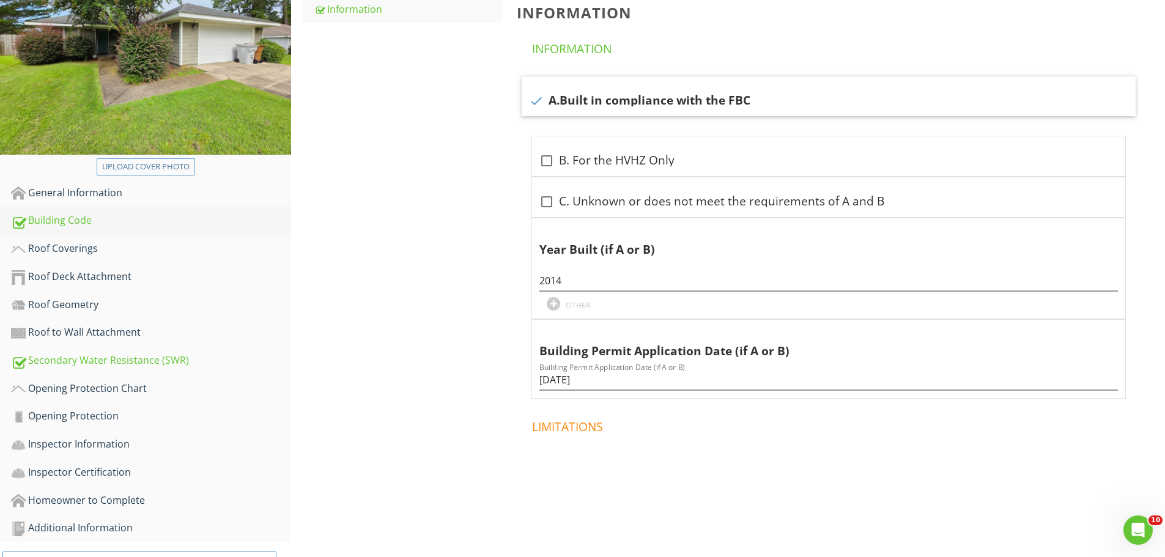
scroll to position [231, 0]
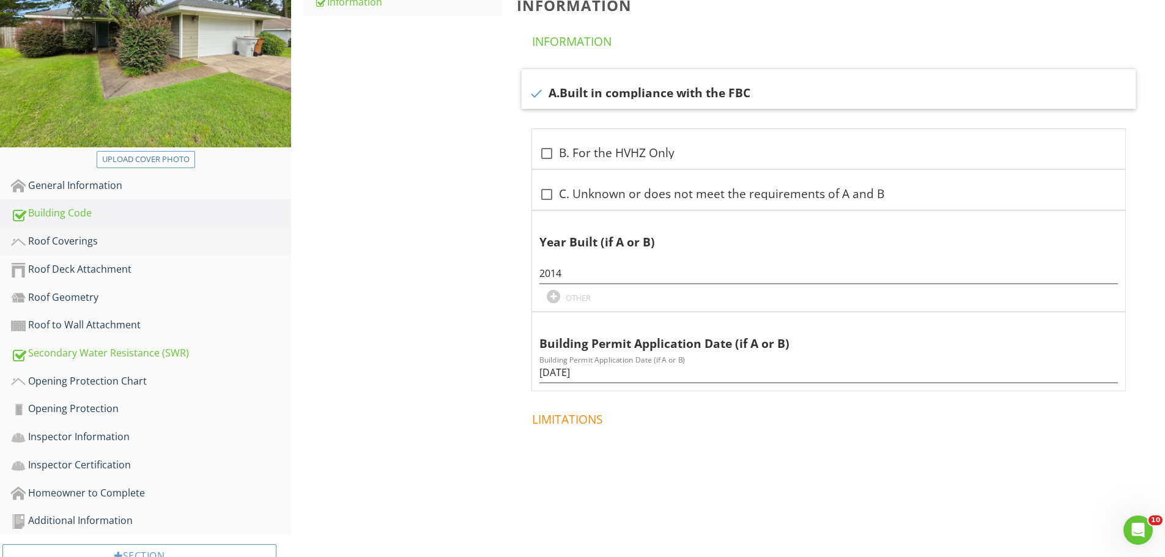
click at [80, 231] on link "Roof Coverings" at bounding box center [151, 242] width 280 height 28
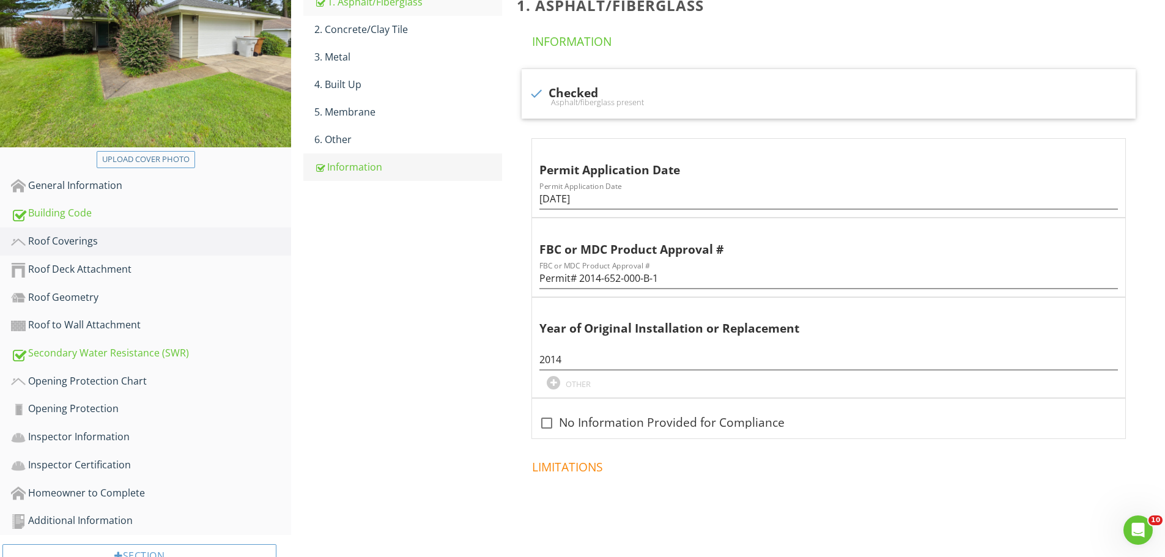
click at [332, 172] on div "Information" at bounding box center [408, 167] width 188 height 15
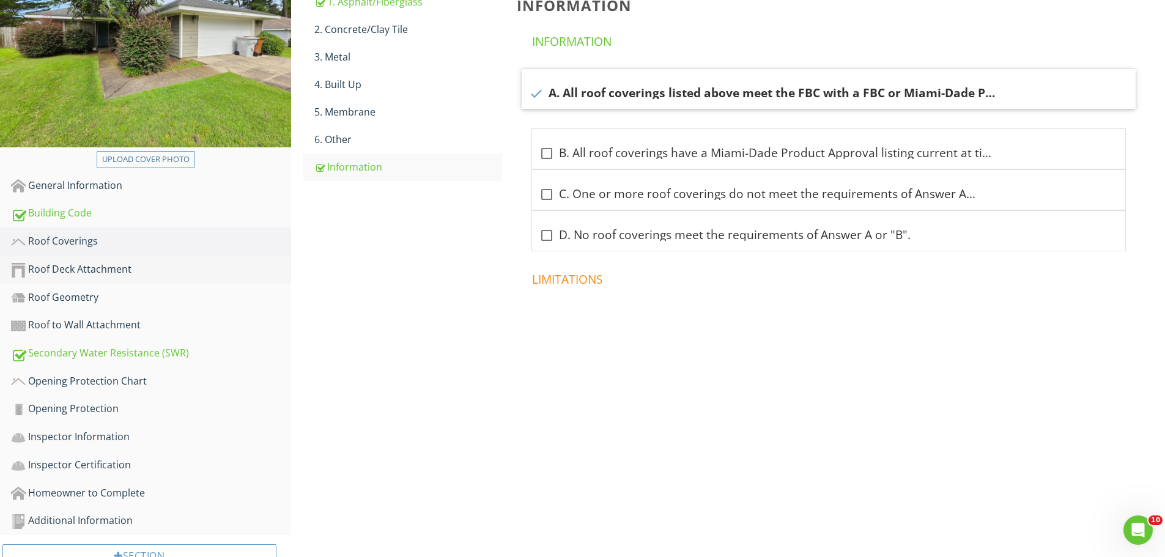
click at [103, 258] on link "Roof Deck Attachment" at bounding box center [151, 270] width 280 height 28
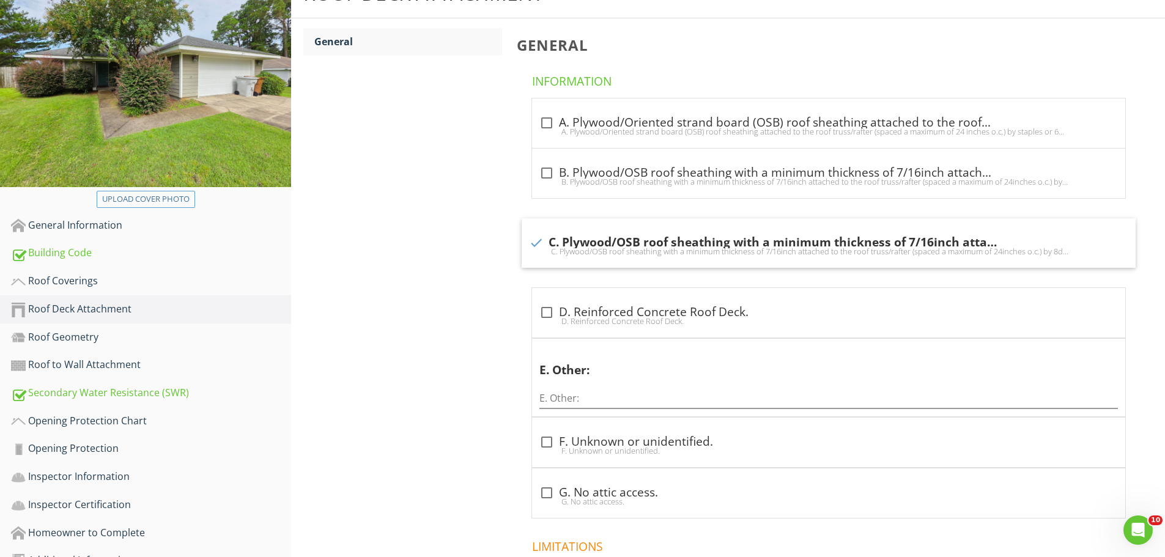
scroll to position [170, 0]
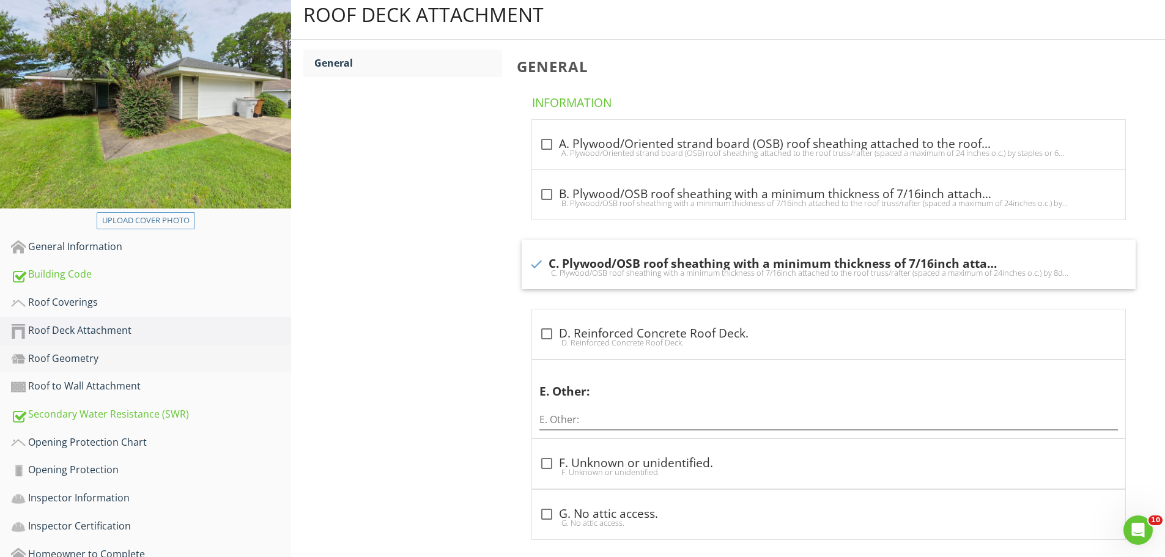
click at [75, 352] on div "Roof Geometry" at bounding box center [151, 359] width 280 height 16
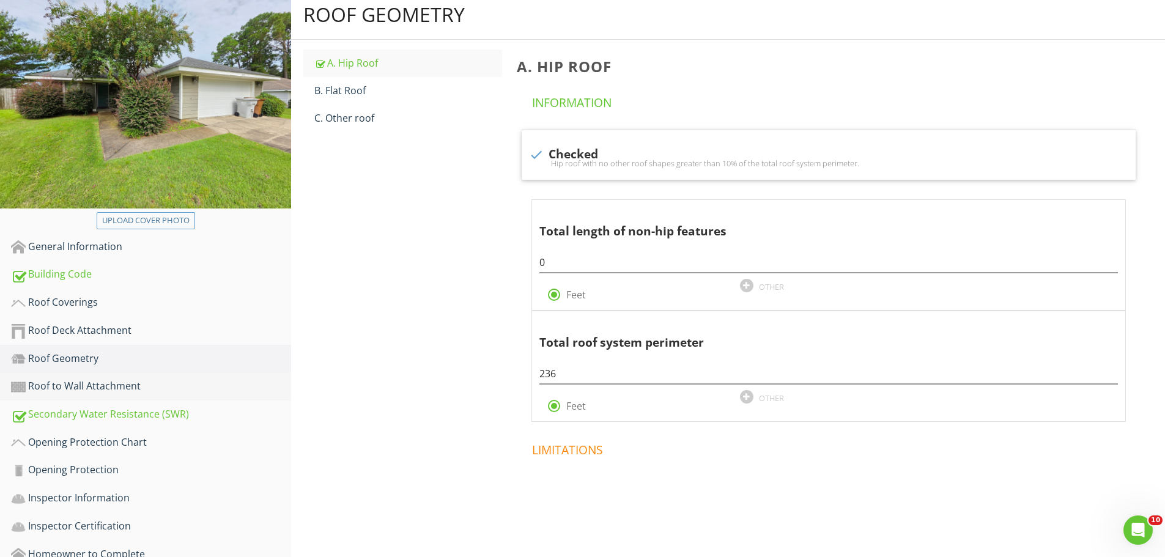
click at [119, 385] on div "Roof to Wall Attachment" at bounding box center [151, 387] width 280 height 16
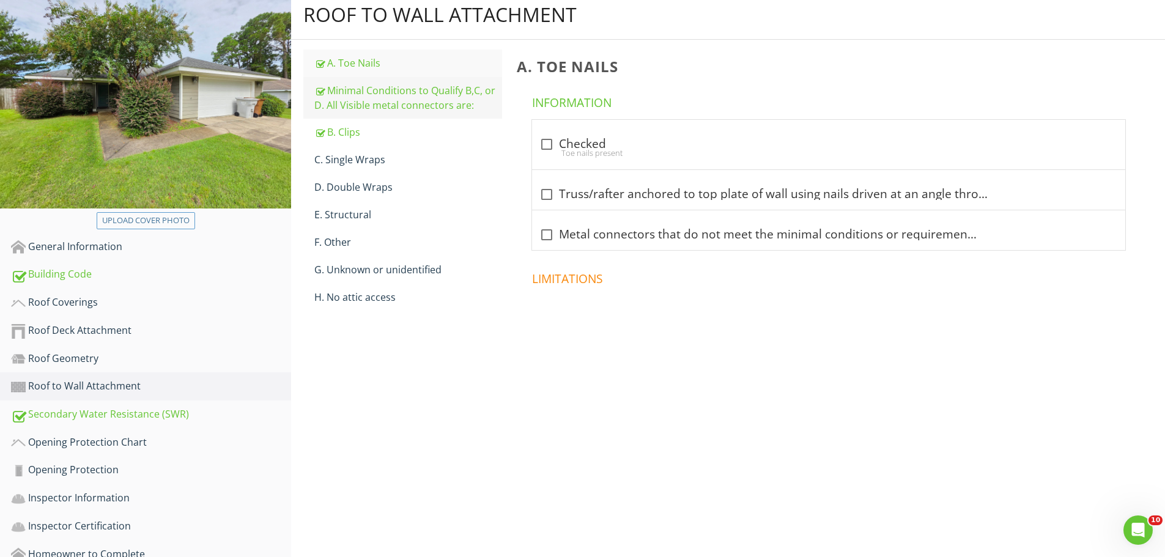
click at [409, 111] on div "Minimal Conditions to Qualify B,C, or D. All Visible metal connectors are:" at bounding box center [408, 97] width 188 height 29
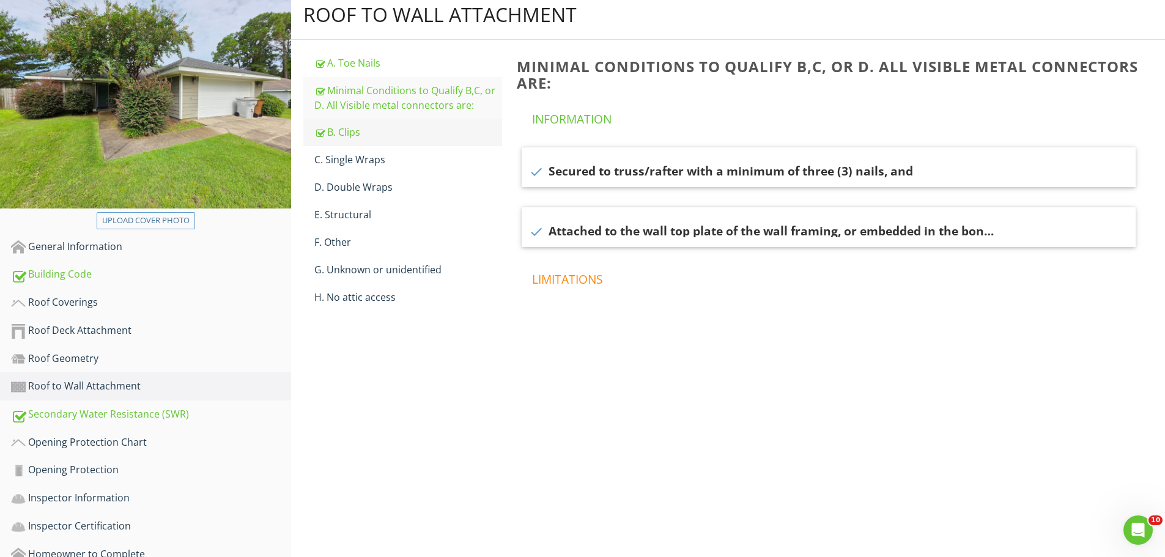
click at [363, 135] on div "B. Clips" at bounding box center [408, 132] width 188 height 15
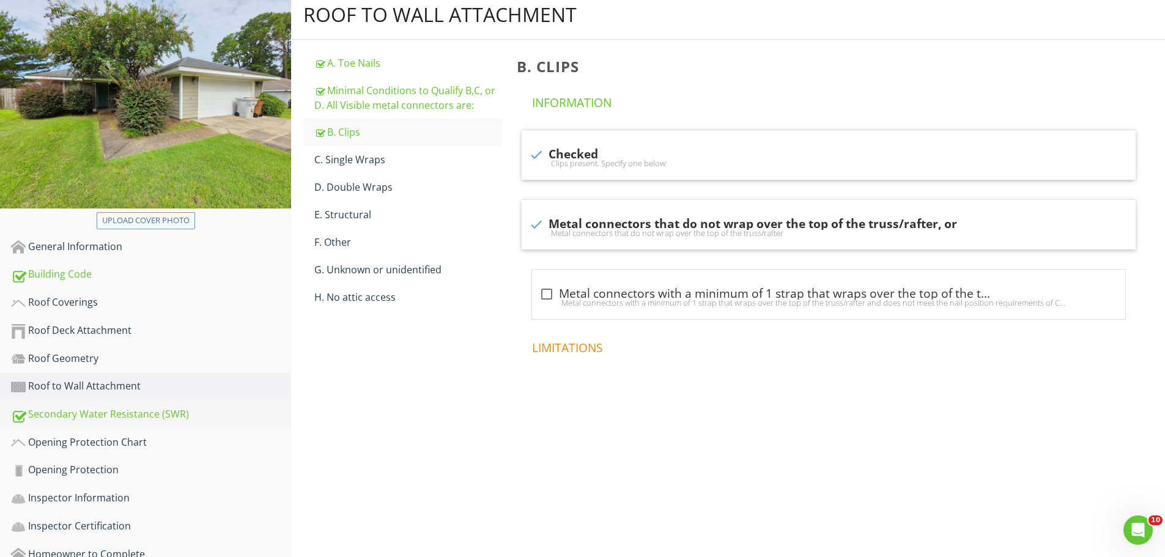
click at [135, 414] on div "Secondary Water Resistance (SWR)" at bounding box center [151, 415] width 280 height 16
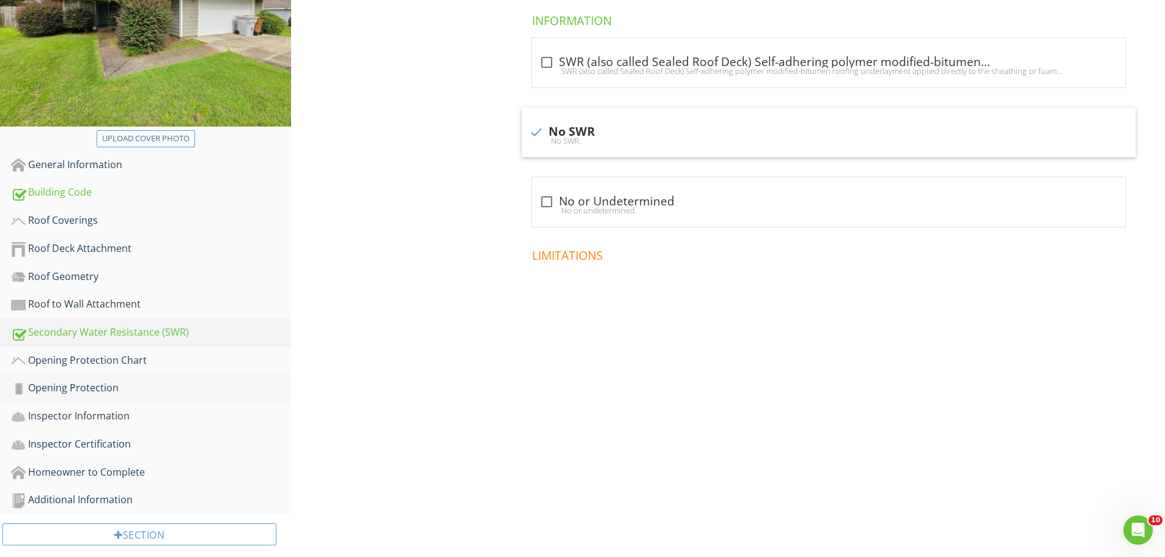
scroll to position [271, 0]
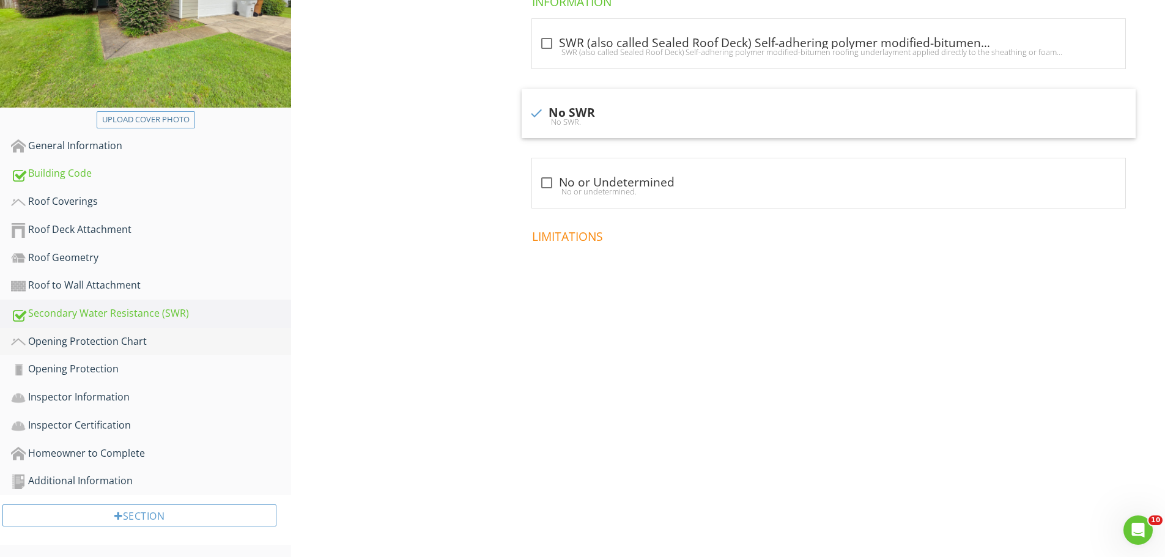
click at [67, 344] on div "Opening Protection Chart" at bounding box center [151, 342] width 280 height 16
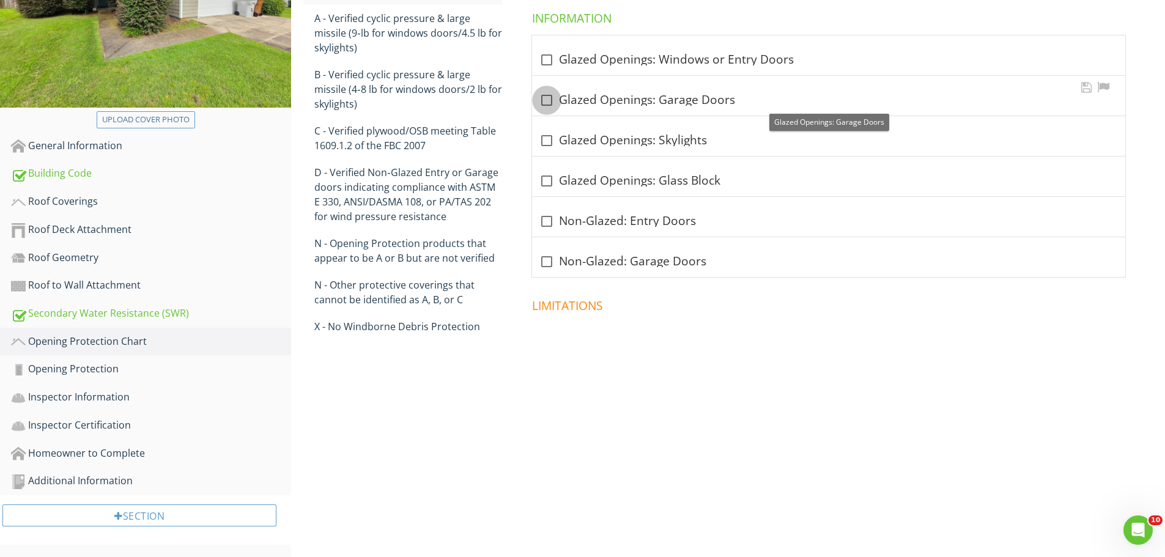
click at [546, 97] on div at bounding box center [546, 100] width 21 height 21
checkbox input "true"
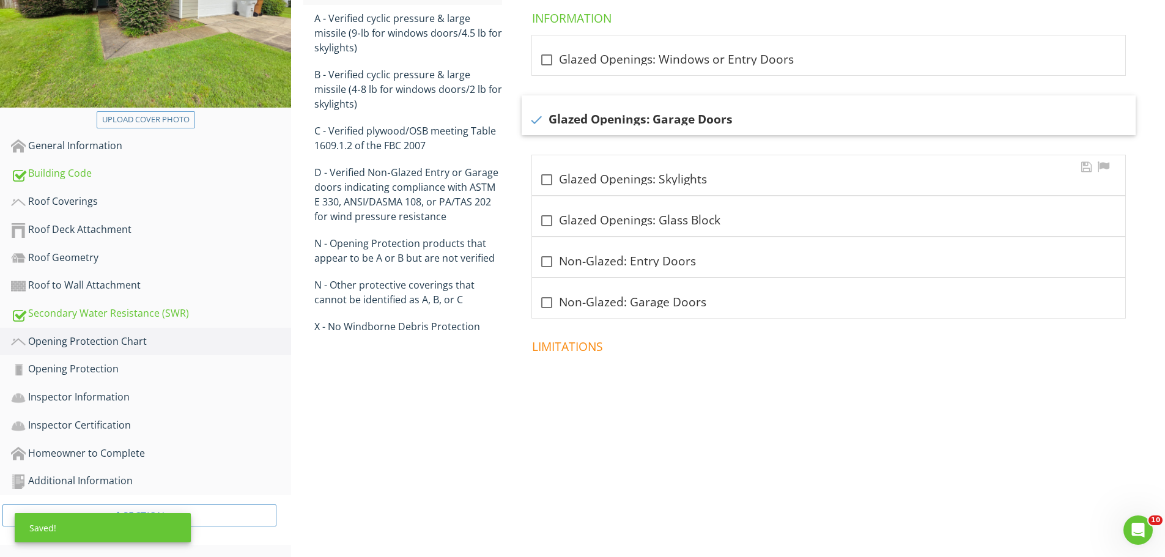
click at [547, 176] on div at bounding box center [546, 179] width 21 height 21
checkbox input "true"
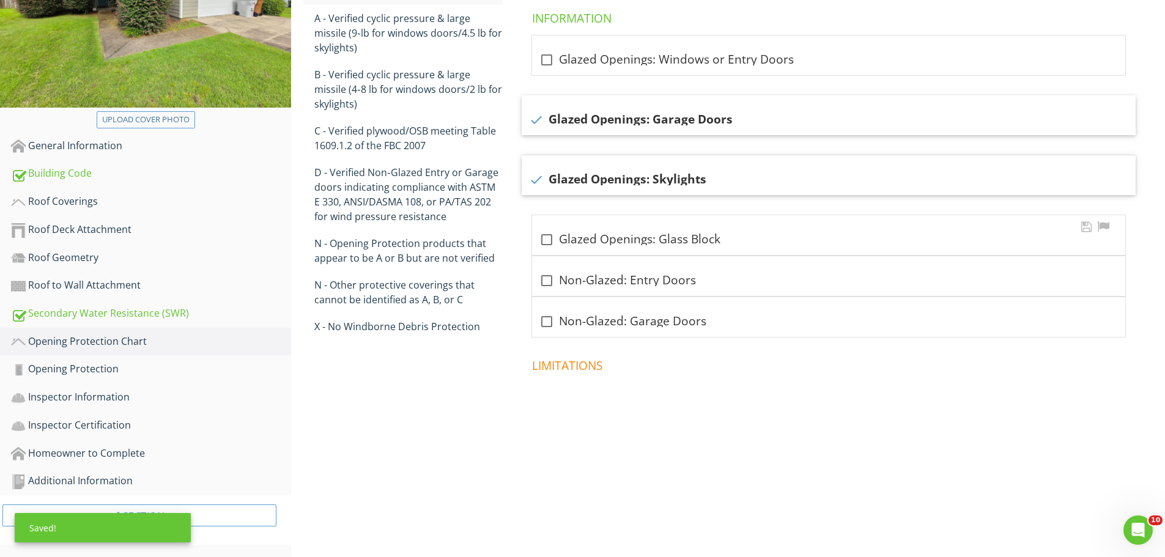
drag, startPoint x: 548, startPoint y: 239, endPoint x: 548, endPoint y: 246, distance: 6.7
click at [548, 243] on div at bounding box center [546, 239] width 21 height 21
checkbox input "true"
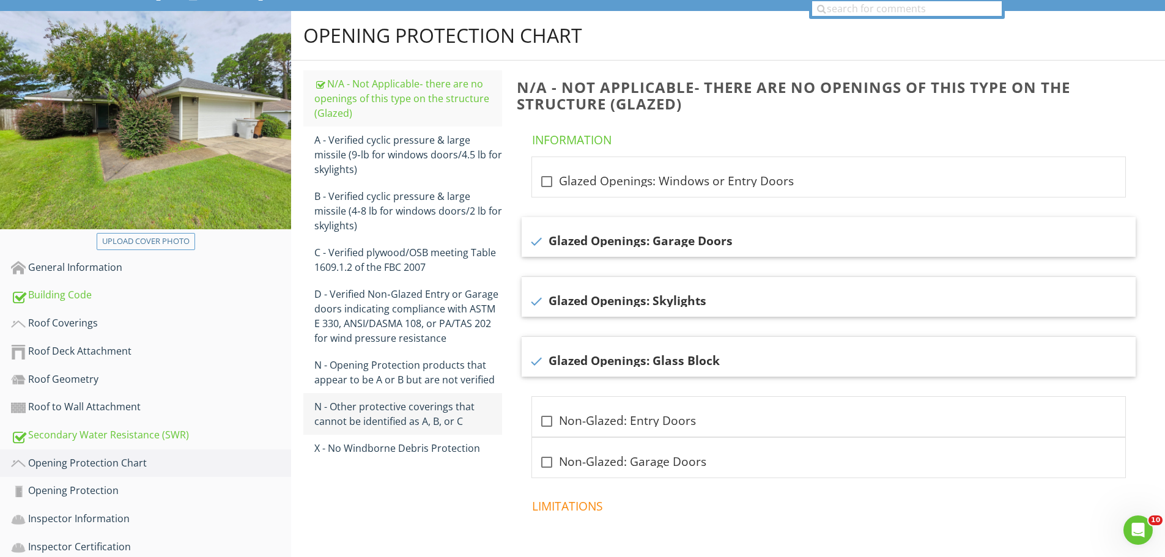
scroll to position [149, 0]
click at [374, 158] on div "A - Verified cyclic pressure & large missile (9‐lb for windows doors/4.5 lb for…" at bounding box center [408, 155] width 188 height 44
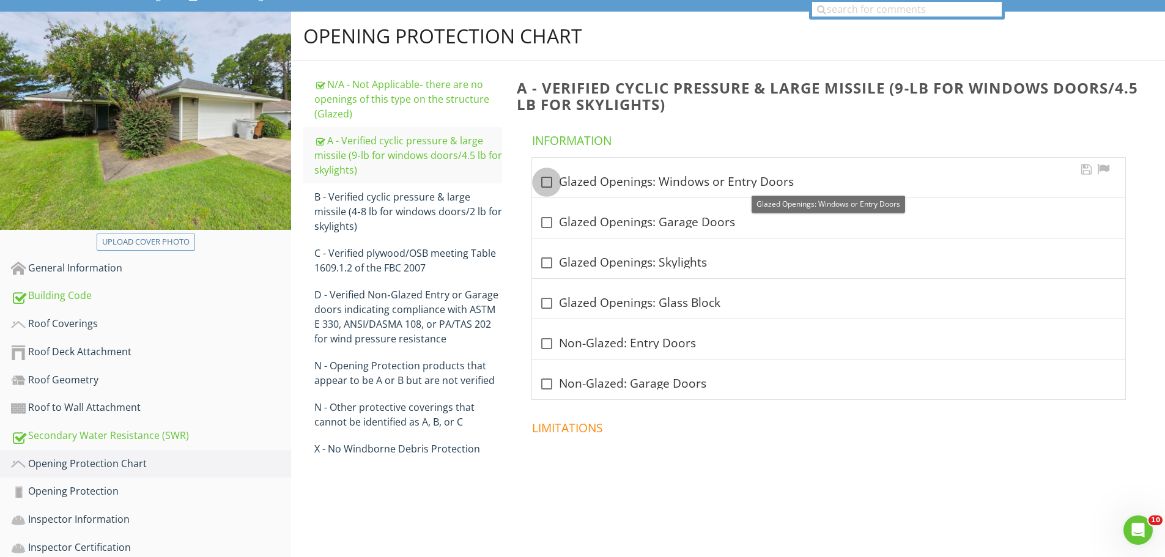
click at [541, 179] on div at bounding box center [546, 182] width 21 height 21
checkbox input "true"
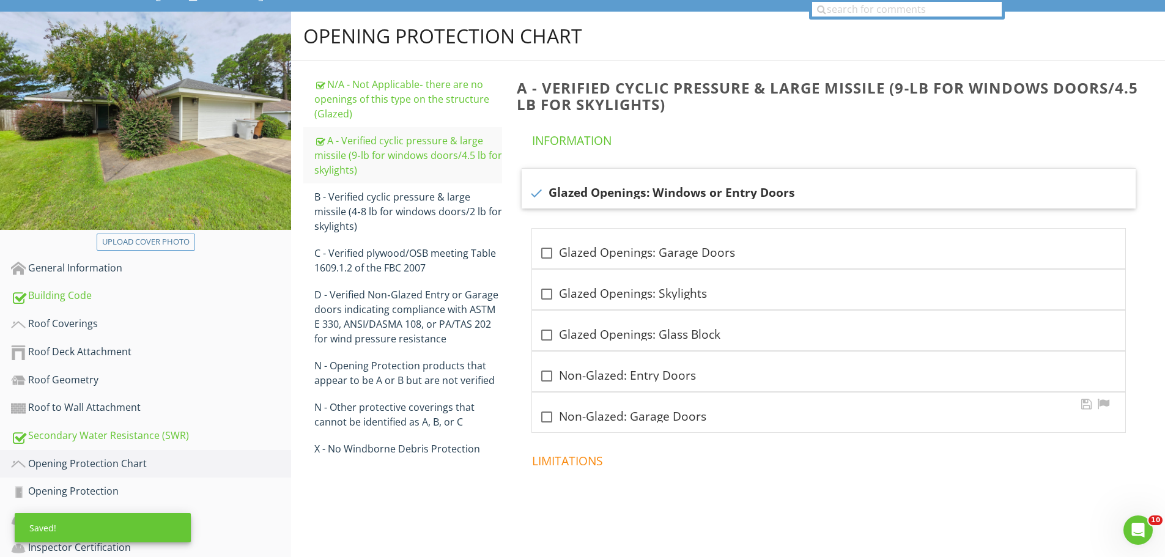
click at [545, 427] on div at bounding box center [546, 417] width 21 height 21
checkbox input "true"
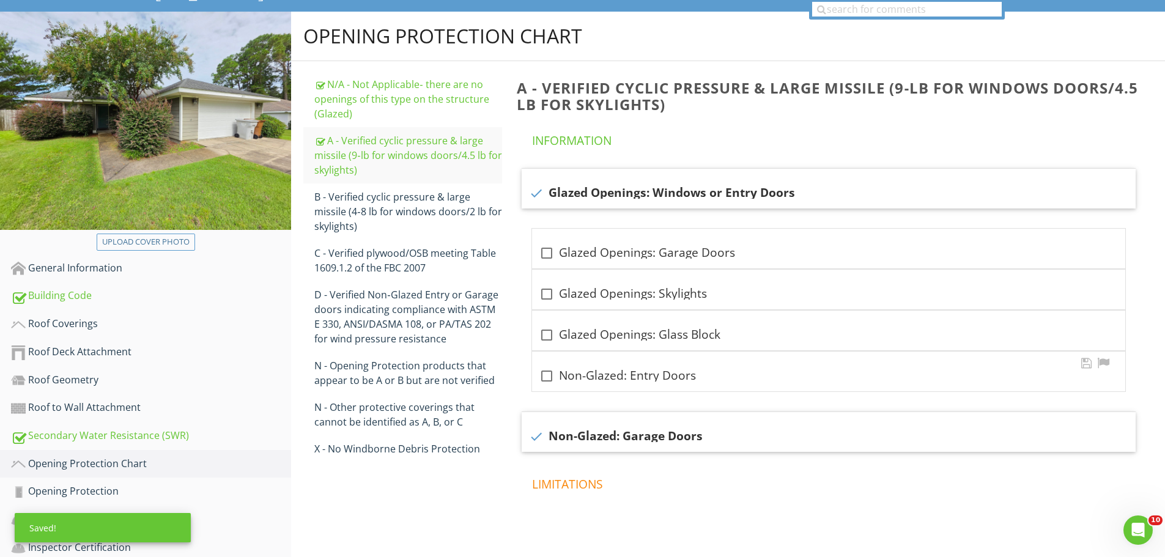
click at [555, 364] on div "check_box_outline_blank Non-Glazed: Entry Doors" at bounding box center [828, 372] width 593 height 40
checkbox input "true"
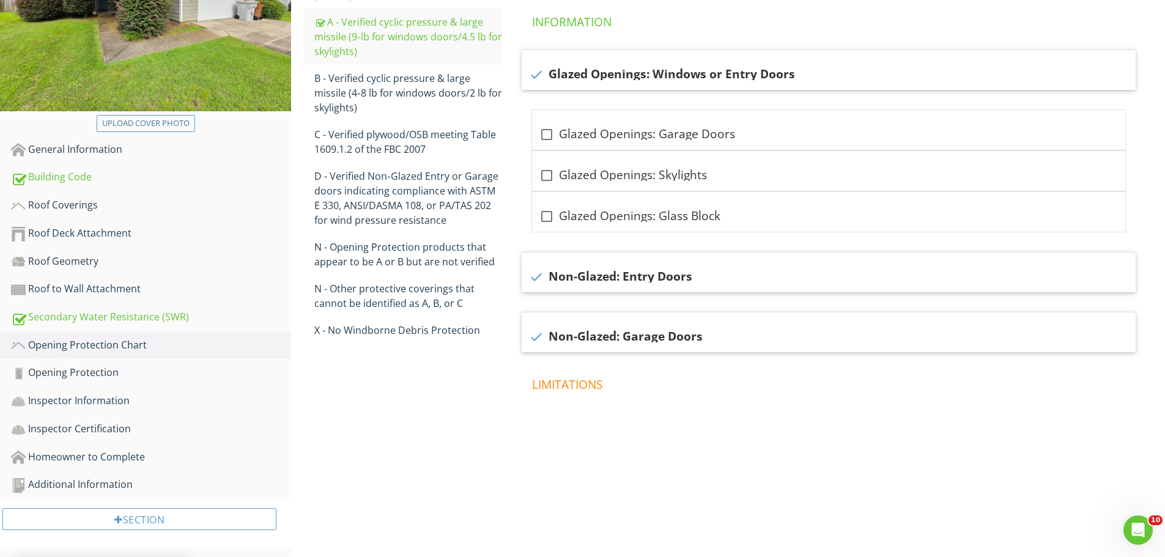
scroll to position [271, 0]
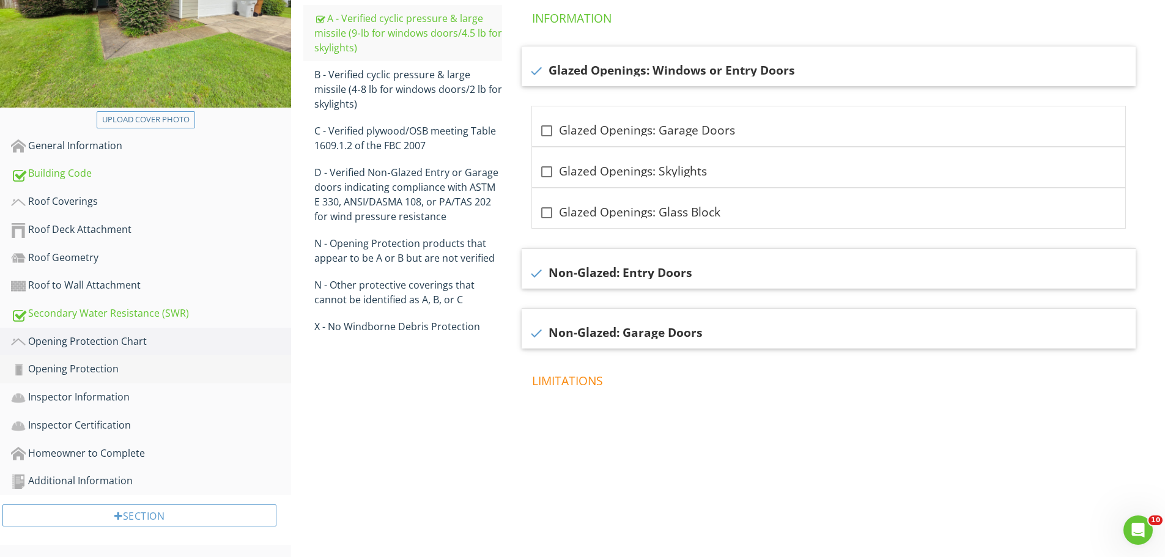
click at [97, 371] on div "Opening Protection" at bounding box center [151, 370] width 280 height 16
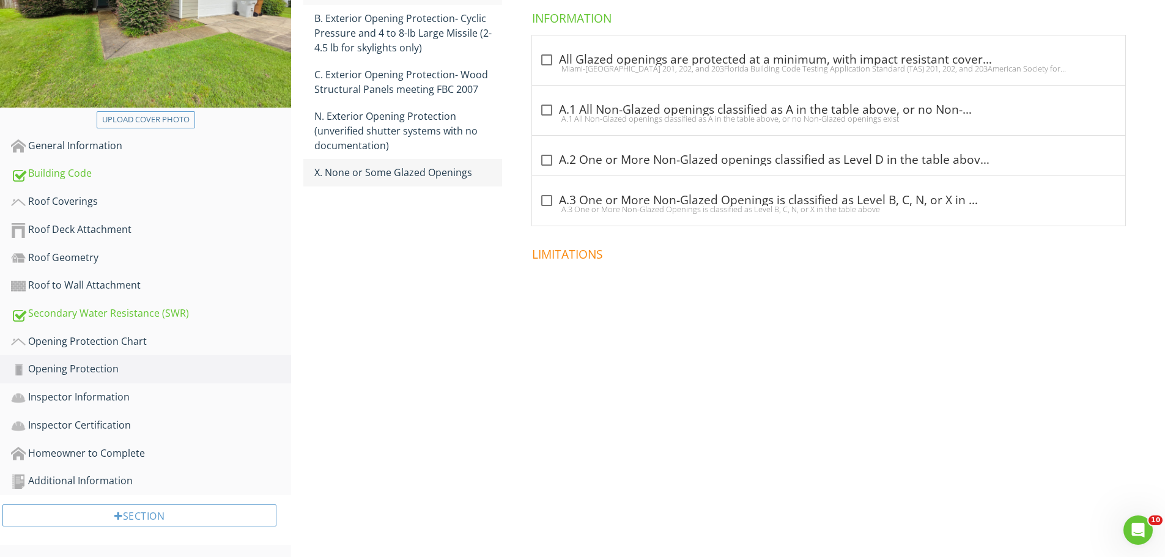
click at [414, 174] on div "X. None or Some Glazed Openings" at bounding box center [408, 172] width 188 height 15
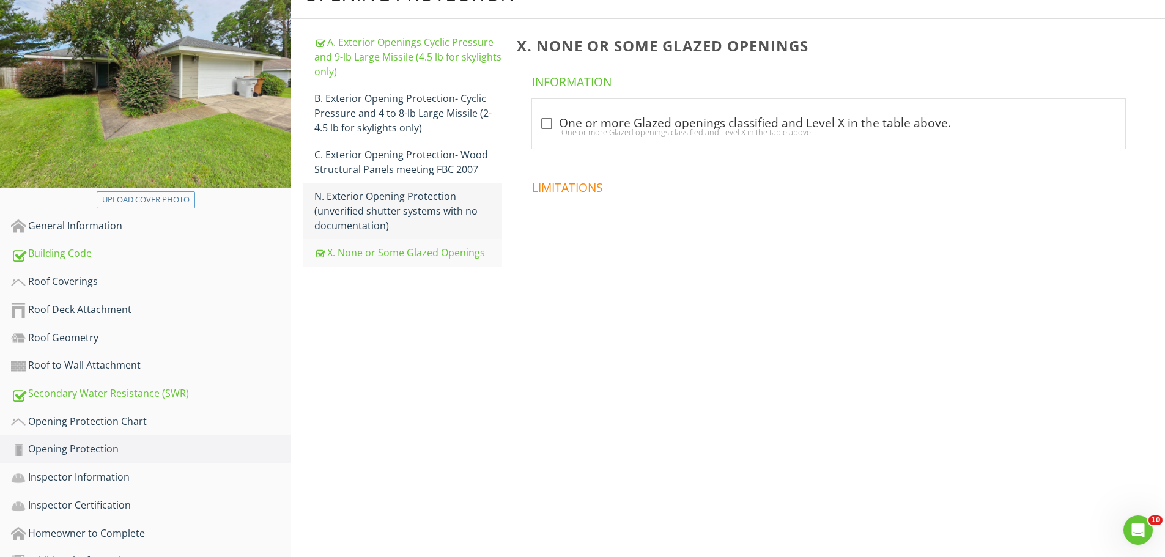
scroll to position [149, 0]
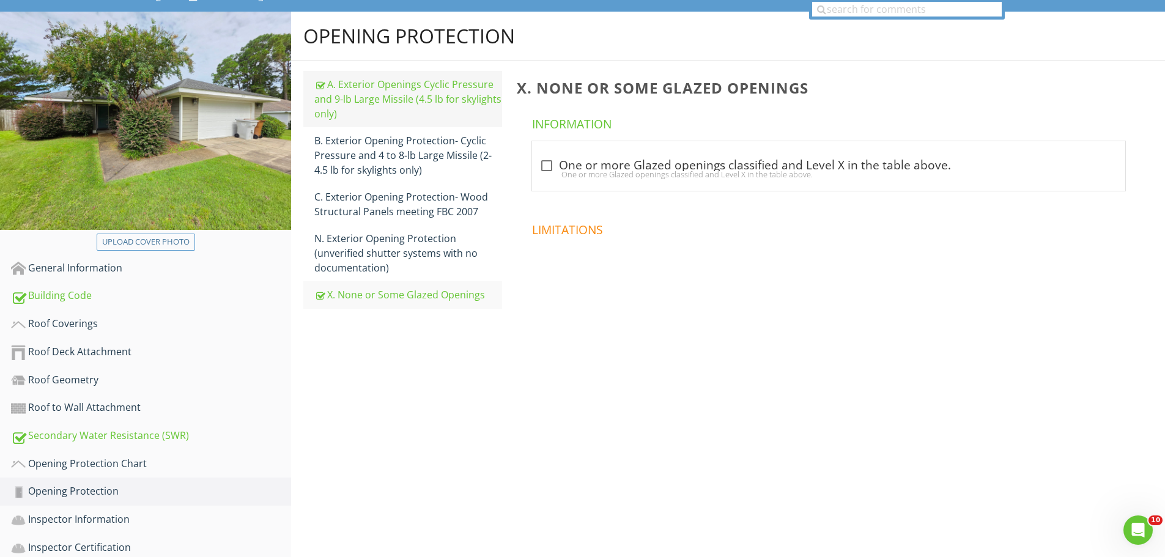
click at [389, 94] on div "A. Exterior Openings Cyclic Pressure and 9-lb Large Missile (4.5 lb for skyligh…" at bounding box center [408, 99] width 188 height 44
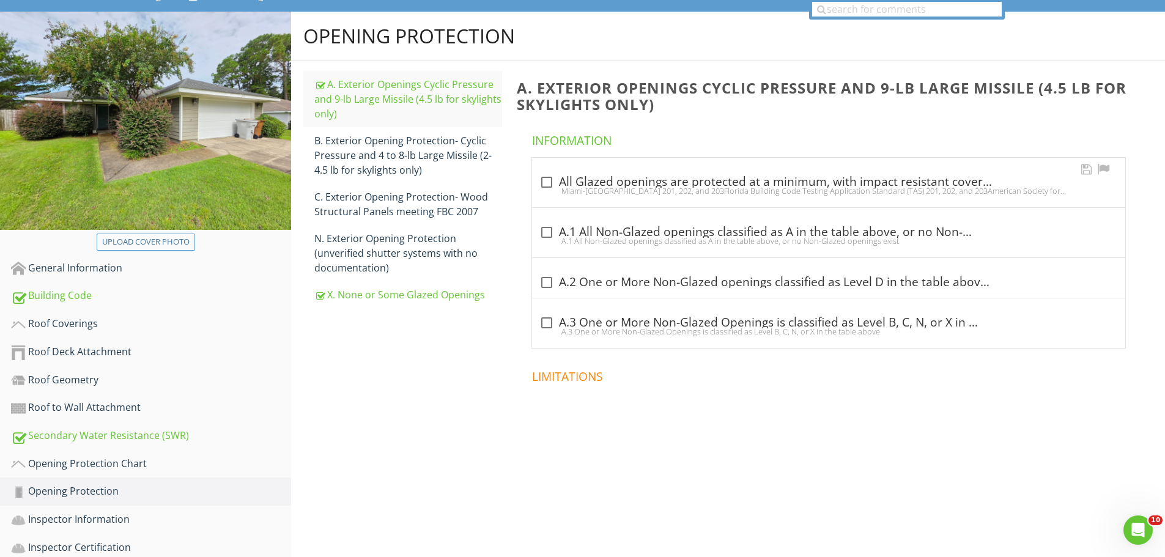
click at [547, 176] on div at bounding box center [546, 182] width 21 height 21
checkbox input "true"
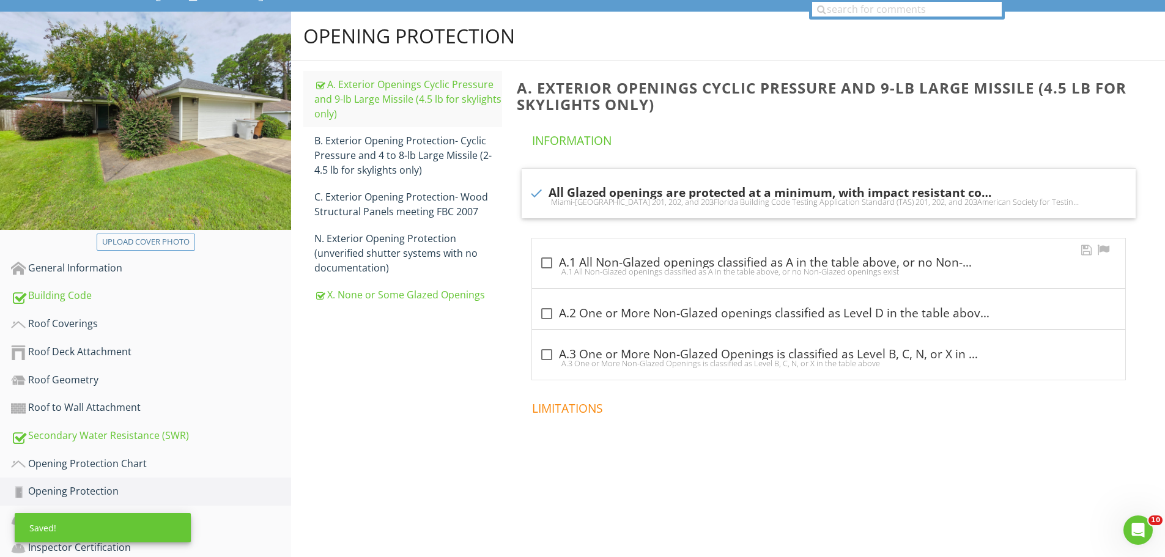
click at [542, 269] on div "A.1 All Non-Glazed openings classified as A in the table above, or no Non-Glaze…" at bounding box center [829, 272] width 579 height 10
checkbox input "true"
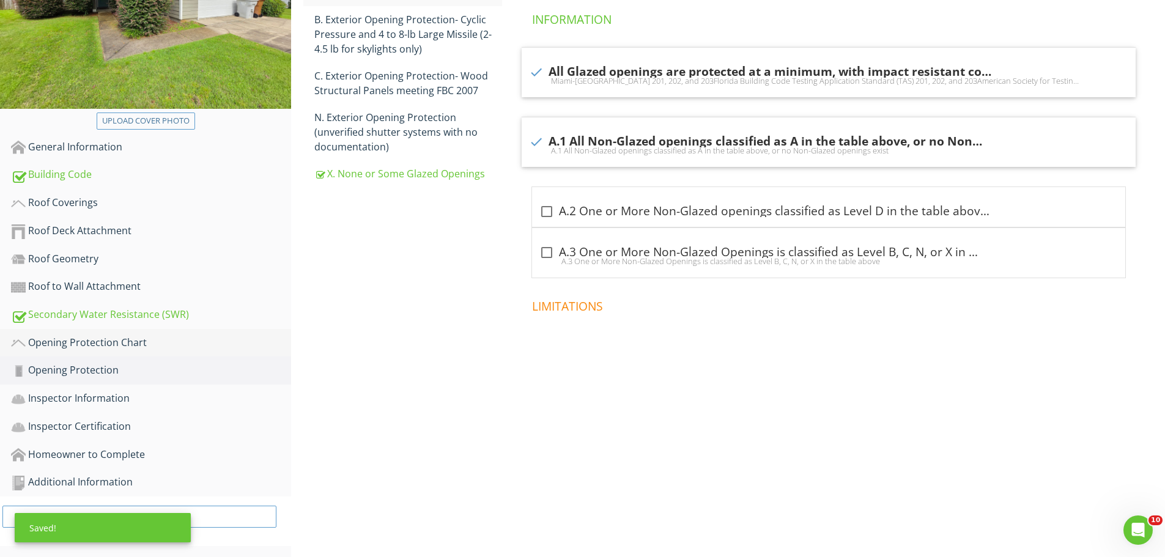
scroll to position [271, 0]
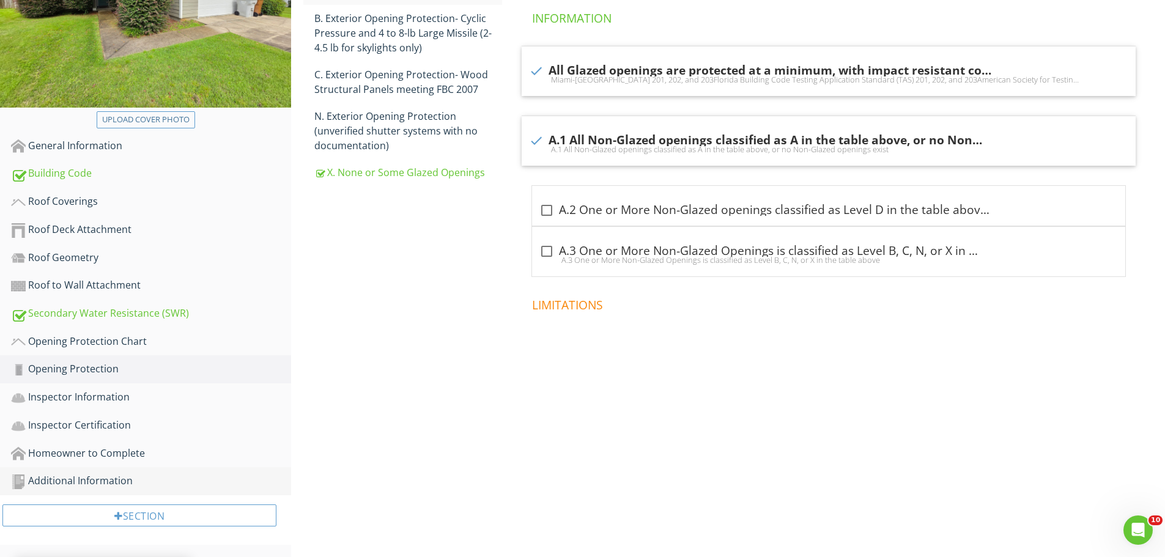
click at [68, 473] on link "Additional Information" at bounding box center [151, 481] width 280 height 28
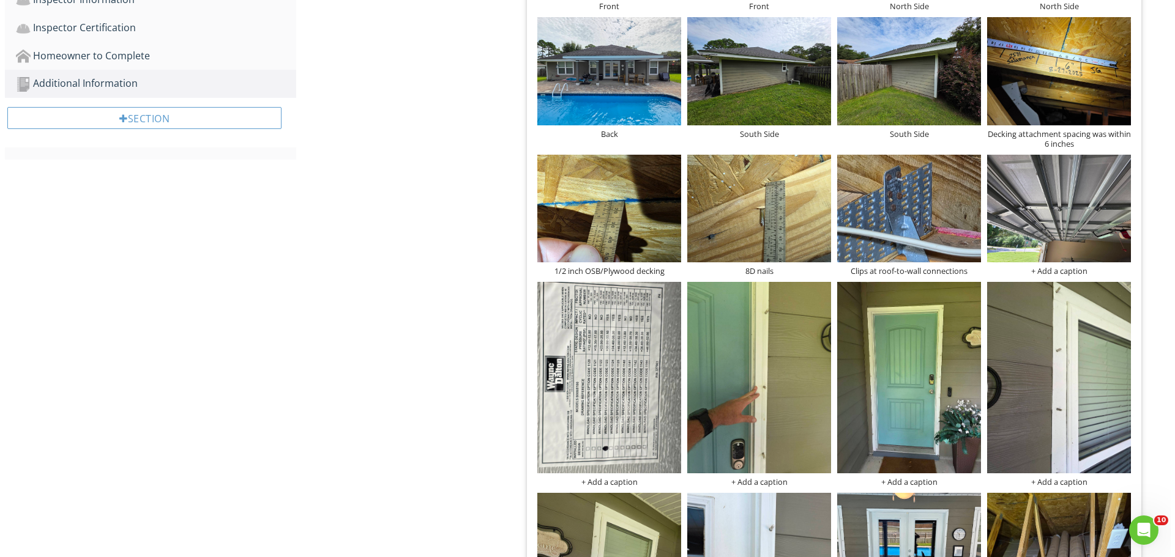
scroll to position [699, 0]
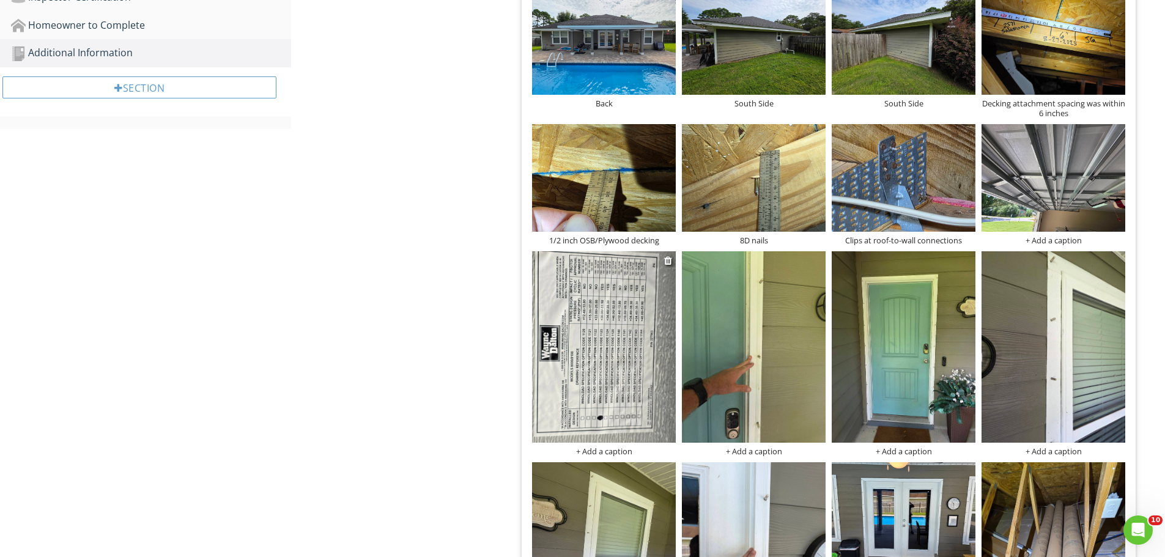
click at [618, 344] on img at bounding box center [604, 346] width 144 height 191
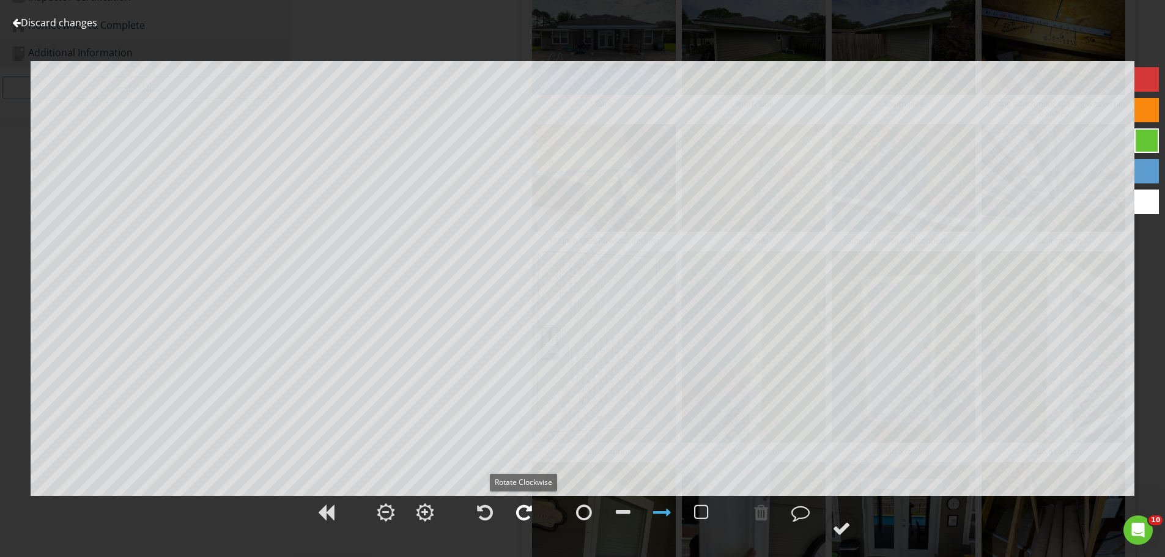
click at [517, 511] on div at bounding box center [524, 512] width 16 height 18
click at [807, 510] on div at bounding box center [801, 512] width 18 height 18
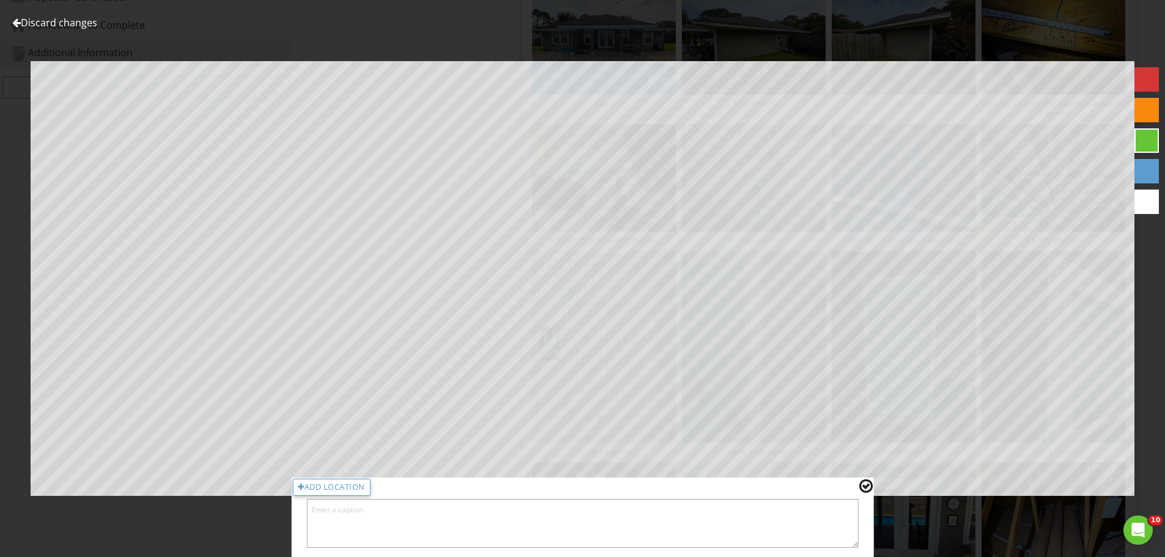
click at [479, 516] on textarea at bounding box center [582, 523] width 552 height 49
drag, startPoint x: 401, startPoint y: 511, endPoint x: 291, endPoint y: 507, distance: 109.6
click at [291, 507] on div "Add Location Impact rated garage door label" at bounding box center [582, 518] width 583 height 80
type textarea "Impact rated garage door label"
click at [867, 488] on div at bounding box center [865, 486] width 13 height 16
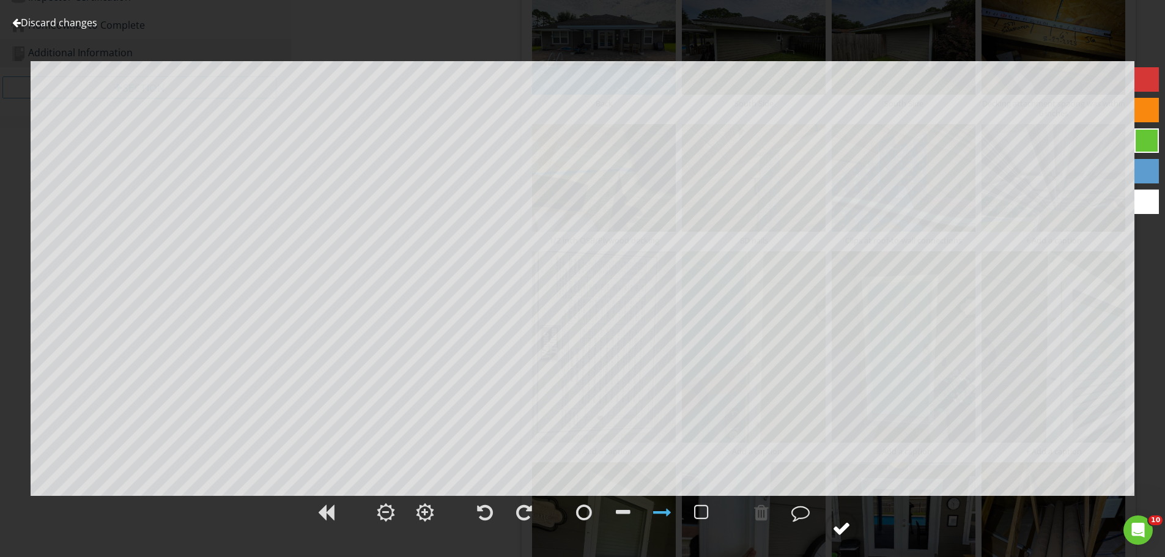
drag, startPoint x: 840, startPoint y: 529, endPoint x: 850, endPoint y: 524, distance: 11.2
click at [841, 529] on div at bounding box center [842, 528] width 18 height 18
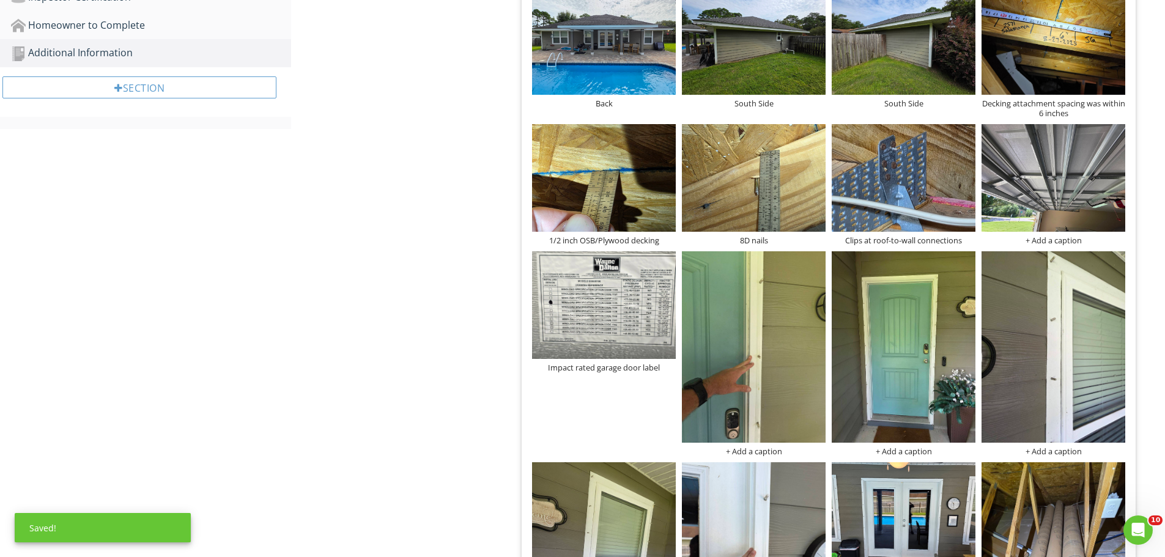
click at [1045, 240] on div "+ Add a caption" at bounding box center [1054, 241] width 144 height 10
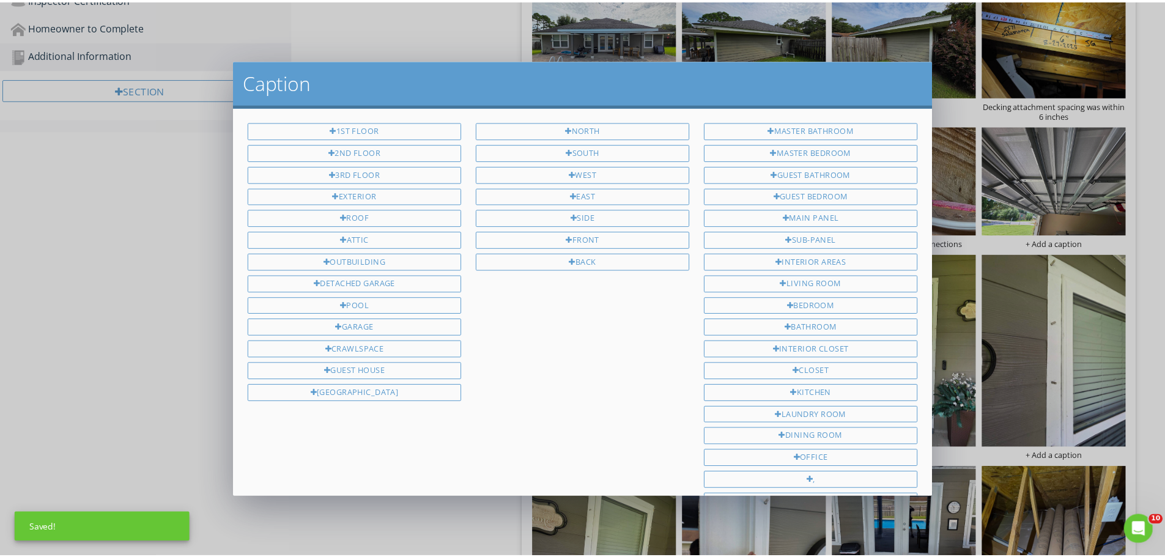
scroll to position [251, 0]
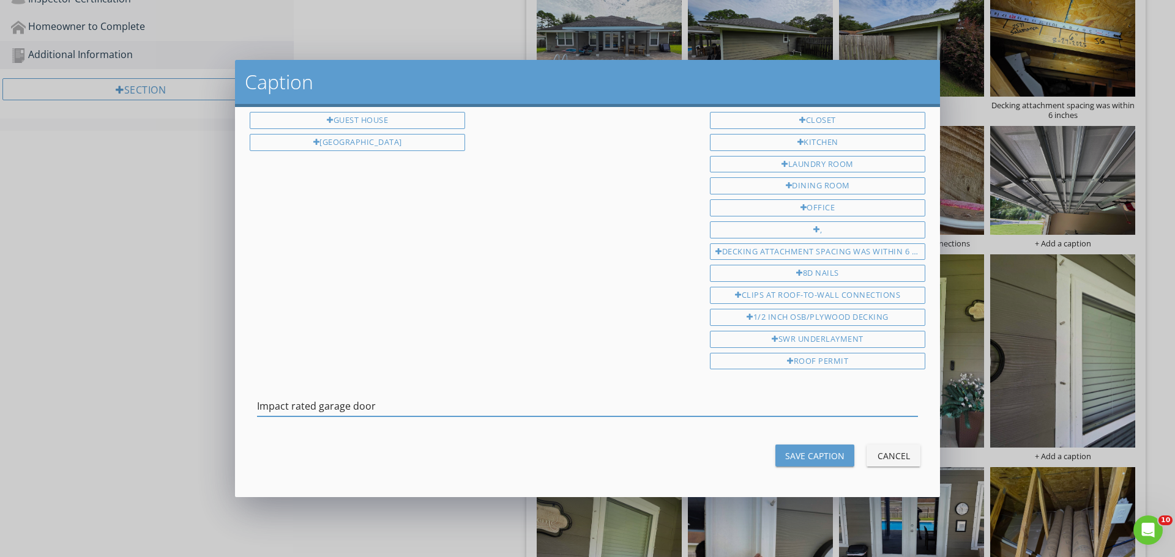
type input "Impact rated garage door"
click at [785, 453] on div "Save Caption" at bounding box center [814, 456] width 59 height 13
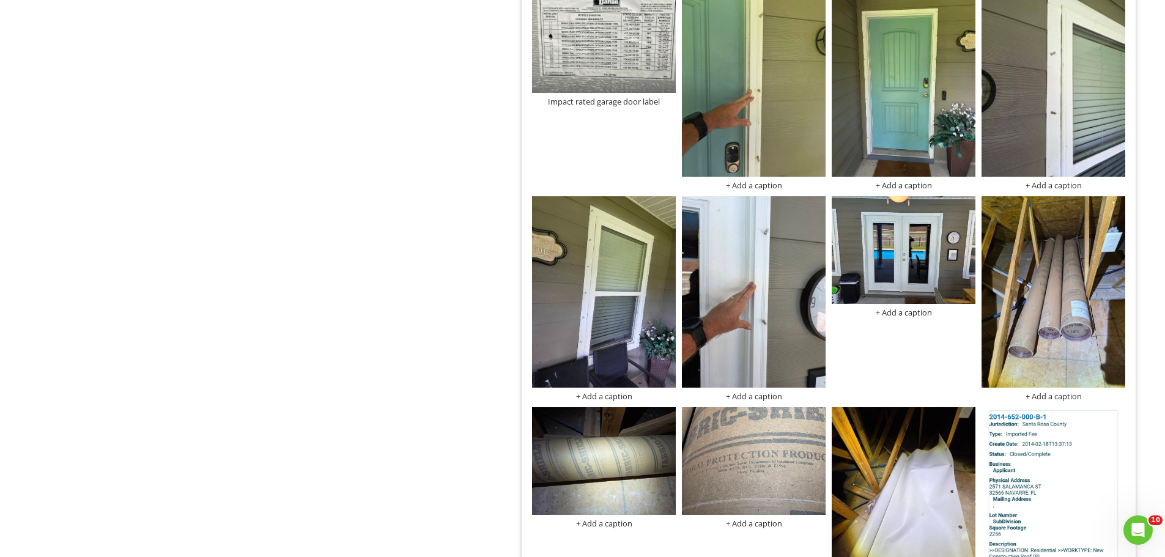
scroll to position [944, 0]
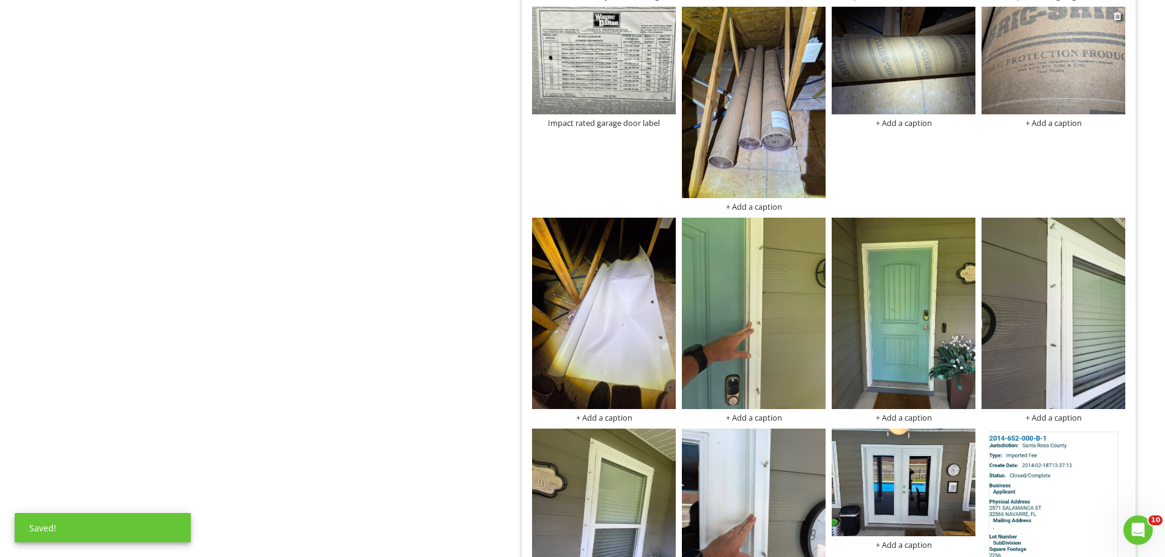
click at [1049, 78] on img at bounding box center [1054, 61] width 144 height 108
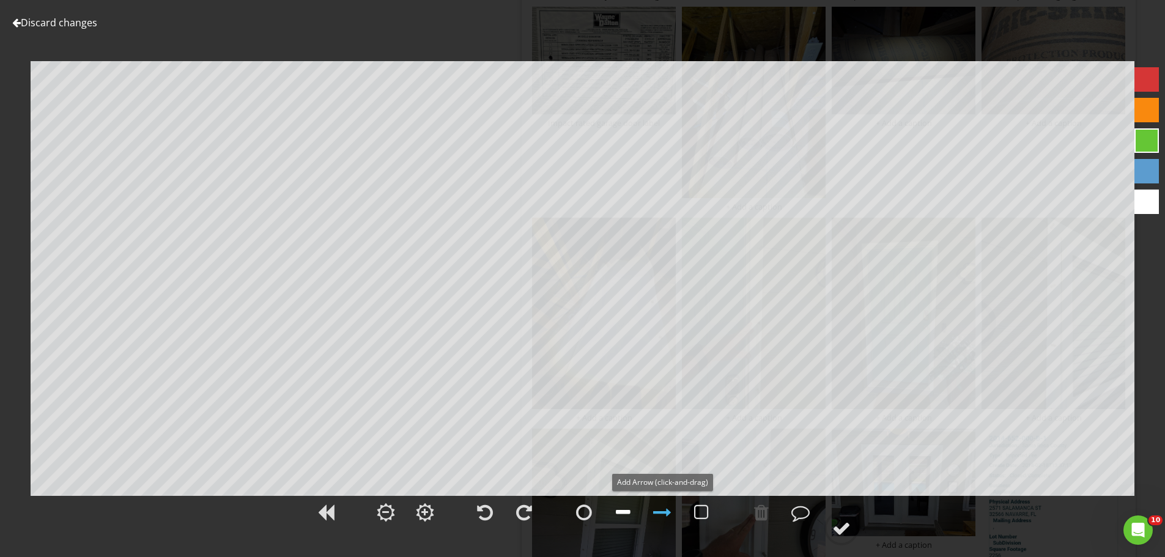
click at [628, 515] on div at bounding box center [623, 512] width 15 height 18
click at [763, 510] on div at bounding box center [761, 512] width 15 height 18
click at [664, 516] on div at bounding box center [662, 512] width 18 height 18
click at [806, 509] on div at bounding box center [801, 512] width 18 height 18
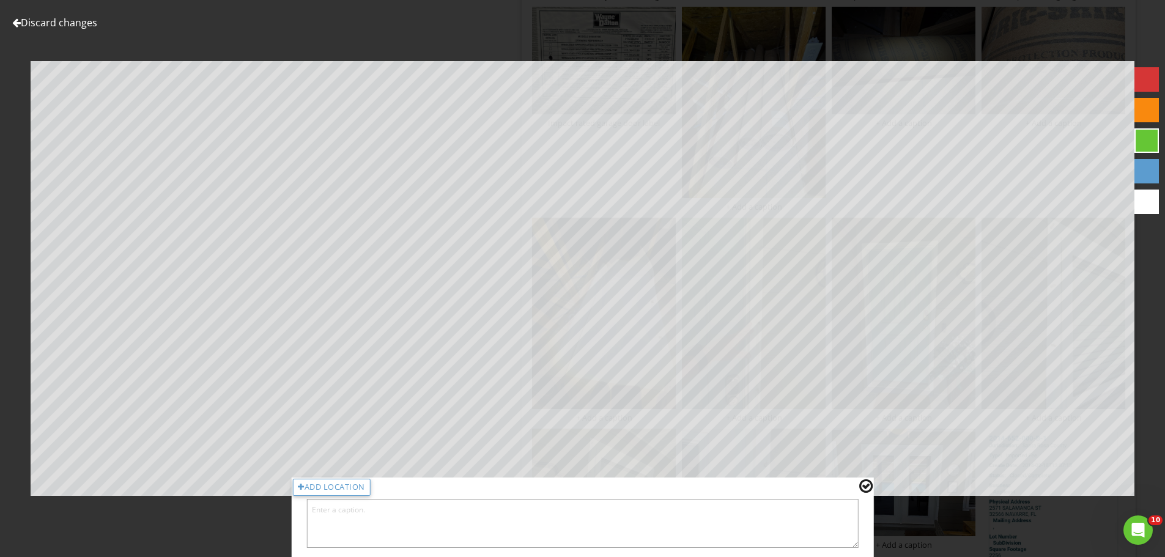
click at [530, 515] on textarea at bounding box center [582, 523] width 552 height 49
drag, startPoint x: 461, startPoint y: 506, endPoint x: 309, endPoint y: 486, distance: 153.6
click at [301, 483] on div "Add Location Hurricane protection impact rating label" at bounding box center [582, 518] width 583 height 80
type textarea "Hurricane protection impact rating label"
click at [867, 491] on div at bounding box center [865, 486] width 13 height 16
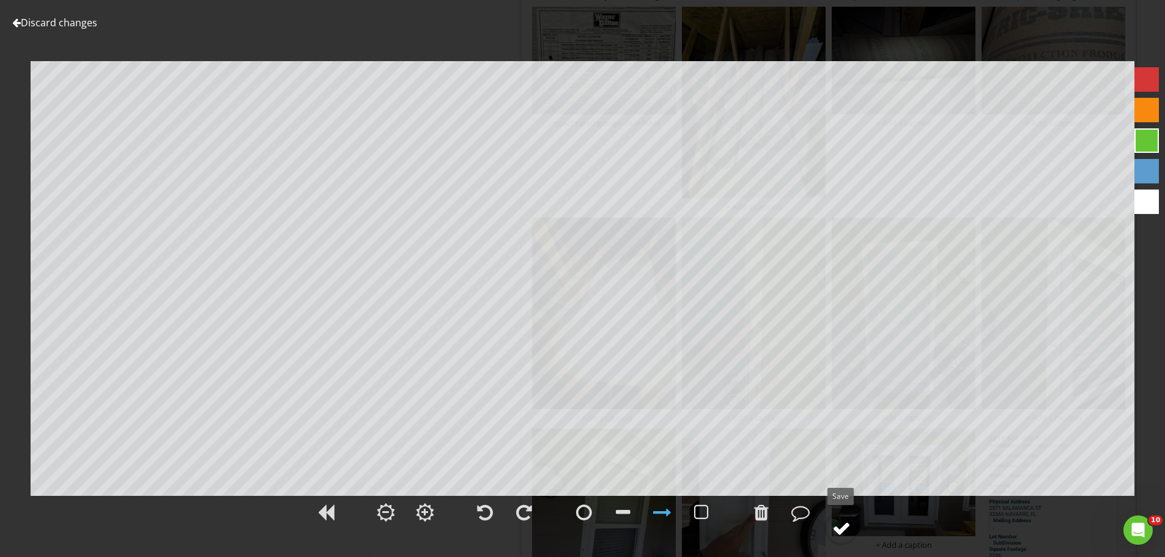
click at [844, 535] on div at bounding box center [842, 528] width 18 height 18
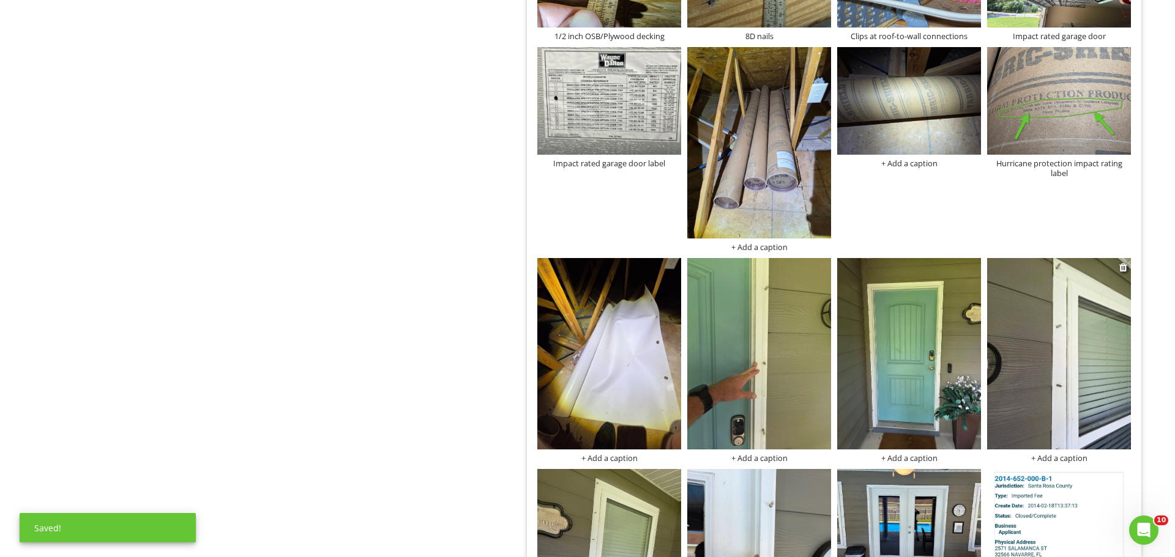
scroll to position [883, 0]
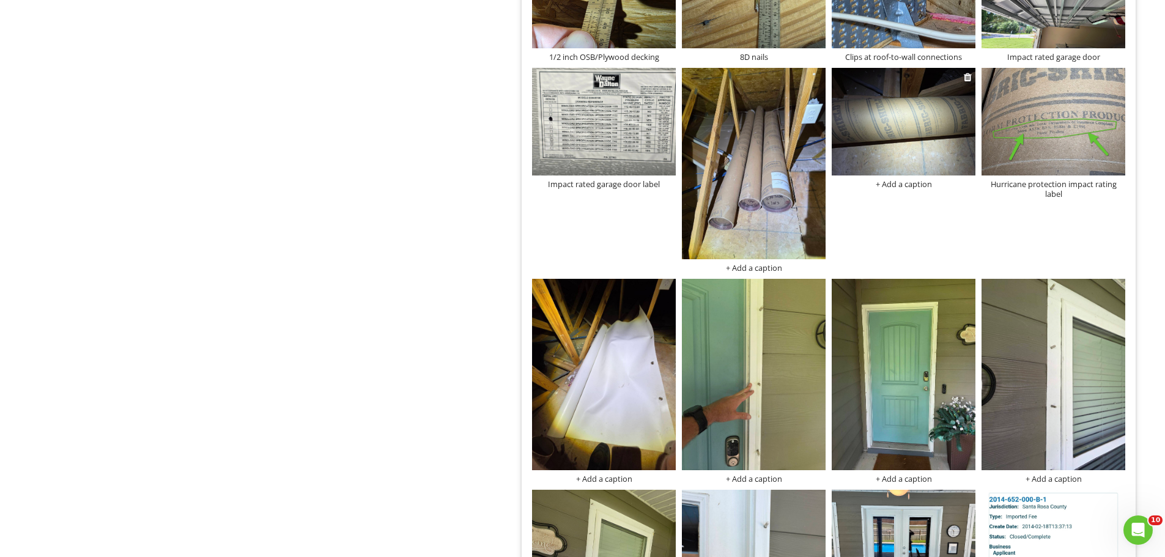
click at [908, 184] on div "+ Add a caption" at bounding box center [904, 184] width 144 height 10
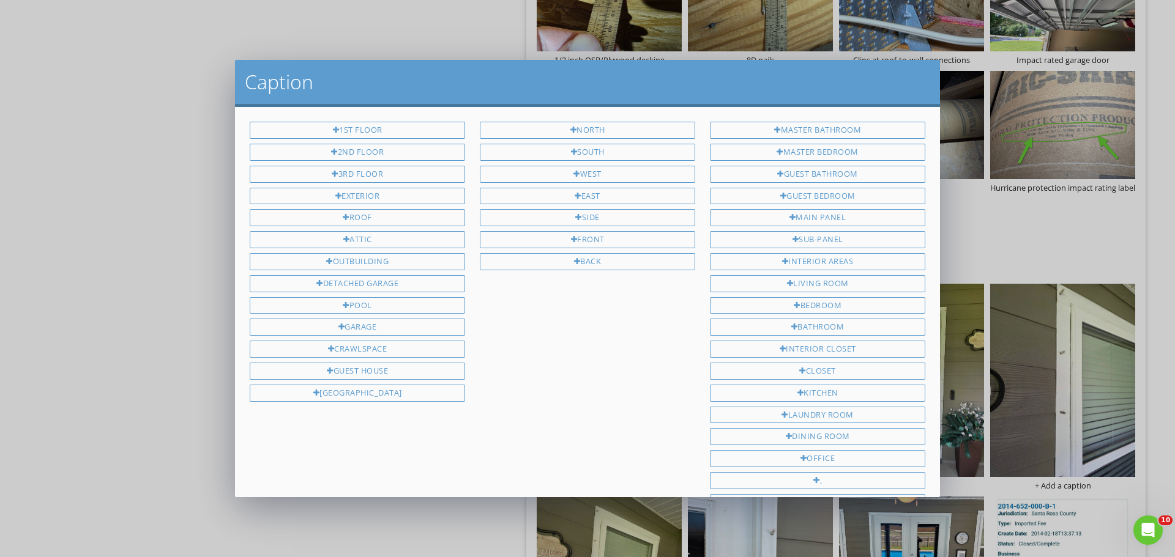
scroll to position [251, 0]
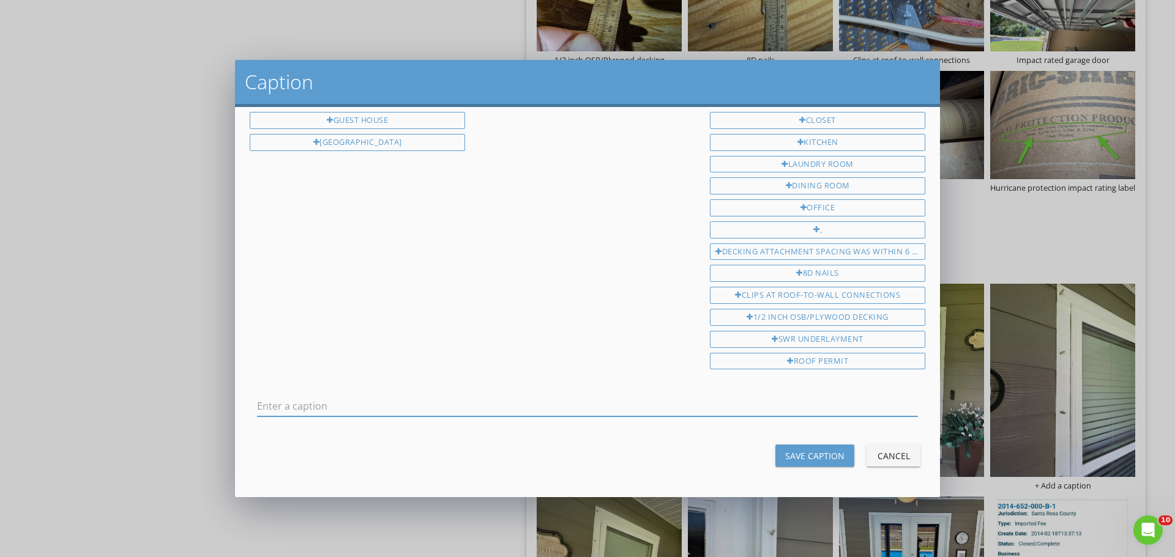
click at [386, 407] on input "text" at bounding box center [587, 406] width 661 height 20
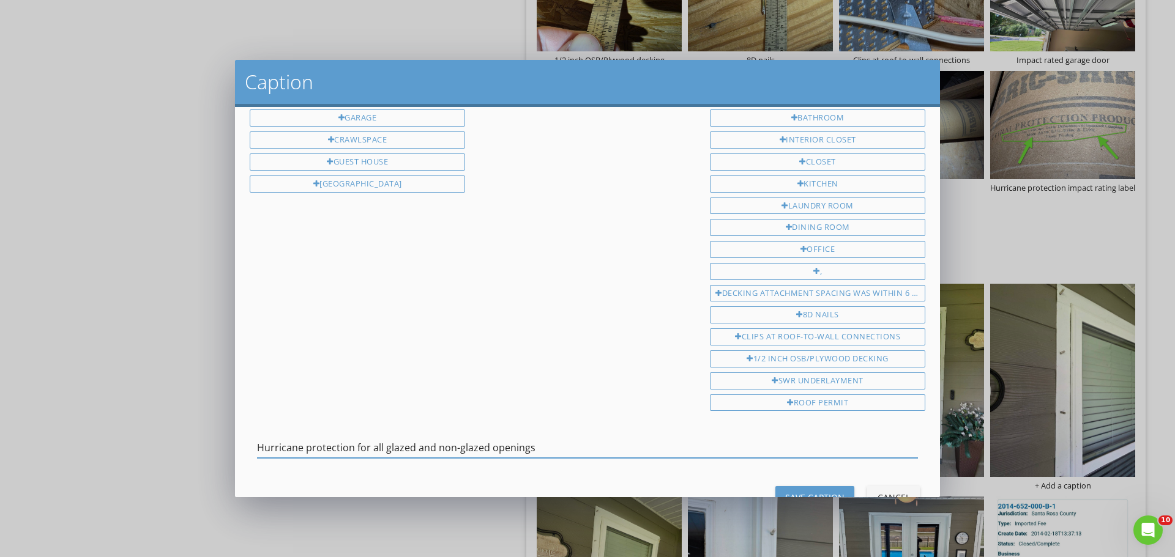
scroll to position [190, 0]
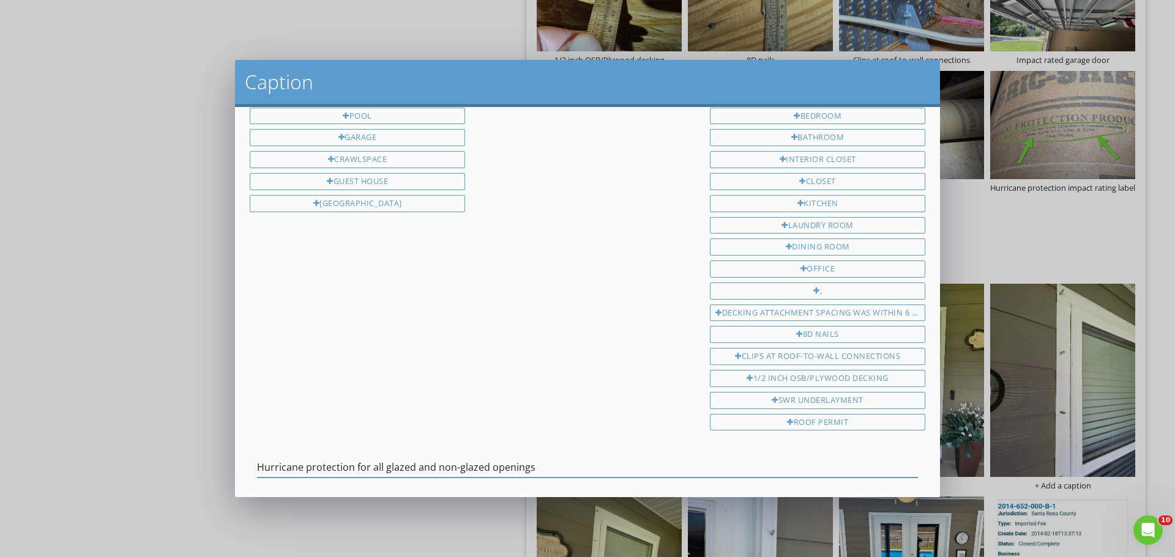
drag, startPoint x: 535, startPoint y: 463, endPoint x: 208, endPoint y: 477, distance: 327.6
click at [208, 477] on div "Caption 1st Floor 2nd Floor 3rd Floor Exterior Roof Attic Outbuilding Detached …" at bounding box center [587, 278] width 1175 height 557
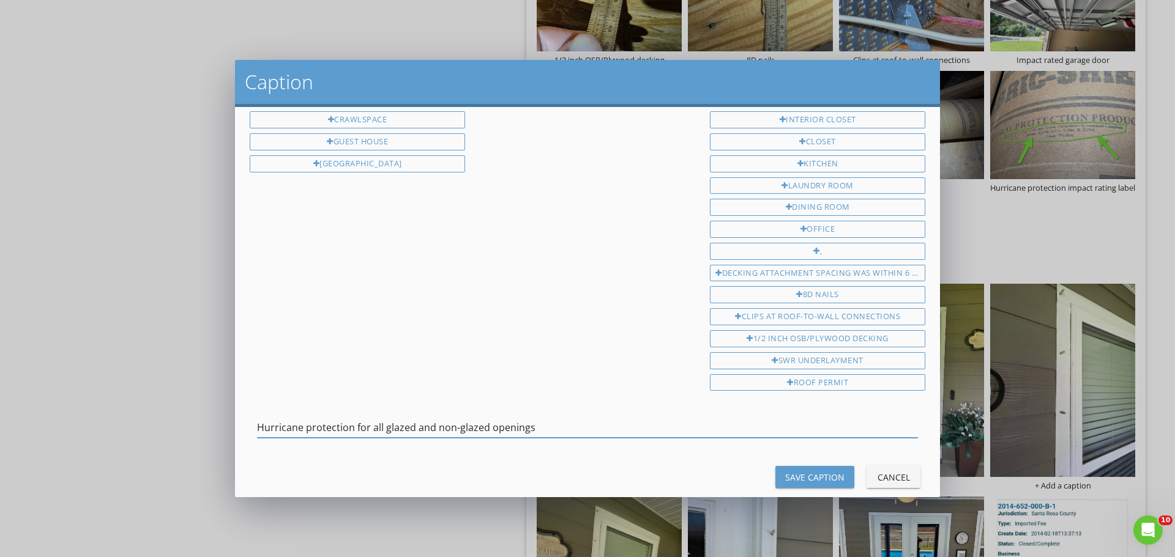
scroll to position [251, 0]
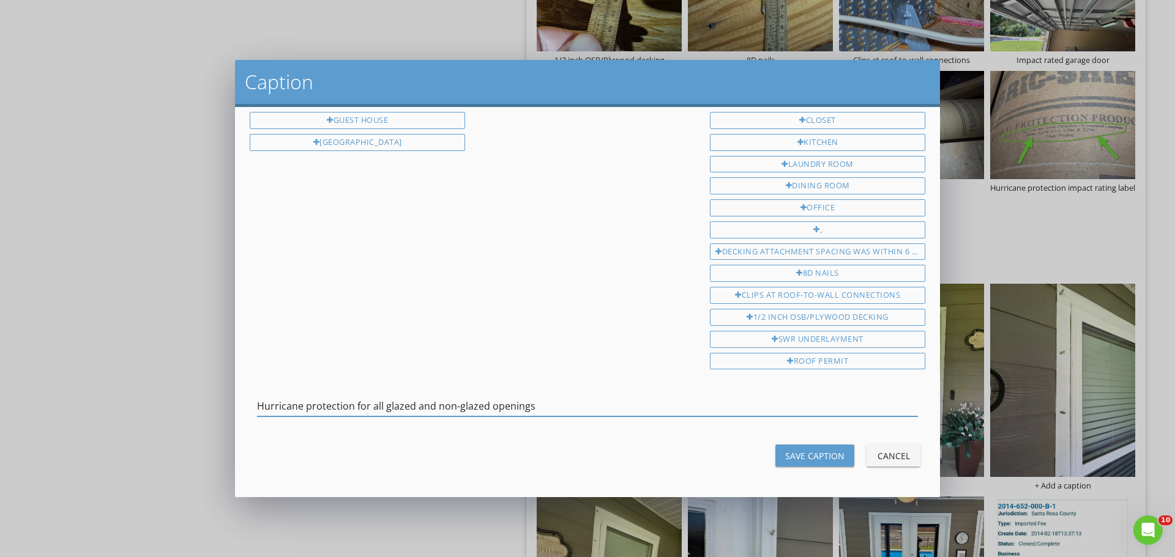
type input "Hurricane protection for all glazed and non-glazed openings"
click at [804, 453] on div "Save Caption" at bounding box center [814, 456] width 59 height 13
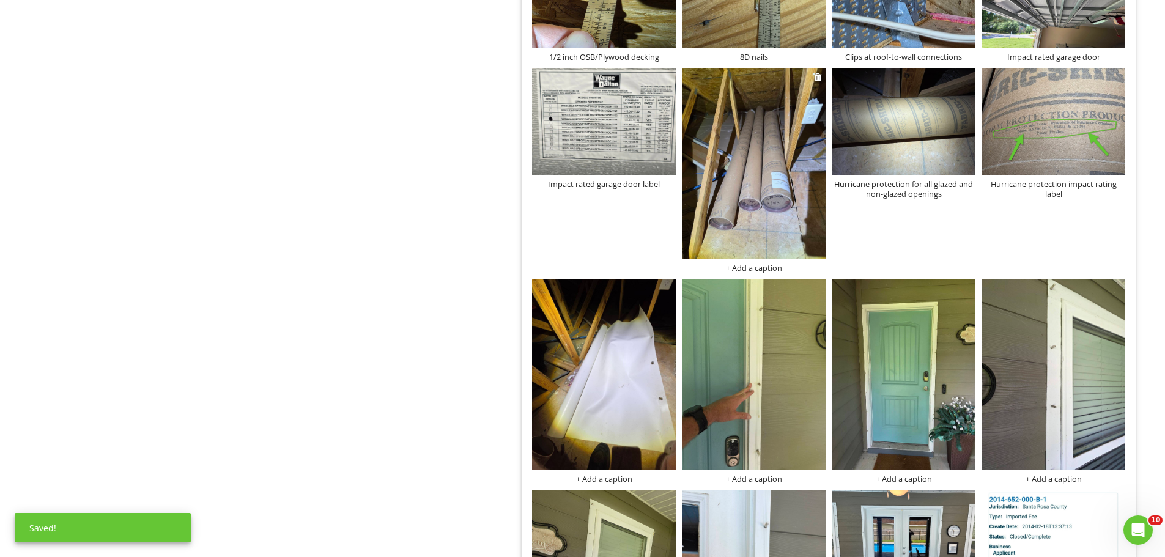
click at [754, 267] on div "+ Add a caption" at bounding box center [754, 268] width 144 height 10
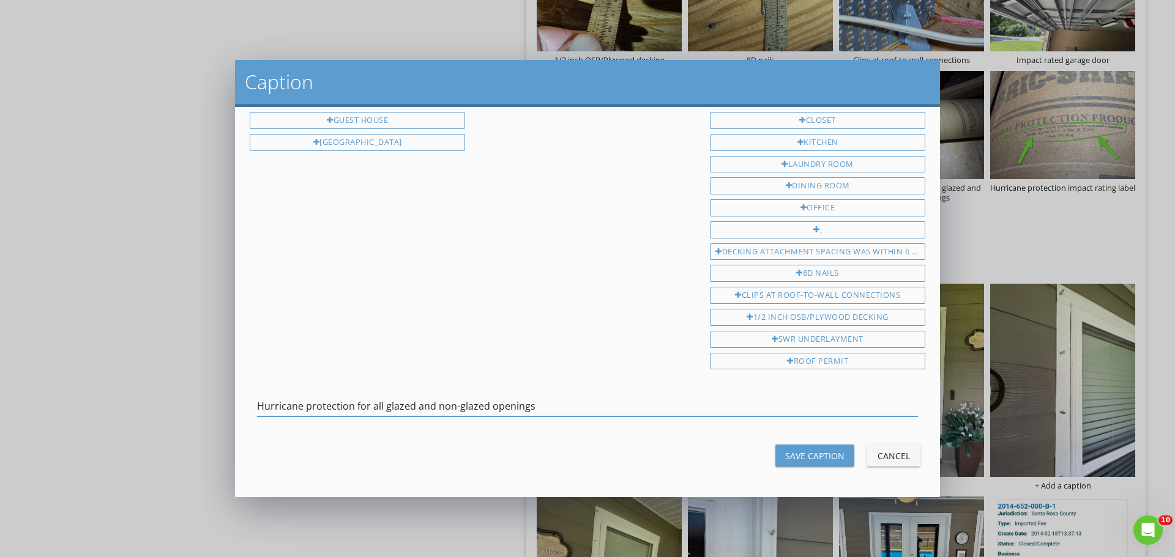
type input "Hurricane protection for all glazed and non-glazed openings"
click at [793, 450] on div "Save Caption" at bounding box center [814, 456] width 59 height 13
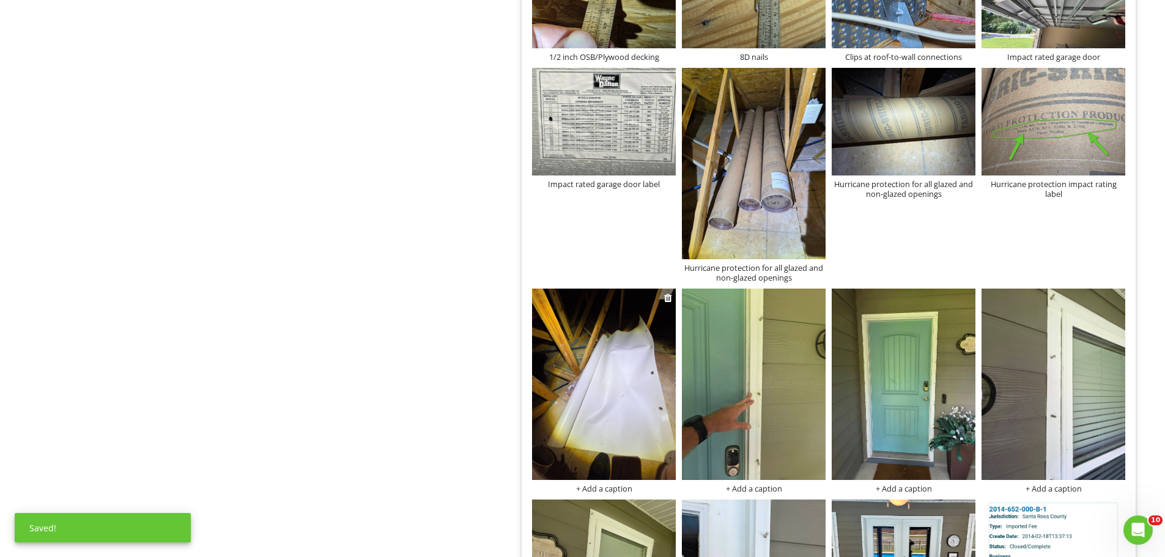
click at [610, 491] on div "+ Add a caption" at bounding box center [604, 489] width 144 height 10
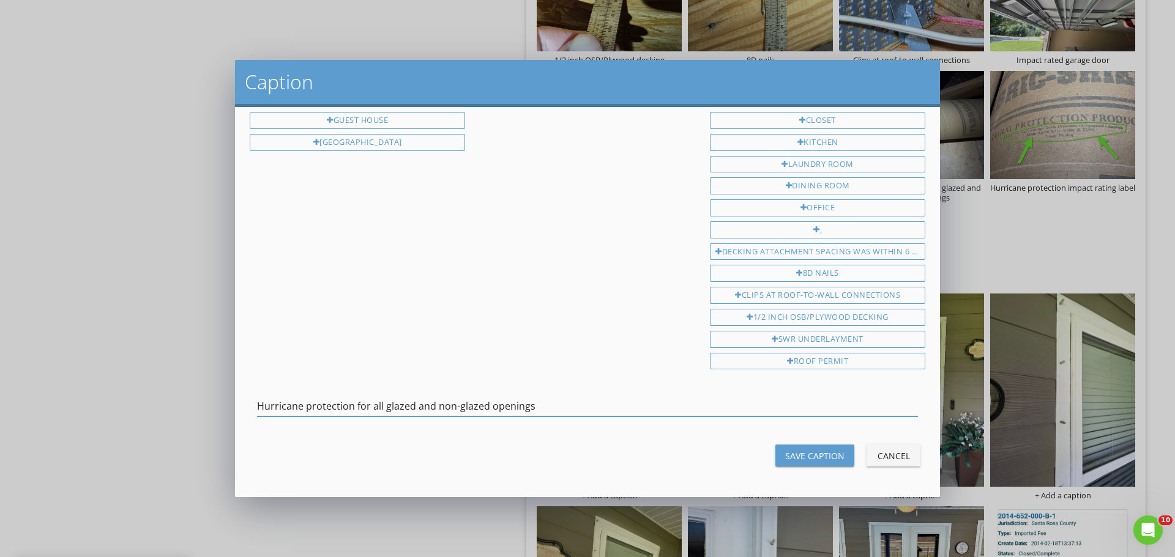
type input "Hurricane protection for all glazed and non-glazed openings"
click at [814, 455] on div "Save Caption" at bounding box center [814, 456] width 59 height 13
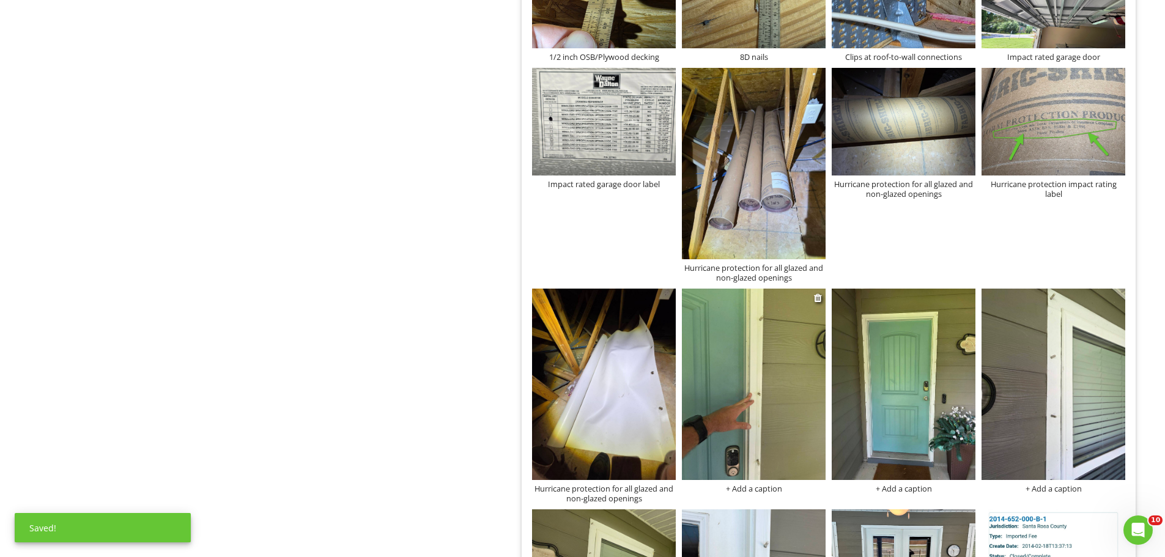
click at [762, 489] on div "+ Add a caption" at bounding box center [754, 489] width 144 height 10
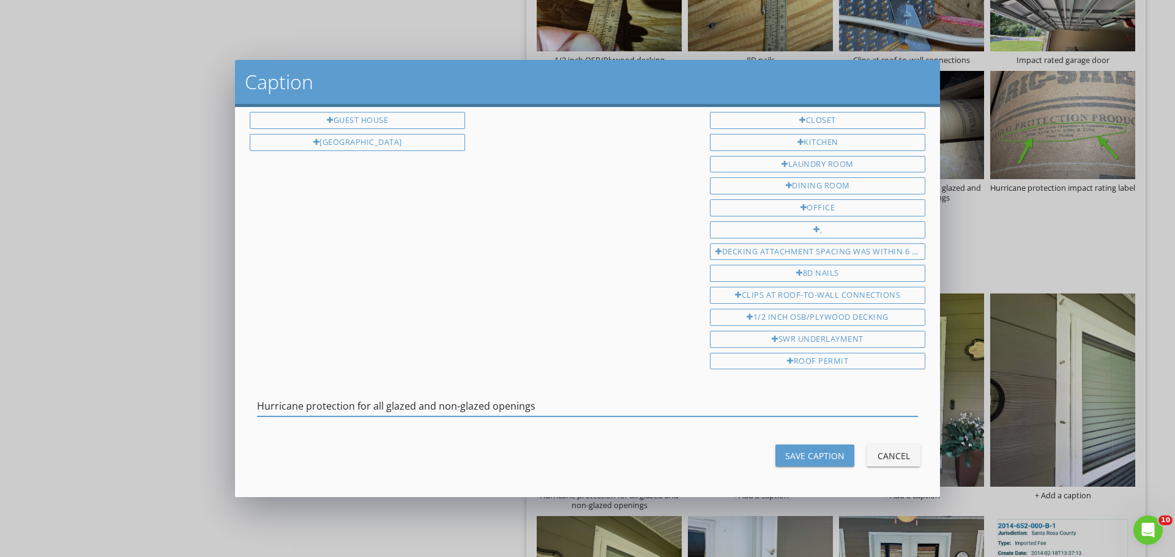
click at [264, 406] on input "Hurricane protection for all glazed and non-glazed openings" at bounding box center [587, 406] width 661 height 20
click at [431, 406] on input "Anchor point for hurricane protection for all glazed and non-glazed openings" at bounding box center [587, 406] width 661 height 20
drag, startPoint x: 681, startPoint y: 415, endPoint x: 243, endPoint y: 441, distance: 439.4
click at [243, 442] on div "1st Floor 2nd Floor 3rd Floor Exterior Roof Attic Outbuilding Detached Garage P…" at bounding box center [587, 302] width 705 height 390
click at [315, 412] on input "Anchor point for hurricane protection located around all glazed and non-glazed …" at bounding box center [587, 406] width 661 height 20
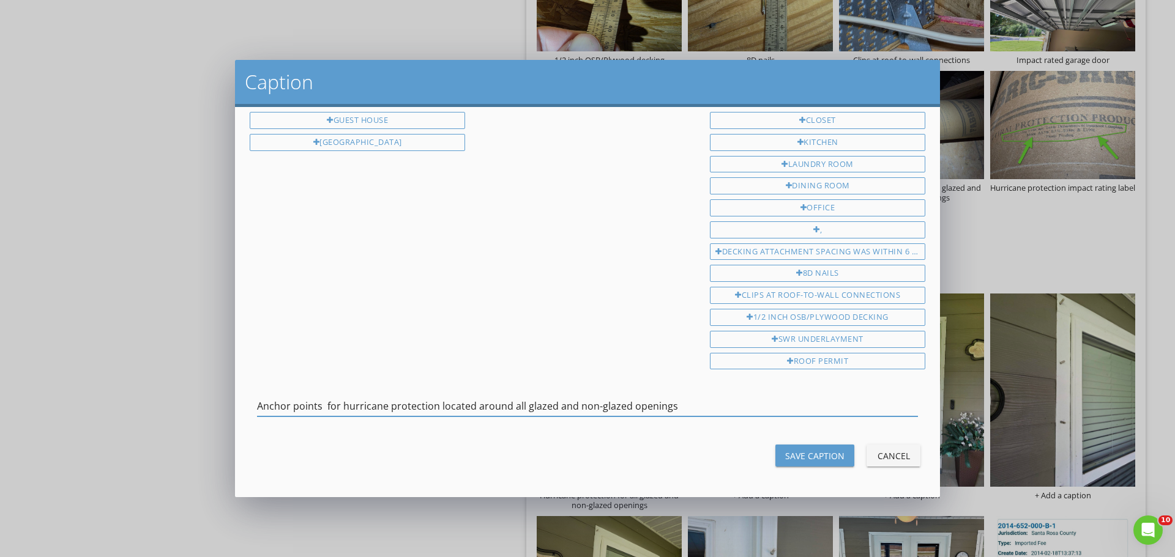
click at [325, 403] on input "Anchor points for hurricane protection located around all glazed and non-glazed…" at bounding box center [587, 406] width 661 height 20
drag, startPoint x: 689, startPoint y: 408, endPoint x: 202, endPoint y: 406, distance: 486.3
click at [202, 406] on div "Caption 1st Floor 2nd Floor 3rd Floor Exterior Roof Attic Outbuilding Detached …" at bounding box center [587, 278] width 1175 height 557
type input "Anchor points for hurricane protection located around all glazed and non-glazed…"
click at [785, 458] on div "Save Caption" at bounding box center [814, 456] width 59 height 13
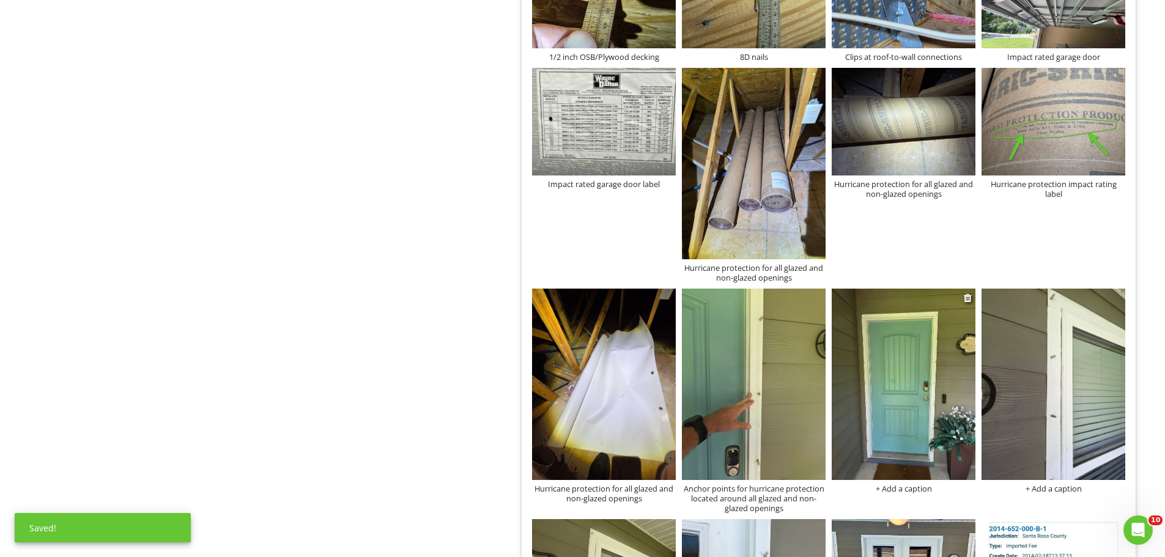
click at [896, 488] on div "+ Add a caption" at bounding box center [904, 489] width 144 height 10
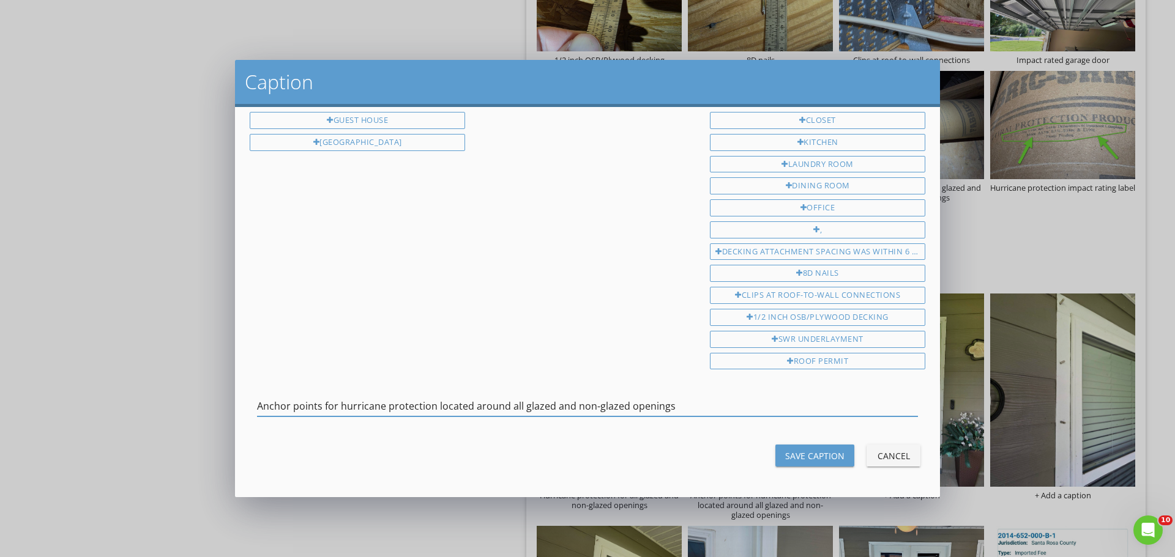
type input "Anchor points for hurricane protection located around all glazed and non-glazed…"
drag, startPoint x: 778, startPoint y: 453, endPoint x: 837, endPoint y: 460, distance: 59.8
click at [785, 453] on div "Save Caption" at bounding box center [814, 456] width 59 height 13
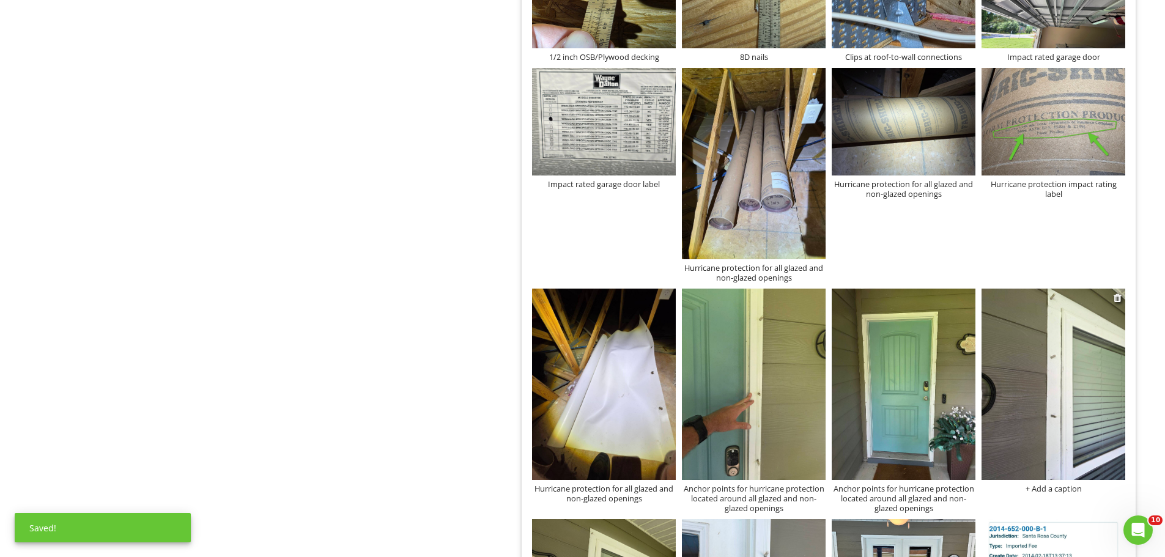
click at [1039, 487] on div "+ Add a caption" at bounding box center [1054, 489] width 144 height 10
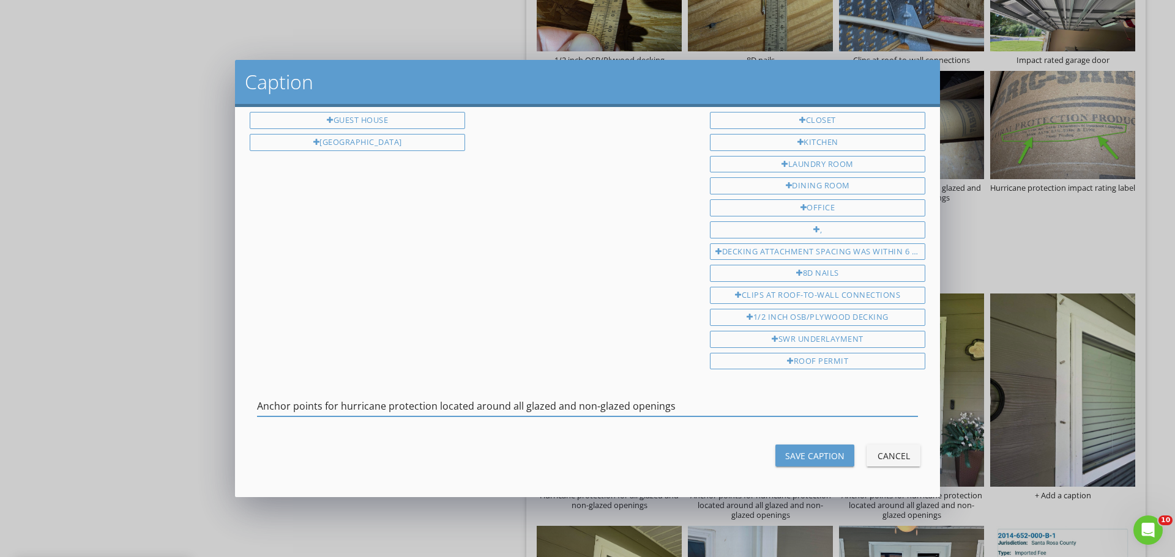
type input "Anchor points for hurricane protection located around all glazed and non-glazed…"
drag, startPoint x: 776, startPoint y: 453, endPoint x: 618, endPoint y: 422, distance: 160.9
click at [775, 453] on button "Save Caption" at bounding box center [814, 456] width 79 height 22
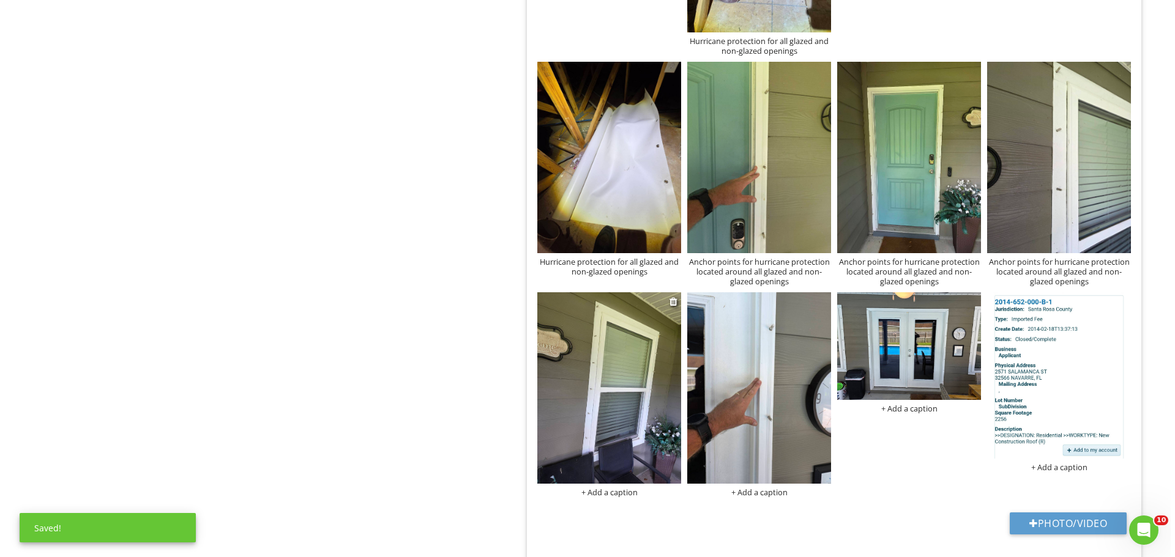
scroll to position [1127, 0]
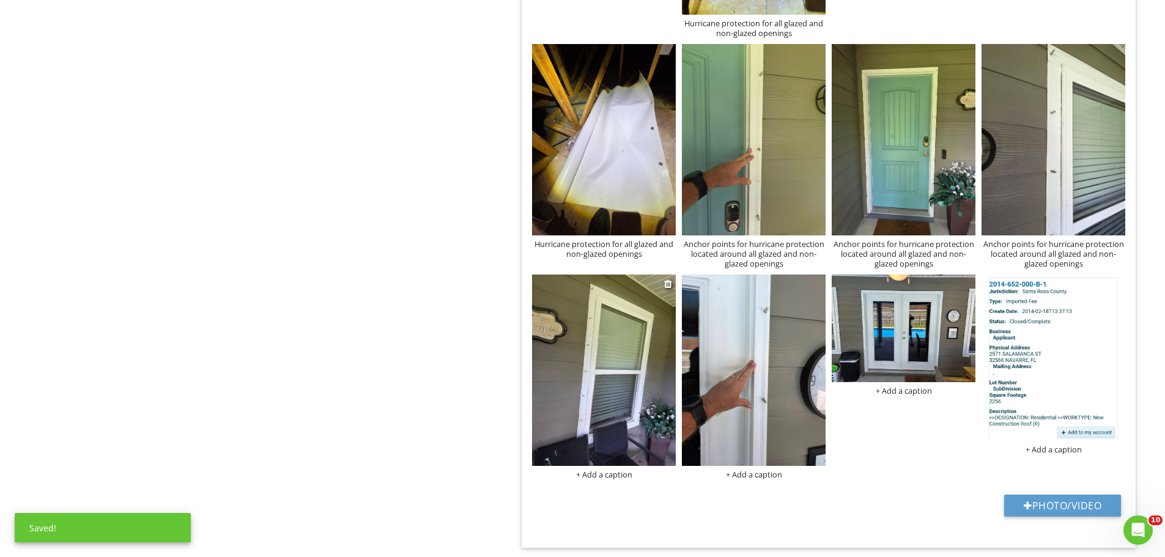
click at [588, 472] on div "+ Add a caption" at bounding box center [604, 475] width 144 height 10
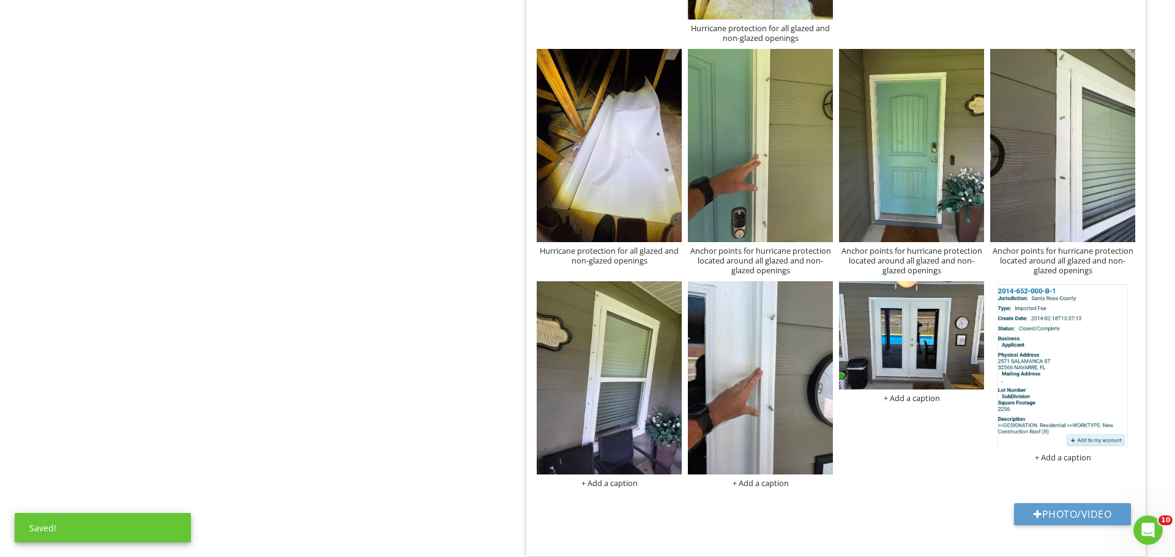
scroll to position [0, 0]
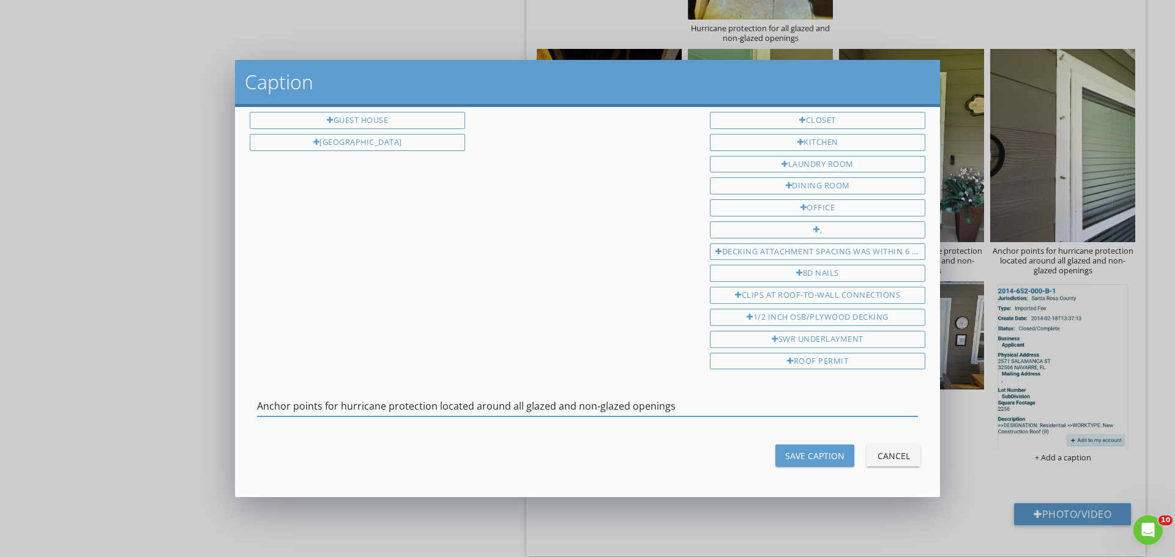
type input "Anchor points for hurricane protection located around all glazed and non-glazed…"
click at [793, 451] on div "Save Caption" at bounding box center [814, 456] width 59 height 13
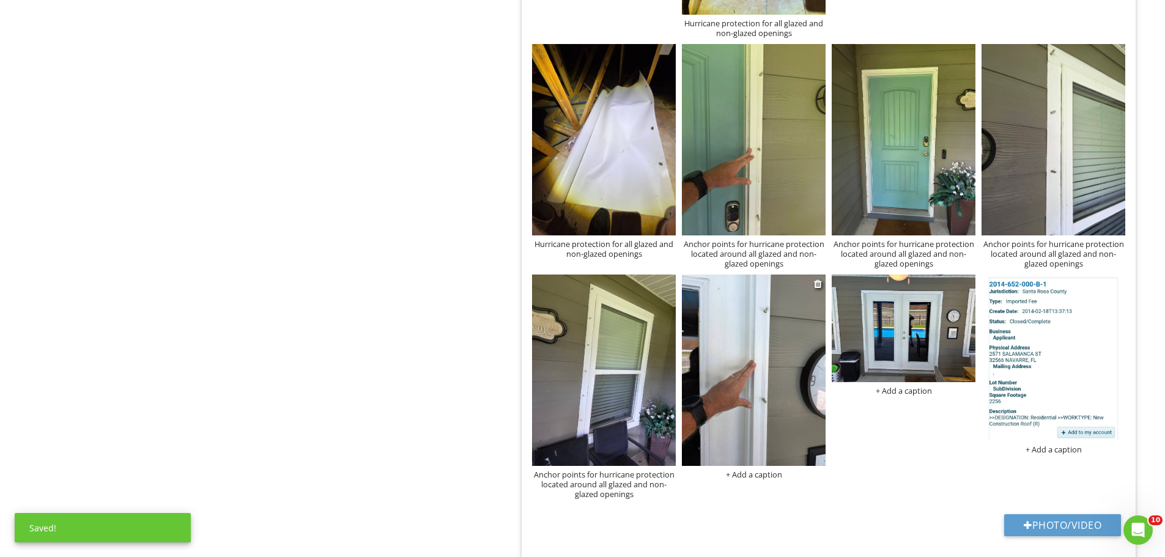
click at [743, 474] on div "+ Add a caption" at bounding box center [754, 475] width 144 height 10
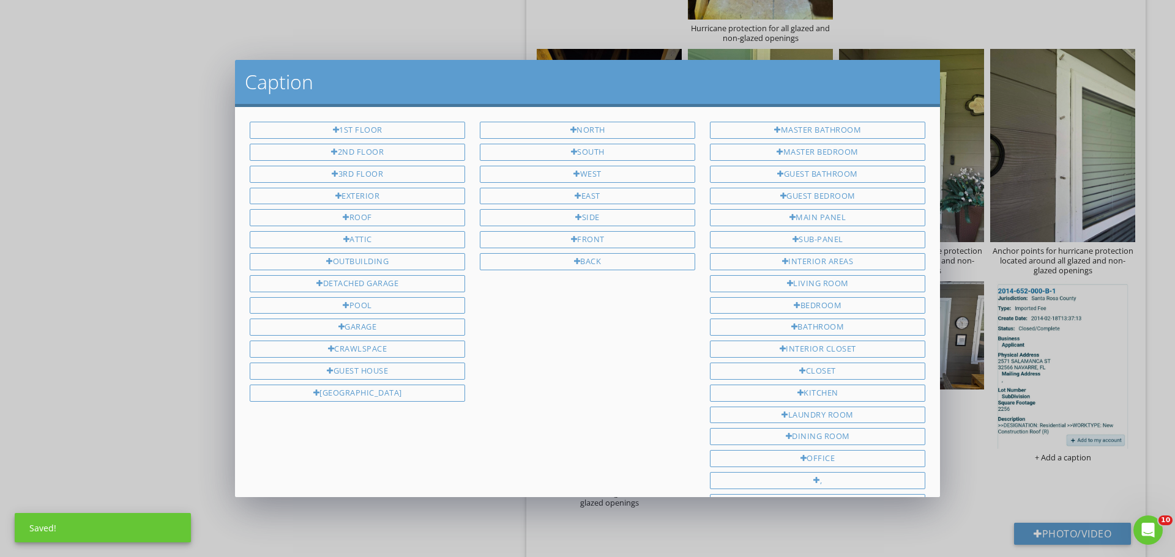
scroll to position [251, 0]
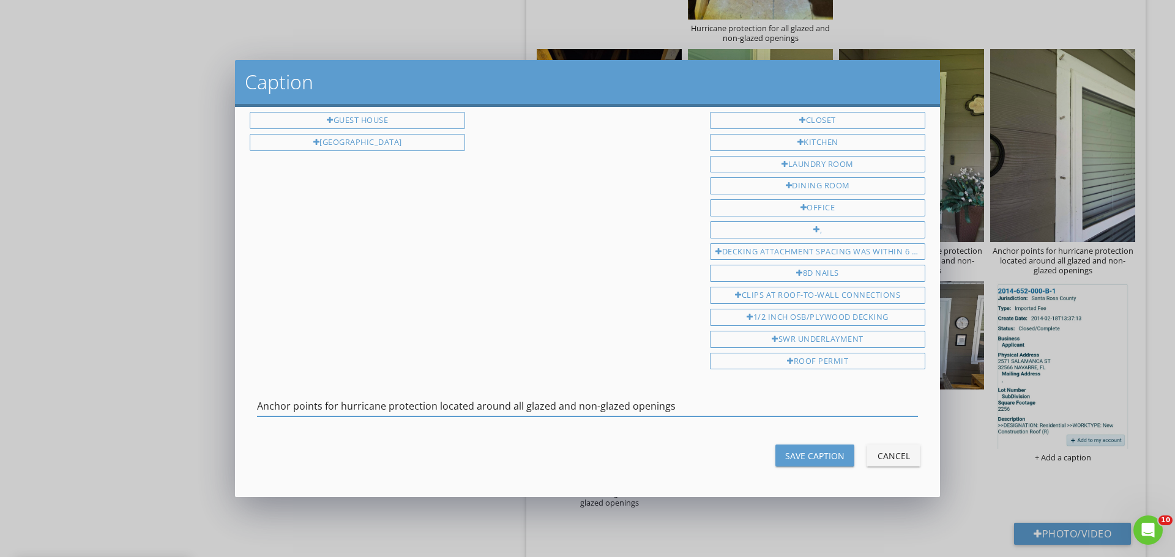
type input "Anchor points for hurricane protection located around all glazed and non-glazed…"
click at [812, 468] on div "Save Caption Cancel" at bounding box center [587, 455] width 690 height 29
click at [821, 450] on div "Save Caption" at bounding box center [814, 456] width 59 height 13
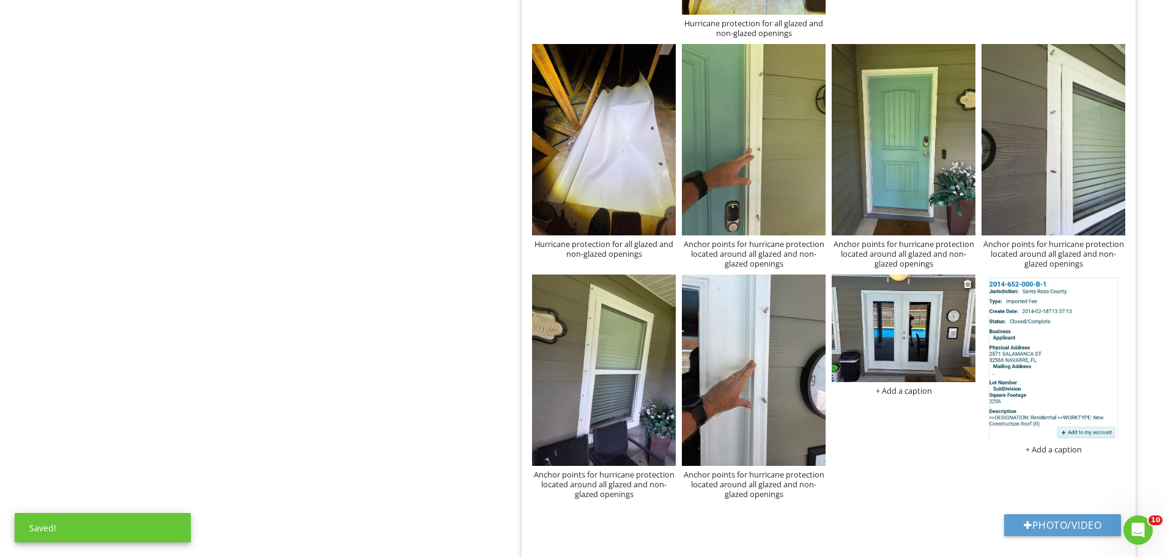
click at [908, 394] on div "+ Add a caption" at bounding box center [904, 391] width 144 height 10
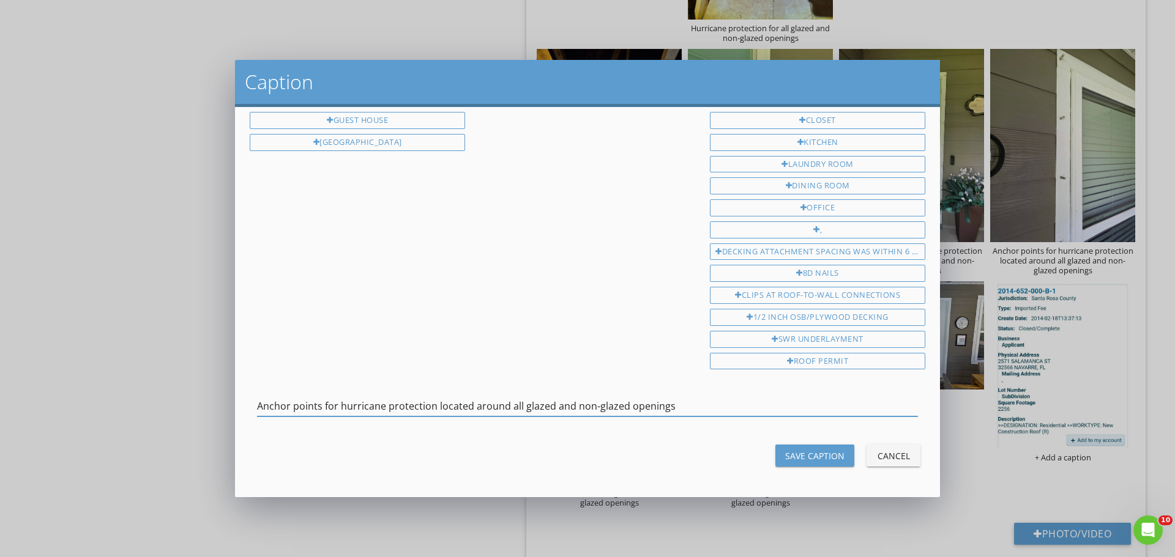
type input "Anchor points for hurricane protection located around all glazed and non-glazed…"
click at [790, 453] on div "Save Caption" at bounding box center [814, 456] width 59 height 13
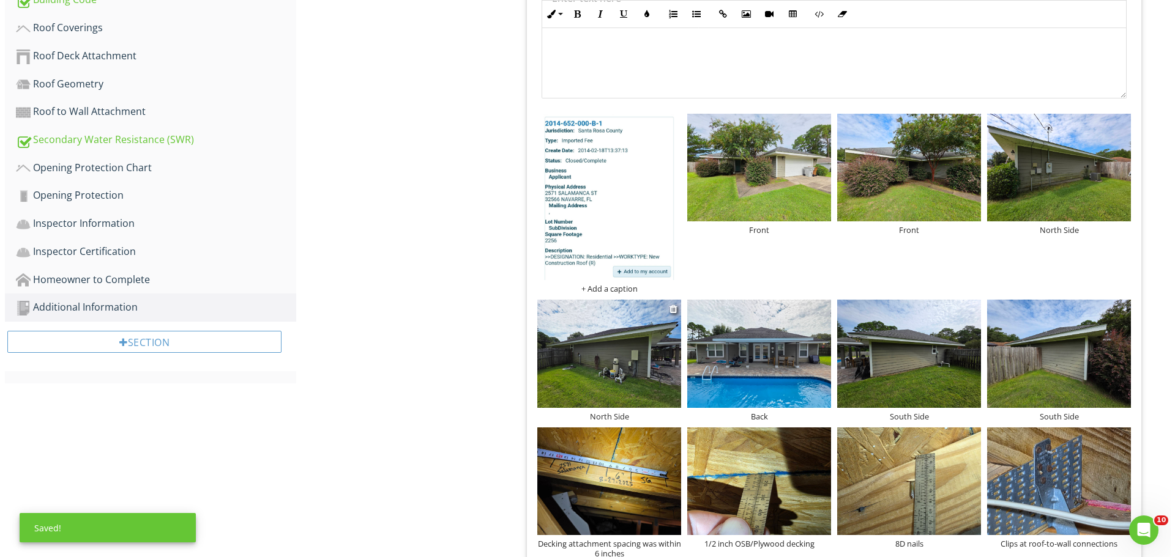
scroll to position [455, 0]
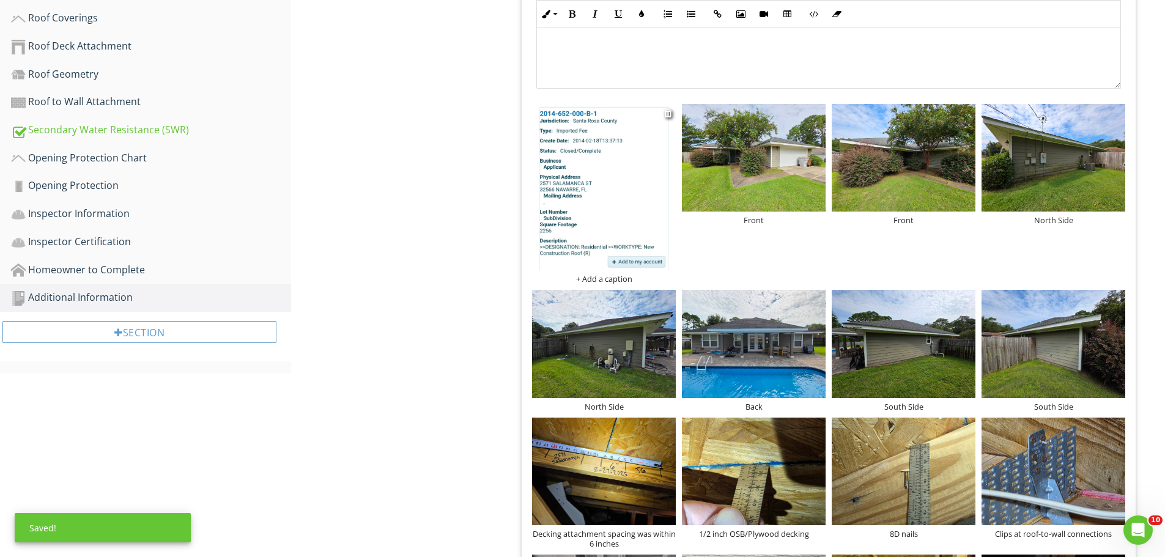
click at [598, 278] on div "+ Add a caption" at bounding box center [604, 279] width 144 height 10
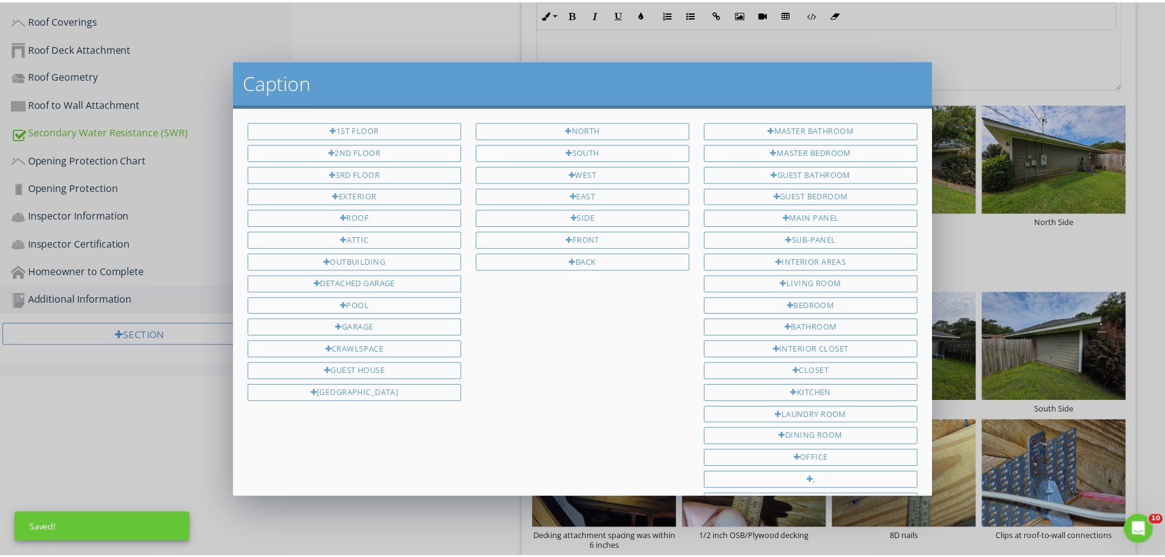
scroll to position [251, 0]
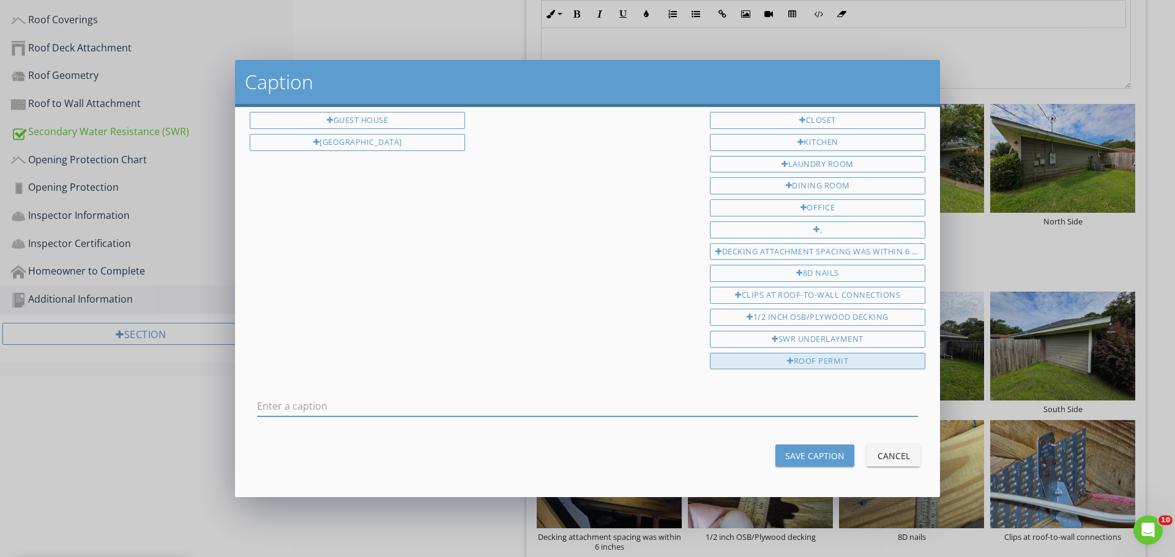
click at [825, 362] on div "Roof permit" at bounding box center [817, 361] width 215 height 17
type input "Roof permit"
drag, startPoint x: 800, startPoint y: 454, endPoint x: 789, endPoint y: 451, distance: 10.7
click at [799, 454] on div "Save Caption" at bounding box center [814, 456] width 59 height 13
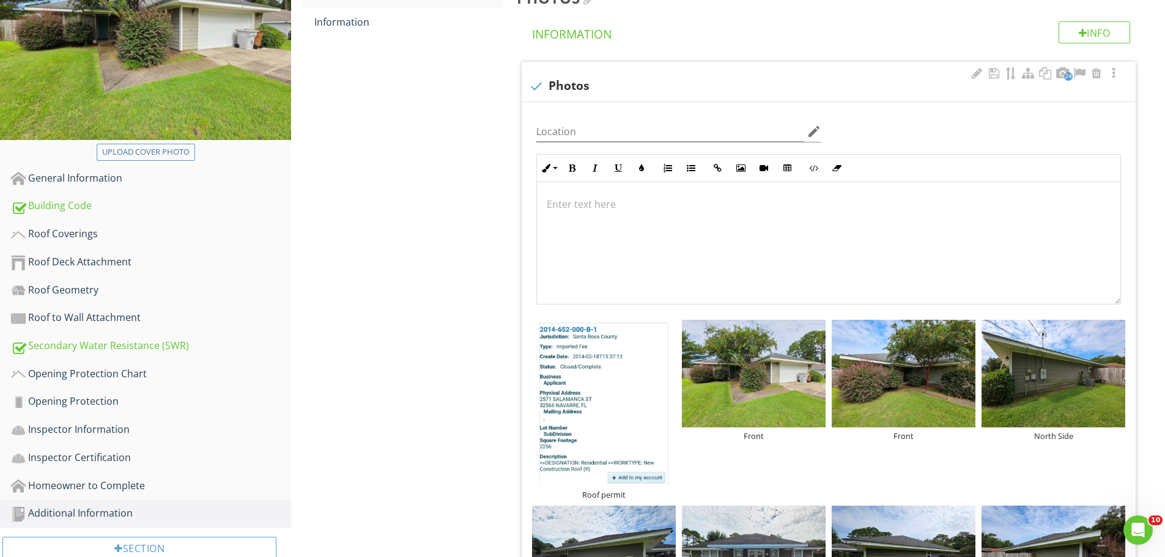
scroll to position [0, 0]
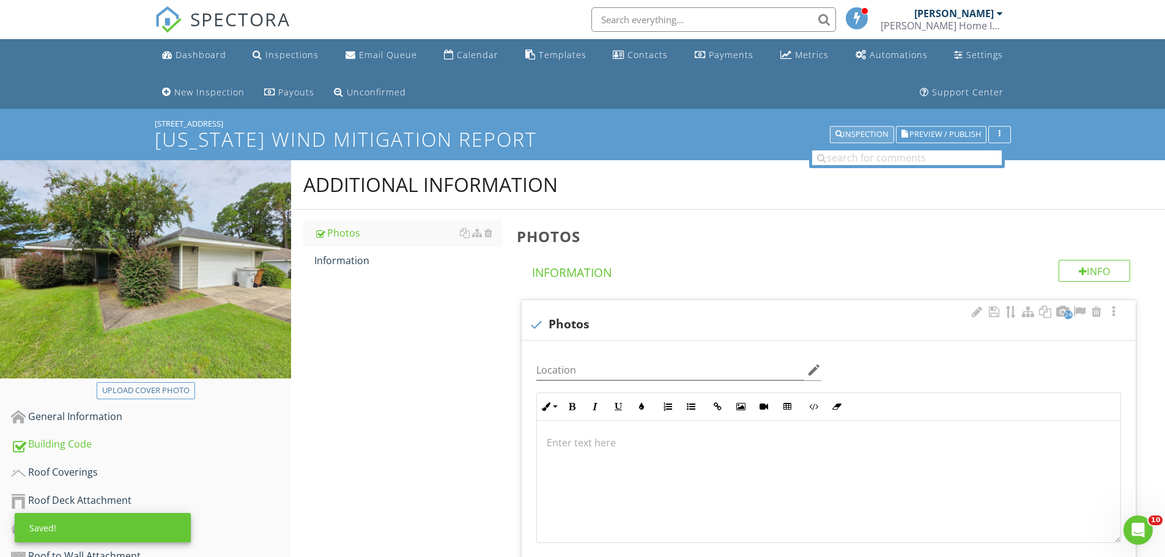
click at [862, 135] on div "Inspection" at bounding box center [862, 134] width 53 height 9
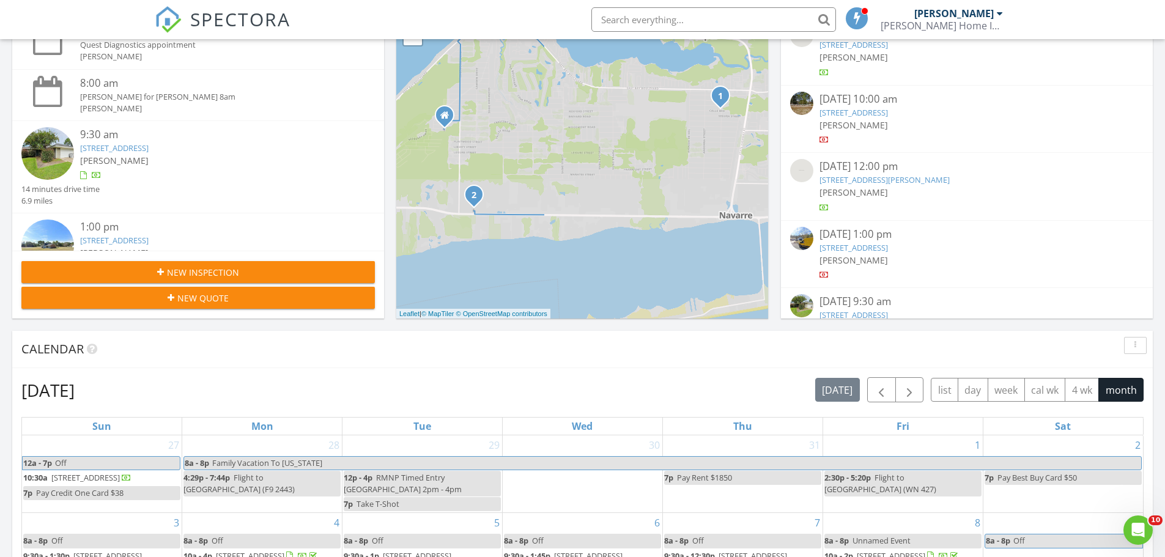
scroll to position [122, 0]
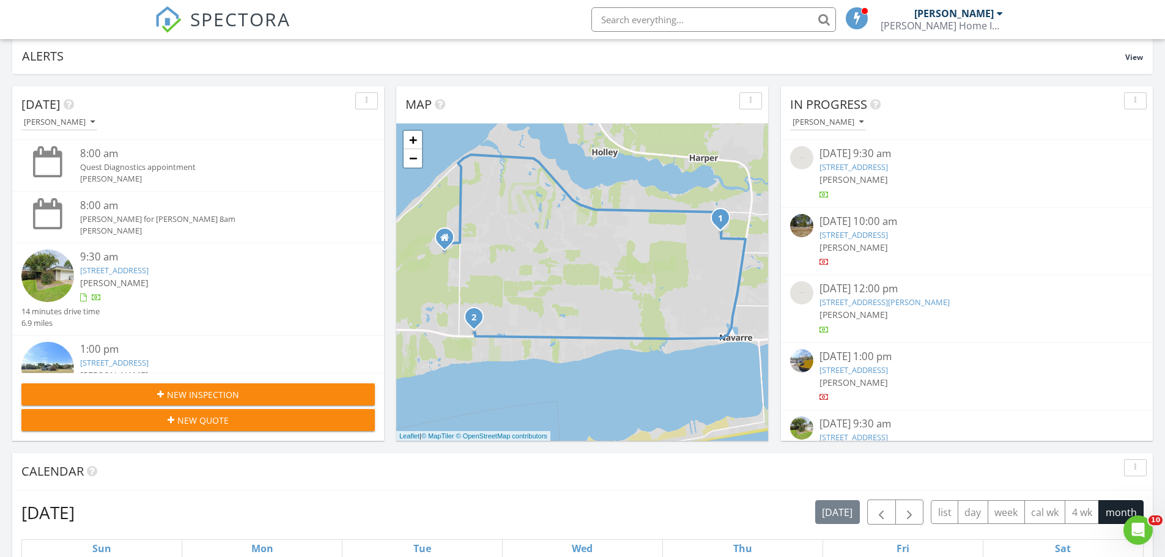
click at [156, 277] on div "[PERSON_NAME]" at bounding box center [212, 282] width 265 height 13
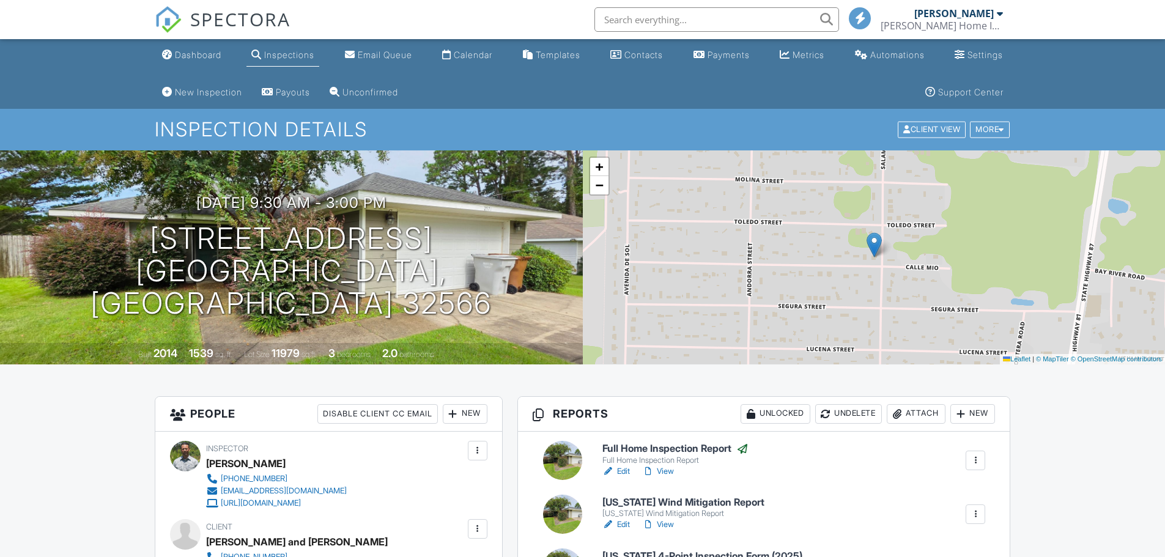
click at [976, 497] on div "Florida Wind Mitigation Report Florida Wind Mitigation Report Edit View Quick P…" at bounding box center [794, 514] width 398 height 34
click at [978, 508] on div at bounding box center [976, 514] width 12 height 12
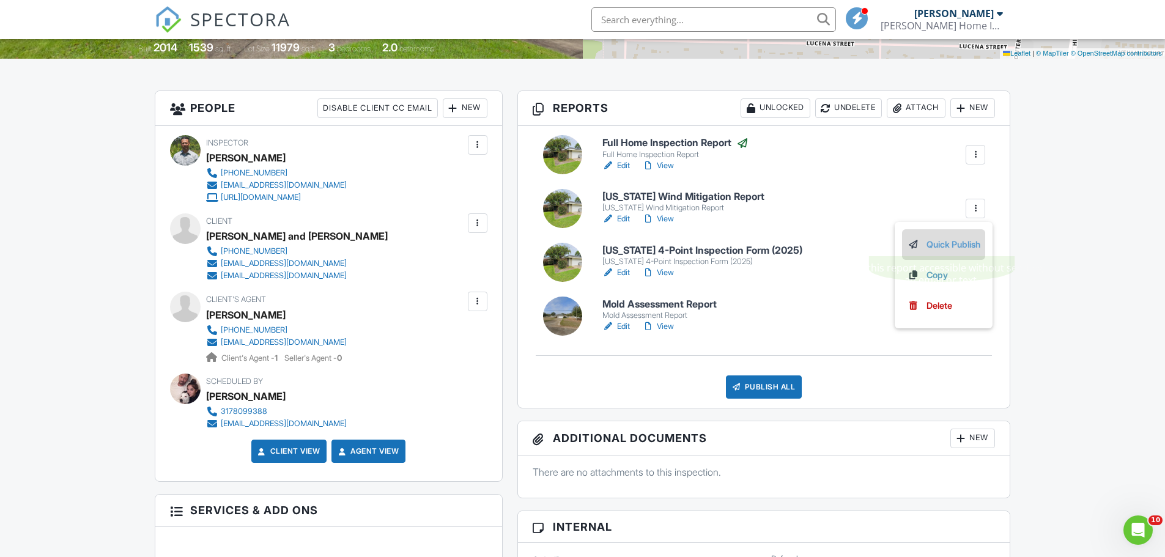
click at [945, 250] on link "Quick Publish" at bounding box center [943, 244] width 73 height 13
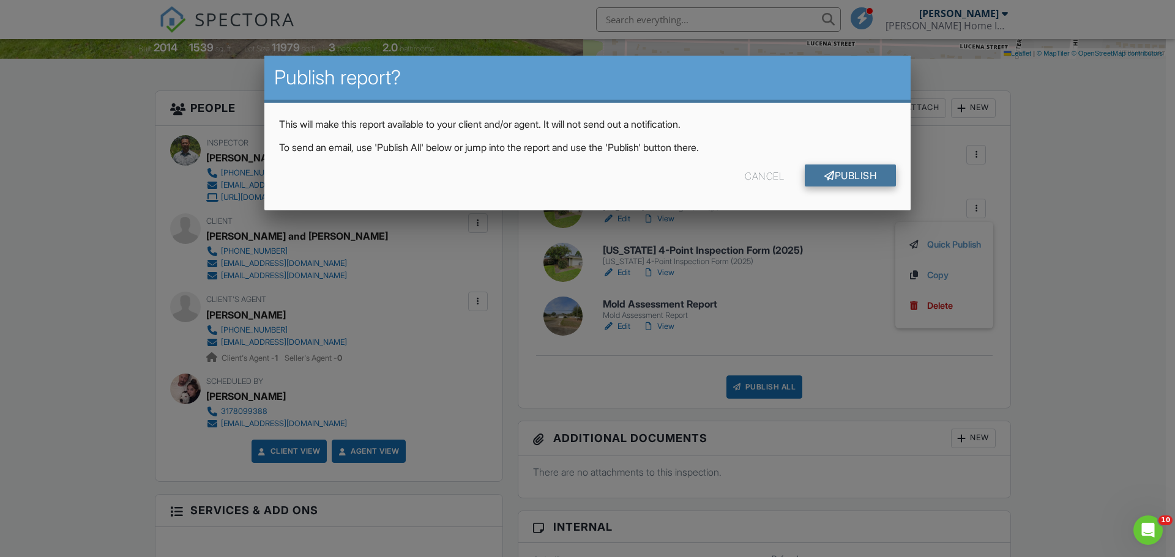
click at [856, 178] on link "Publish" at bounding box center [849, 176] width 91 height 22
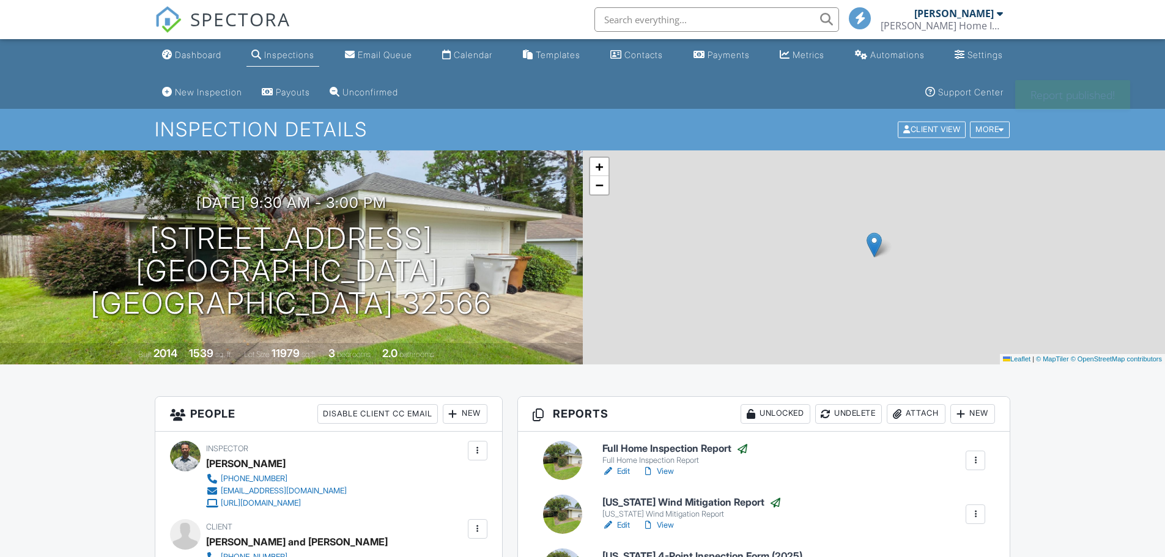
scroll to position [306, 0]
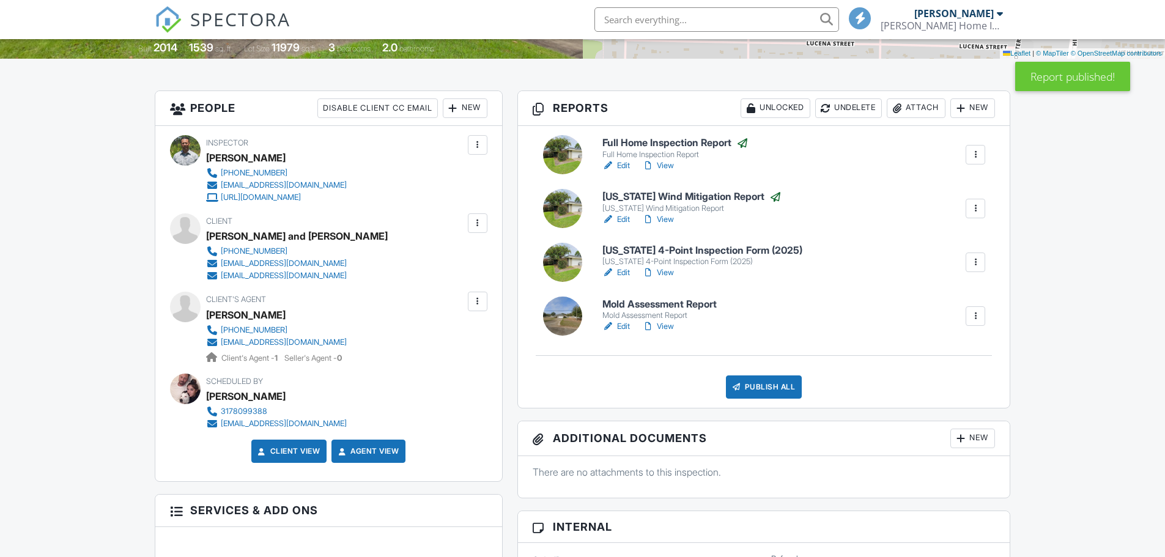
click at [975, 267] on div at bounding box center [976, 262] width 12 height 12
click at [940, 296] on link "Quick Publish" at bounding box center [943, 298] width 73 height 13
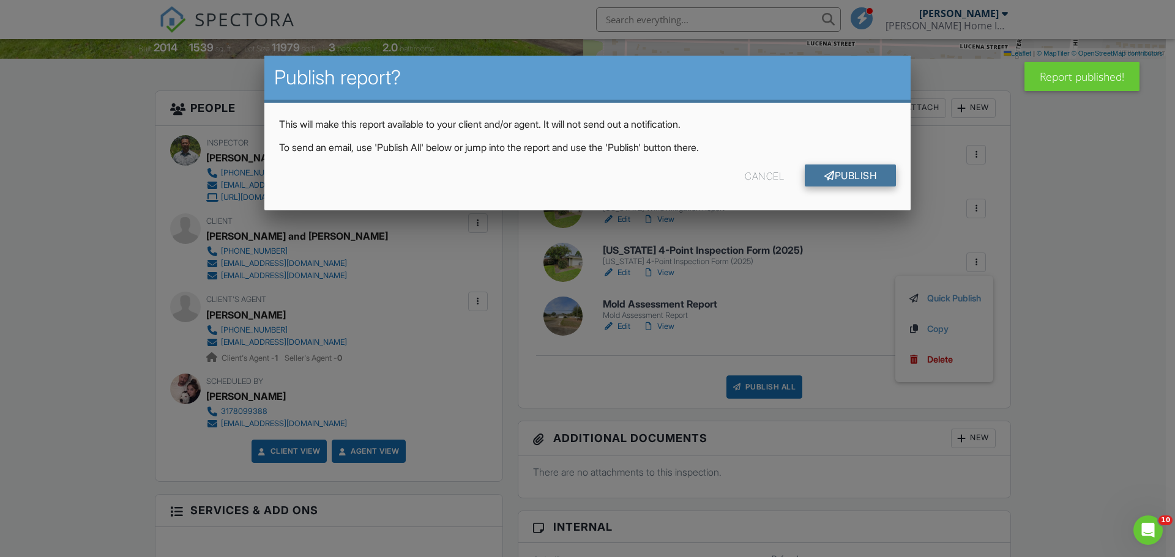
scroll to position [0, 0]
click at [864, 179] on link "Publish" at bounding box center [849, 176] width 91 height 22
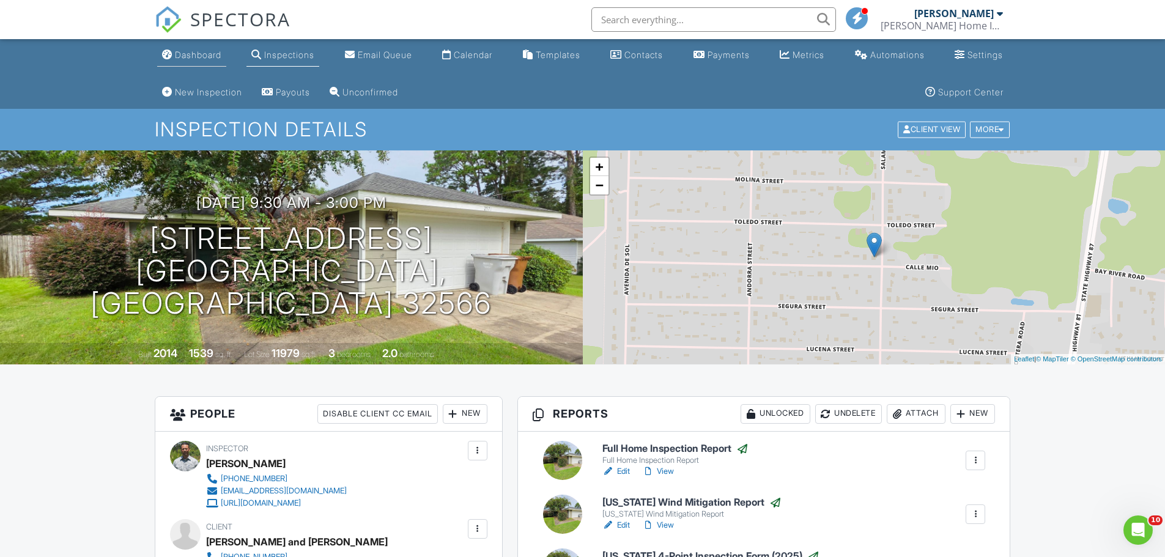
click at [195, 53] on div "Dashboard" at bounding box center [198, 55] width 46 height 10
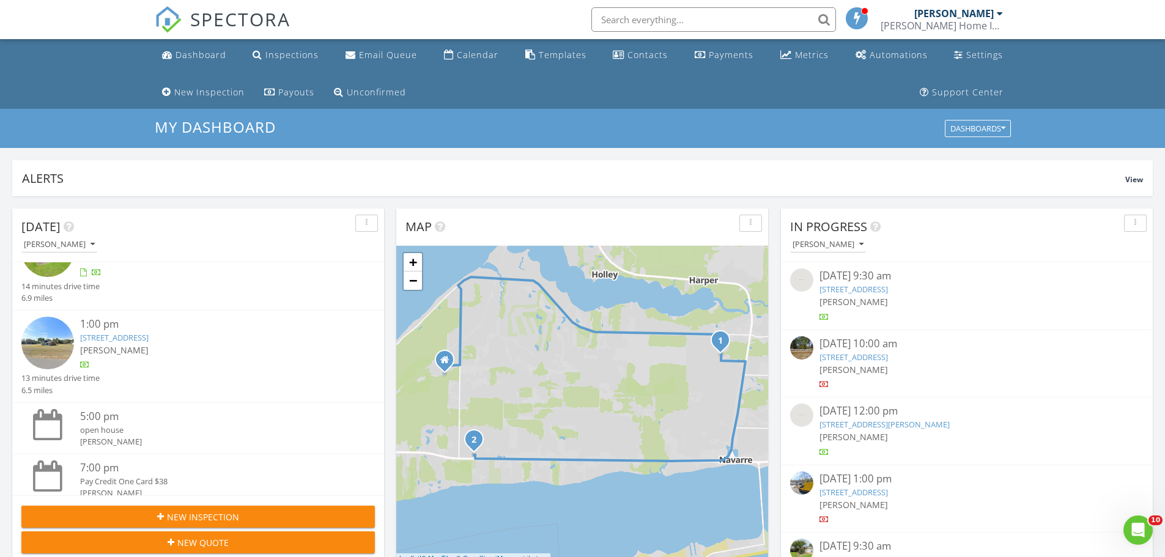
scroll to position [155, 0]
